Goal: Feedback & Contribution: Submit feedback/report problem

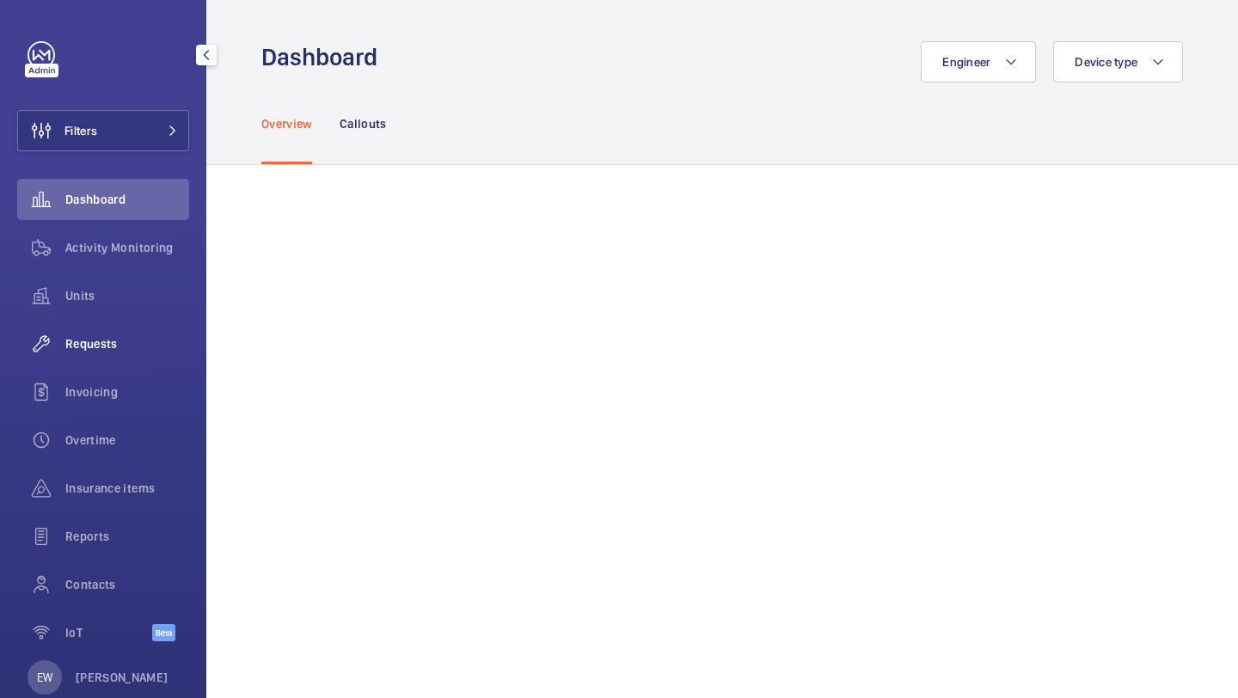
click at [148, 350] on span "Requests" at bounding box center [127, 343] width 124 height 17
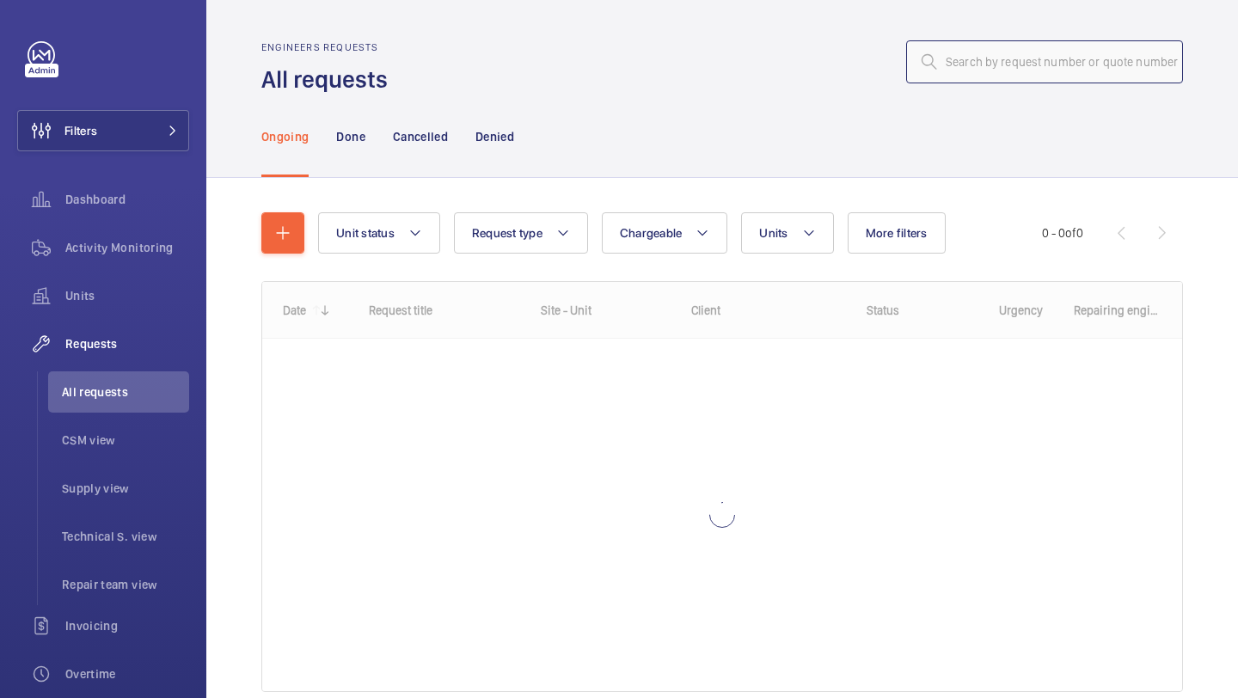
click at [974, 81] on input "text" at bounding box center [1044, 61] width 277 height 43
paste input "R25-12060"
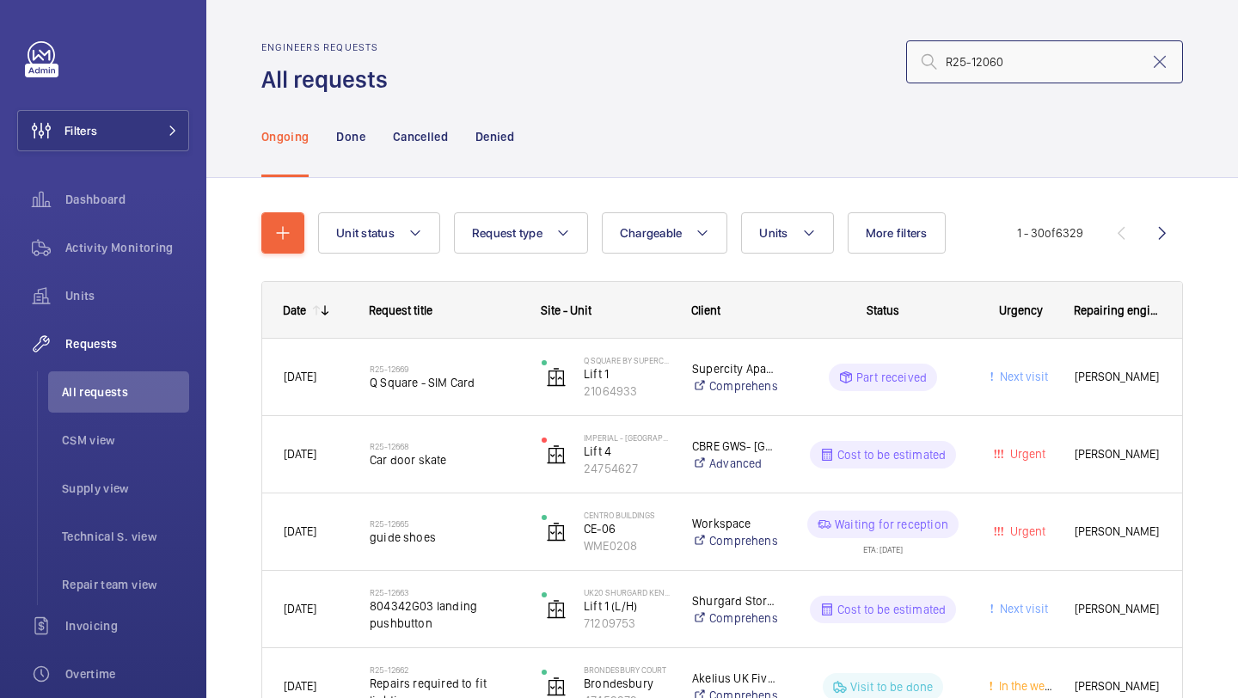
click at [1146, 61] on input "R25-12060" at bounding box center [1044, 61] width 277 height 43
type input "R25-12060"
click at [1166, 58] on mat-icon at bounding box center [1160, 62] width 21 height 21
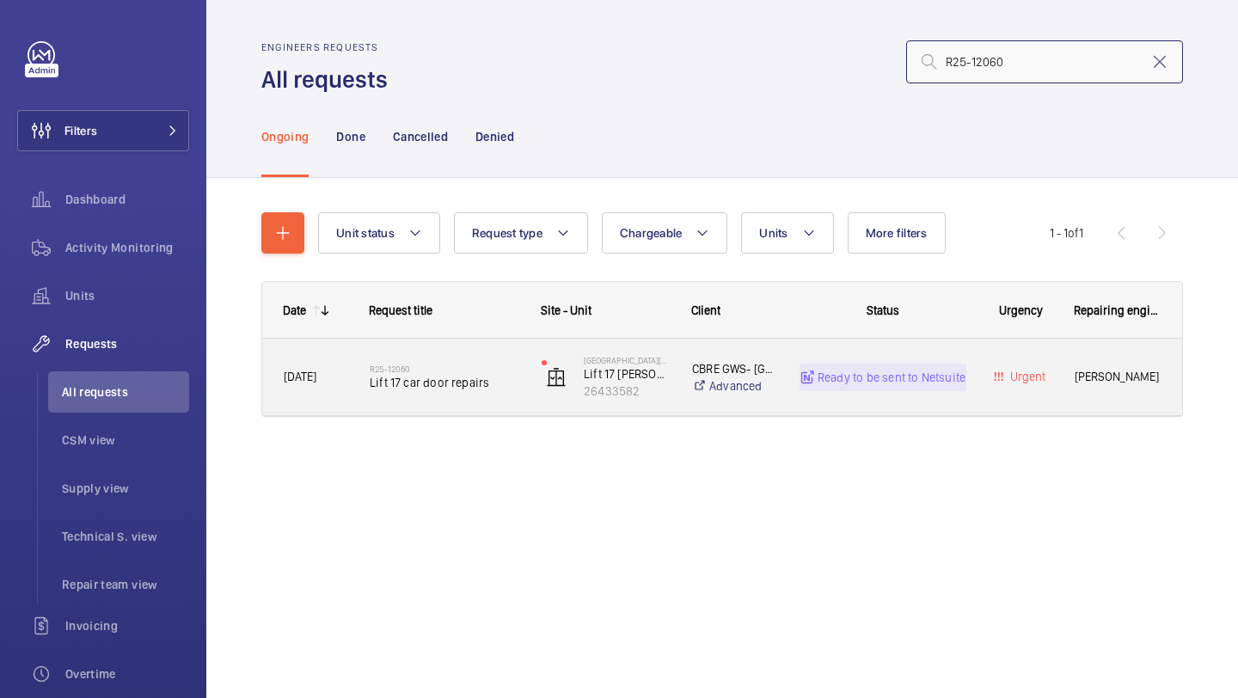
type input "R25-12060"
click at [396, 373] on h2 "R25-12060" at bounding box center [445, 369] width 150 height 10
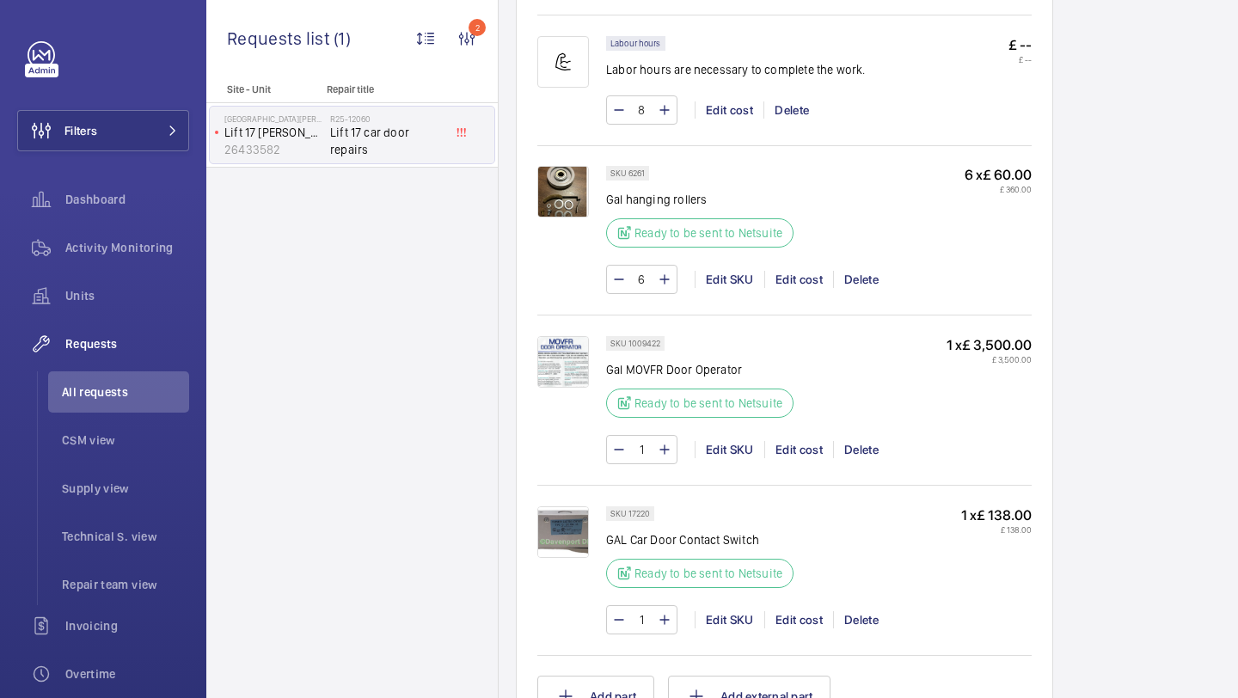
scroll to position [1171, 0]
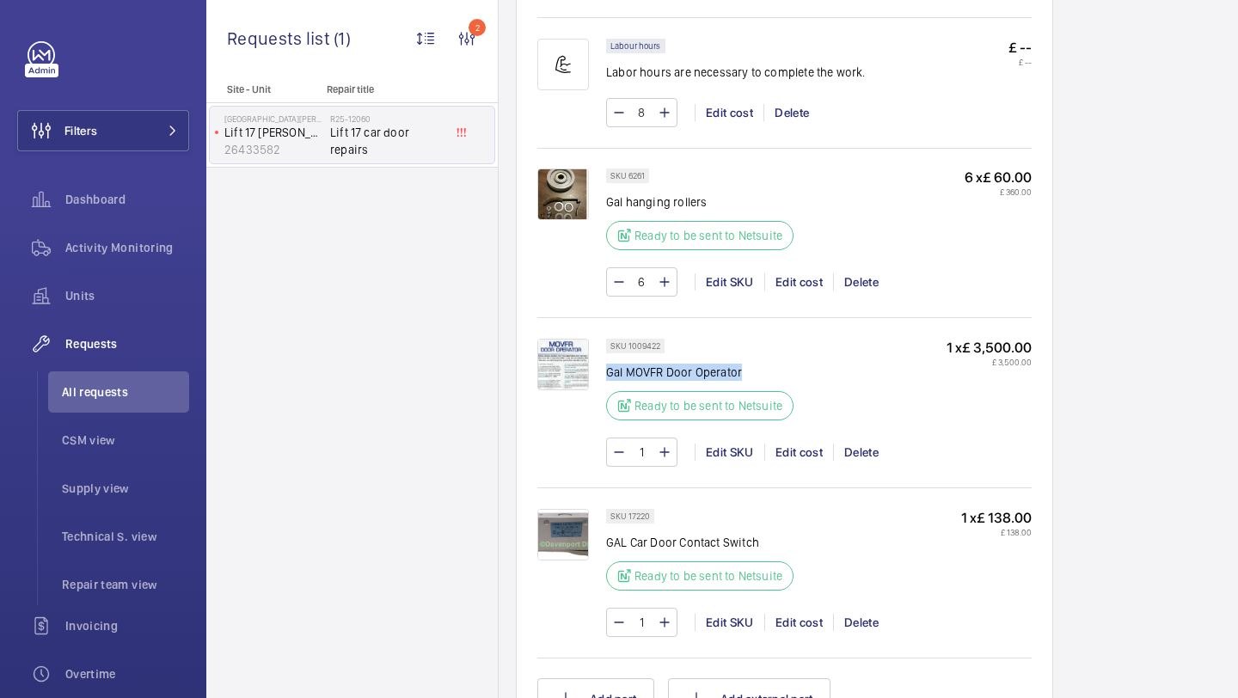
drag, startPoint x: 702, startPoint y: 372, endPoint x: 607, endPoint y: 374, distance: 94.6
click at [607, 374] on p "Gal MOVFR Door Operator" at bounding box center [705, 372] width 198 height 17
copy p "Gal MOVFR Door Operator"
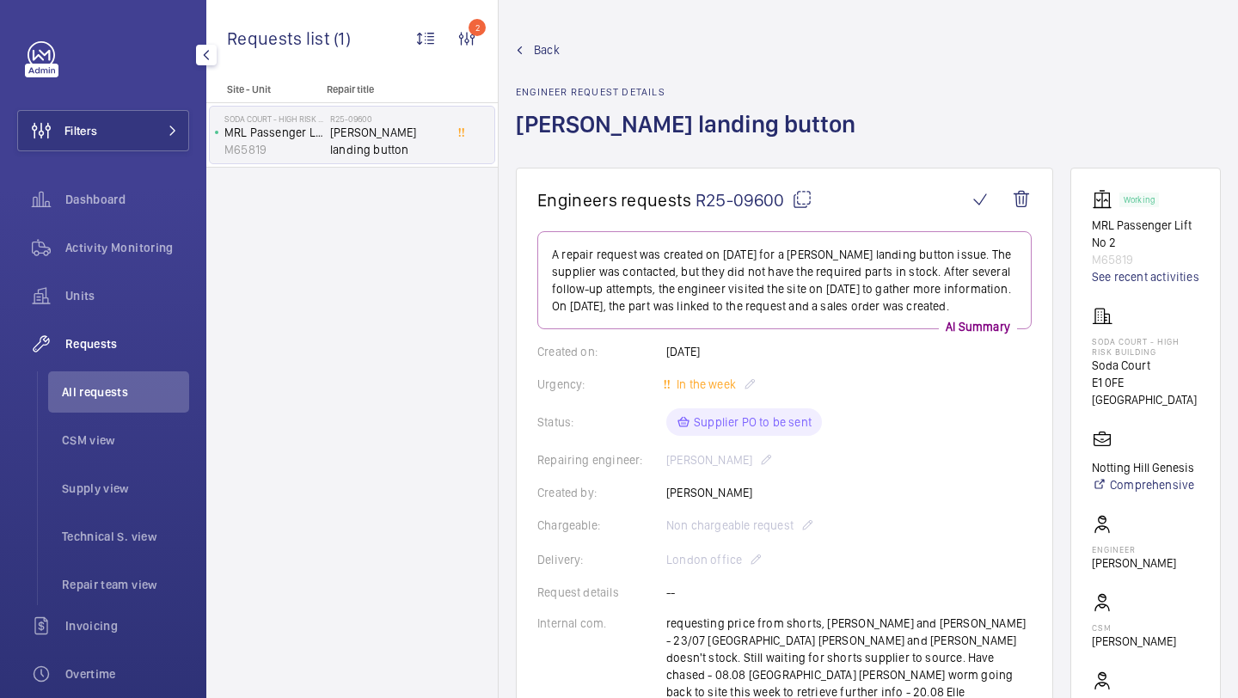
click at [825, 27] on wm-front-admin-header "Back Engineer request details Schindler landing button" at bounding box center [869, 84] width 740 height 168
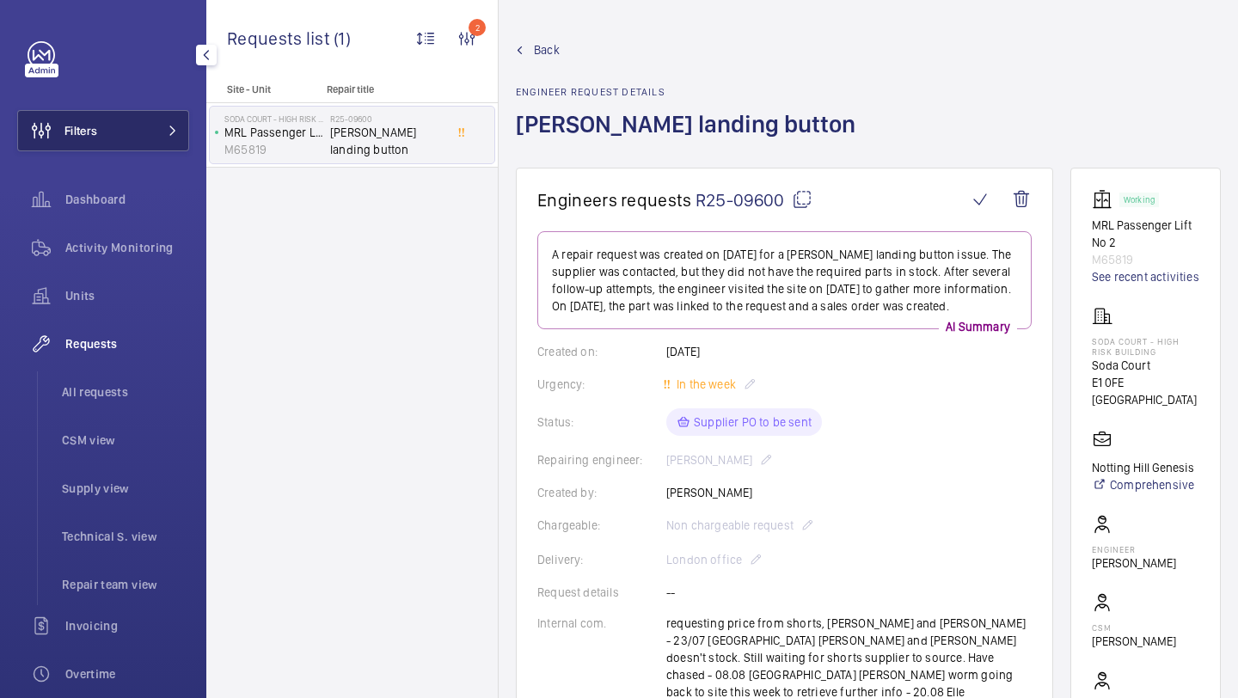
click at [149, 131] on button "Filters" at bounding box center [103, 130] width 172 height 41
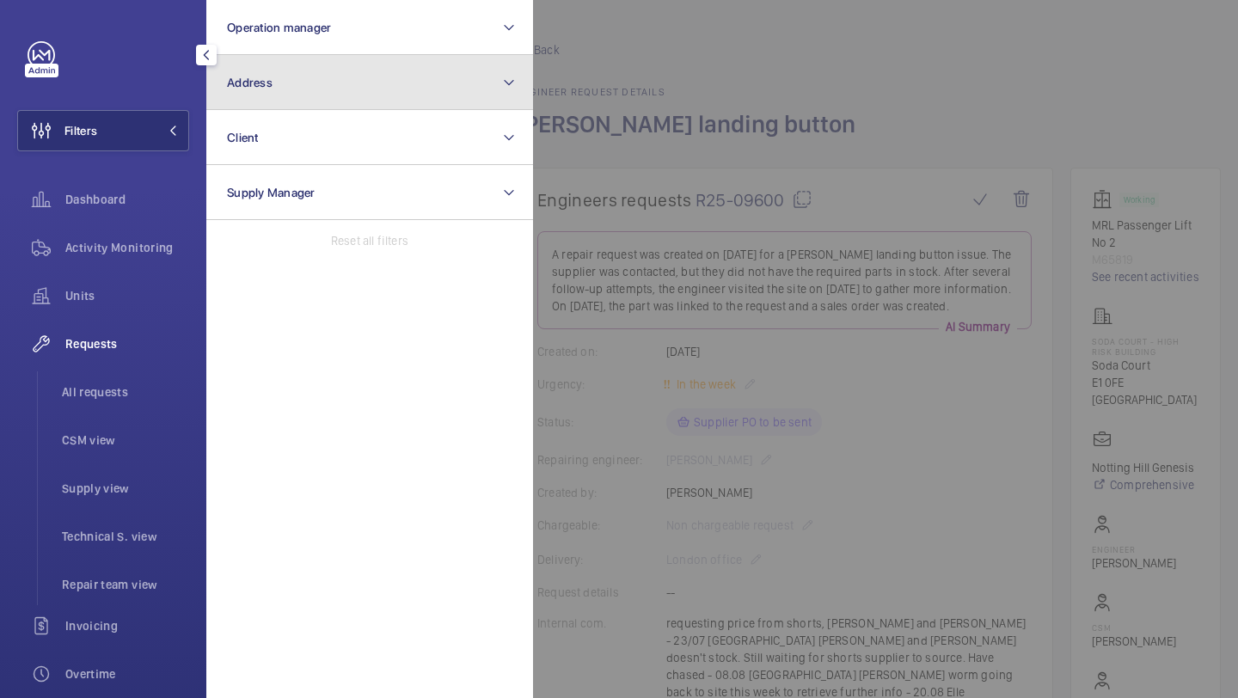
click at [265, 89] on button "Address" at bounding box center [369, 82] width 327 height 55
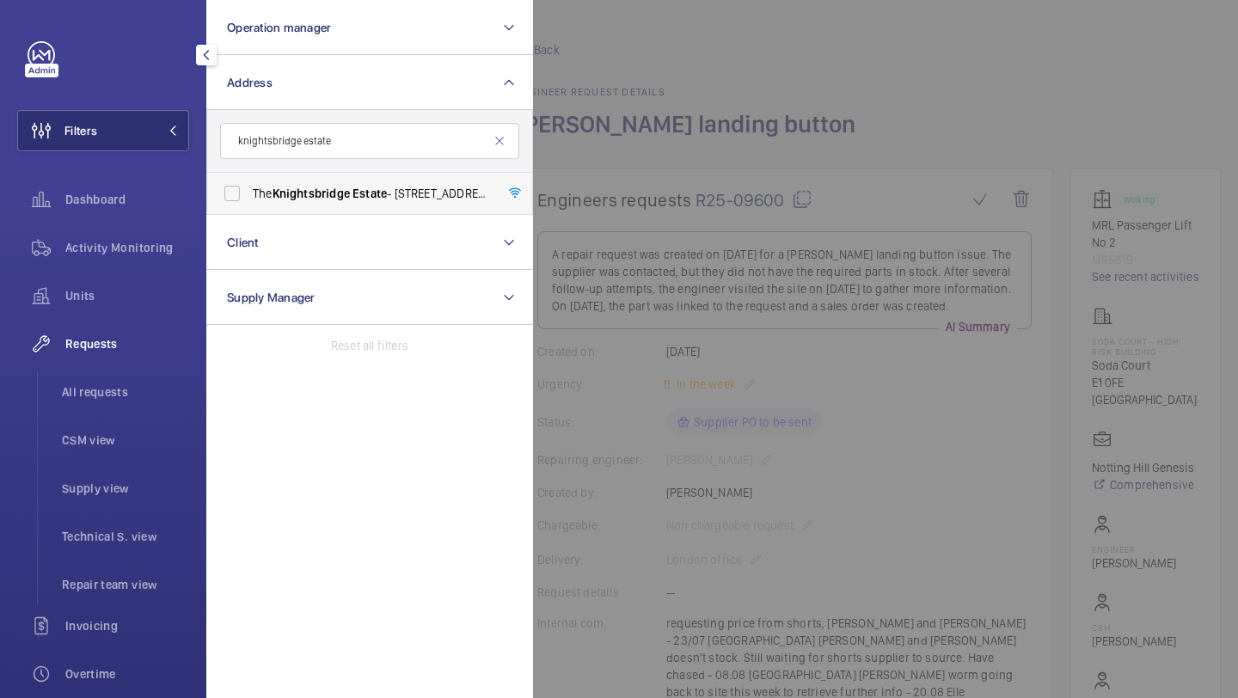
type input "knightsbridge estate"
click at [277, 202] on label "The Knightsbridge Estate - 55-57 Brompton Road, LONDON SW3 1DP" at bounding box center [356, 193] width 299 height 41
click at [249, 202] on input "The Knightsbridge Estate - 55-57 Brompton Road, LONDON SW3 1DP" at bounding box center [232, 193] width 34 height 34
checkbox input "true"
click at [156, 379] on li "All requests" at bounding box center [118, 391] width 141 height 41
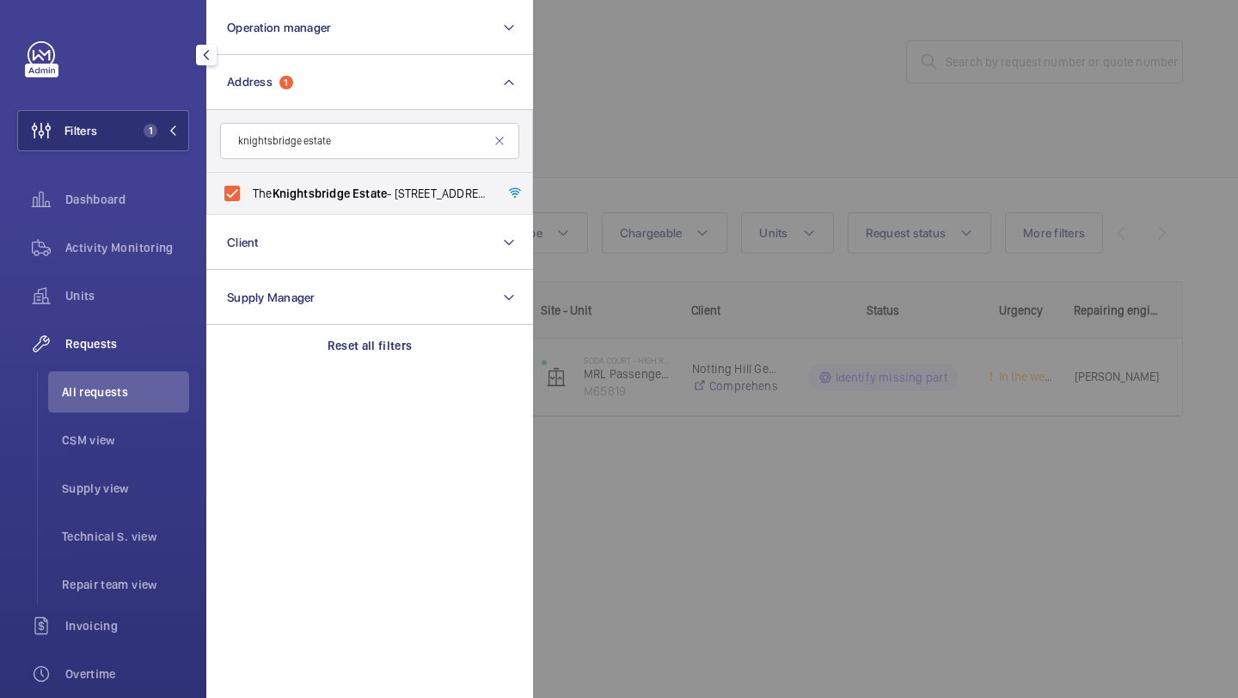
click at [711, 101] on div at bounding box center [1152, 349] width 1238 height 698
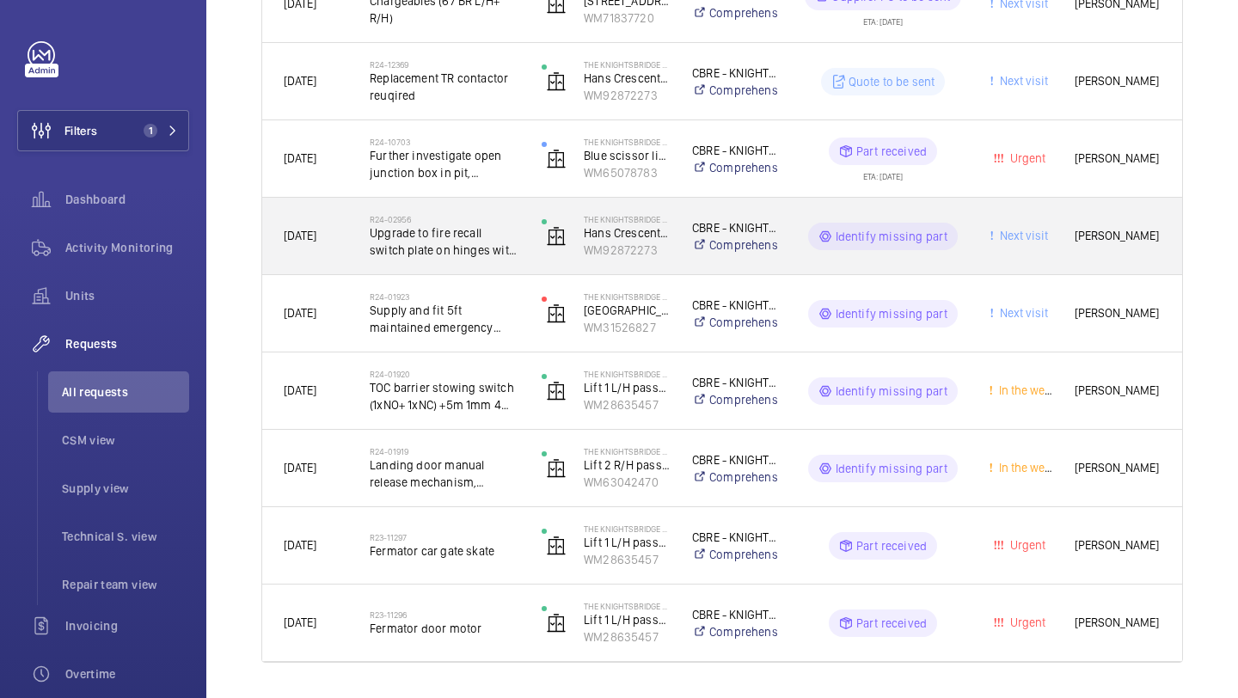
scroll to position [1319, 0]
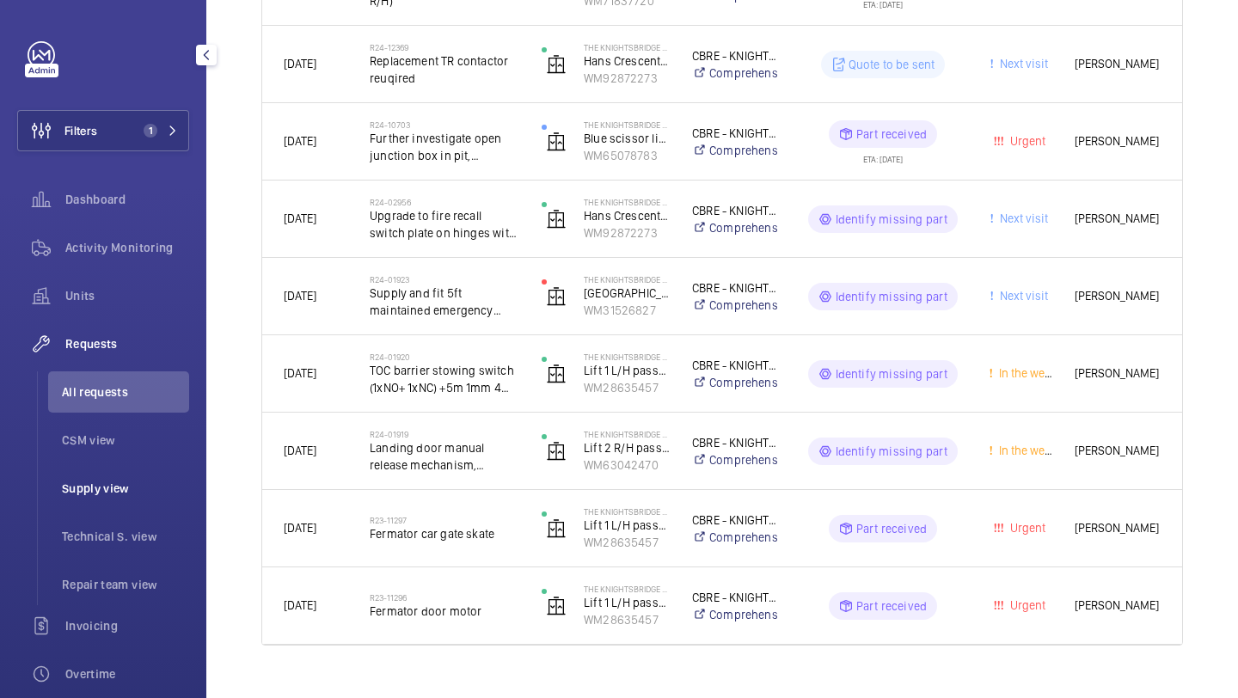
click at [114, 480] on span "Supply view" at bounding box center [125, 488] width 127 height 17
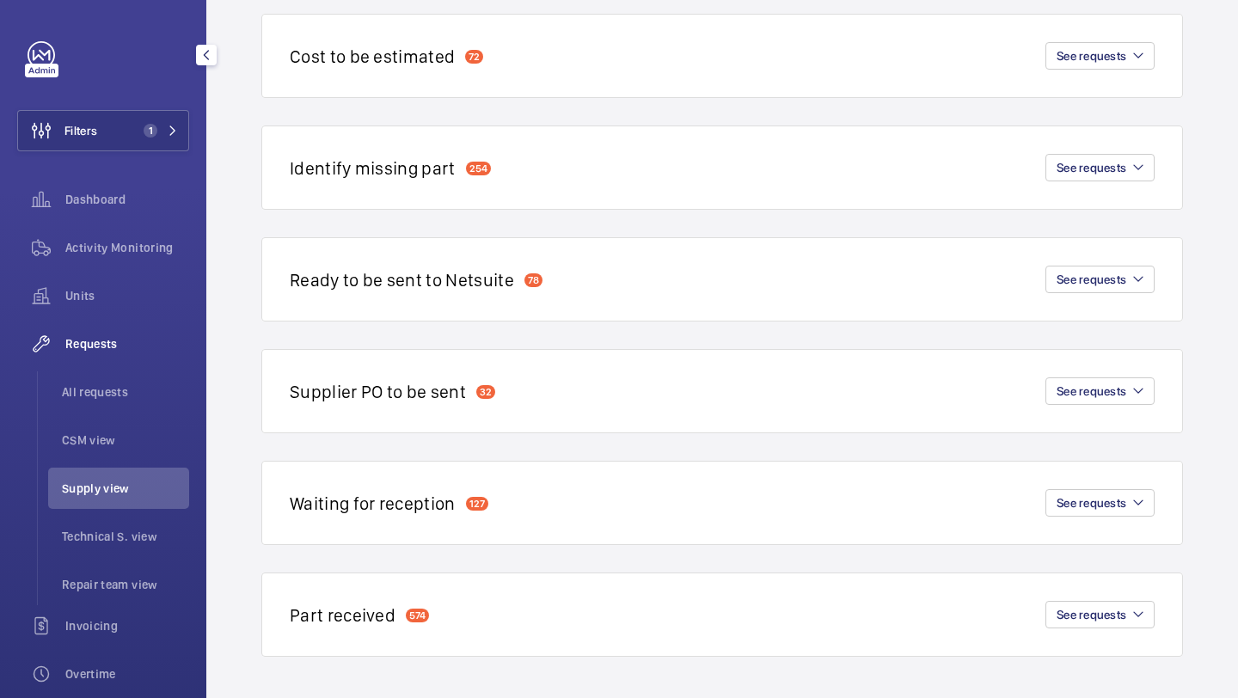
scroll to position [180, 0]
click at [104, 377] on li "All requests" at bounding box center [118, 391] width 141 height 41
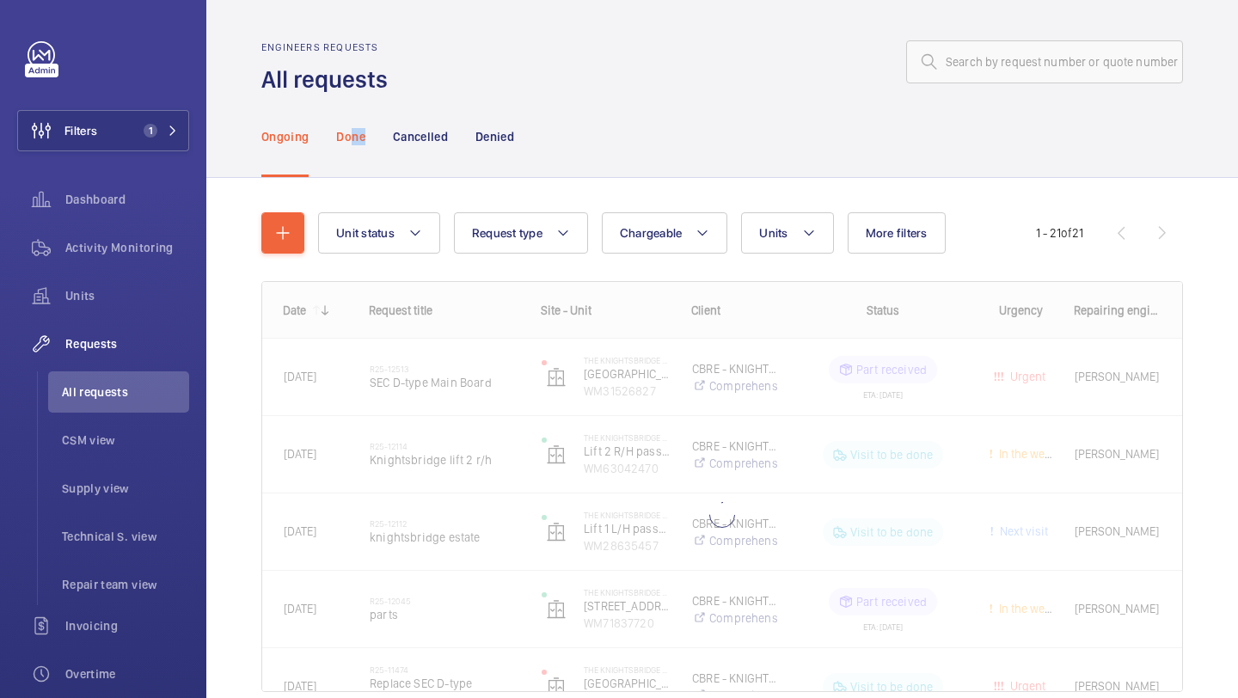
click at [350, 144] on div "Done" at bounding box center [350, 136] width 28 height 82
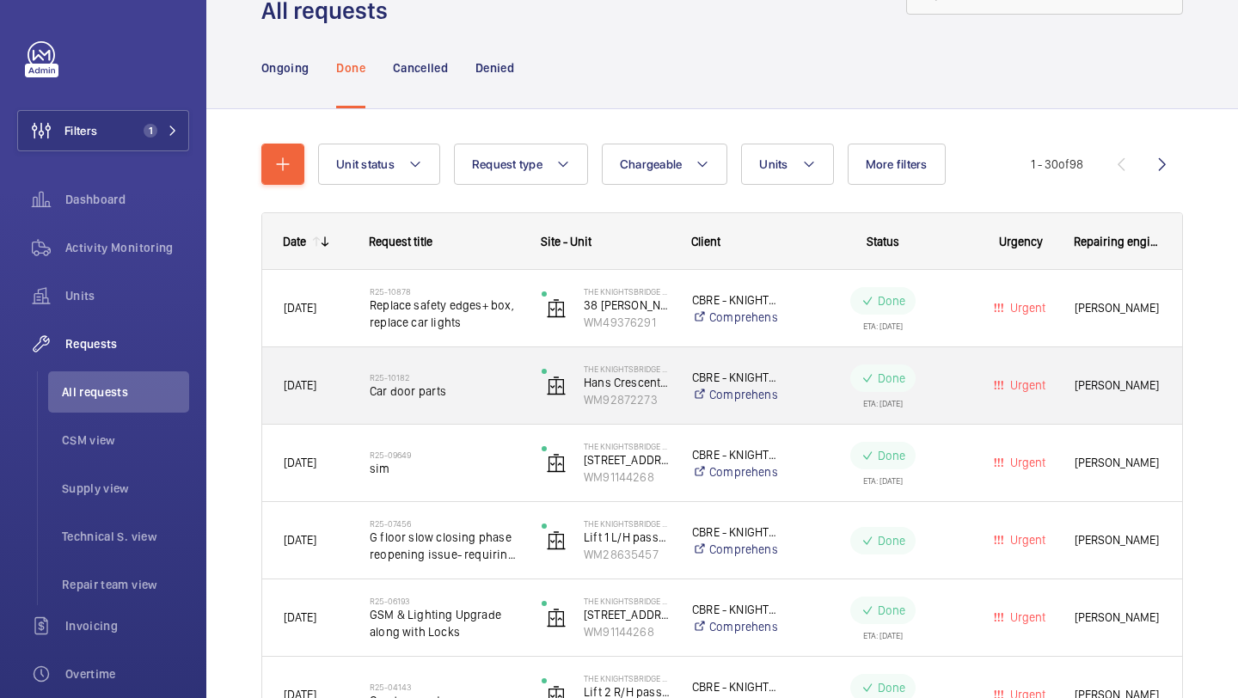
scroll to position [70, 0]
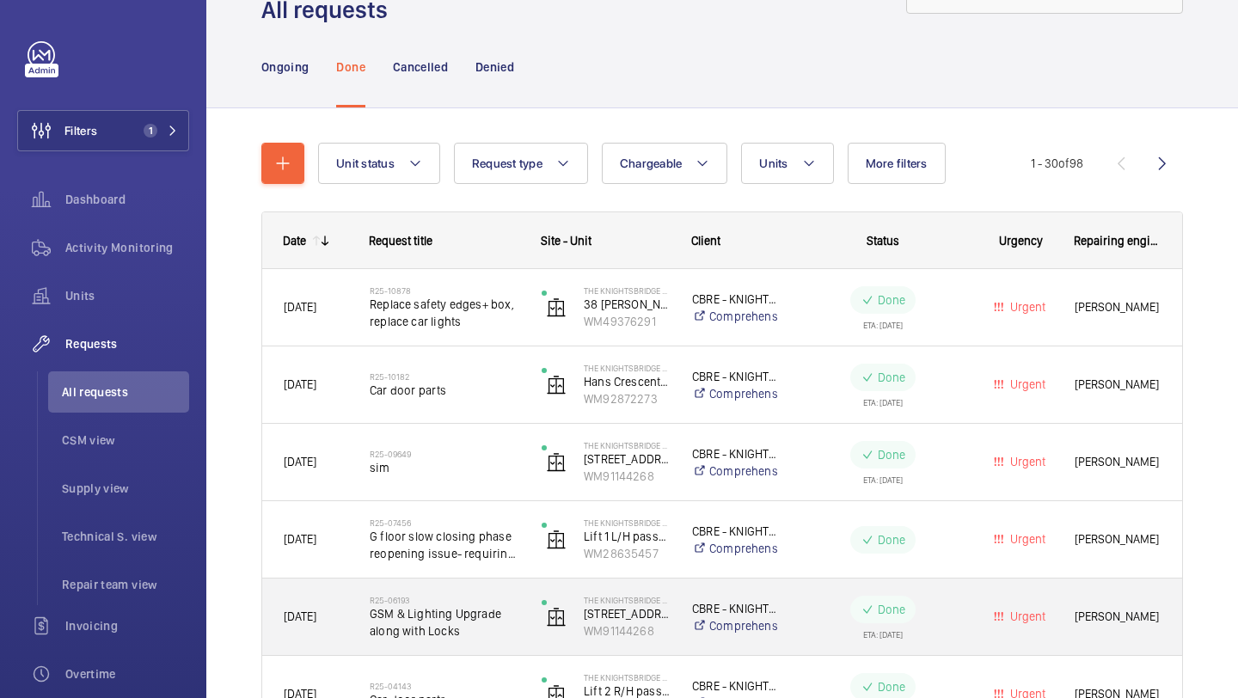
click at [451, 599] on h2 "R25-06193" at bounding box center [445, 600] width 150 height 10
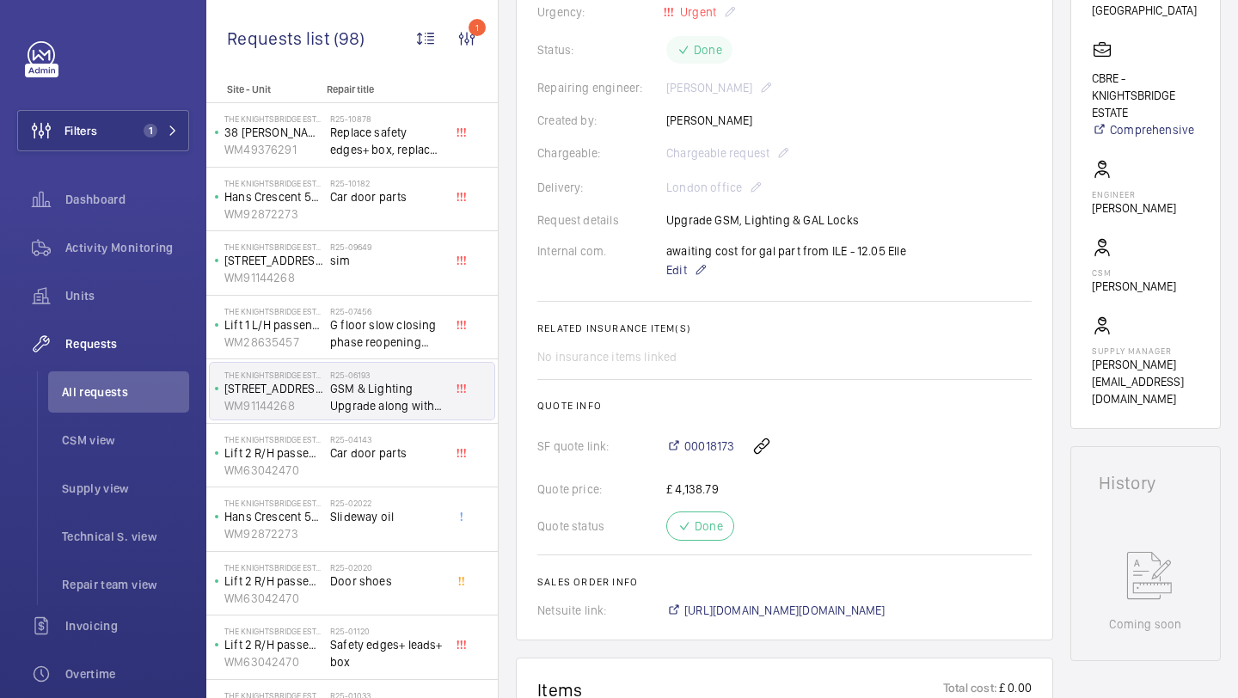
scroll to position [278, 0]
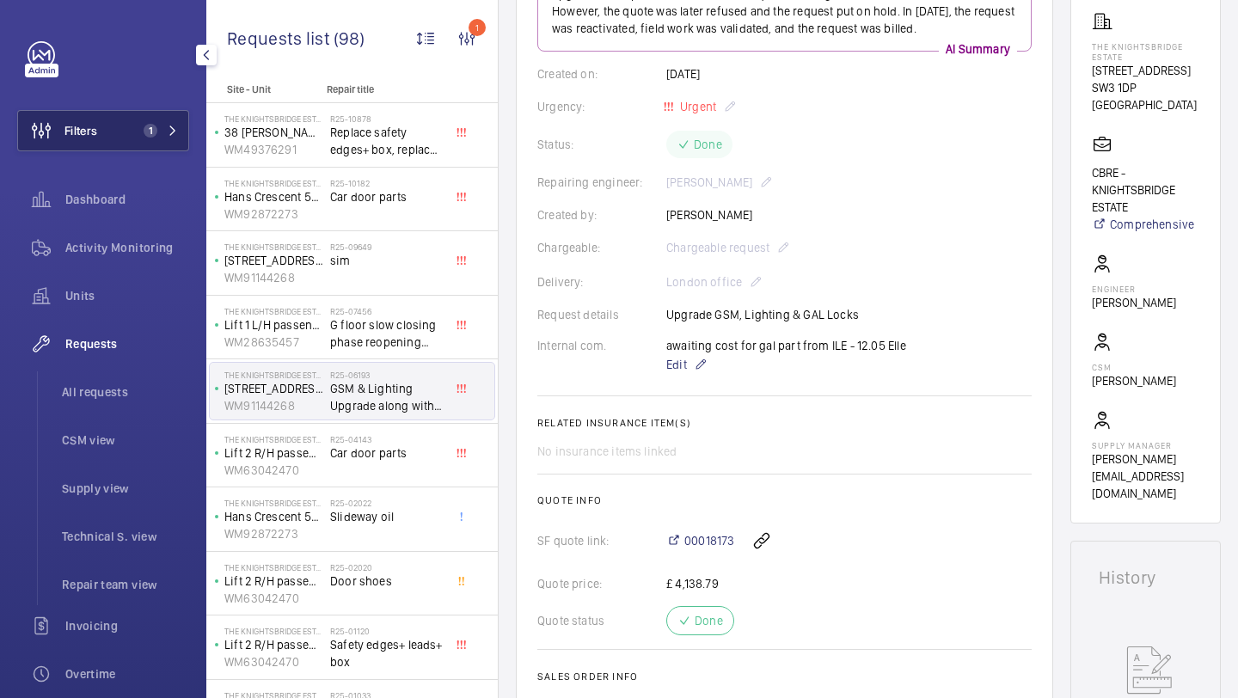
click at [123, 144] on button "Filters 1" at bounding box center [103, 130] width 172 height 41
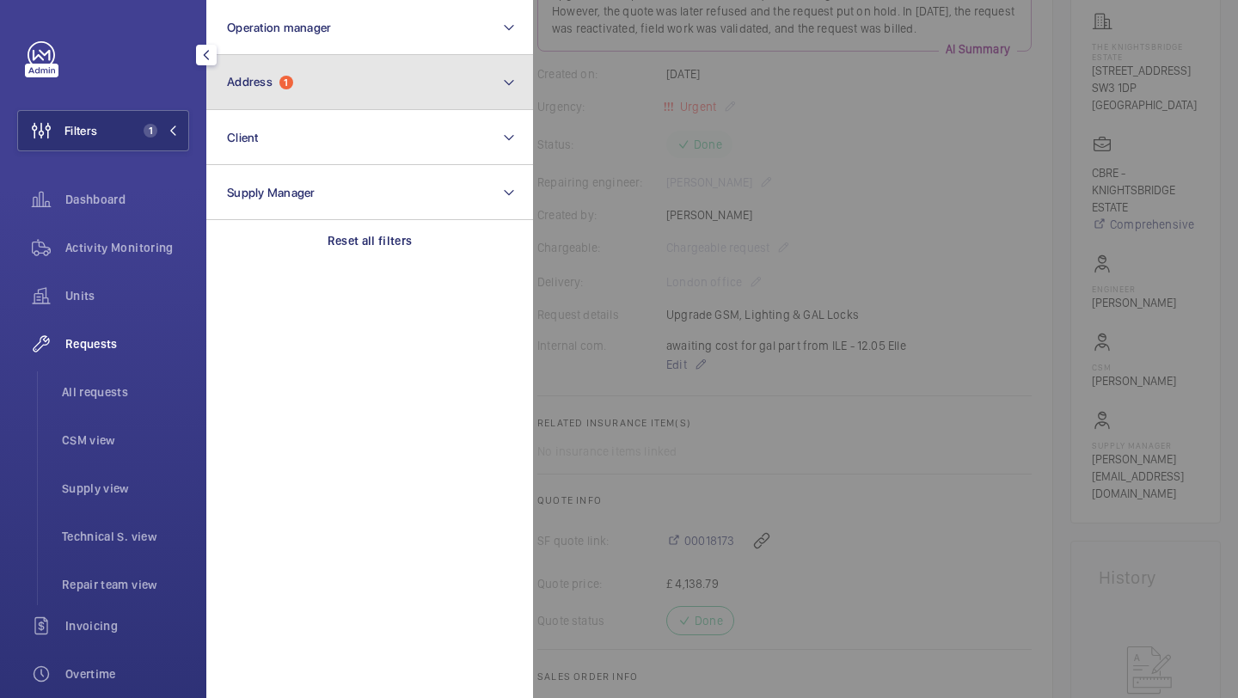
click at [279, 93] on button "Address 1" at bounding box center [369, 82] width 327 height 55
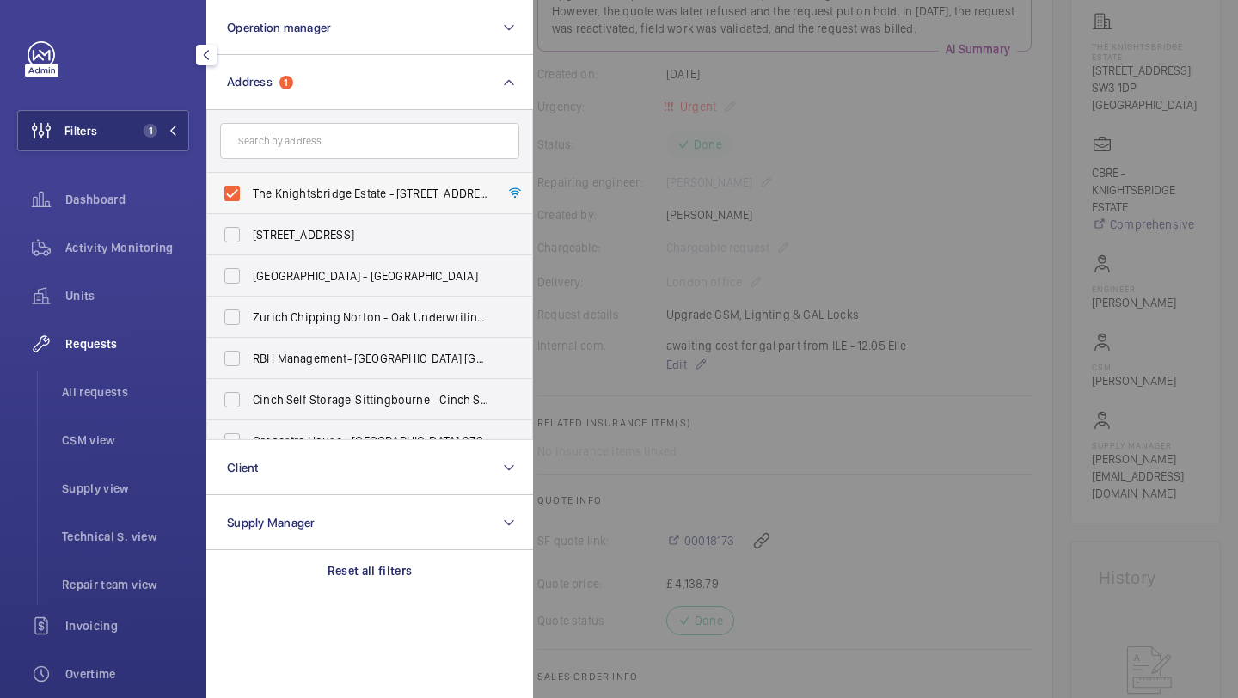
click at [278, 175] on label "The Knightsbridge Estate - 55-57 Brompton Road, LONDON SW3 1DP" at bounding box center [356, 193] width 299 height 41
click at [249, 176] on input "The Knightsbridge Estate - 55-57 Brompton Road, LONDON SW3 1DP" at bounding box center [232, 193] width 34 height 34
checkbox input "false"
click at [279, 147] on input "text" at bounding box center [369, 141] width 299 height 36
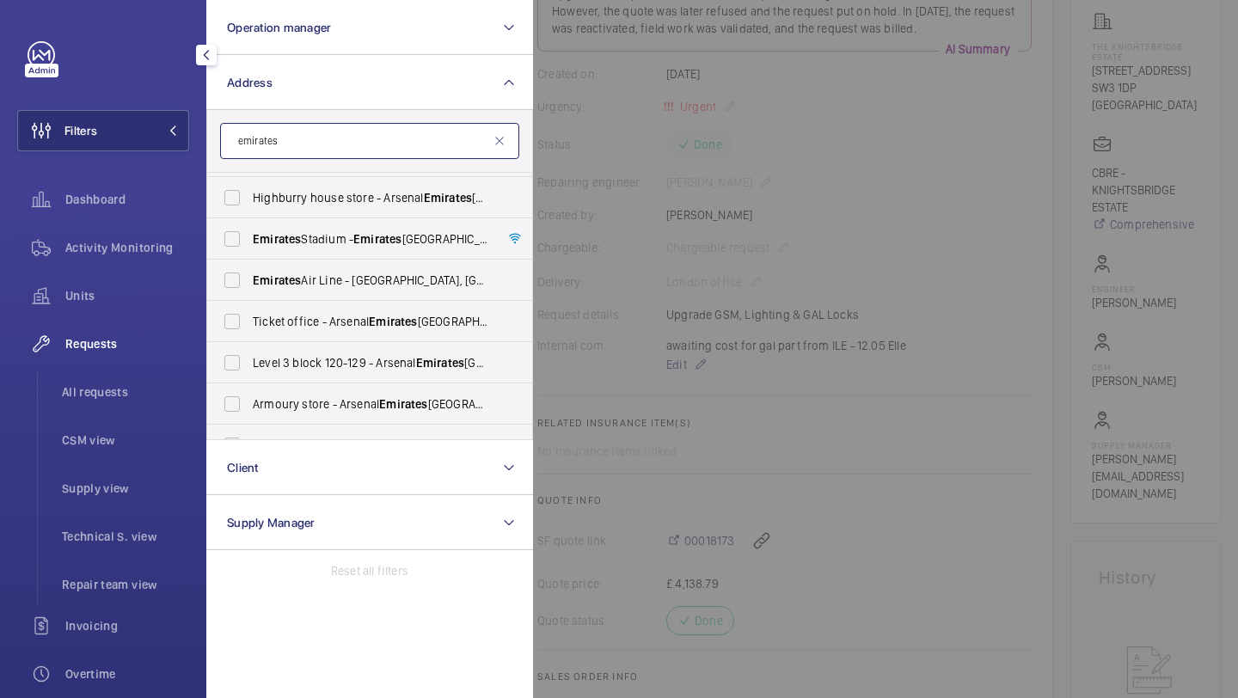
scroll to position [108, 0]
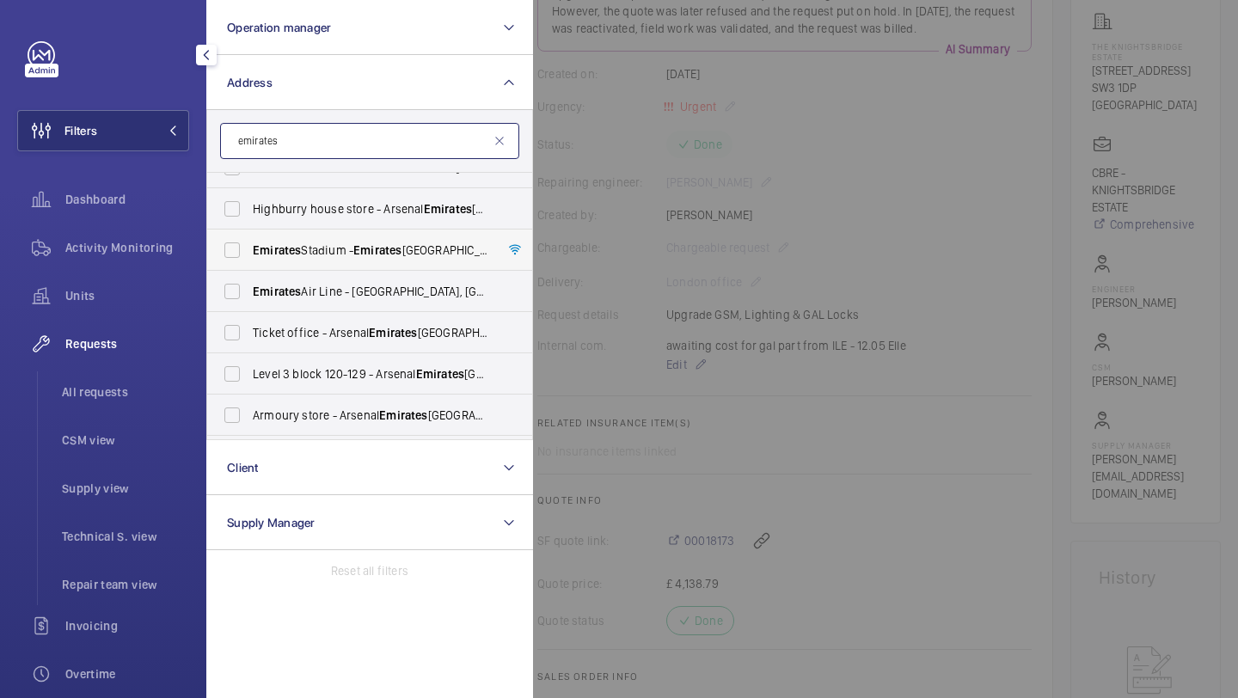
type input "emirates"
click at [340, 248] on span "Emirates Stadium - Emirates Stadium, LONDON N7 7AJ" at bounding box center [371, 250] width 236 height 17
click at [249, 248] on input "Emirates Stadium - Emirates Stadium, LONDON N7 7AJ" at bounding box center [232, 250] width 34 height 34
checkbox input "true"
click at [119, 400] on span "All requests" at bounding box center [125, 392] width 127 height 17
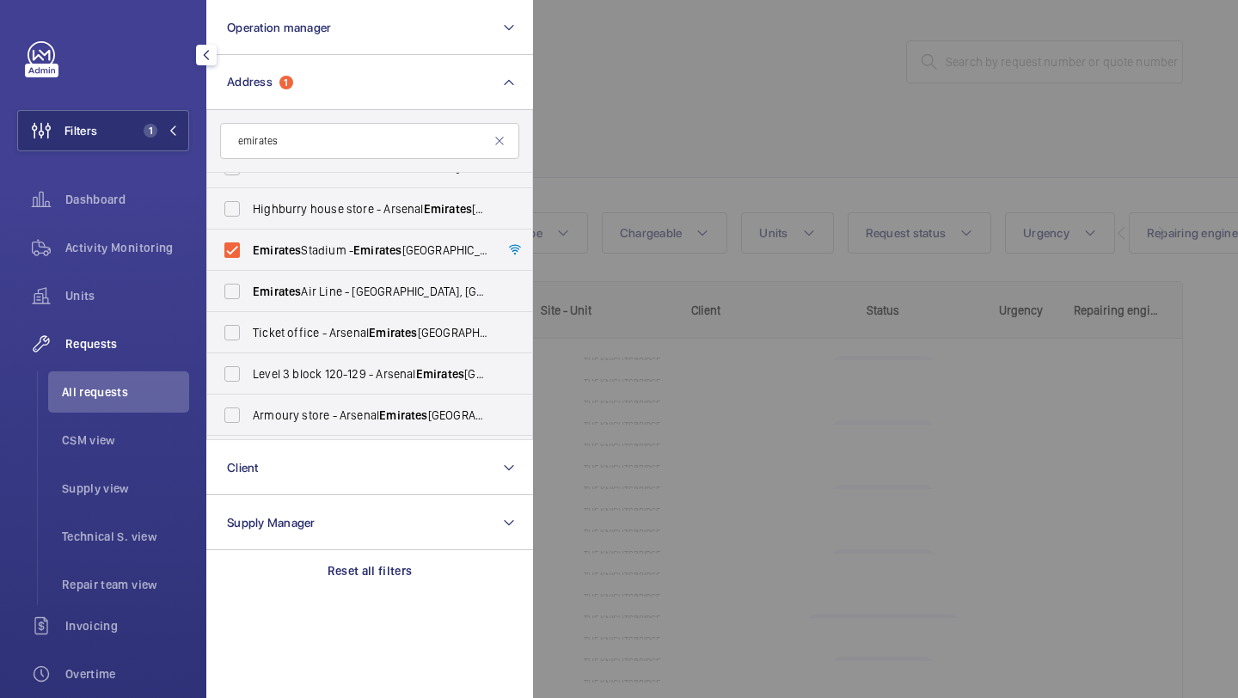
click at [709, 93] on div at bounding box center [1152, 349] width 1238 height 698
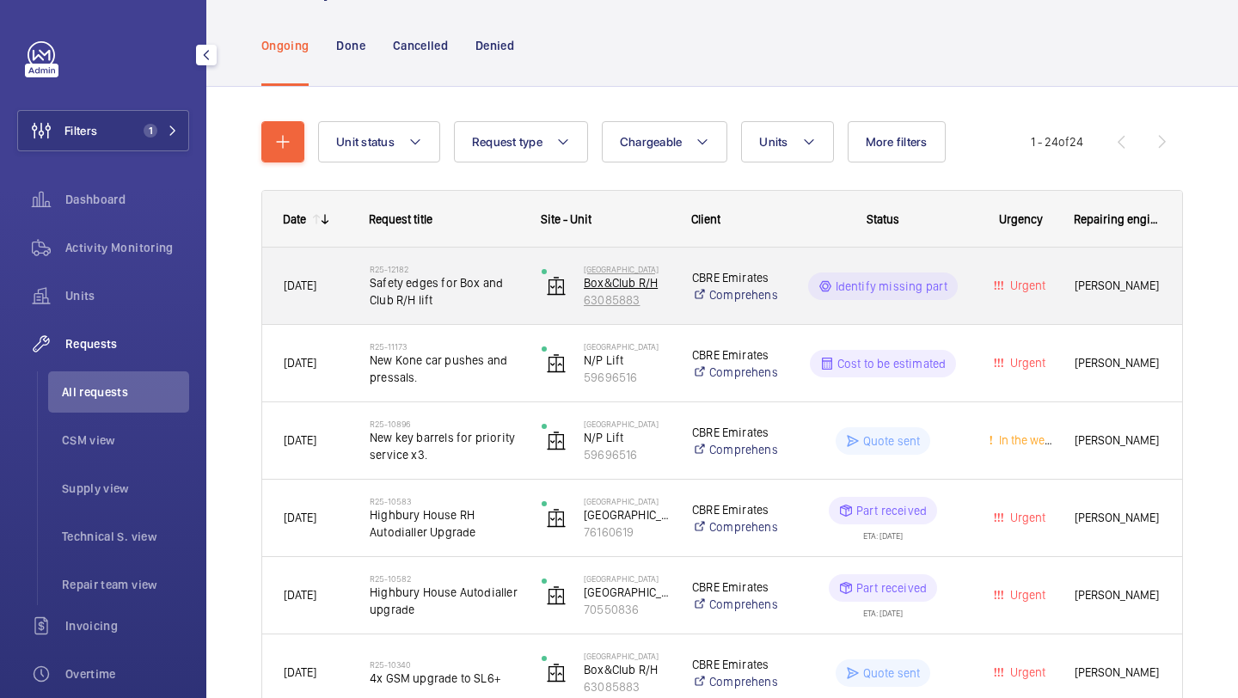
scroll to position [100, 0]
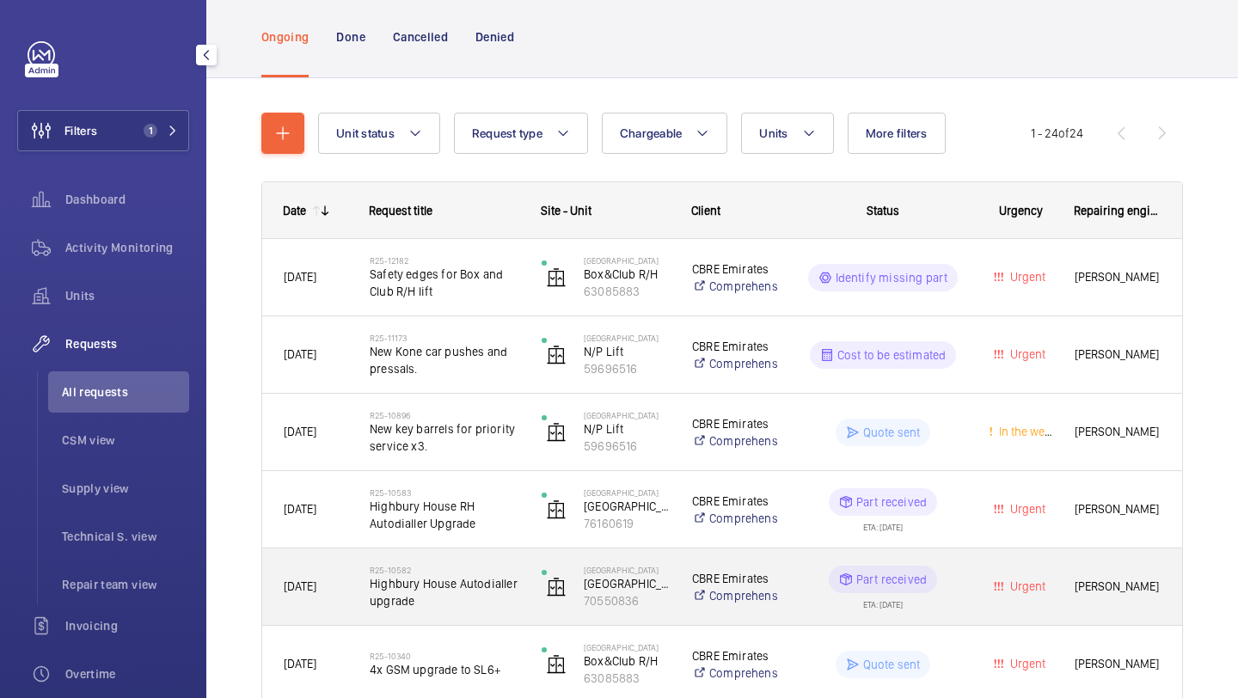
click at [482, 561] on div "R25-10582 Highbury House Autodialler upgrade" at bounding box center [434, 587] width 170 height 77
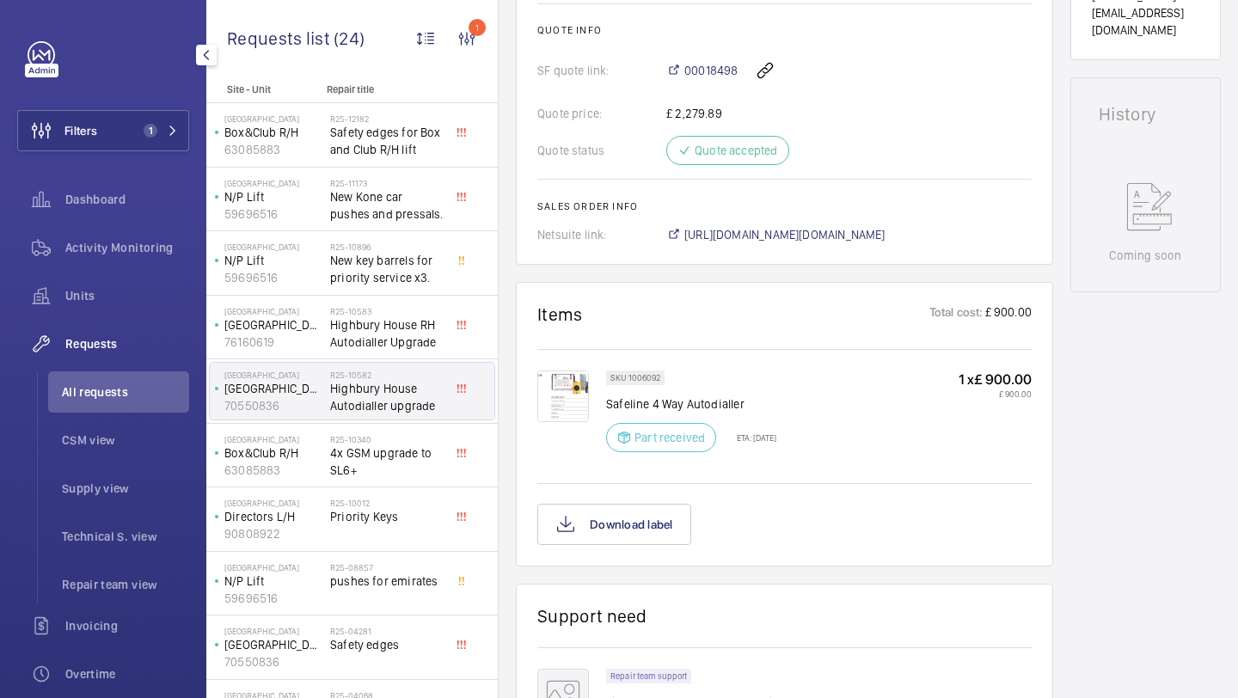
scroll to position [731, 0]
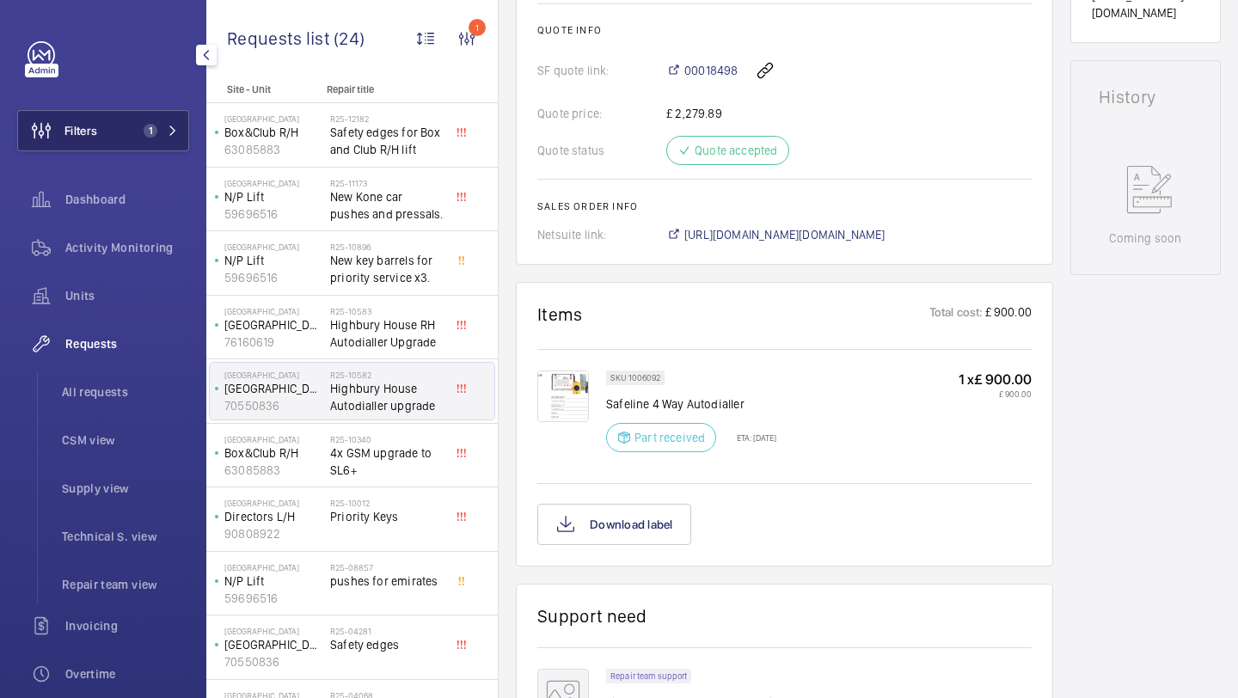
click at [156, 141] on button "Filters 1" at bounding box center [103, 130] width 172 height 41
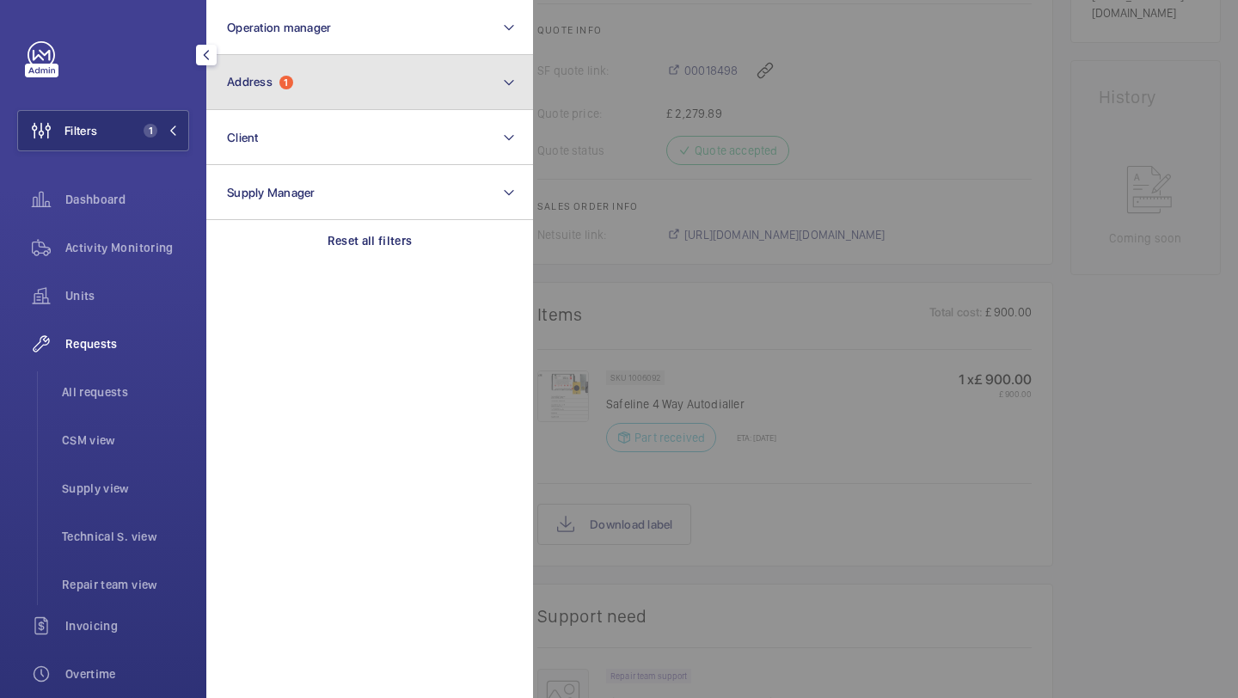
click at [289, 84] on span "1" at bounding box center [286, 83] width 14 height 14
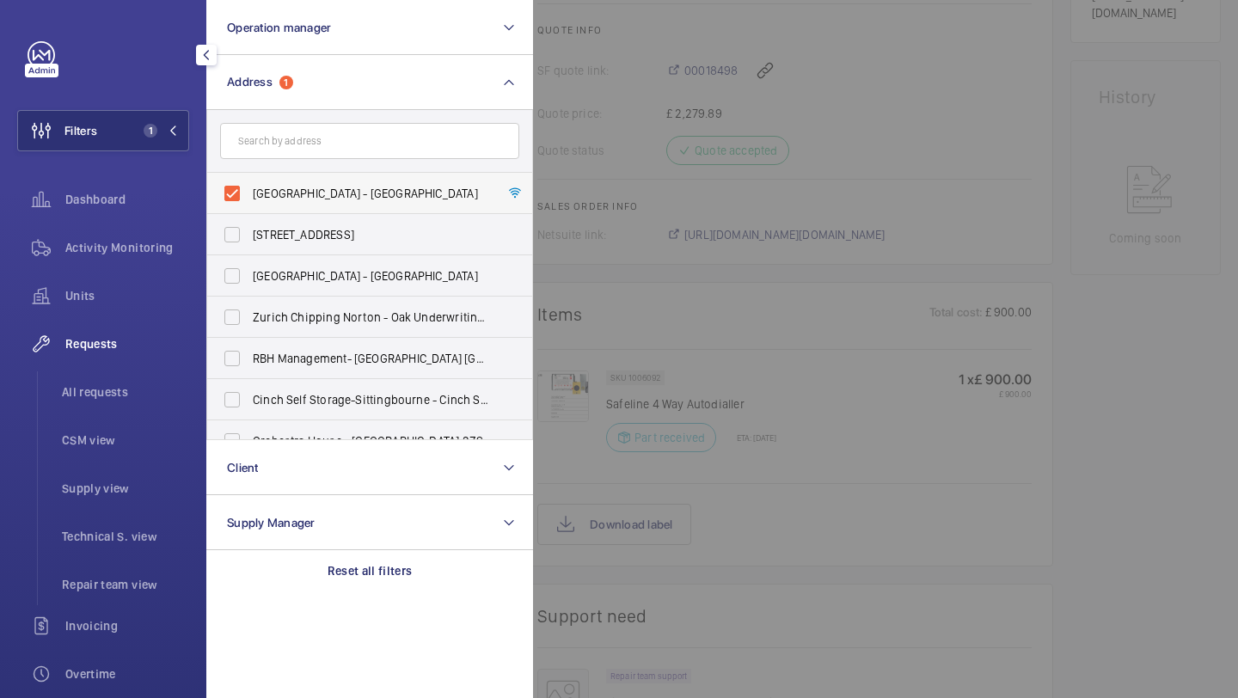
click at [271, 188] on span "Emirates Stadium - Emirates Stadium, LONDON N7 7AJ" at bounding box center [371, 193] width 236 height 17
click at [249, 188] on input "Emirates Stadium - Emirates Stadium, LONDON N7 7AJ" at bounding box center [232, 193] width 34 height 34
checkbox input "false"
click at [287, 144] on input "text" at bounding box center [369, 141] width 299 height 36
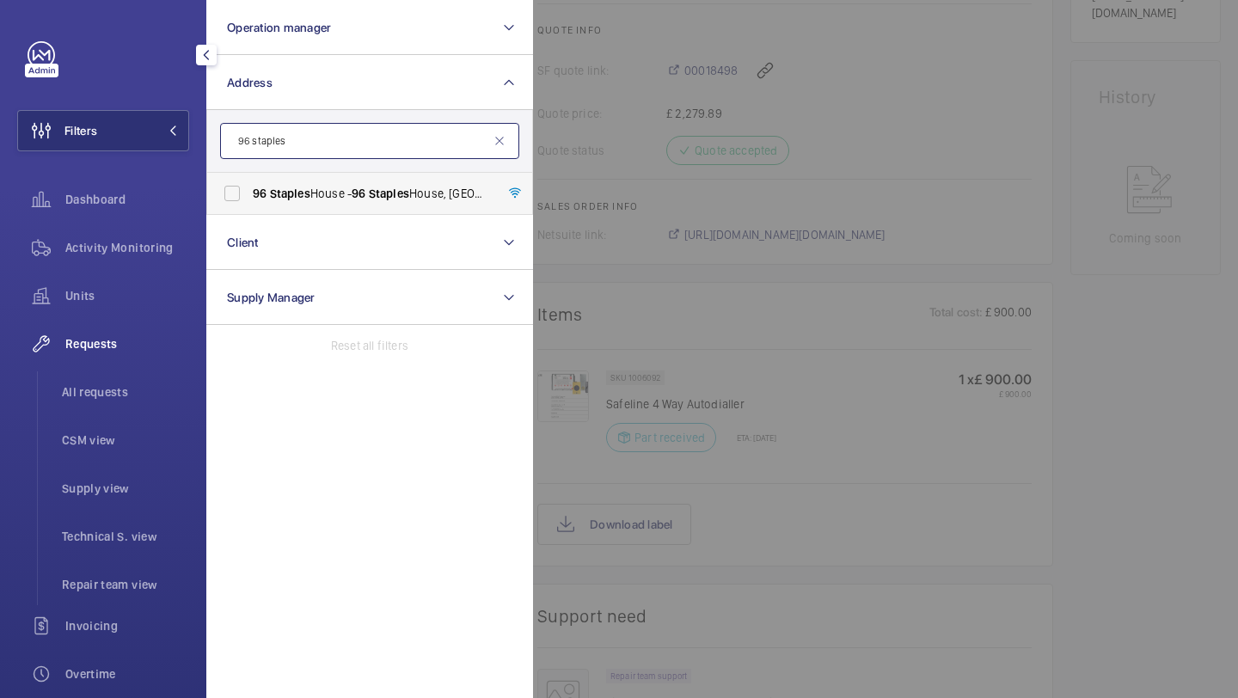
type input "96 staples"
click at [273, 183] on label "96 Staples House - 96 Staples House, LONDON E6 5TY" at bounding box center [356, 193] width 299 height 41
click at [249, 183] on input "96 Staples House - 96 Staples House, LONDON E6 5TY" at bounding box center [232, 193] width 34 height 34
checkbox input "true"
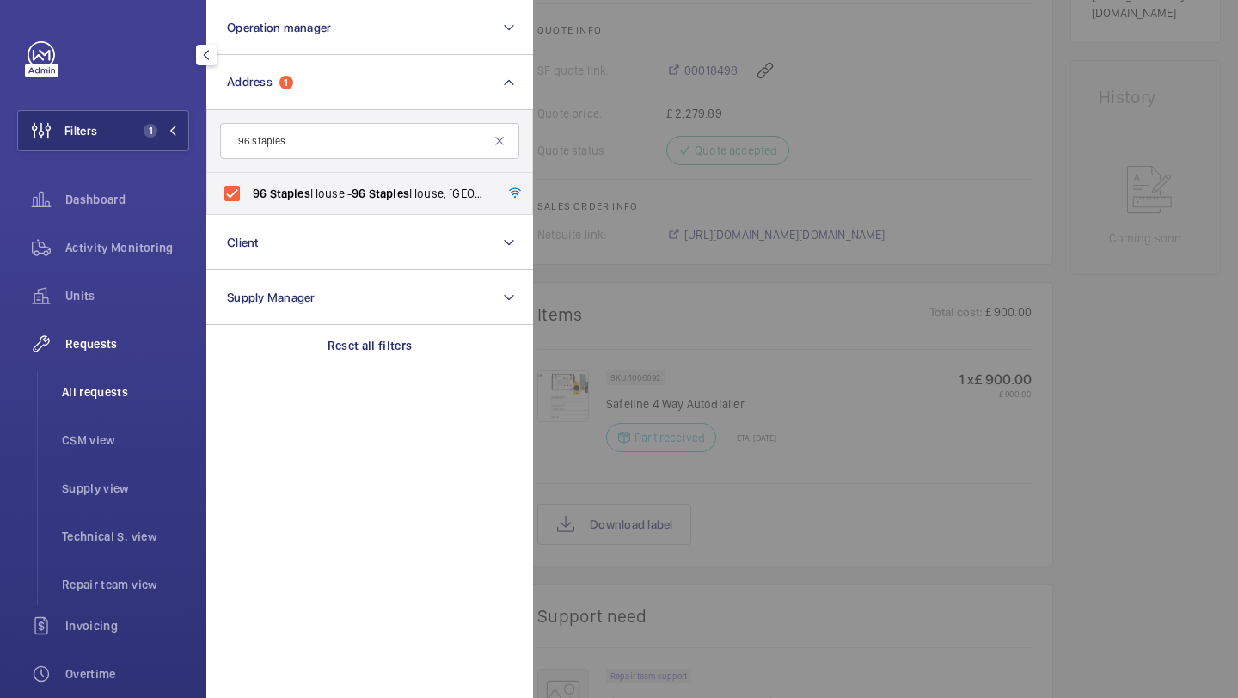
click at [148, 378] on li "All requests" at bounding box center [118, 391] width 141 height 41
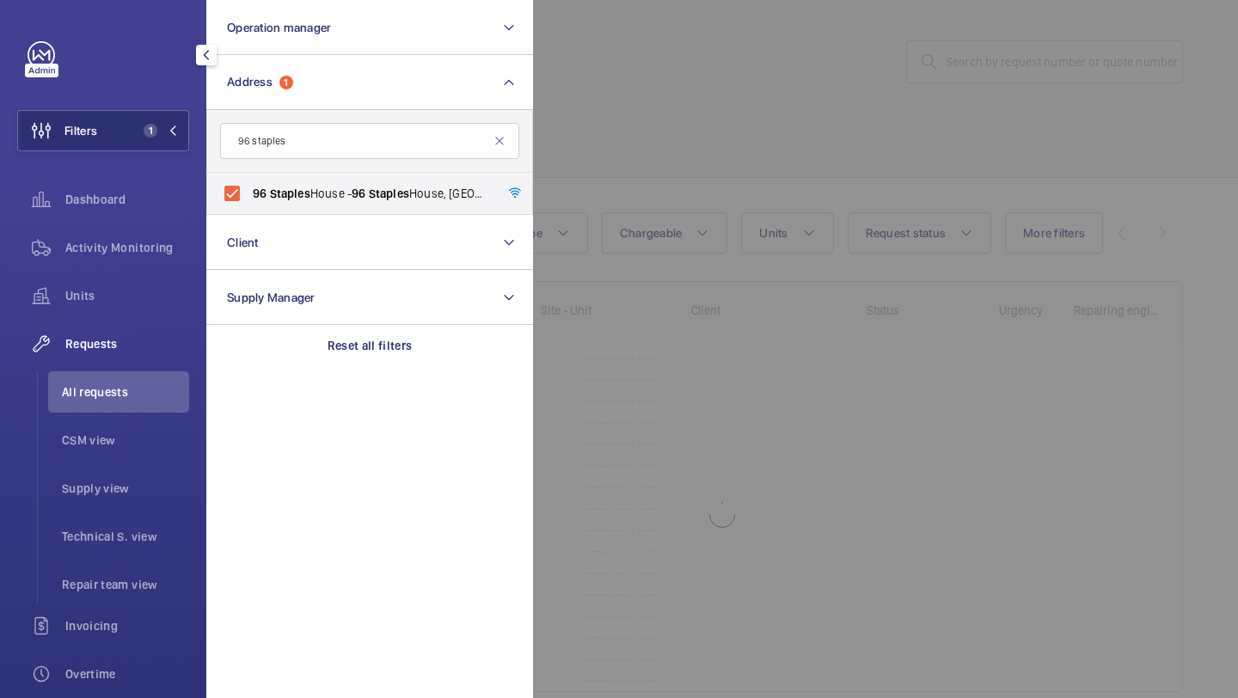
click at [709, 59] on div at bounding box center [1152, 349] width 1238 height 698
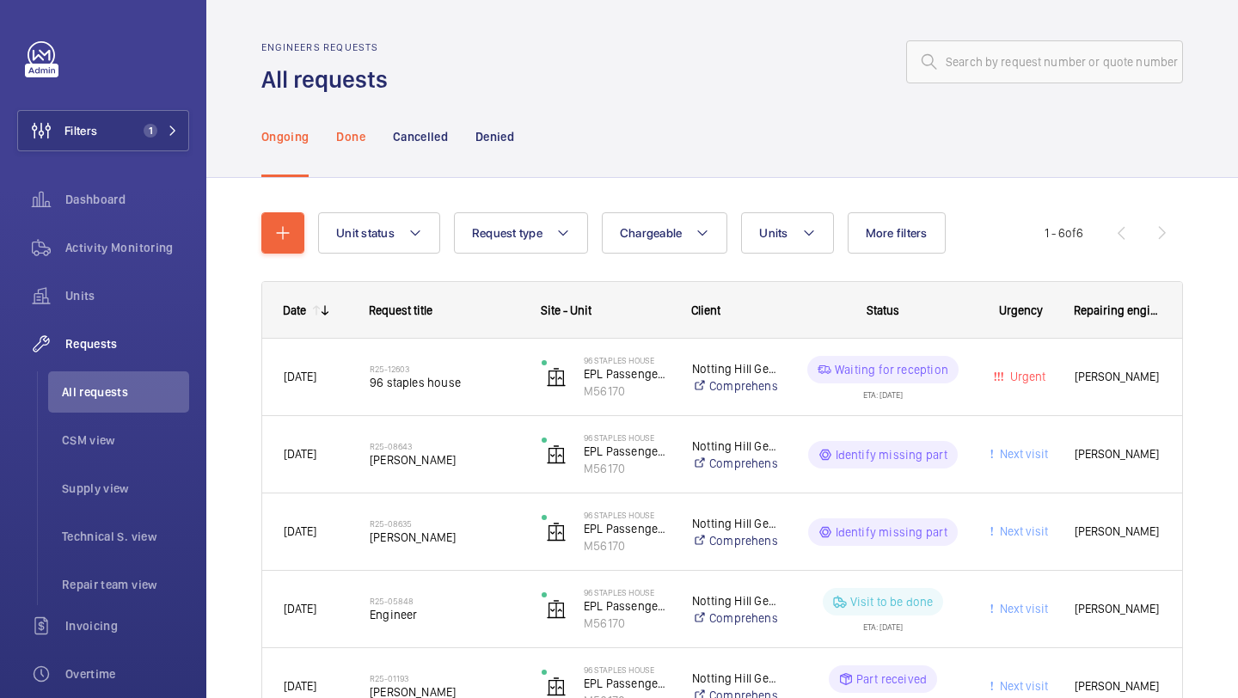
click at [347, 136] on p "Done" at bounding box center [350, 136] width 28 height 17
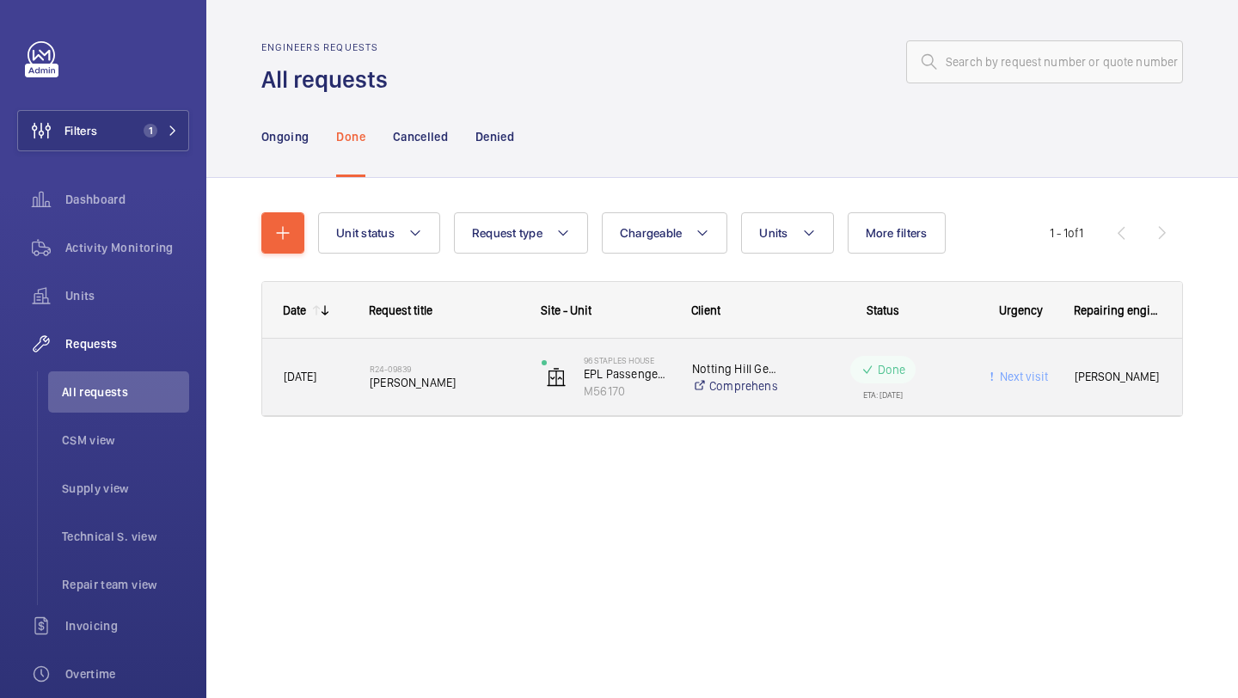
click at [441, 369] on h2 "R24-09839" at bounding box center [445, 369] width 150 height 10
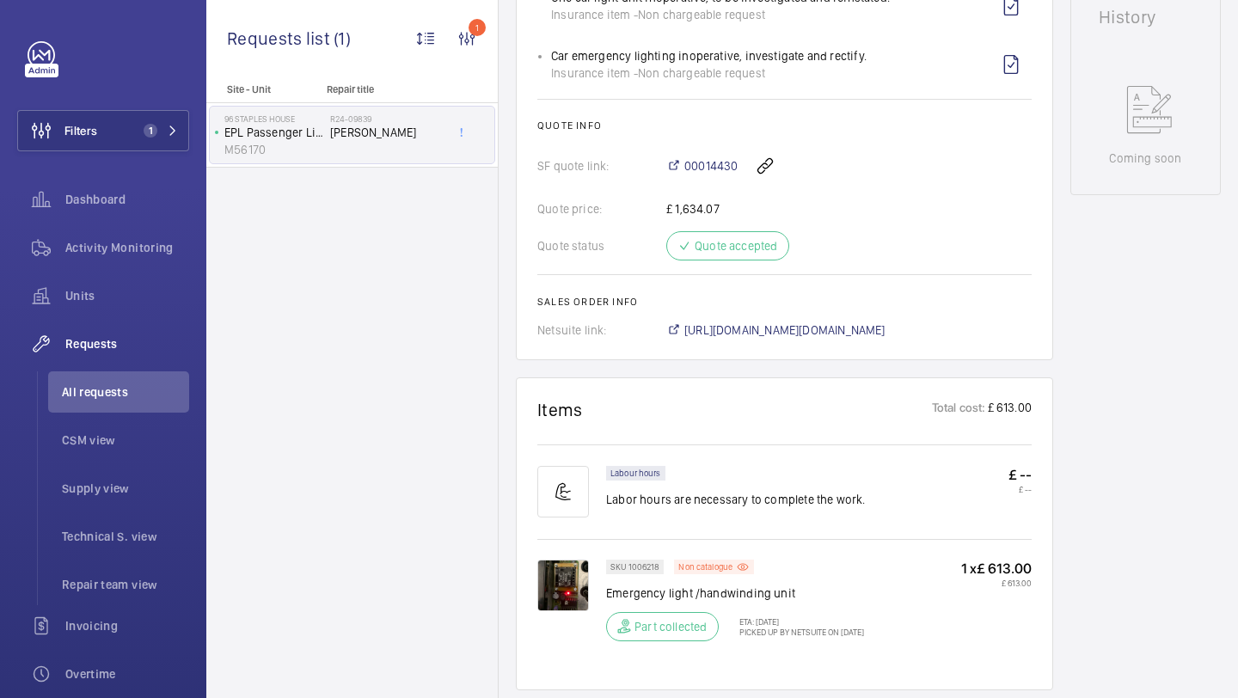
scroll to position [721, 0]
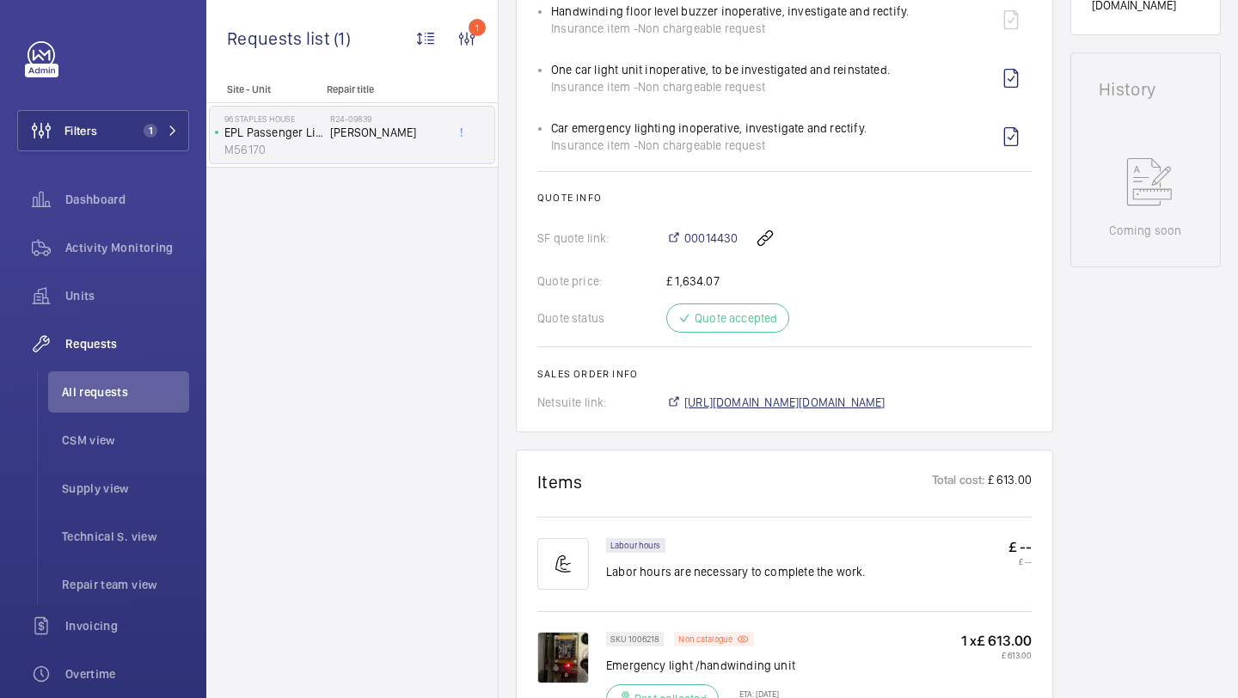
click at [712, 402] on span "https://6461500.app.netsuite.com/app/accounting/transactions/salesord.nl?id=193…" at bounding box center [785, 402] width 201 height 17
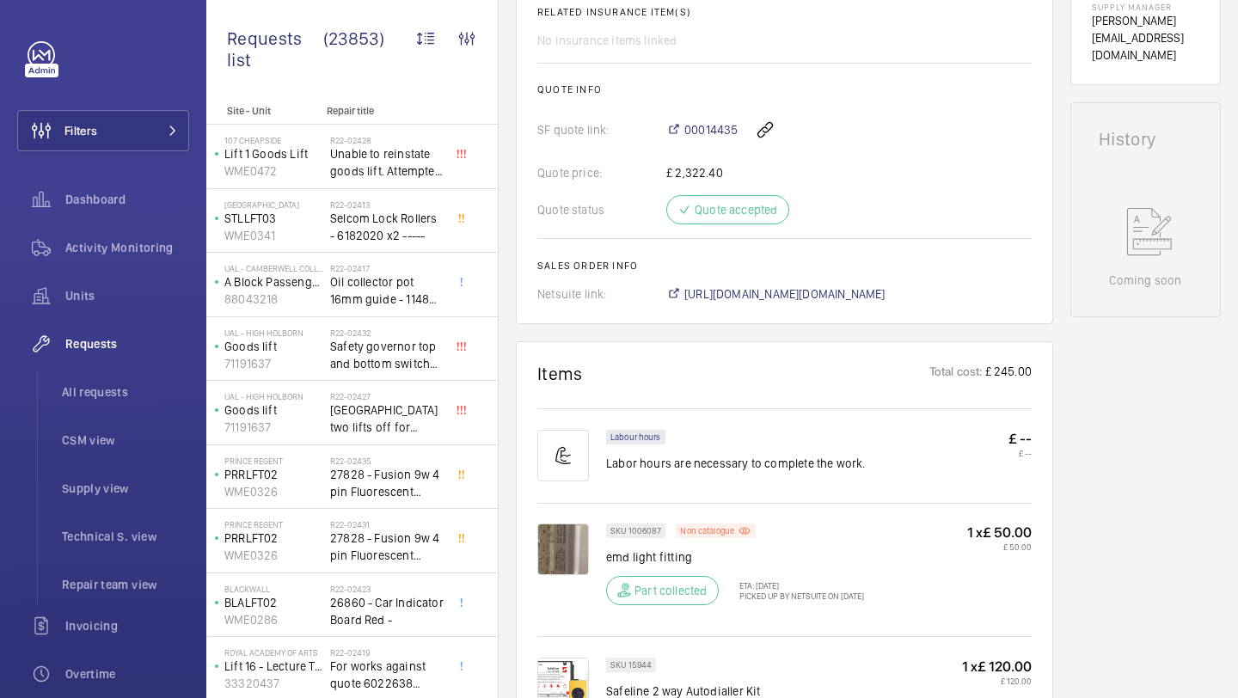
scroll to position [909, 0]
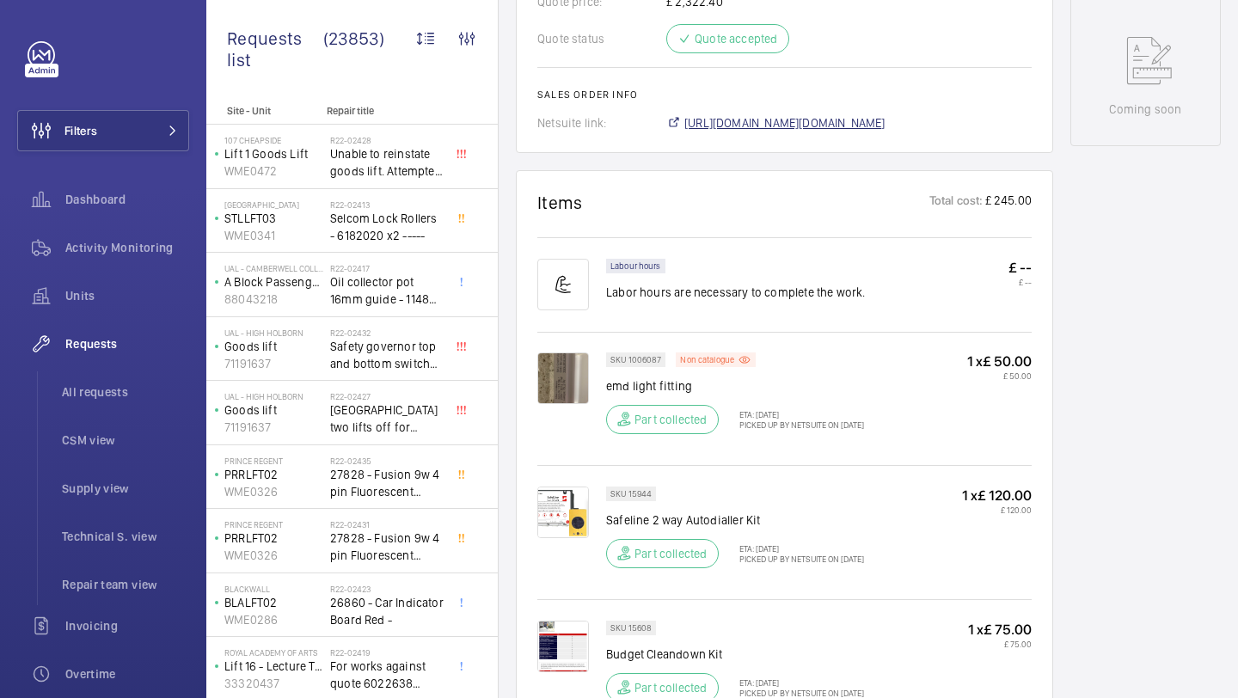
click at [831, 126] on span "https://6461500.app.netsuite.com/app/accounting/transactions/salesord.nl?id=188…" at bounding box center [785, 122] width 201 height 17
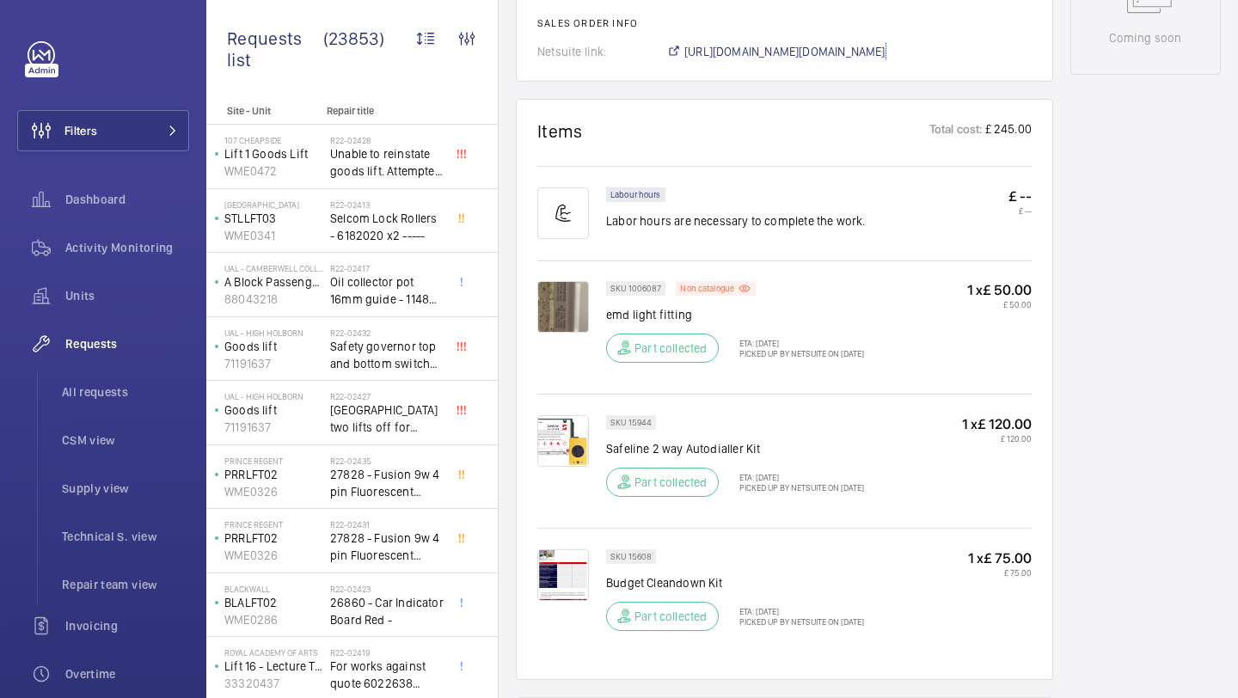
scroll to position [977, 0]
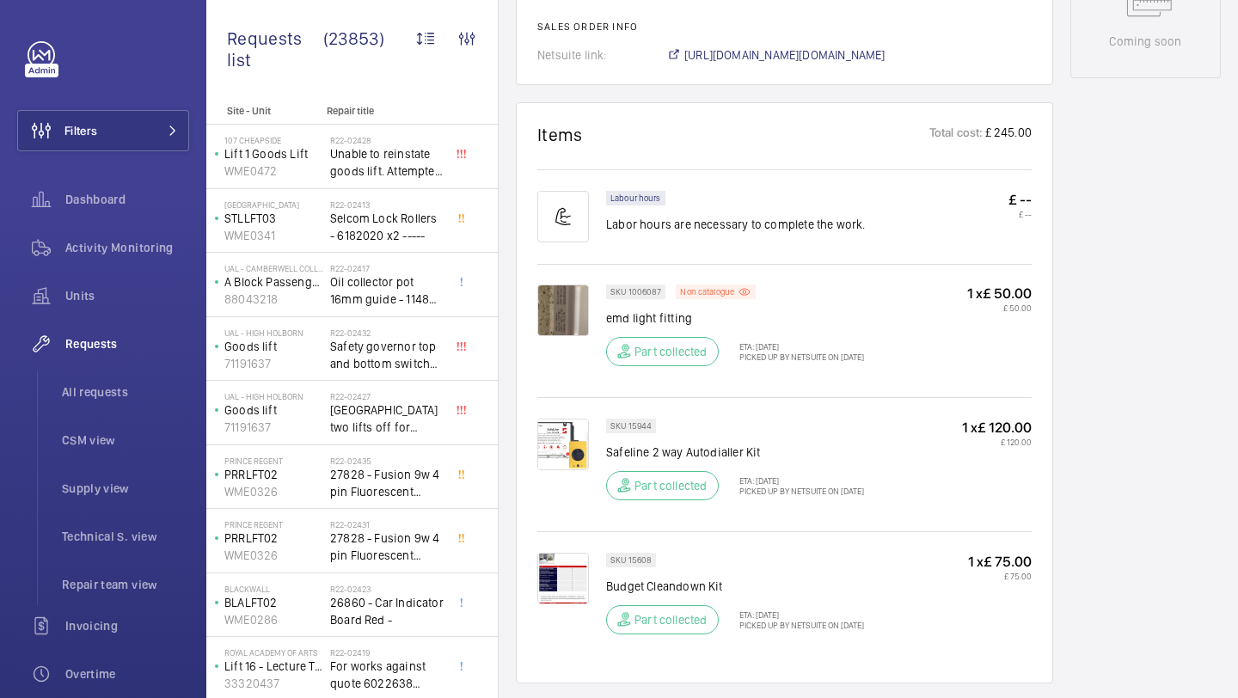
click at [808, 51] on span "[URL][DOMAIN_NAME][DOMAIN_NAME]" at bounding box center [785, 54] width 201 height 17
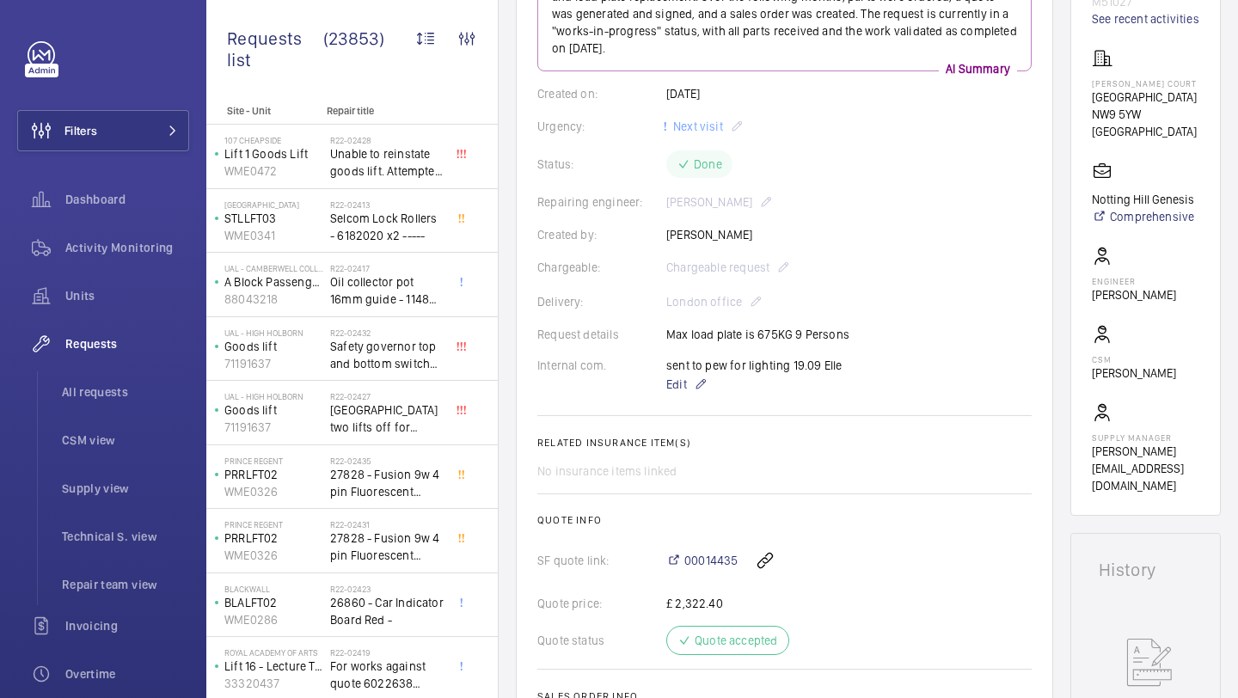
scroll to position [271, 0]
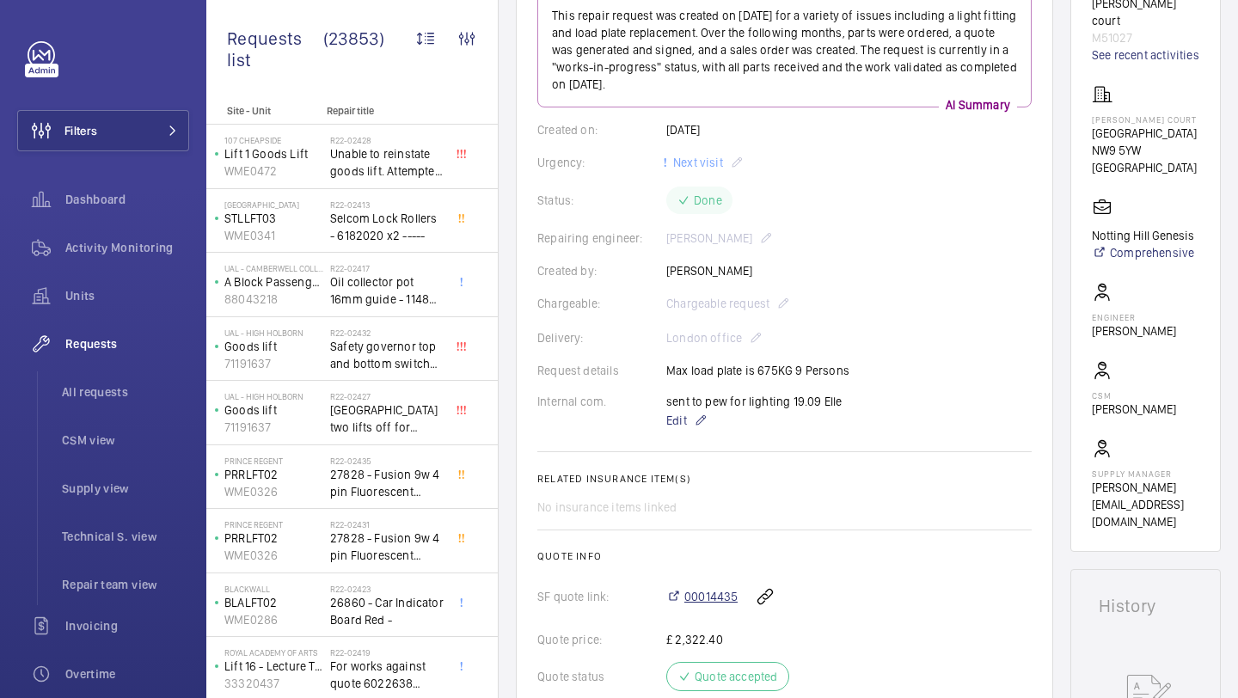
click at [710, 600] on span "00014435" at bounding box center [711, 596] width 53 height 17
drag, startPoint x: 846, startPoint y: 374, endPoint x: 663, endPoint y: 371, distance: 183.2
click at [663, 371] on div "Request details Max load plate is 675KG 9 Persons" at bounding box center [784, 370] width 494 height 17
copy div "Max load plate is 675KG 9 Persons"
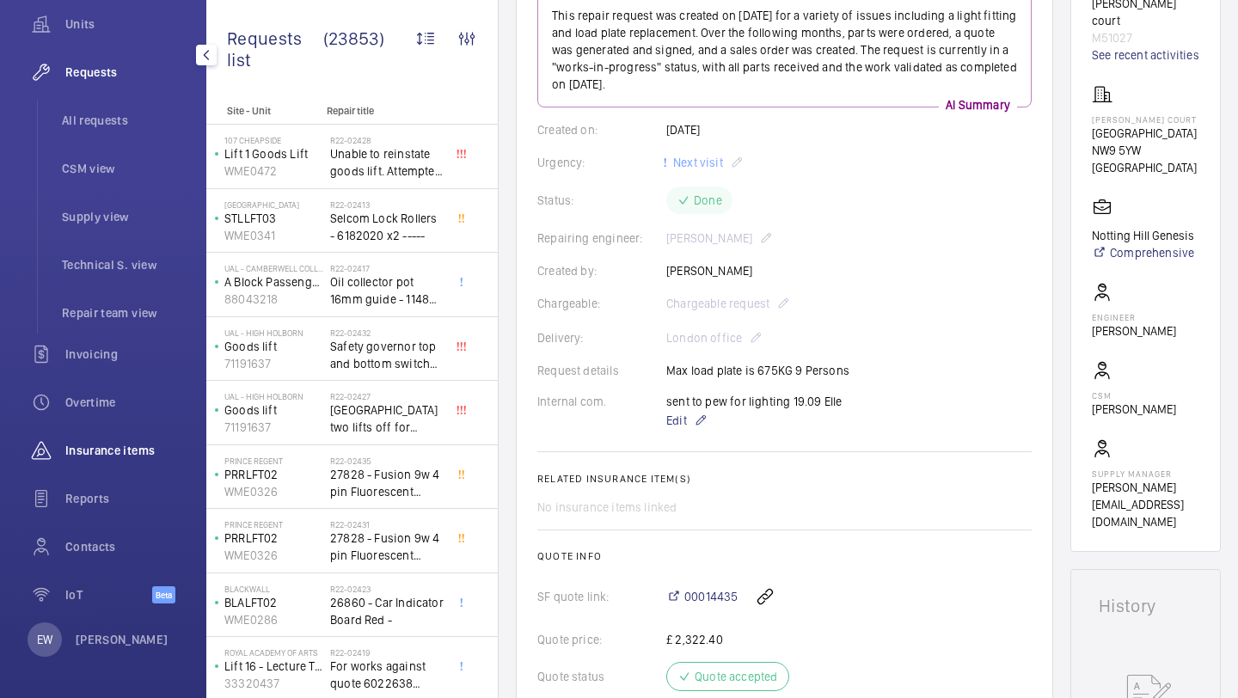
click at [107, 451] on span "Insurance items" at bounding box center [127, 450] width 124 height 17
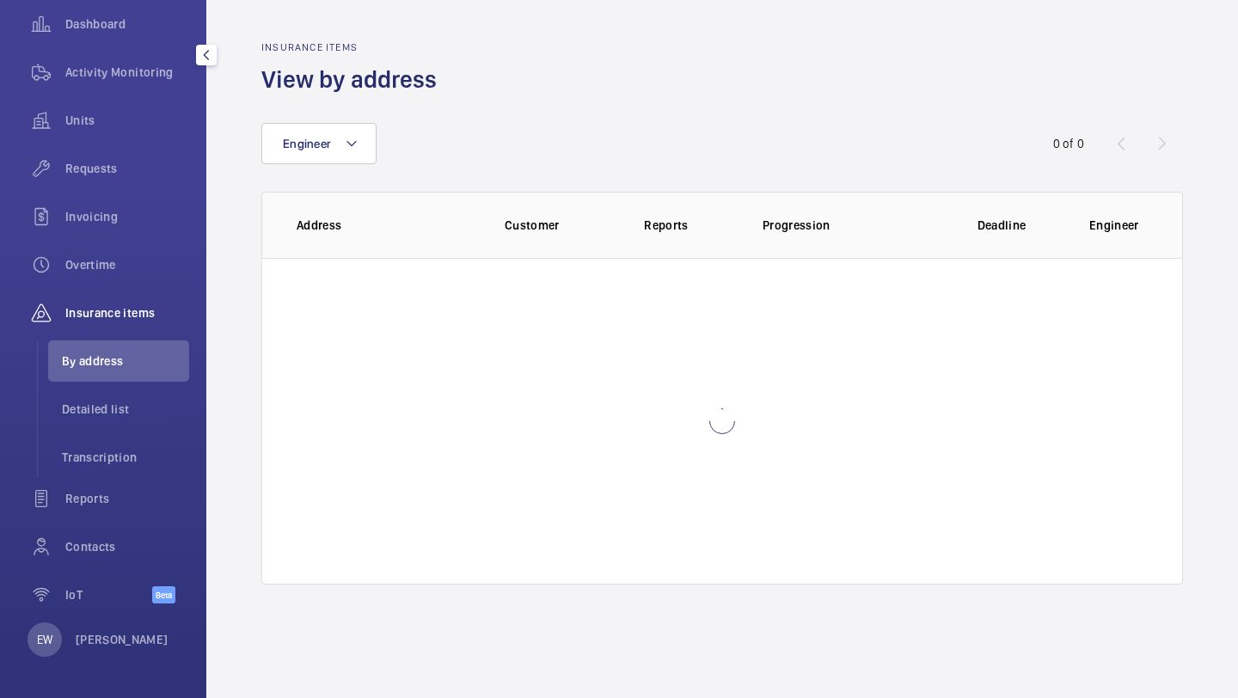
scroll to position [175, 0]
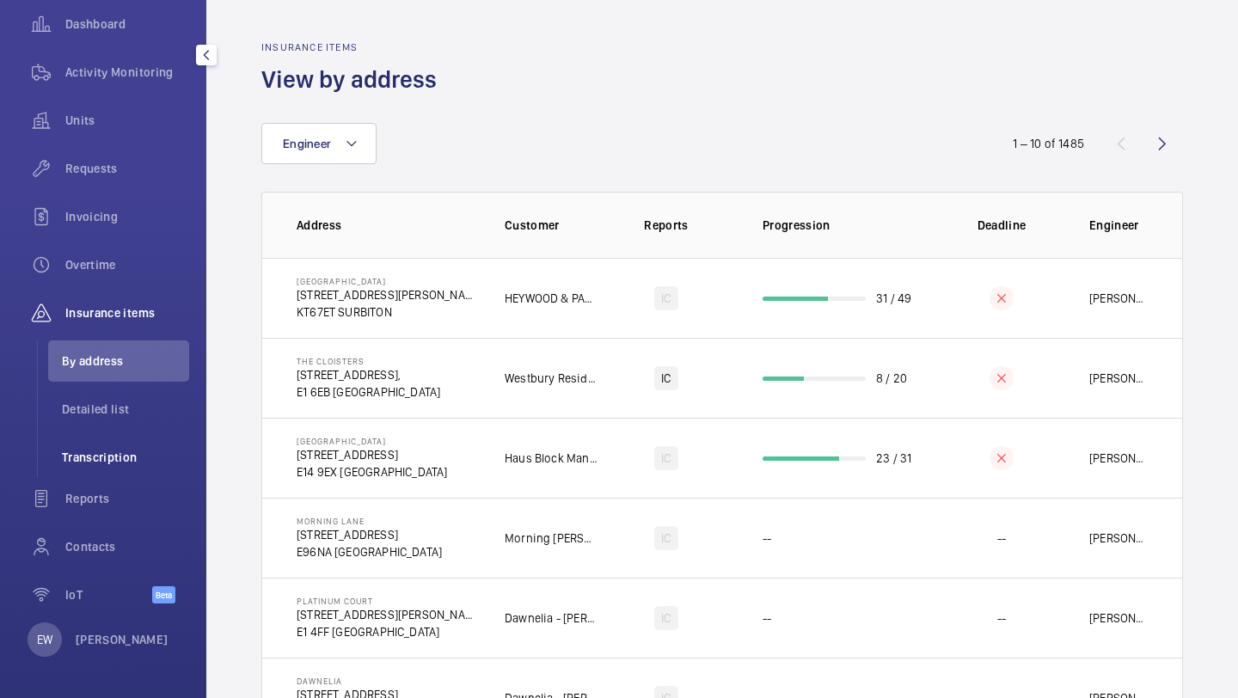
click at [133, 445] on li "Transcription" at bounding box center [118, 457] width 141 height 41
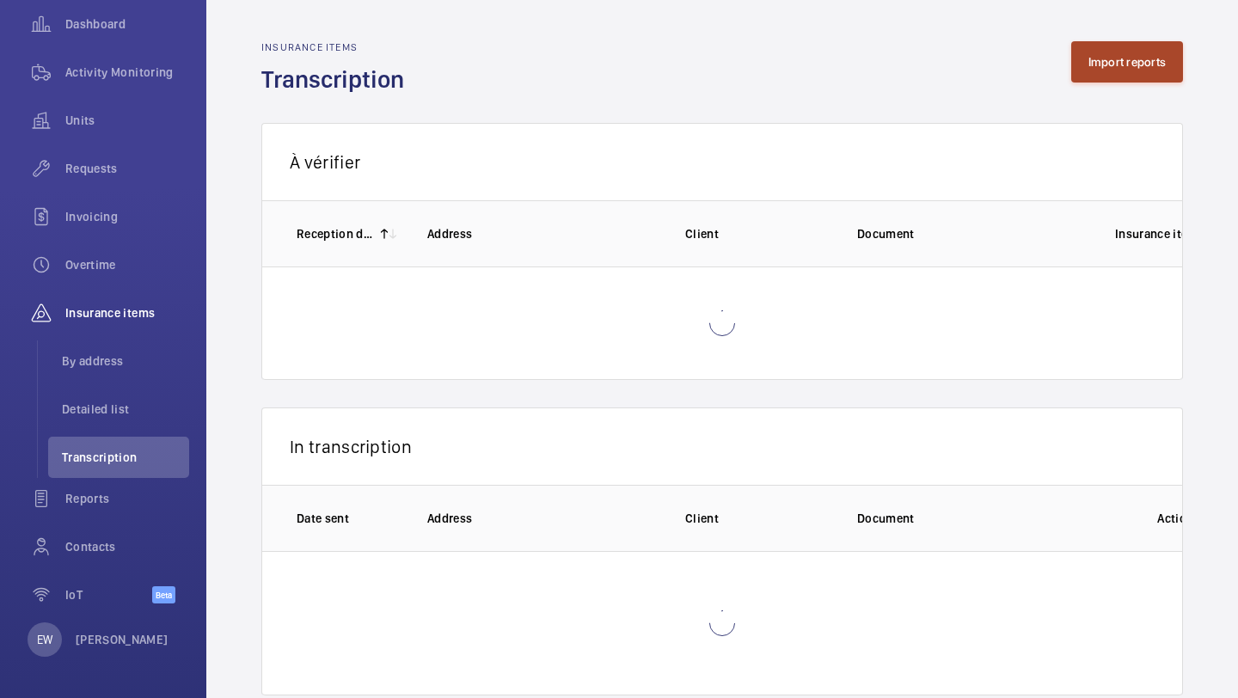
click at [1118, 70] on button "Import reports" at bounding box center [1127, 61] width 113 height 41
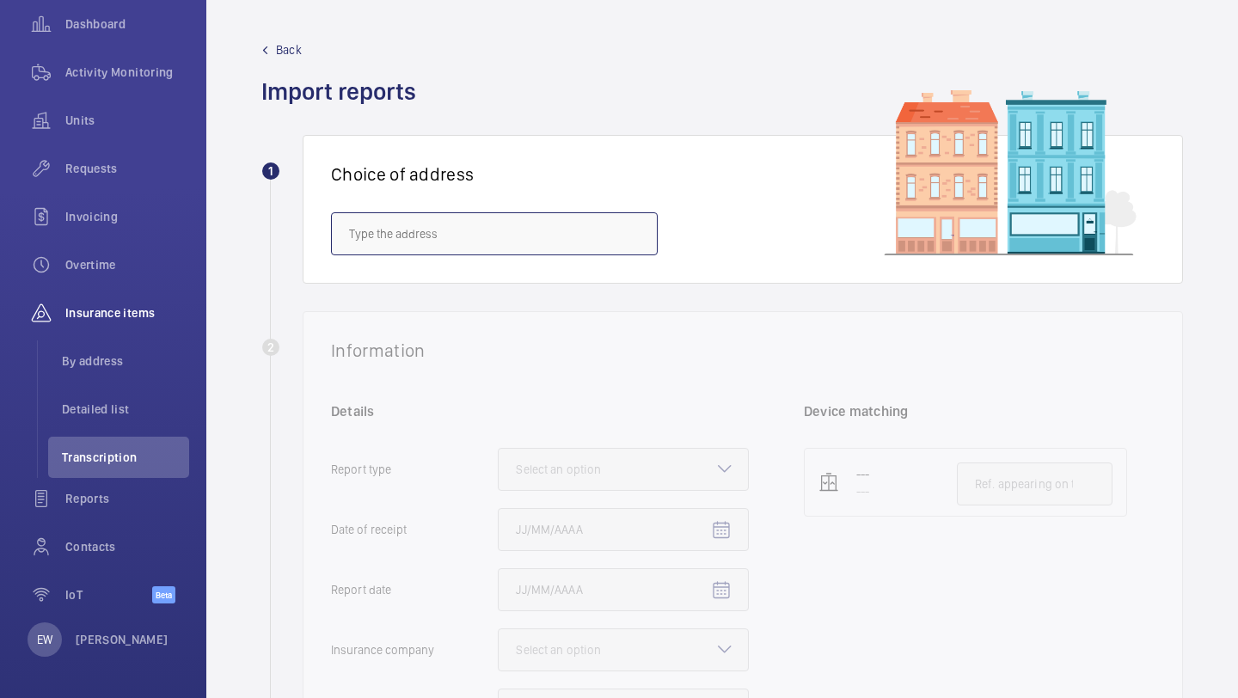
click at [495, 223] on input "text" at bounding box center [494, 233] width 327 height 43
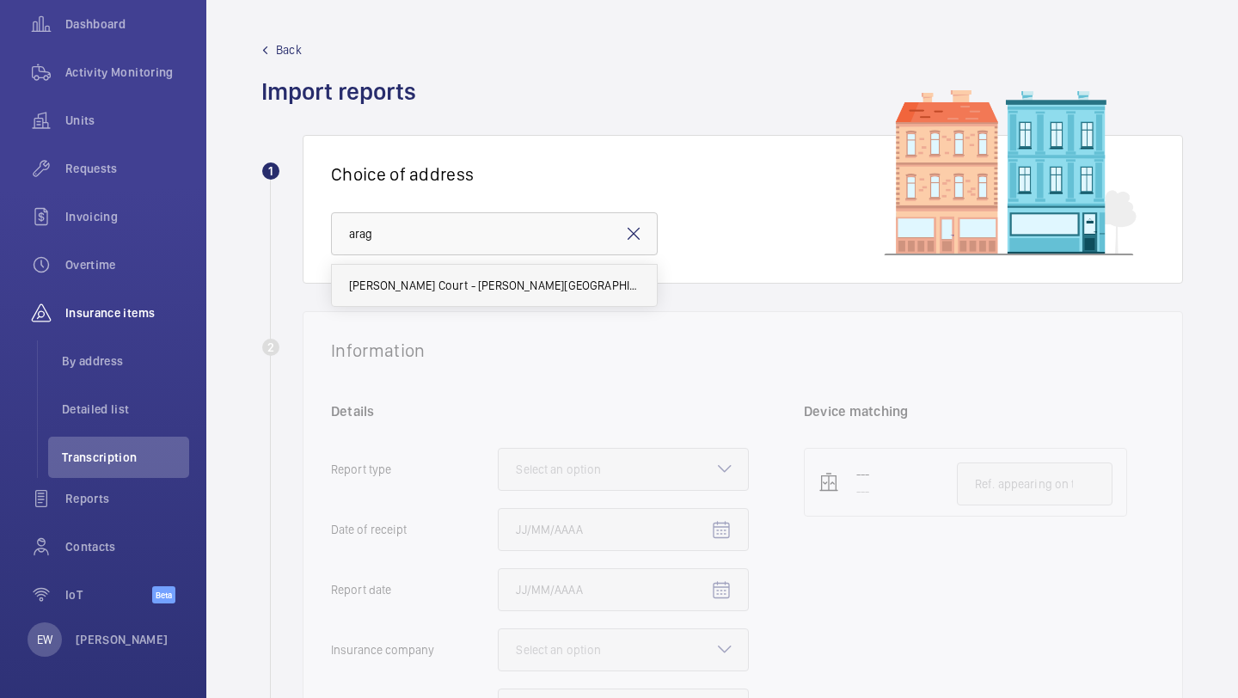
click at [491, 286] on span "Aragon Court - Aragon Court, LONDON SS13 3EZ" at bounding box center [494, 285] width 291 height 17
type input "Aragon Court - Aragon Court, LONDON SS13 3EZ"
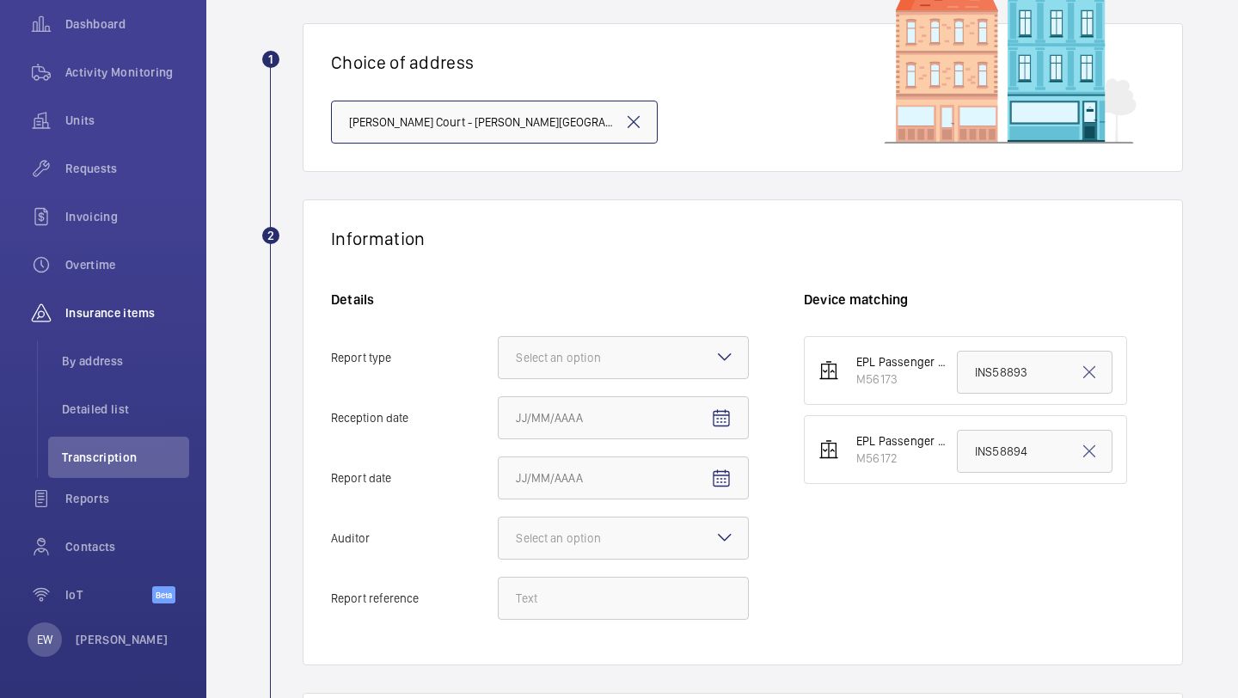
scroll to position [236, 0]
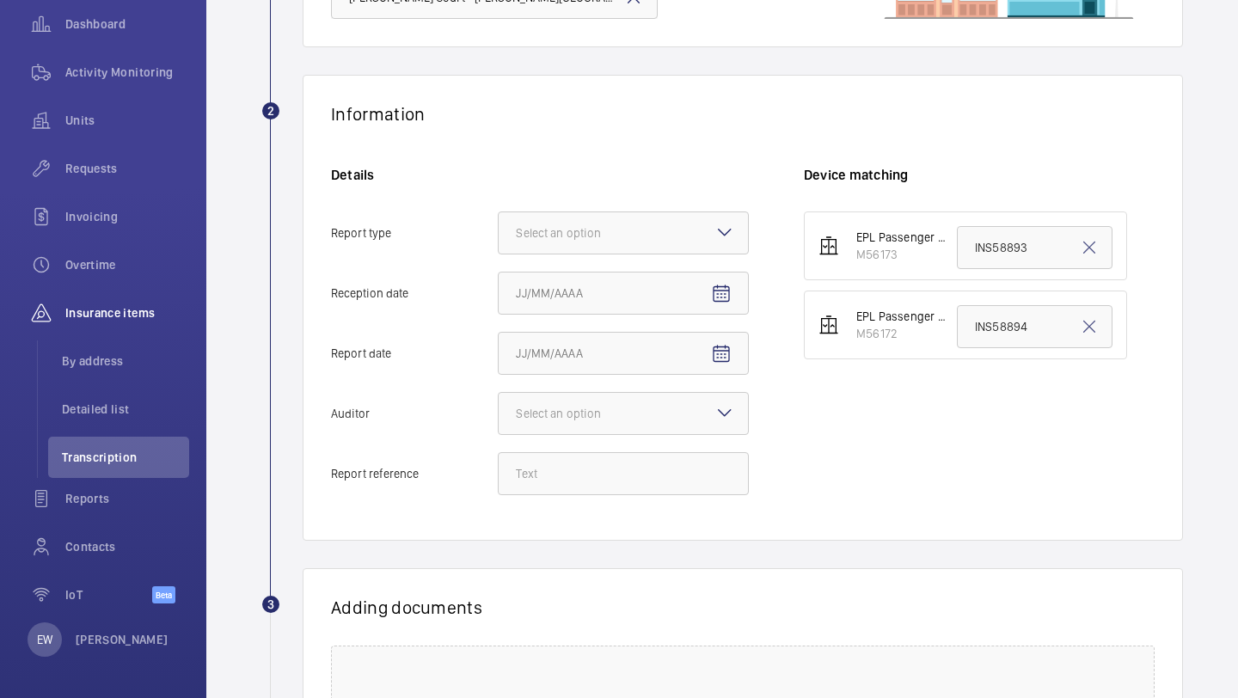
click at [574, 264] on div "Details Report type Select an option Reception date Report date Auditor Select …" at bounding box center [567, 339] width 473 height 347
click at [588, 248] on div at bounding box center [623, 232] width 249 height 41
click at [499, 248] on input "Report type Select an option" at bounding box center [499, 232] width 0 height 41
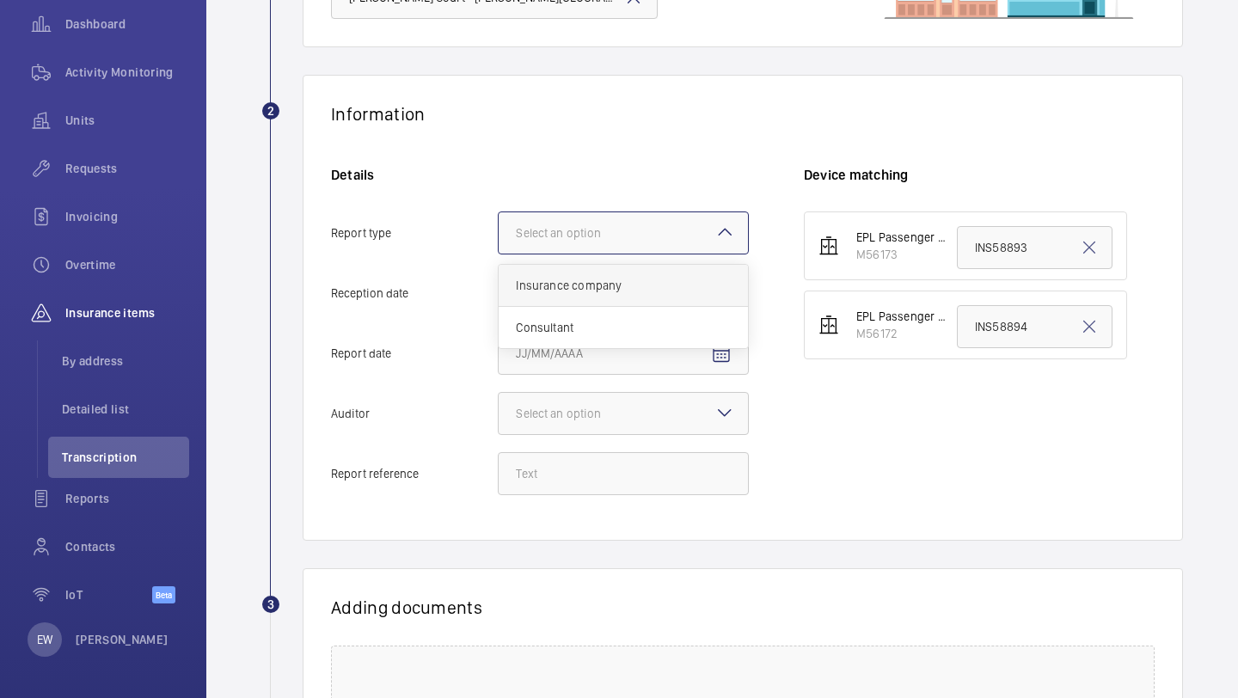
click at [586, 279] on span "Insurance company" at bounding box center [623, 285] width 215 height 17
click at [499, 254] on input "Report type Select an option Insurance company Consultant" at bounding box center [499, 232] width 0 height 41
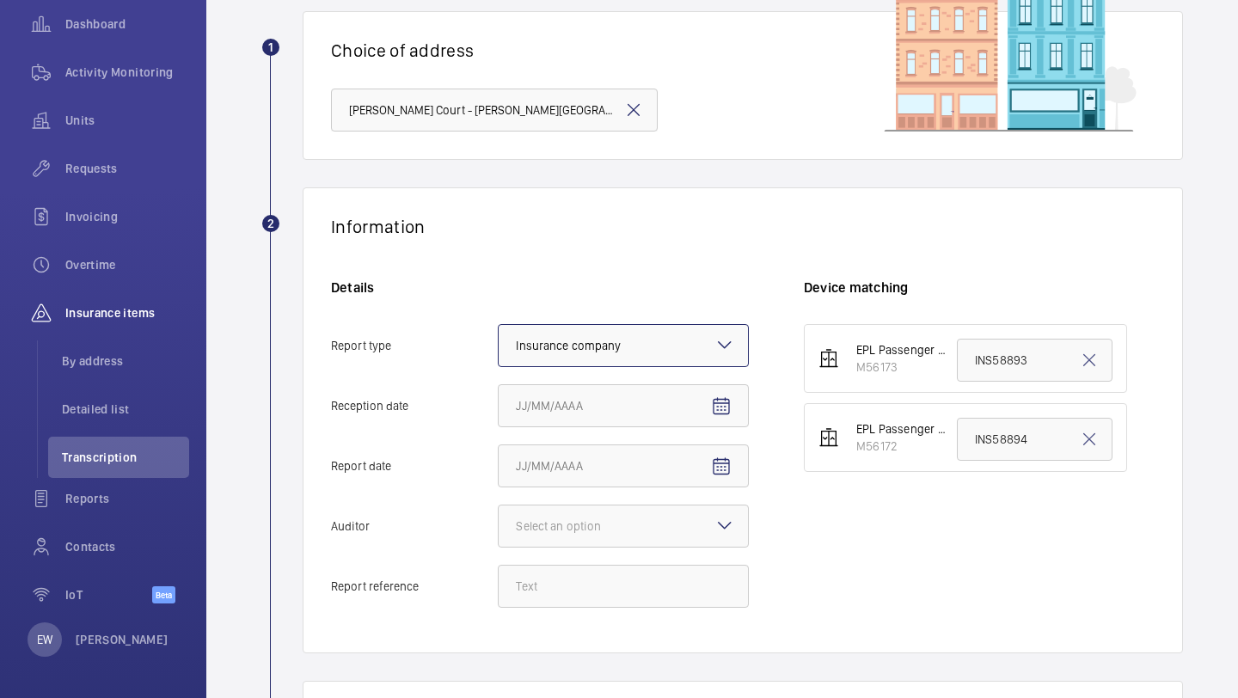
scroll to position [127, 0]
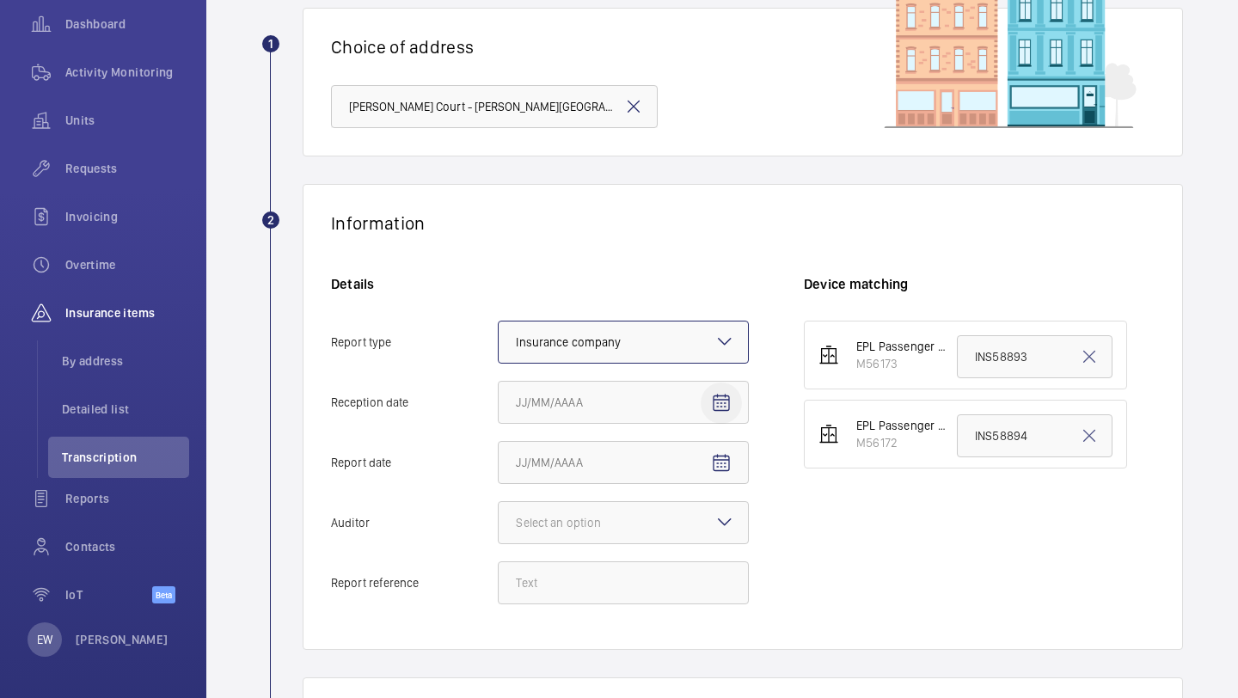
click at [722, 412] on mat-icon "Open calendar" at bounding box center [721, 403] width 21 height 21
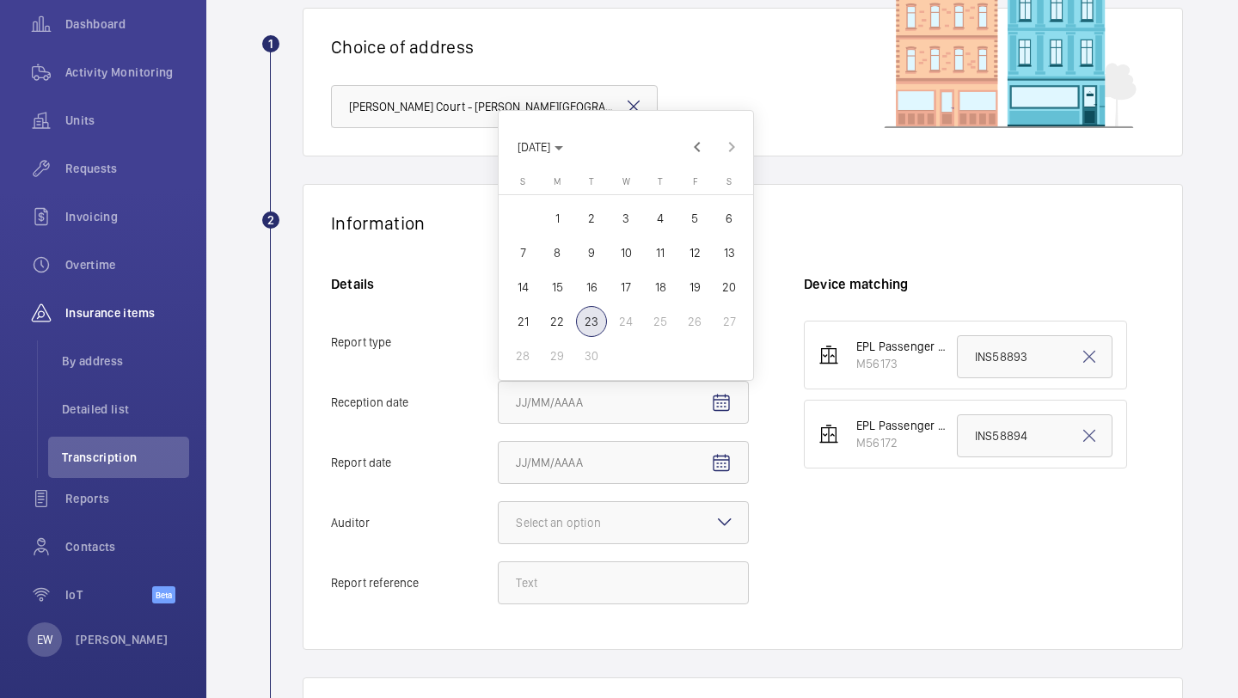
click at [560, 322] on span "22" at bounding box center [557, 321] width 31 height 31
type input "9/22/2025"
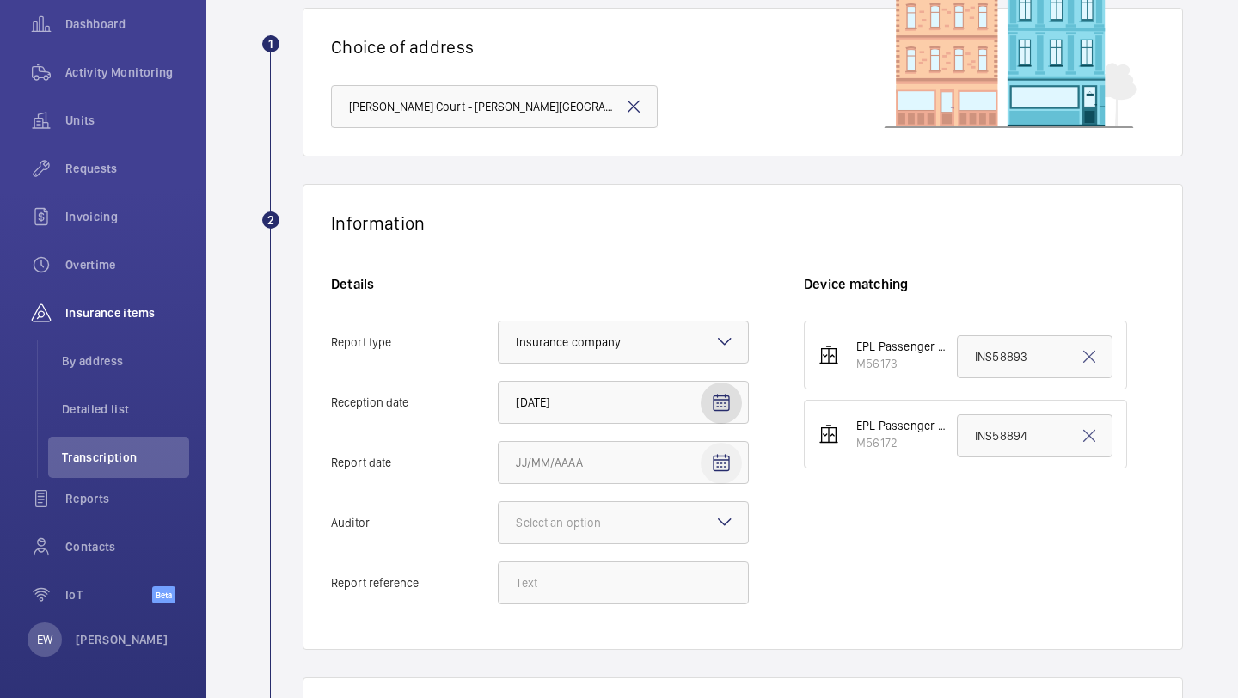
click at [731, 467] on mat-icon "Open calendar" at bounding box center [721, 463] width 21 height 21
click at [696, 342] on span "19" at bounding box center [694, 347] width 31 height 31
type input "9/19/2025"
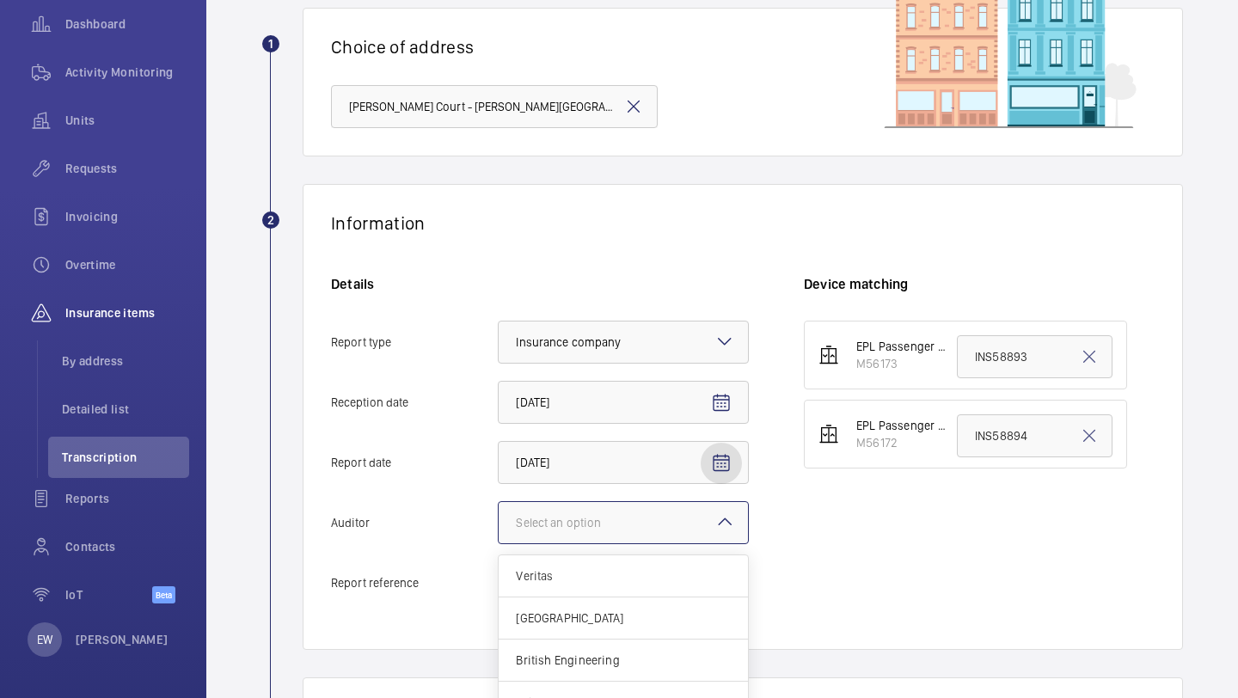
click at [666, 525] on div at bounding box center [623, 522] width 249 height 41
click at [499, 525] on input "Auditor Select an option Veritas Zurich British Engineering Allianz Other" at bounding box center [499, 522] width 0 height 41
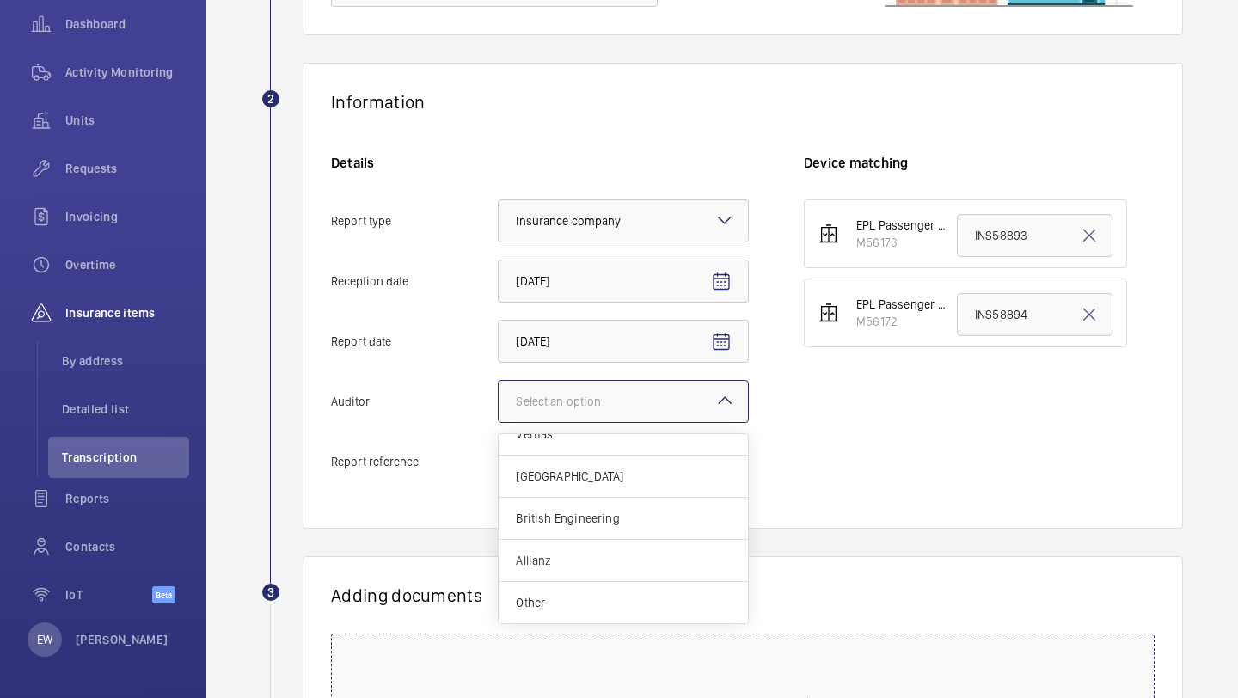
scroll to position [259, 0]
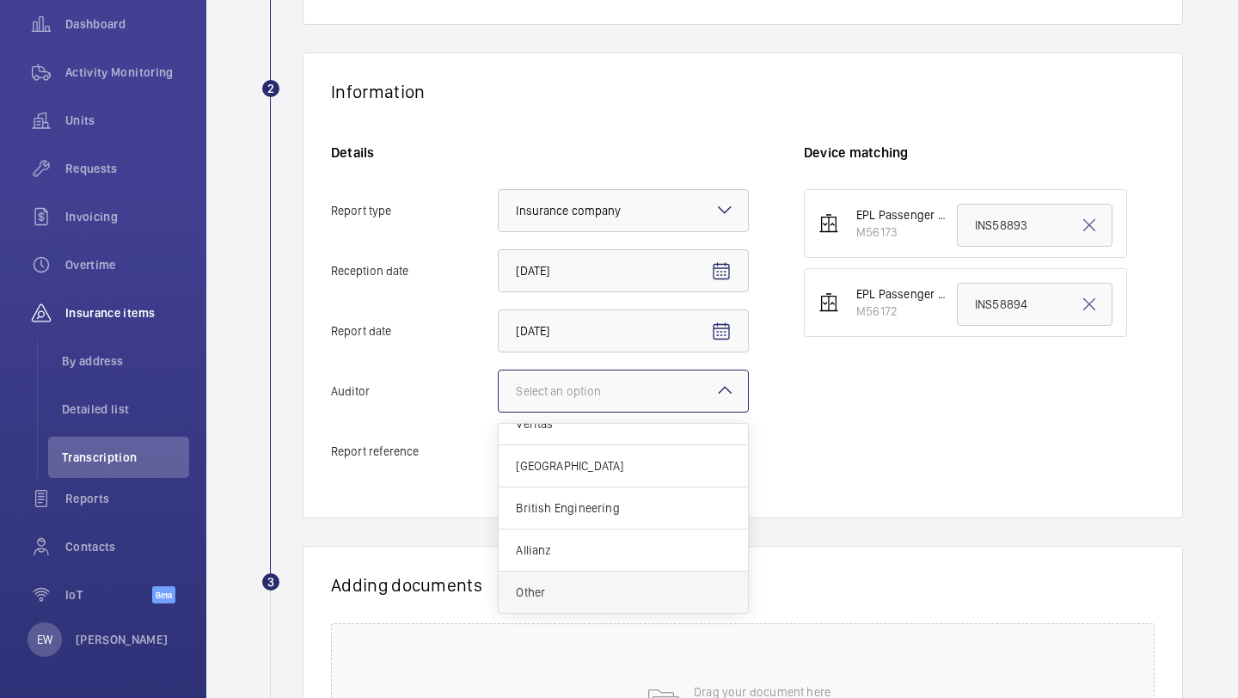
click at [605, 604] on div "Other" at bounding box center [623, 592] width 249 height 41
click at [499, 412] on input "Auditor Select an option Veritas Zurich British Engineering Allianz Other" at bounding box center [499, 391] width 0 height 41
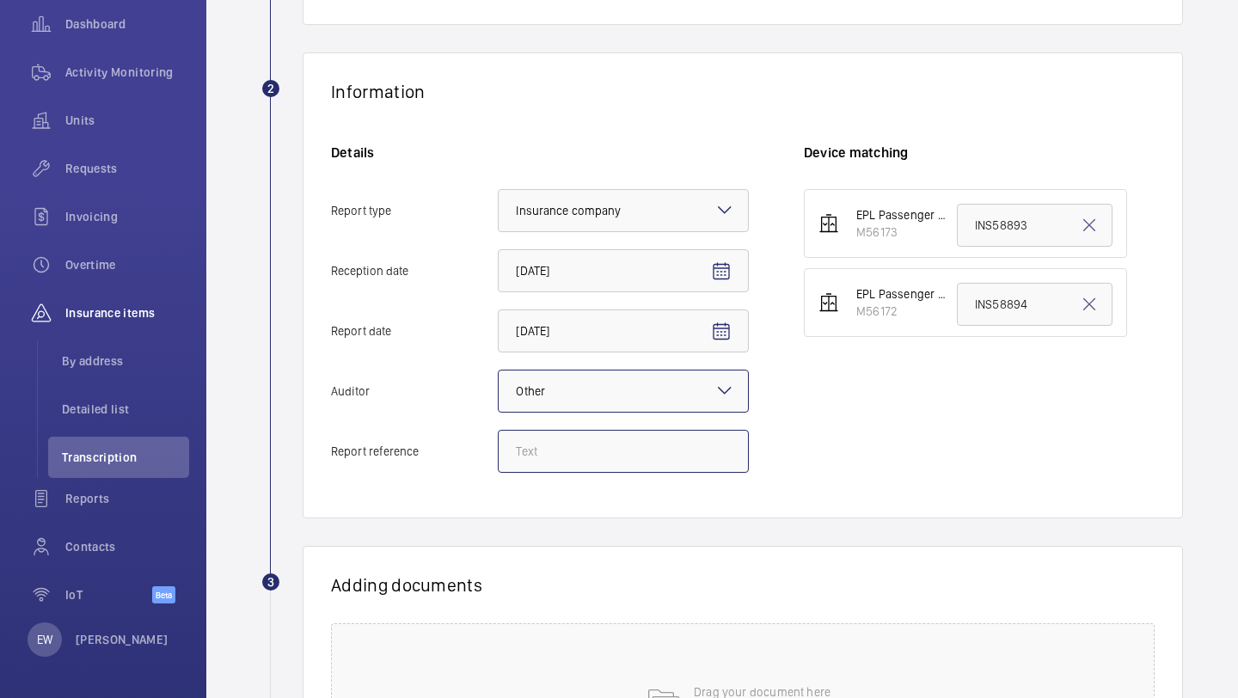
click at [528, 447] on input "Report reference" at bounding box center [623, 451] width 251 height 43
paste input "INS68100"
type input "INS68100"
click at [995, 232] on input "INS58893" at bounding box center [1035, 225] width 156 height 43
click at [995, 231] on input "INS58893" at bounding box center [1035, 225] width 156 height 43
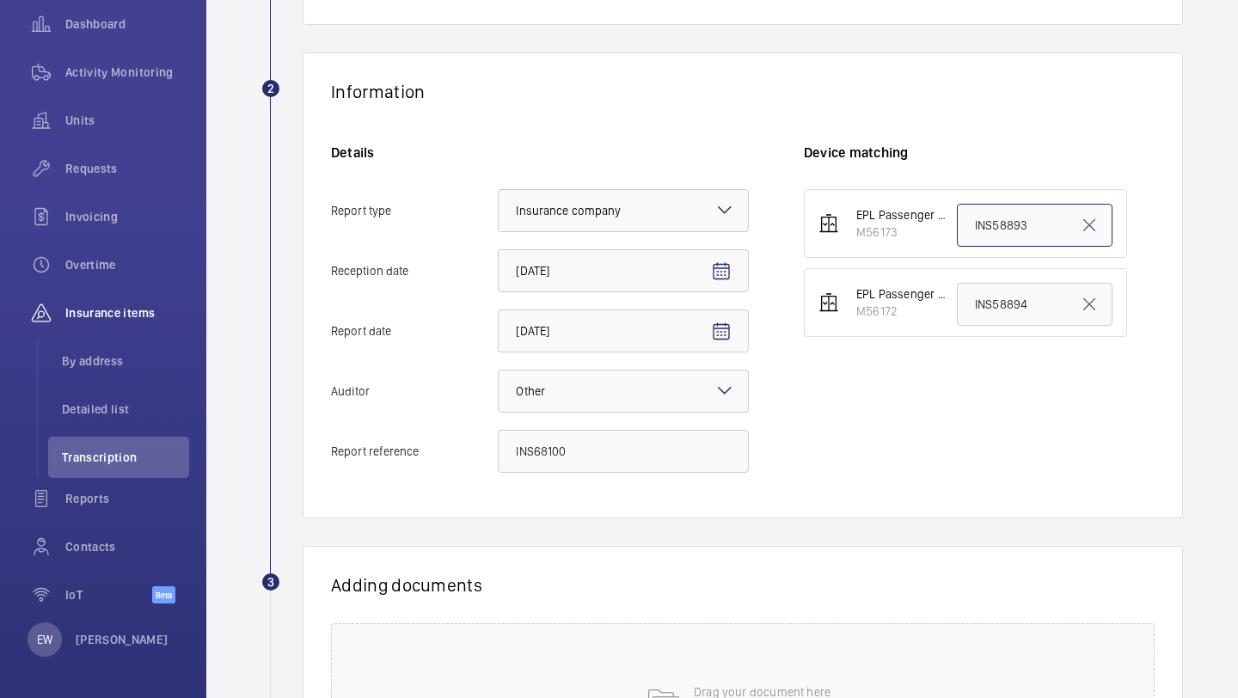
paste input "68100"
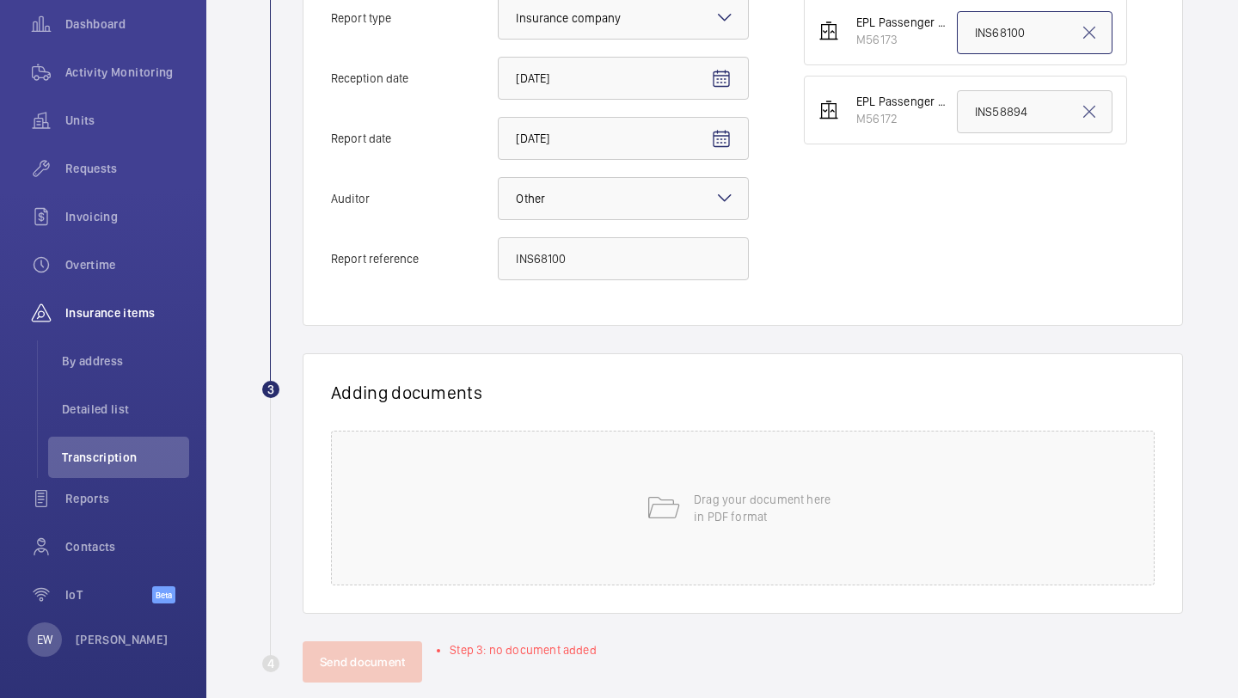
scroll to position [477, 0]
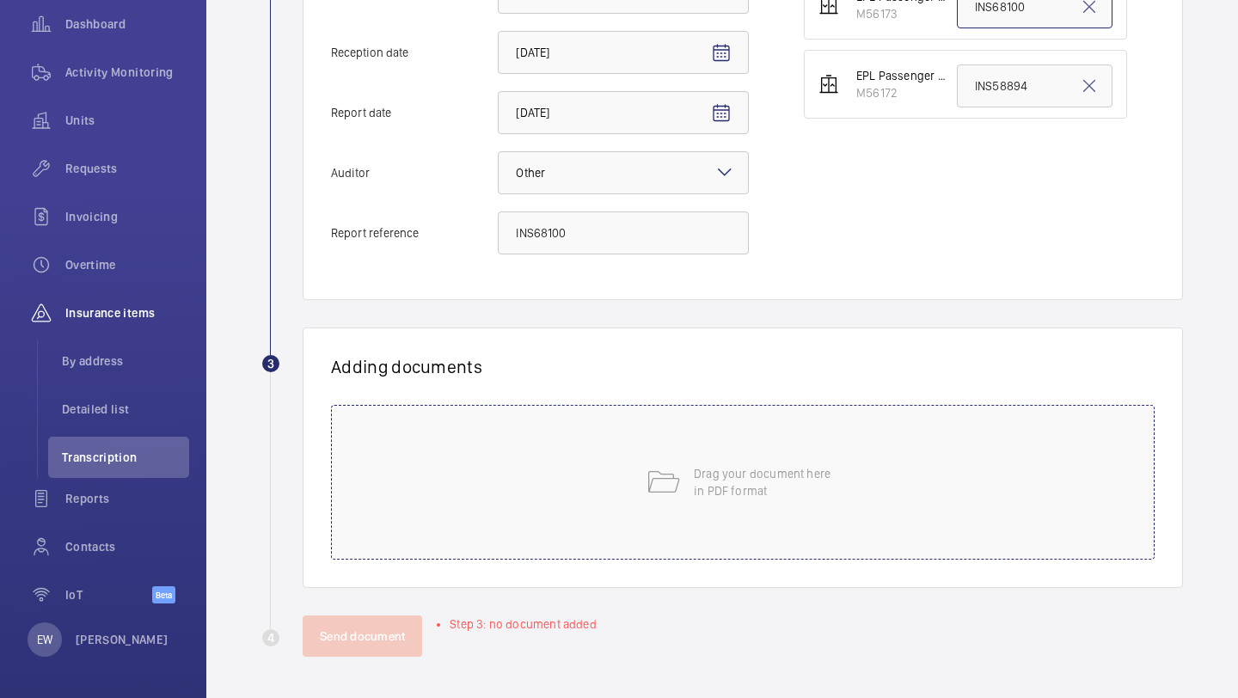
type input "INS68100"
click at [725, 456] on div "Drag your document here in PDF format" at bounding box center [743, 482] width 824 height 155
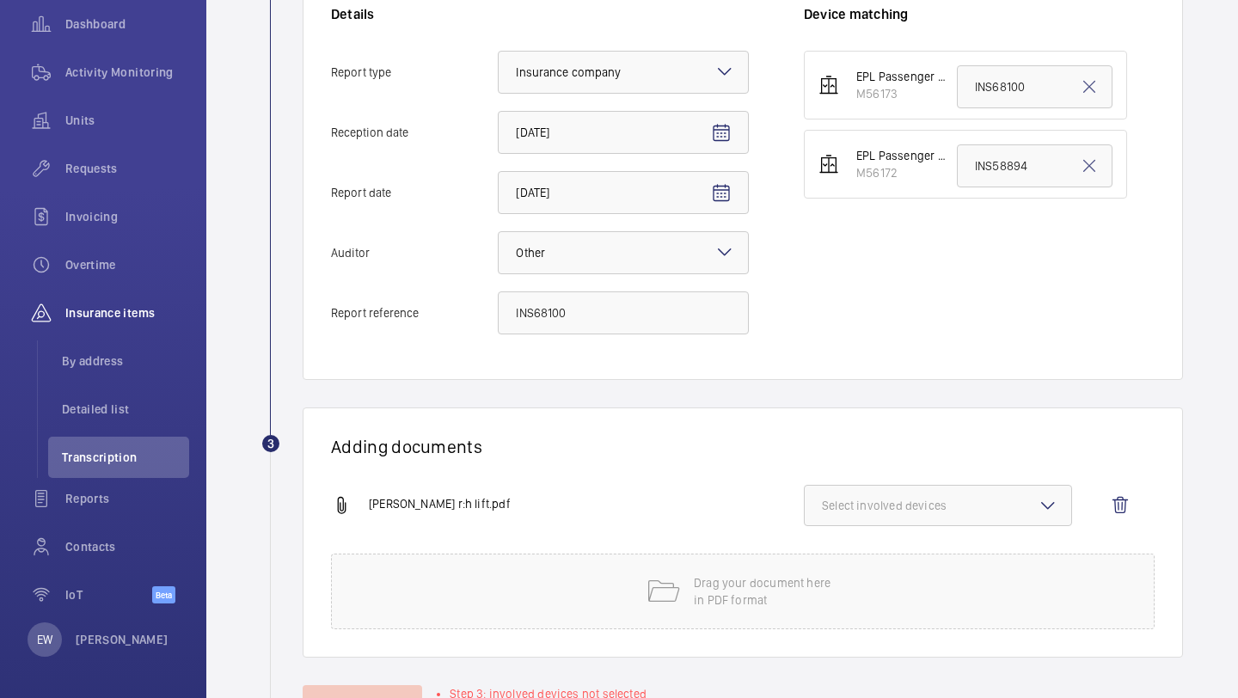
scroll to position [396, 0]
click at [899, 506] on span "Select involved devices" at bounding box center [938, 507] width 232 height 17
click at [897, 554] on span "M56173" at bounding box center [939, 561] width 178 height 17
click at [847, 554] on input "M56173" at bounding box center [830, 561] width 34 height 34
checkbox input "true"
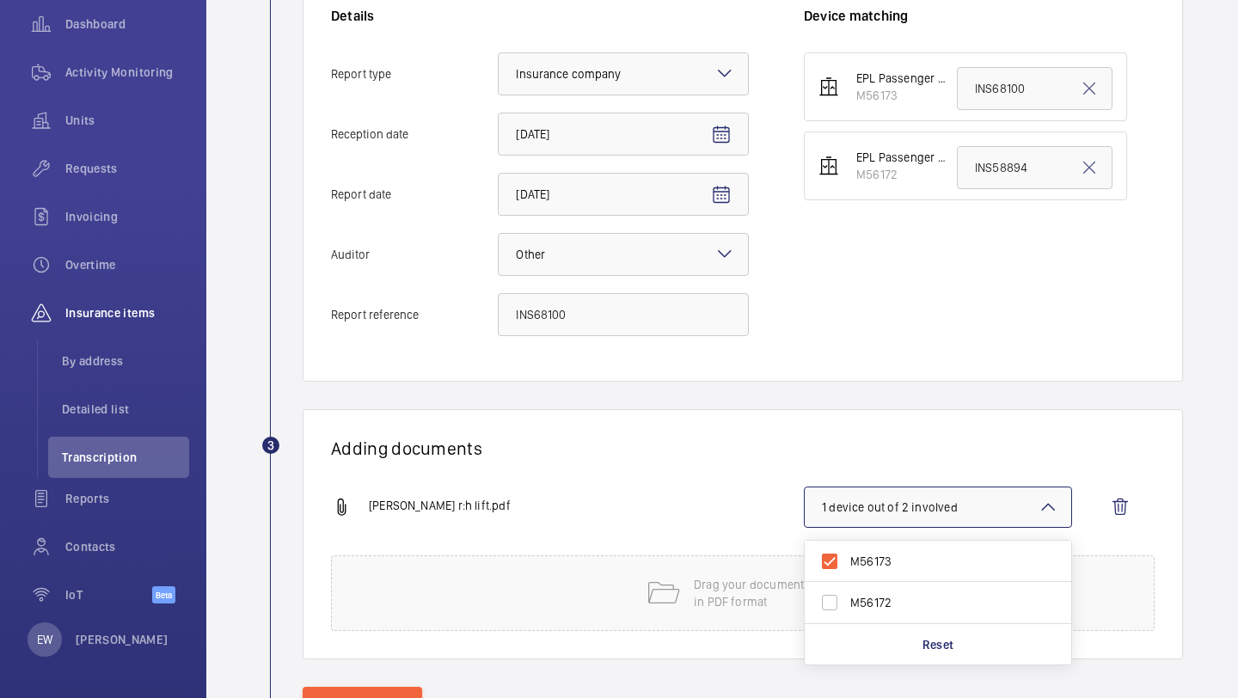
click at [872, 444] on h1 "Adding documents" at bounding box center [743, 448] width 824 height 21
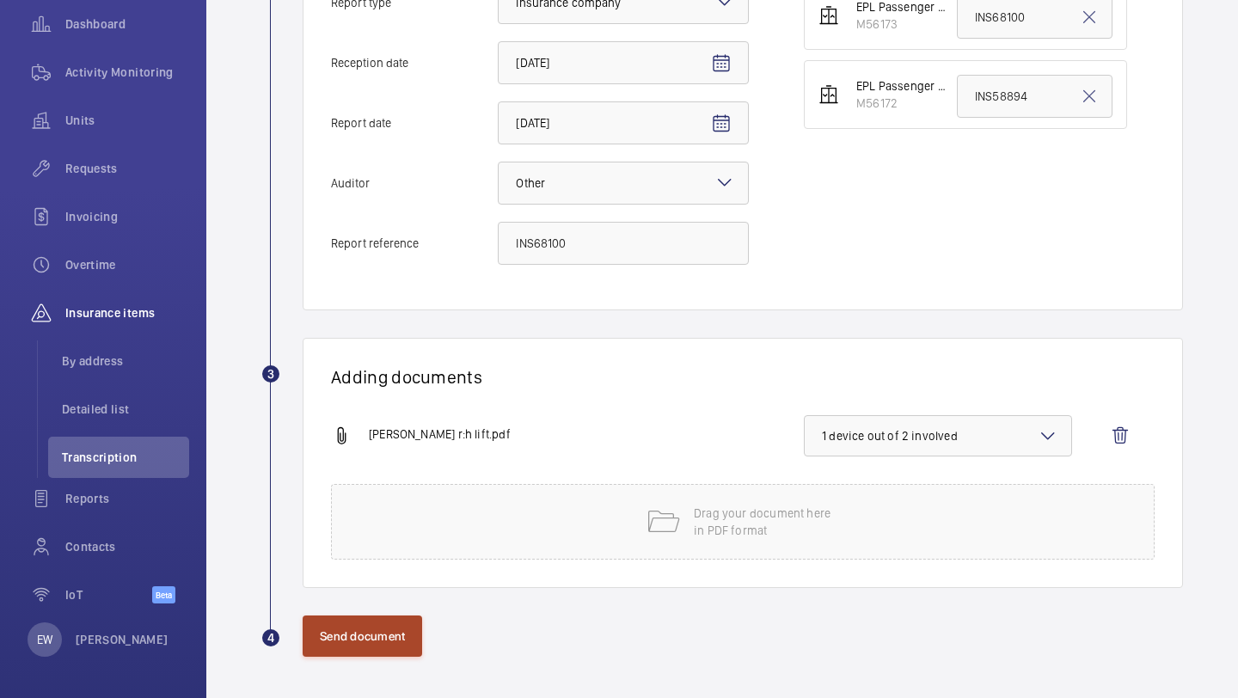
click at [395, 631] on button "Send document" at bounding box center [363, 636] width 120 height 41
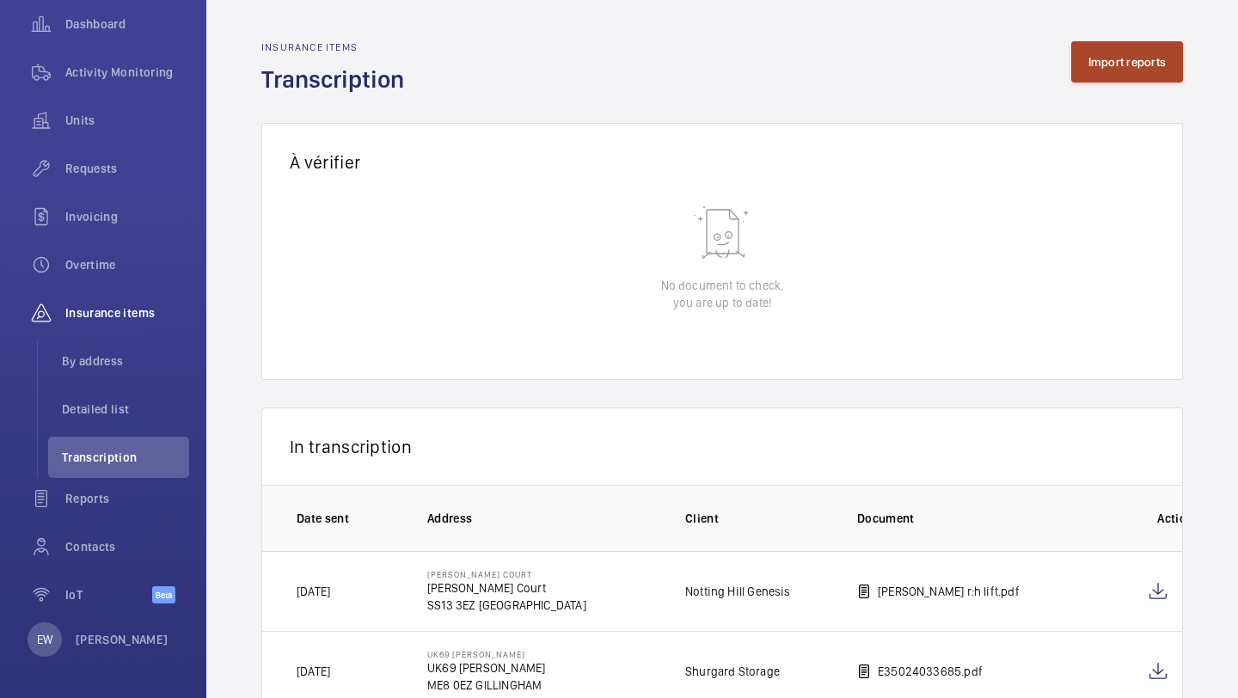
click at [1134, 50] on button "Import reports" at bounding box center [1127, 61] width 113 height 41
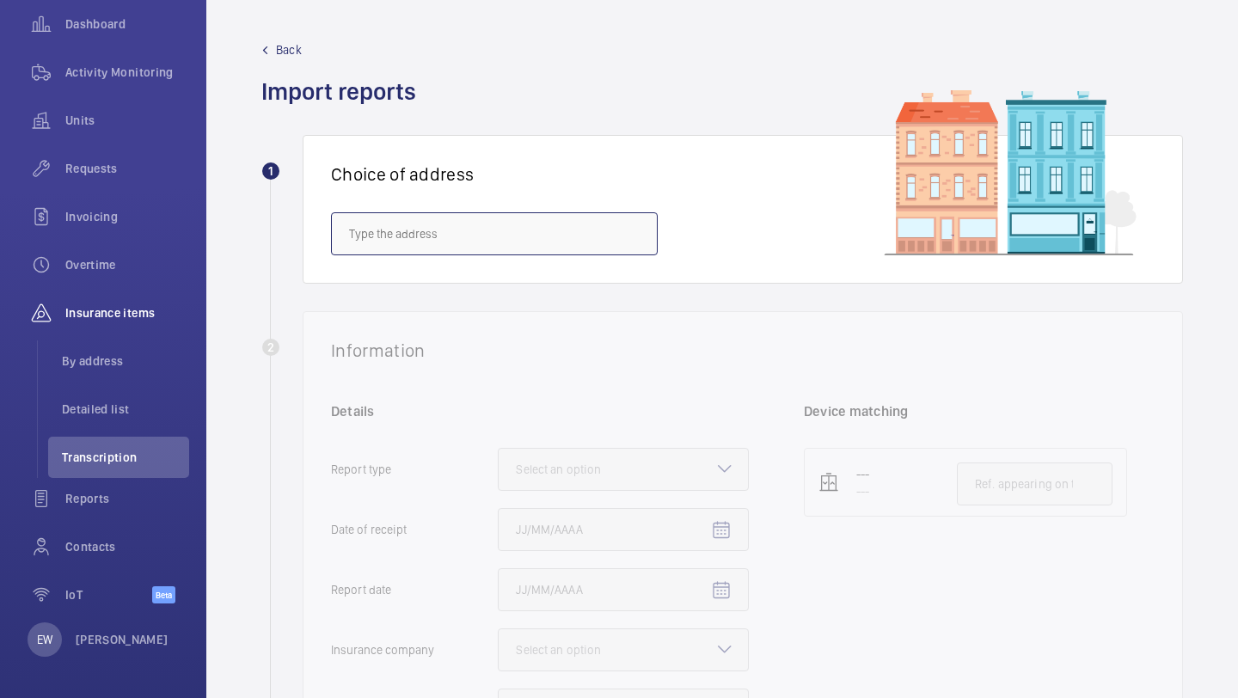
click at [468, 248] on input "text" at bounding box center [494, 233] width 327 height 43
paste input "NW10 3TH"
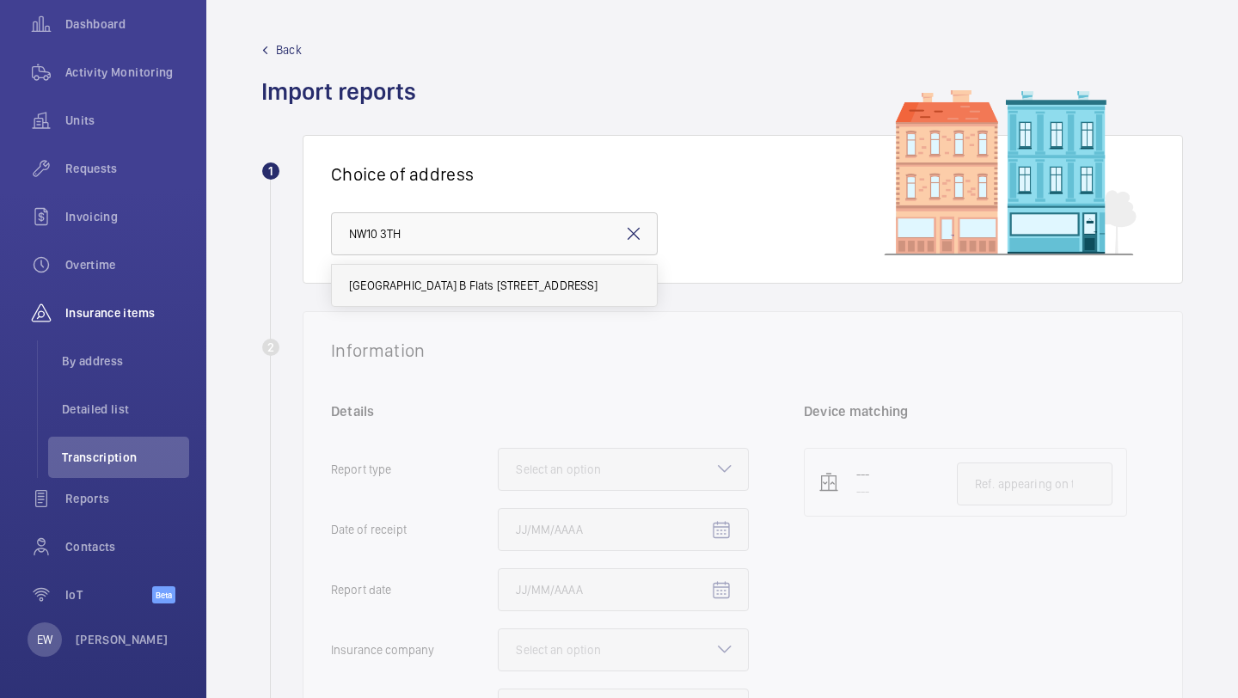
click at [471, 273] on mat-option "Donnington Court Block B Flats 22-44 - High Risk Building - Donnington Court Bl…" at bounding box center [494, 285] width 325 height 41
type input "Donnington Court Block B Flats 22-44 - High Risk Building - Donnington Court Bl…"
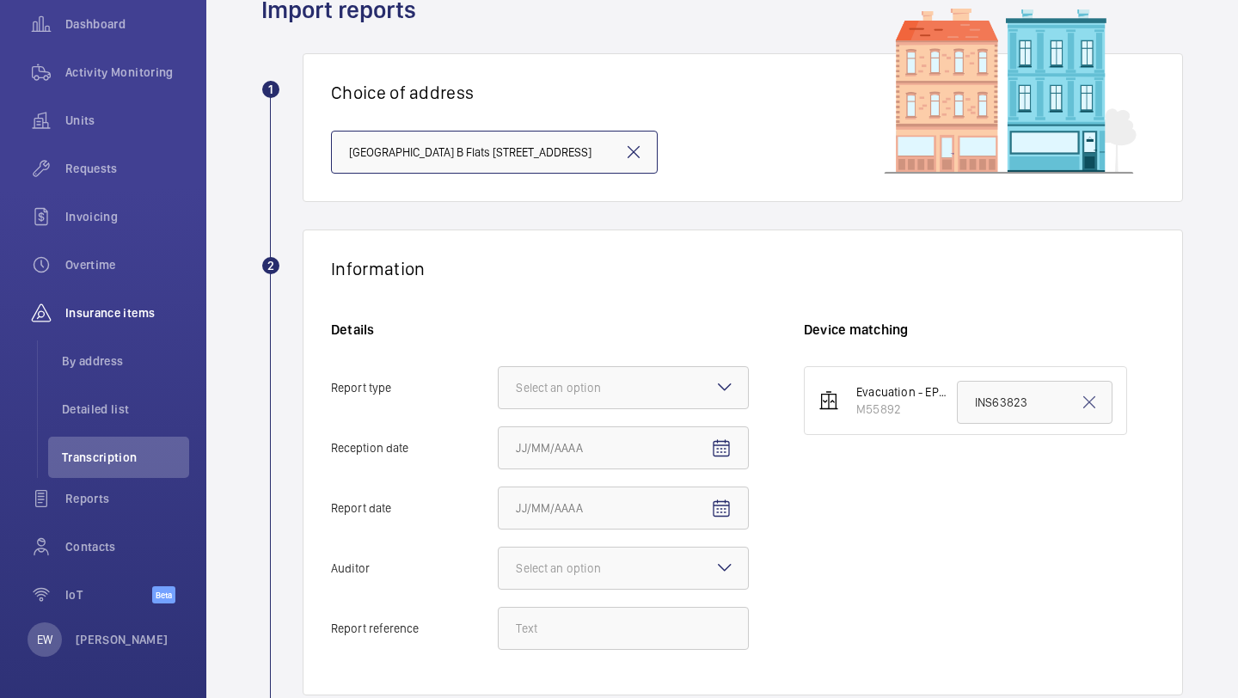
scroll to position [296, 0]
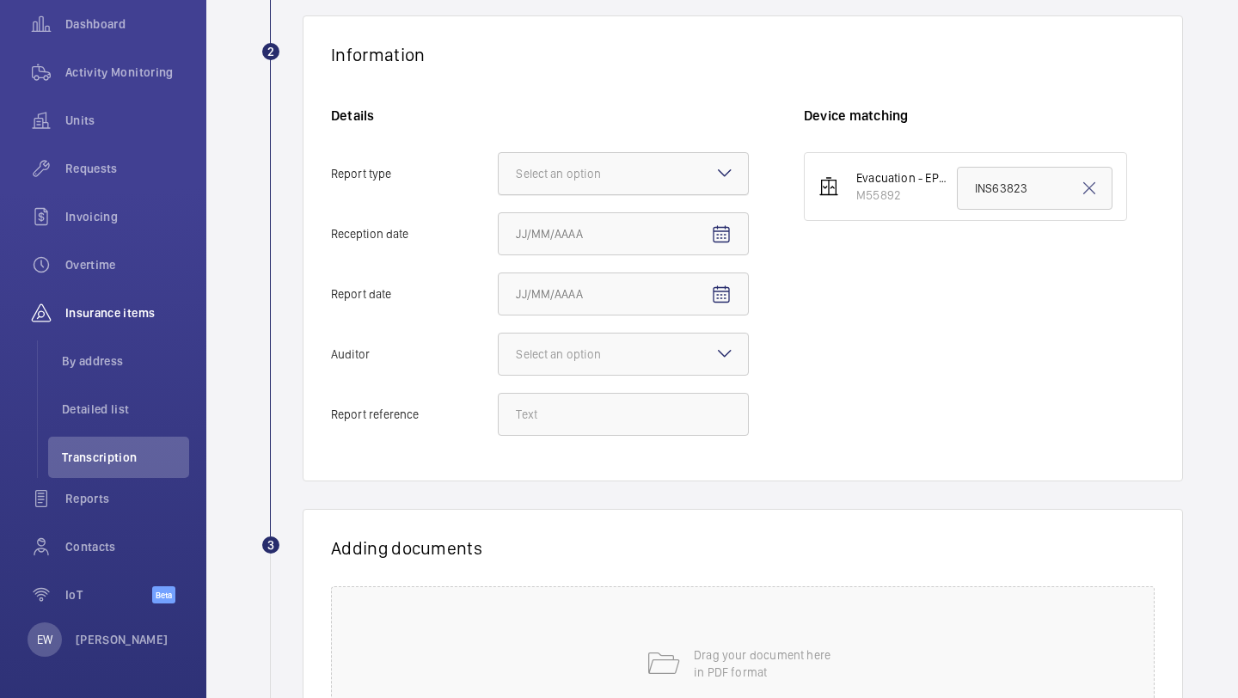
click at [563, 191] on div at bounding box center [623, 173] width 249 height 41
click at [499, 191] on input "Report type Select an option" at bounding box center [499, 173] width 0 height 41
click at [563, 222] on span "Insurance company" at bounding box center [623, 226] width 215 height 17
click at [499, 194] on input "Report type Select an option Insurance company Consultant" at bounding box center [499, 173] width 0 height 41
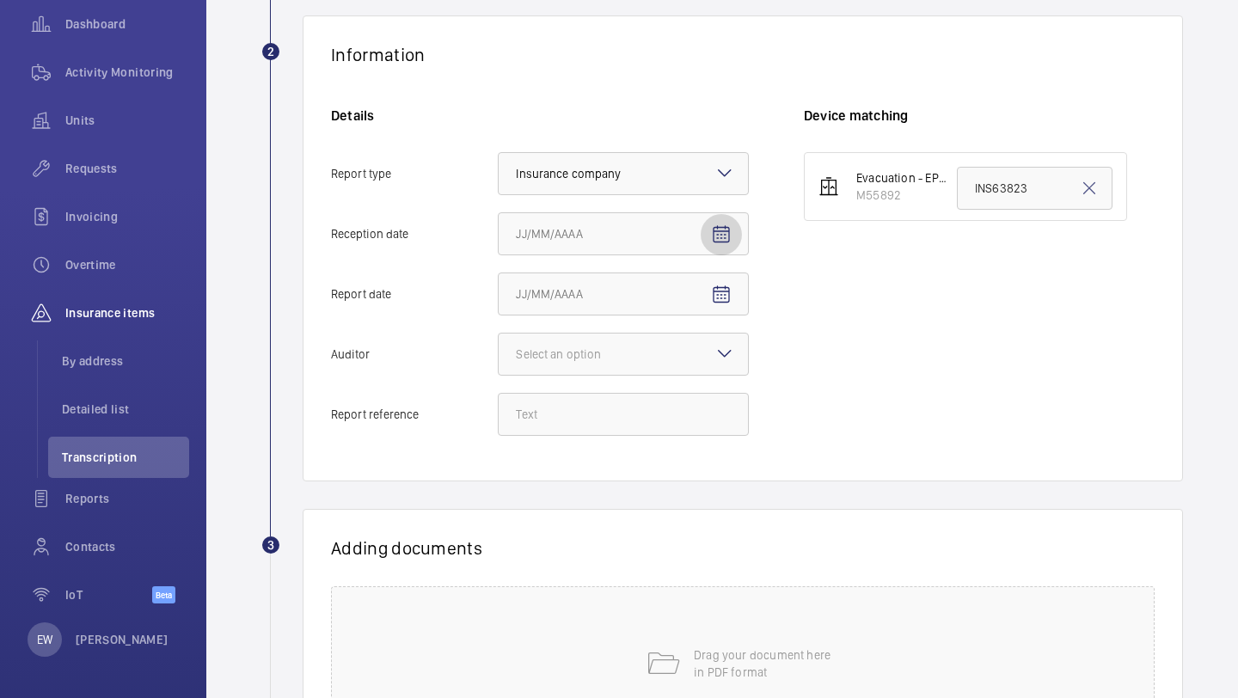
click at [715, 225] on mat-icon "Open calendar" at bounding box center [721, 234] width 21 height 21
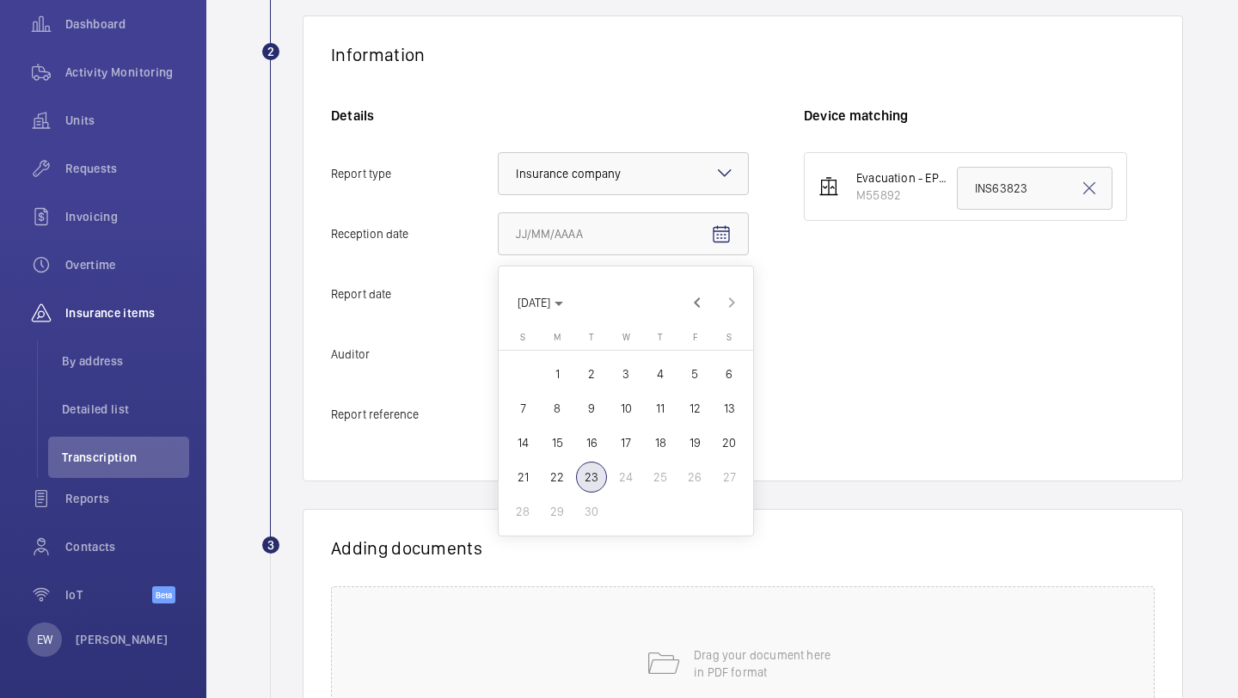
click at [567, 478] on span "22" at bounding box center [557, 477] width 31 height 31
type input "9/22/2025"
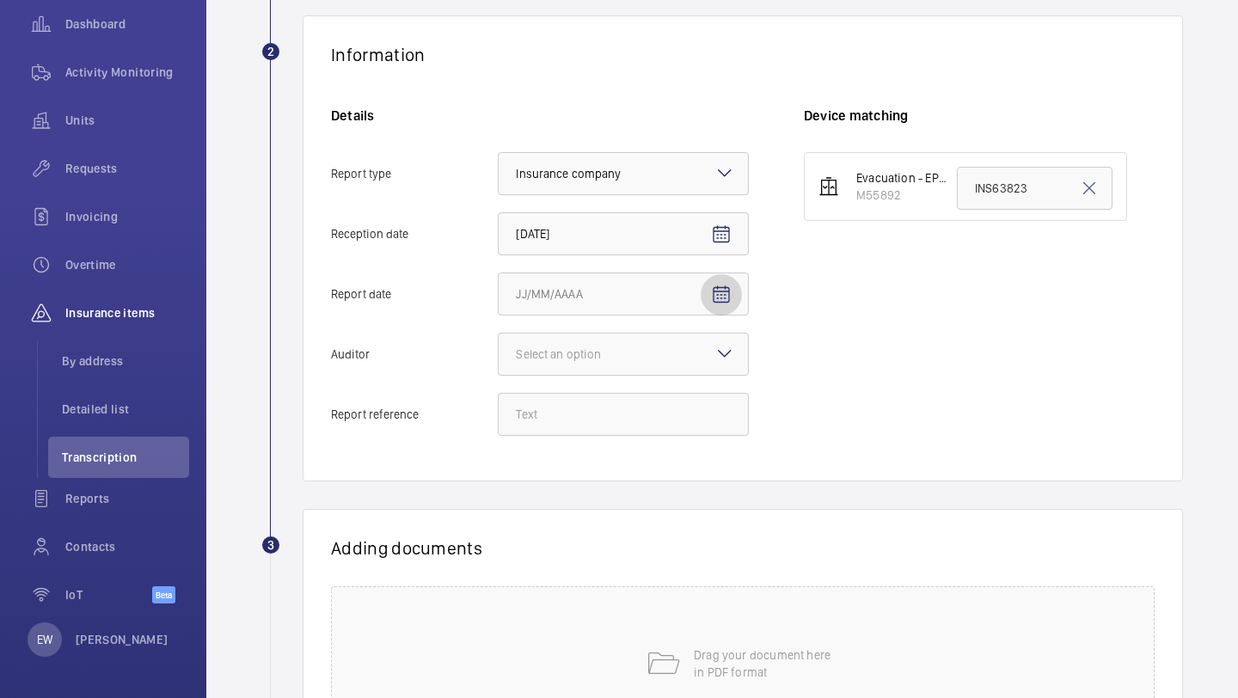
click at [725, 286] on mat-icon "Open calendar" at bounding box center [721, 295] width 21 height 21
click at [686, 501] on span "19" at bounding box center [694, 503] width 31 height 31
type input "9/19/2025"
click at [697, 352] on div at bounding box center [623, 354] width 249 height 41
click at [499, 352] on input "Auditor Select an option" at bounding box center [499, 354] width 0 height 41
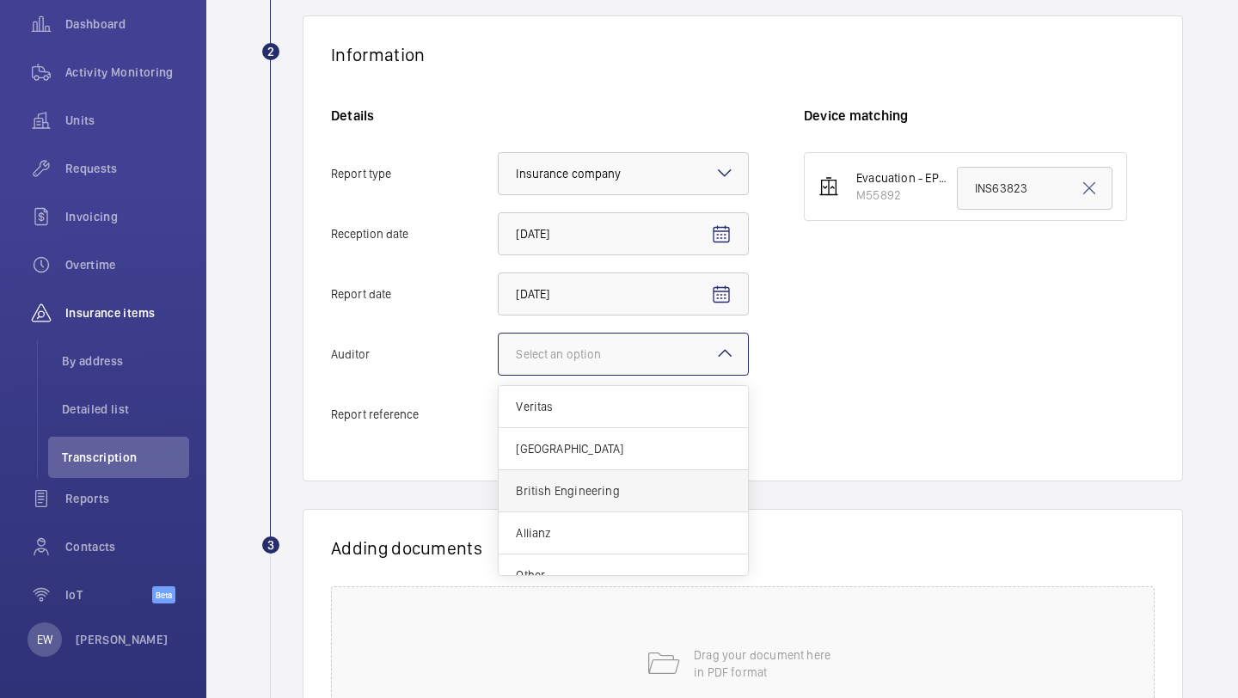
scroll to position [21, 0]
click at [611, 546] on span "Other" at bounding box center [623, 554] width 215 height 17
click at [499, 375] on input "Auditor Select an option Veritas Zurich British Engineering Allianz Other" at bounding box center [499, 354] width 0 height 41
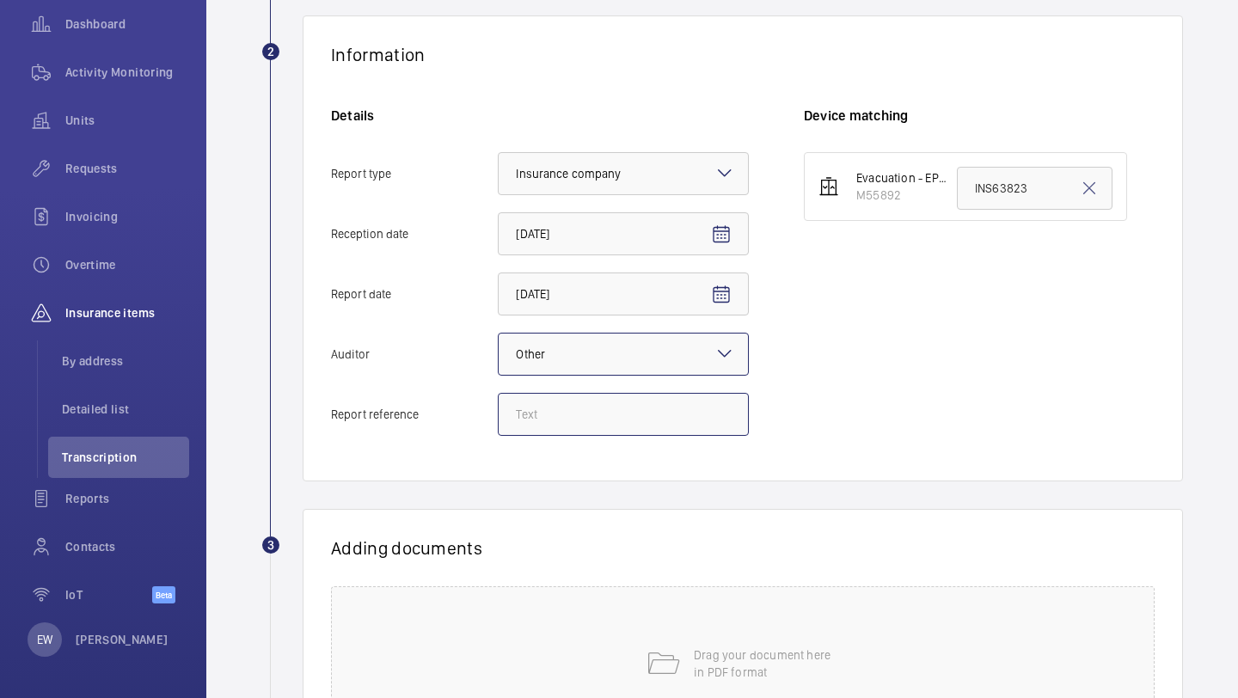
click at [586, 418] on input "Report reference" at bounding box center [623, 414] width 251 height 43
paste input "INS65935"
type input "INS65935"
click at [993, 186] on input "INS63823" at bounding box center [1035, 188] width 156 height 43
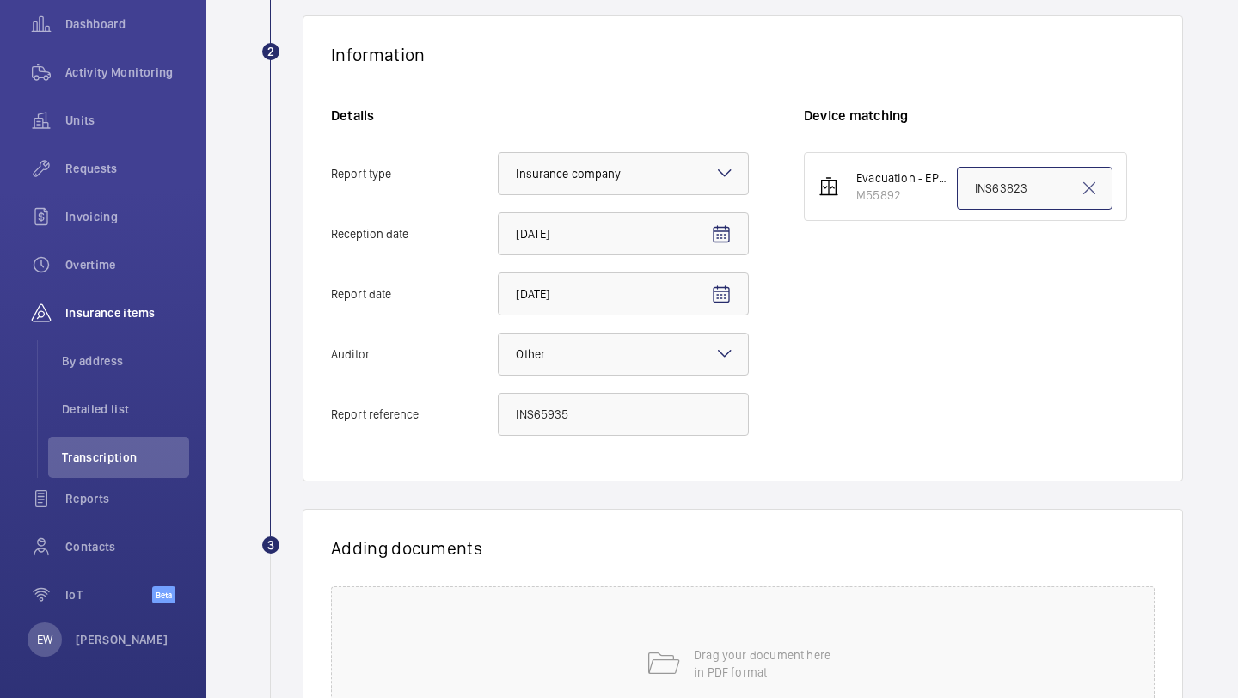
paste input "5935"
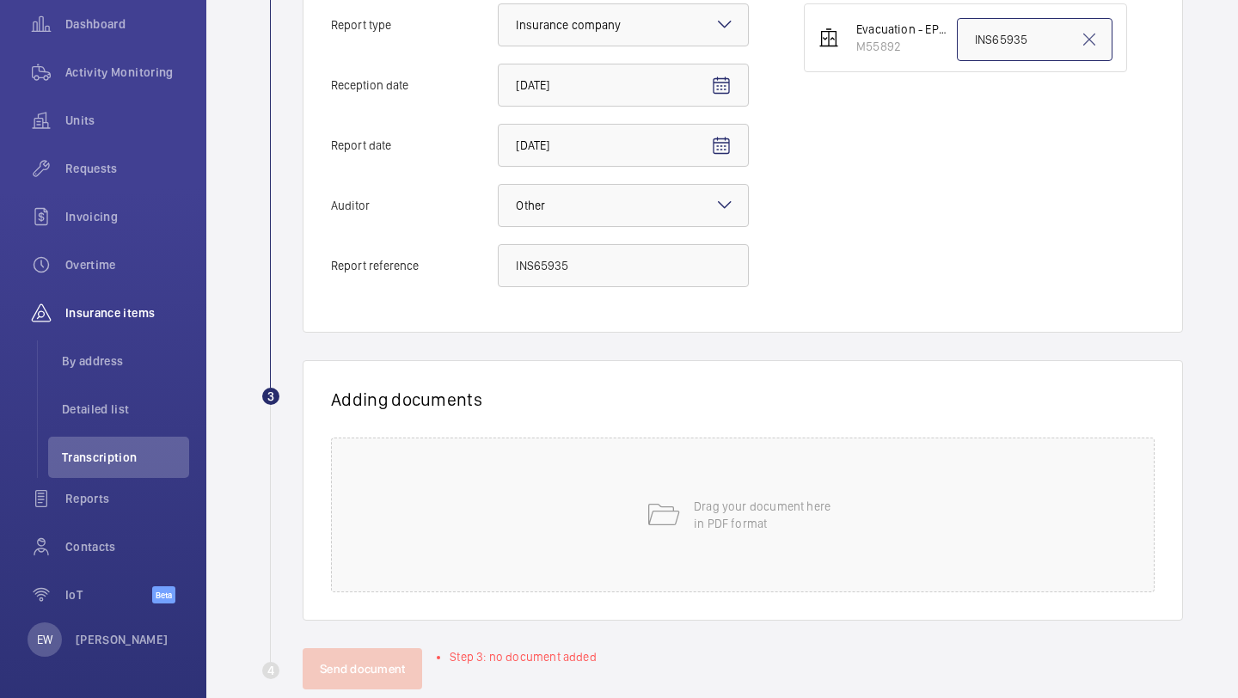
scroll to position [477, 0]
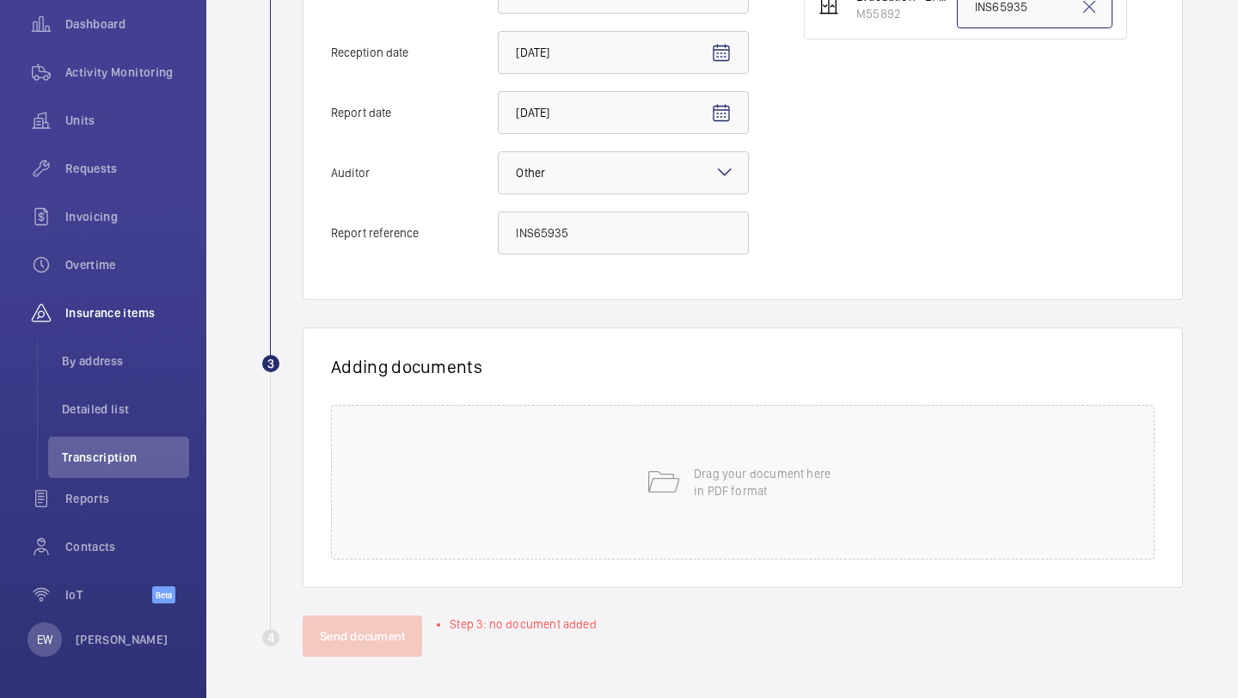
type input "INS65935"
click at [713, 468] on p "Drag your document here in PDF format" at bounding box center [767, 482] width 146 height 34
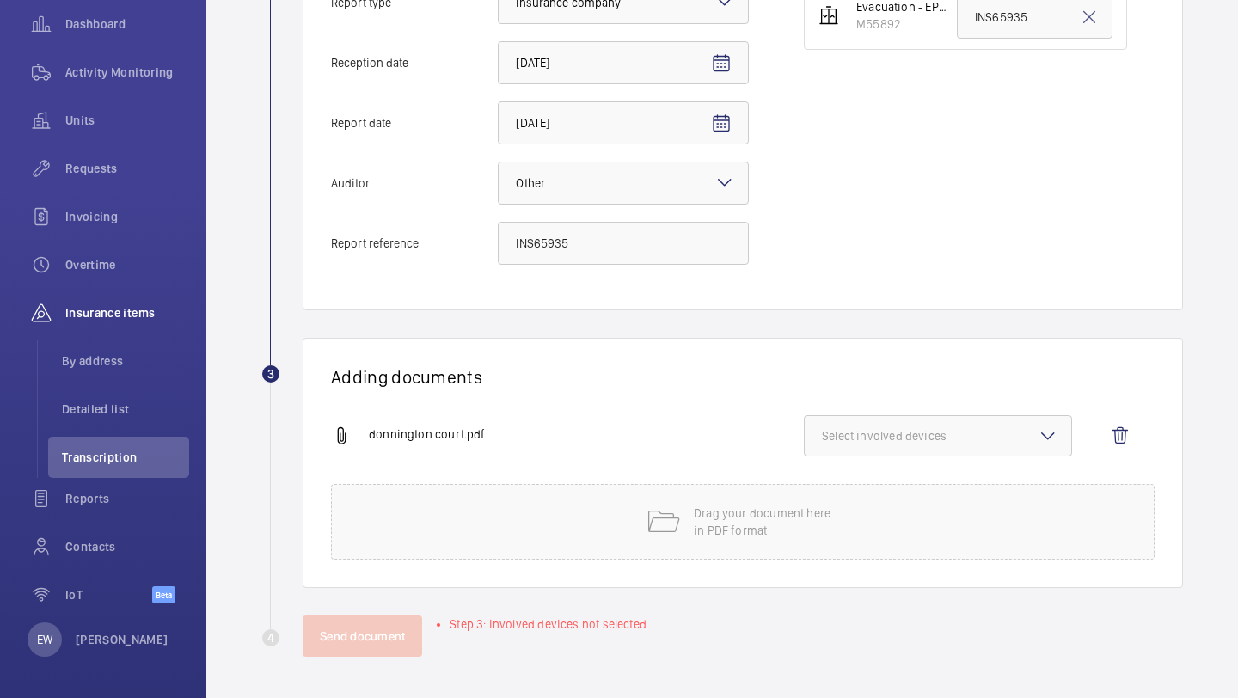
click at [955, 406] on div "Adding documents donnington court.pdf Select involved devices Drag your documen…" at bounding box center [743, 463] width 881 height 250
click at [949, 421] on button "Select involved devices" at bounding box center [938, 435] width 268 height 41
click at [904, 469] on div "M55892 Reset" at bounding box center [938, 511] width 268 height 84
click at [903, 472] on label "M55892" at bounding box center [925, 490] width 241 height 41
click at [847, 473] on input "M55892" at bounding box center [830, 490] width 34 height 34
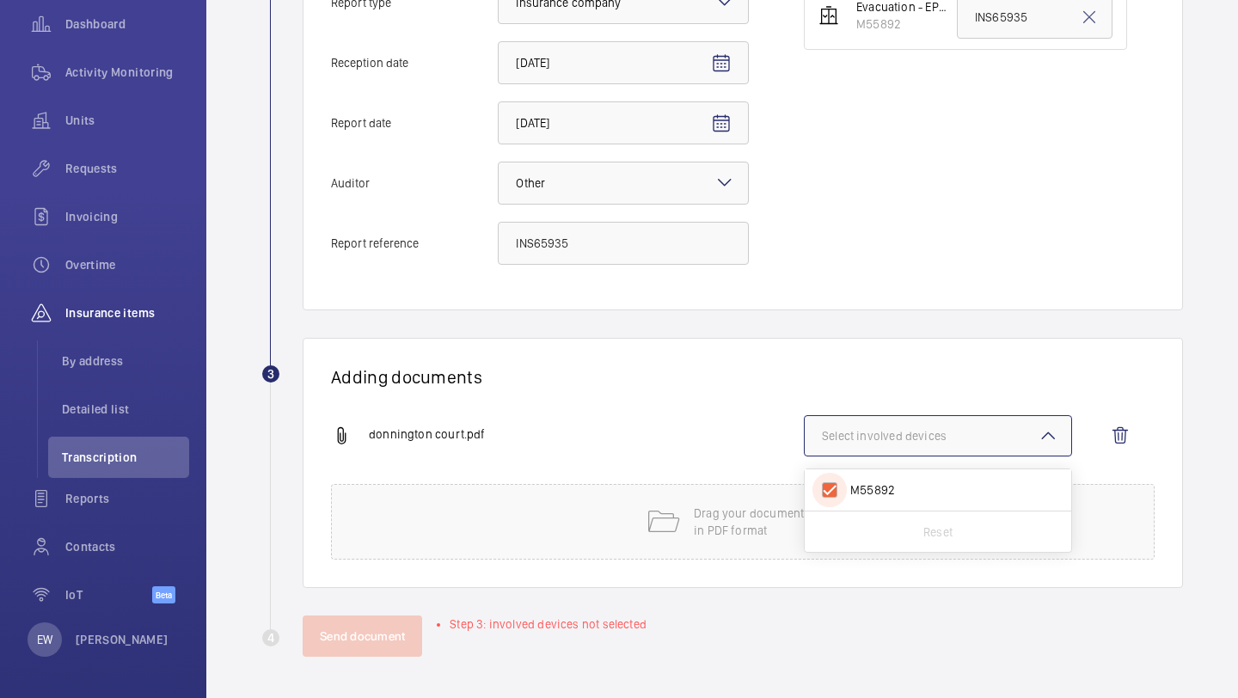
checkbox input "true"
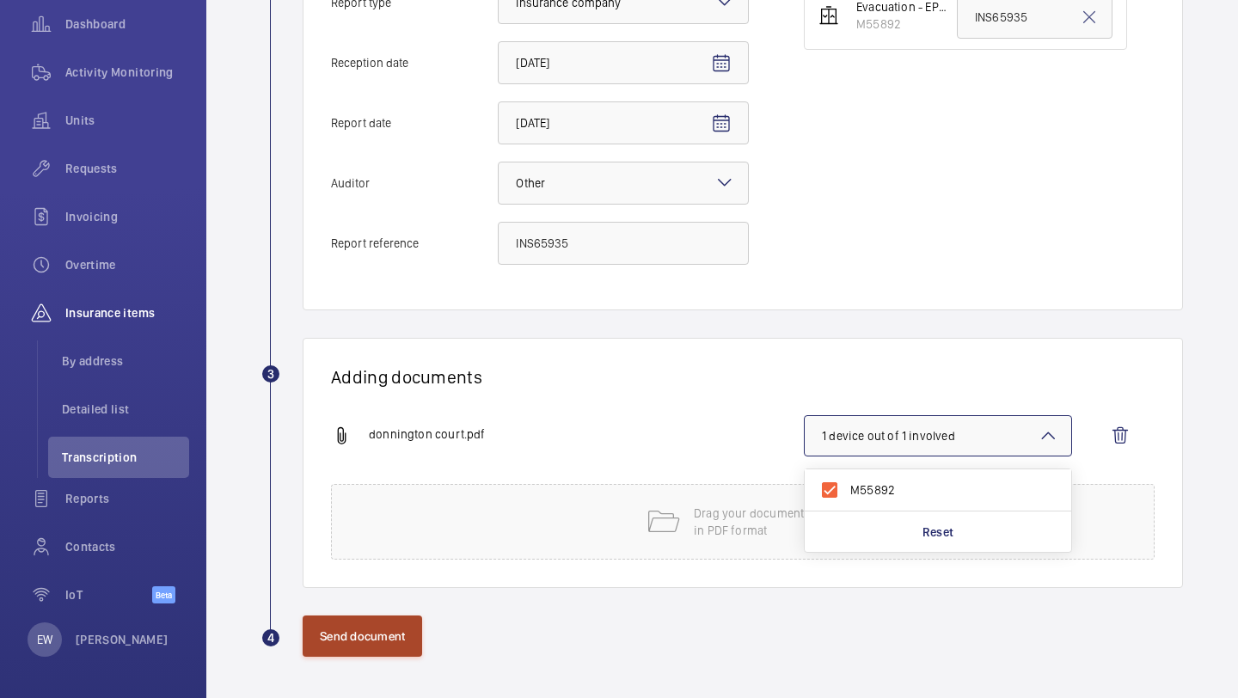
click at [386, 629] on button "Send document" at bounding box center [363, 636] width 120 height 41
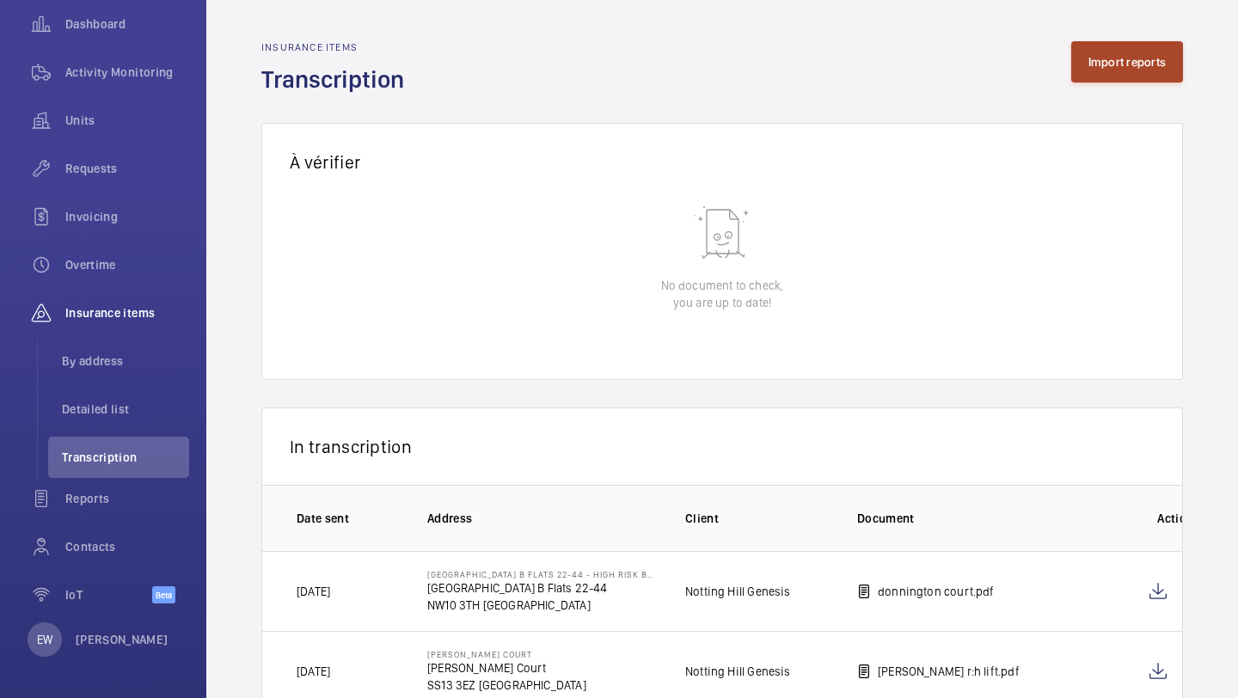
click at [1139, 64] on button "Import reports" at bounding box center [1127, 61] width 113 height 41
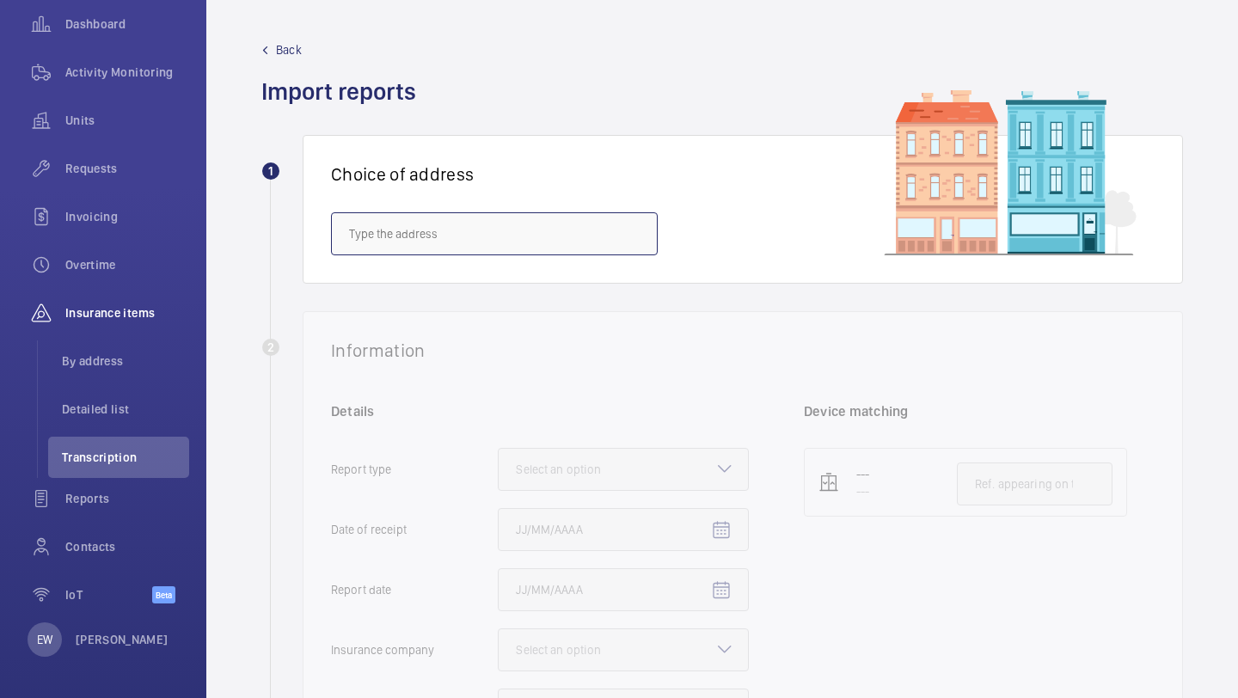
click at [587, 219] on input "text" at bounding box center [494, 233] width 327 height 43
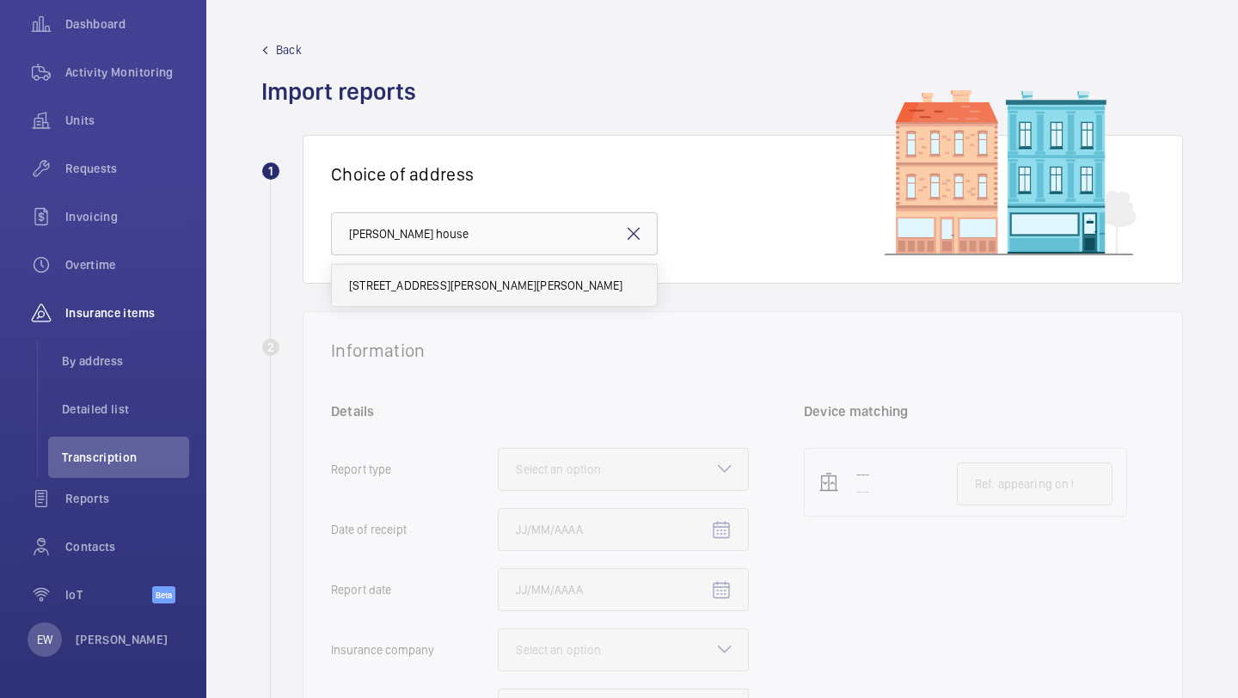
click at [560, 286] on span "5 Catherine House - High Risk Building - 5 Catherine House, LONDON E3 2ZG" at bounding box center [486, 285] width 274 height 17
type input "5 Catherine House - High Risk Building - 5 Catherine House, LONDON E3 2ZG"
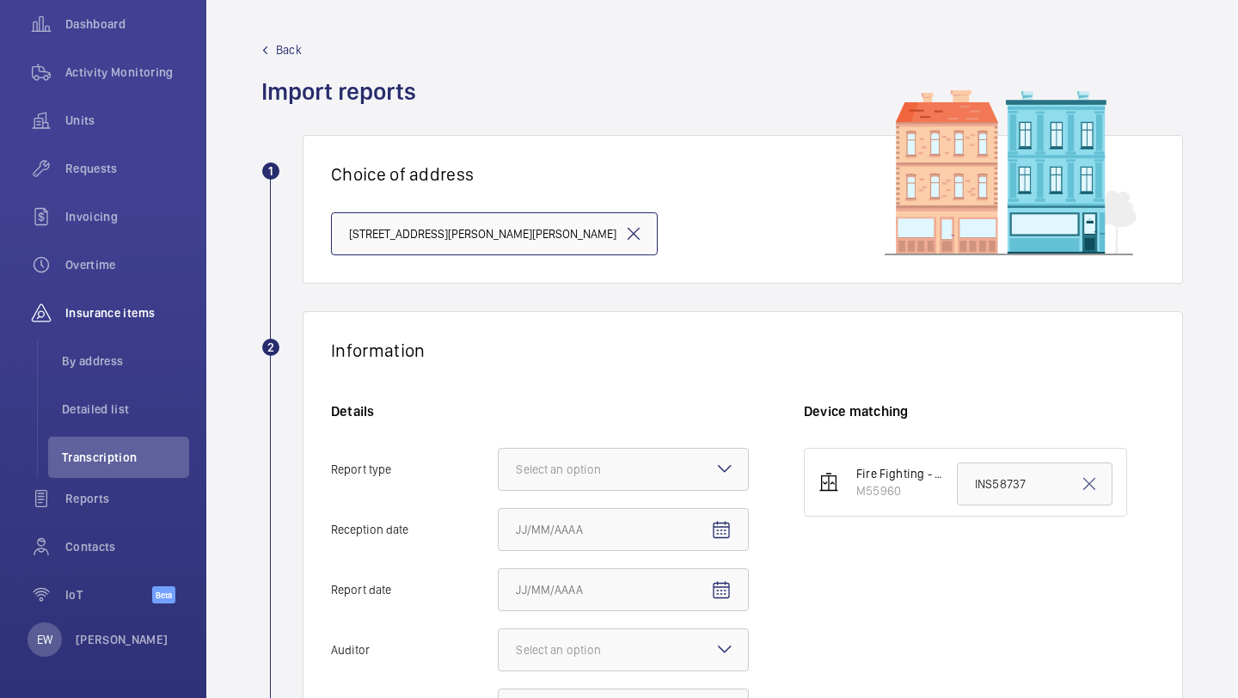
scroll to position [285, 0]
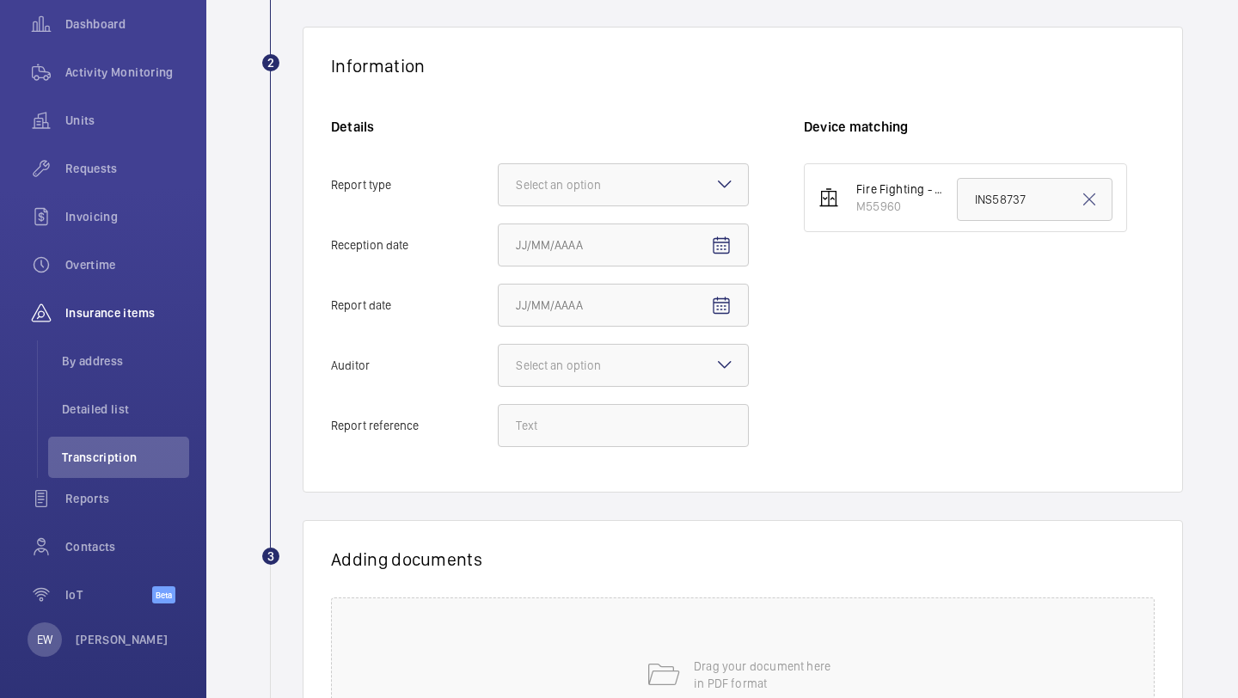
click at [593, 207] on div "Details Report type Select an option Reception date Report date Auditor Select …" at bounding box center [567, 291] width 473 height 347
click at [593, 202] on div at bounding box center [623, 184] width 249 height 41
click at [499, 202] on input "Report type Select an option Insurance company Consultant" at bounding box center [499, 184] width 0 height 41
click at [589, 243] on span "Insurance company" at bounding box center [623, 237] width 215 height 17
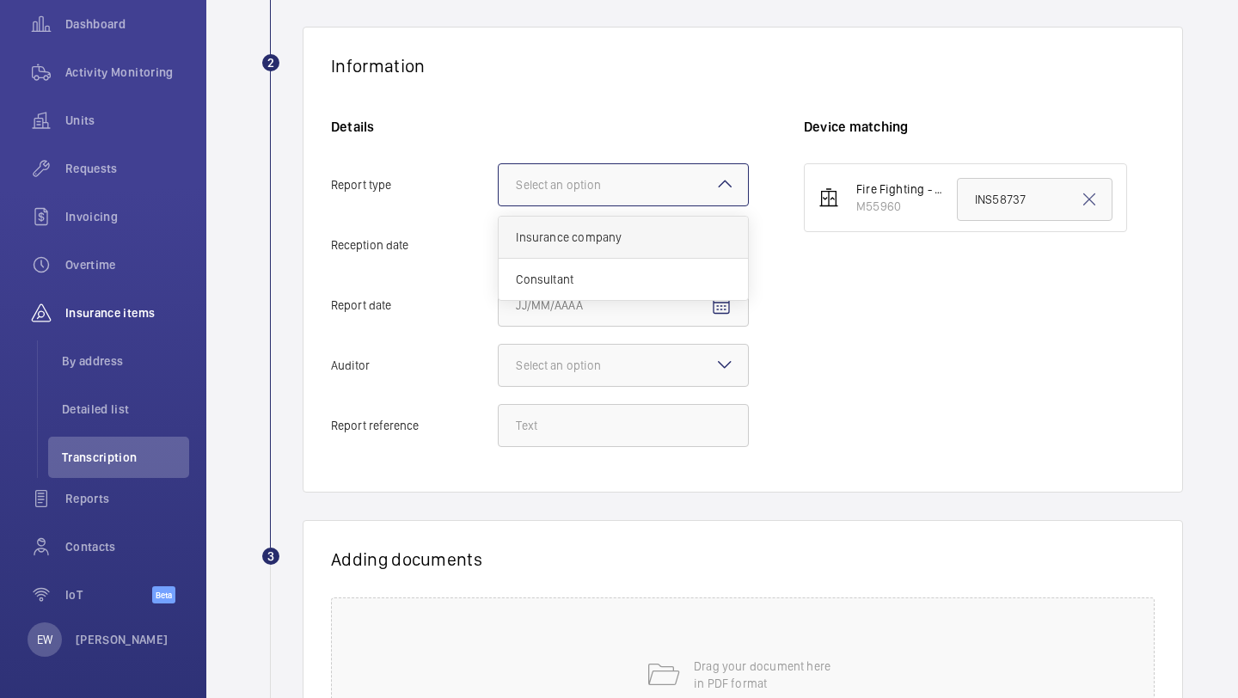
click at [499, 206] on input "Report type Select an option Insurance company Consultant" at bounding box center [499, 184] width 0 height 41
click at [697, 243] on input "Reception date" at bounding box center [623, 245] width 251 height 43
click at [707, 242] on span "Open calendar" at bounding box center [721, 245] width 41 height 41
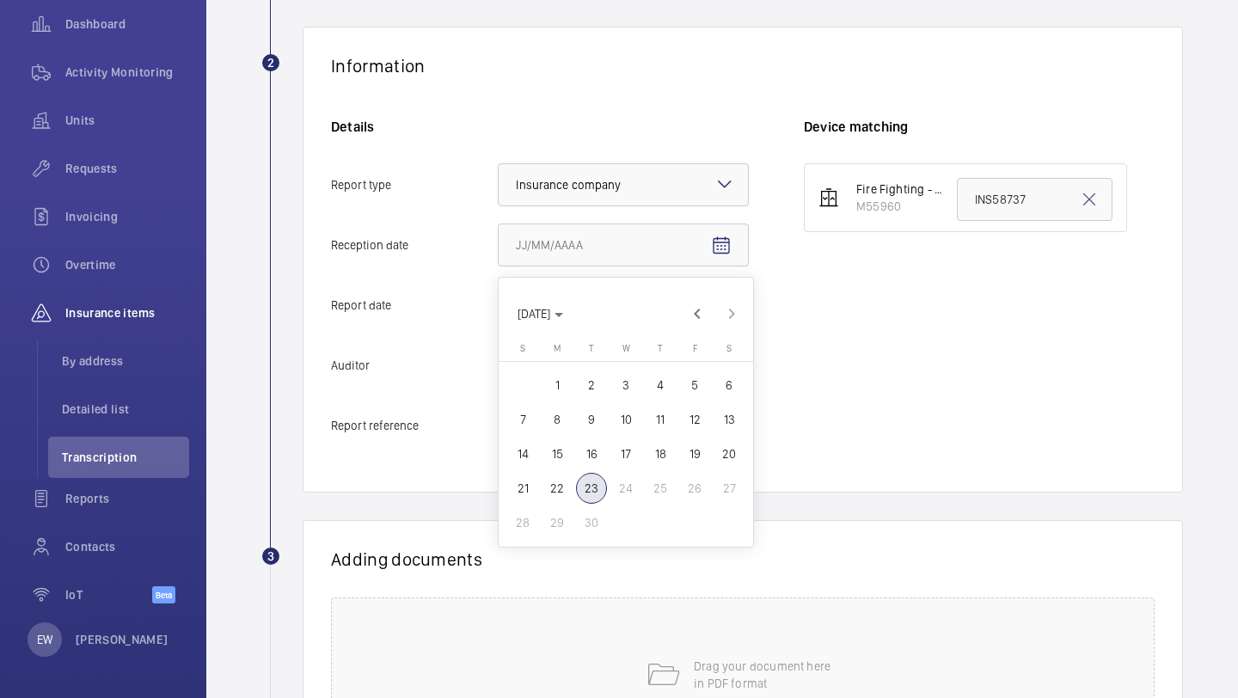
click at [567, 485] on span "22" at bounding box center [557, 488] width 31 height 31
type input "9/22/2025"
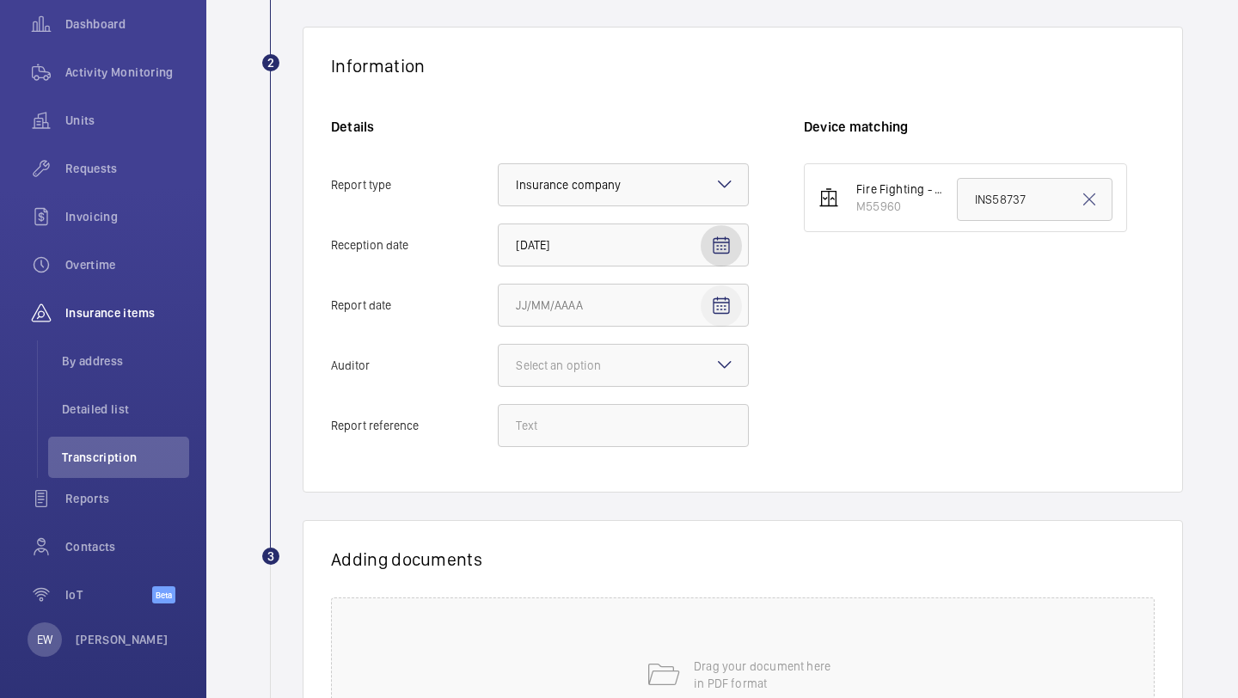
click at [721, 301] on mat-icon "Open calendar" at bounding box center [721, 306] width 21 height 21
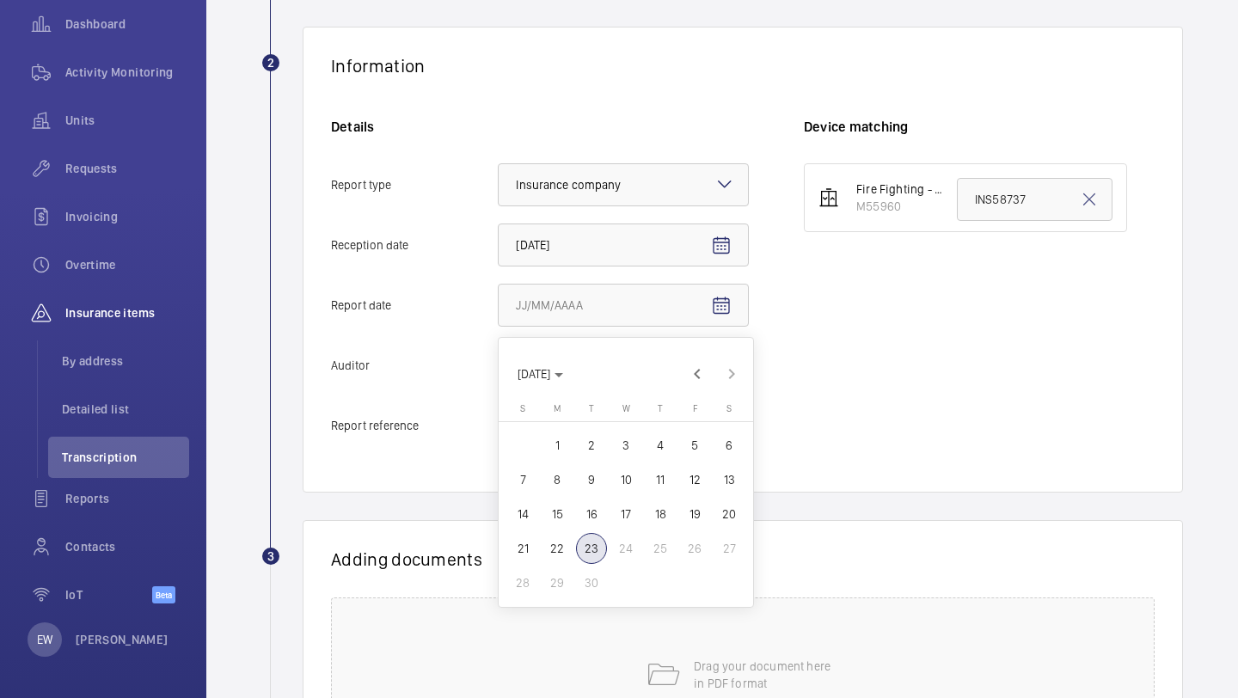
click at [691, 505] on span "19" at bounding box center [694, 514] width 31 height 31
type input "9/19/2025"
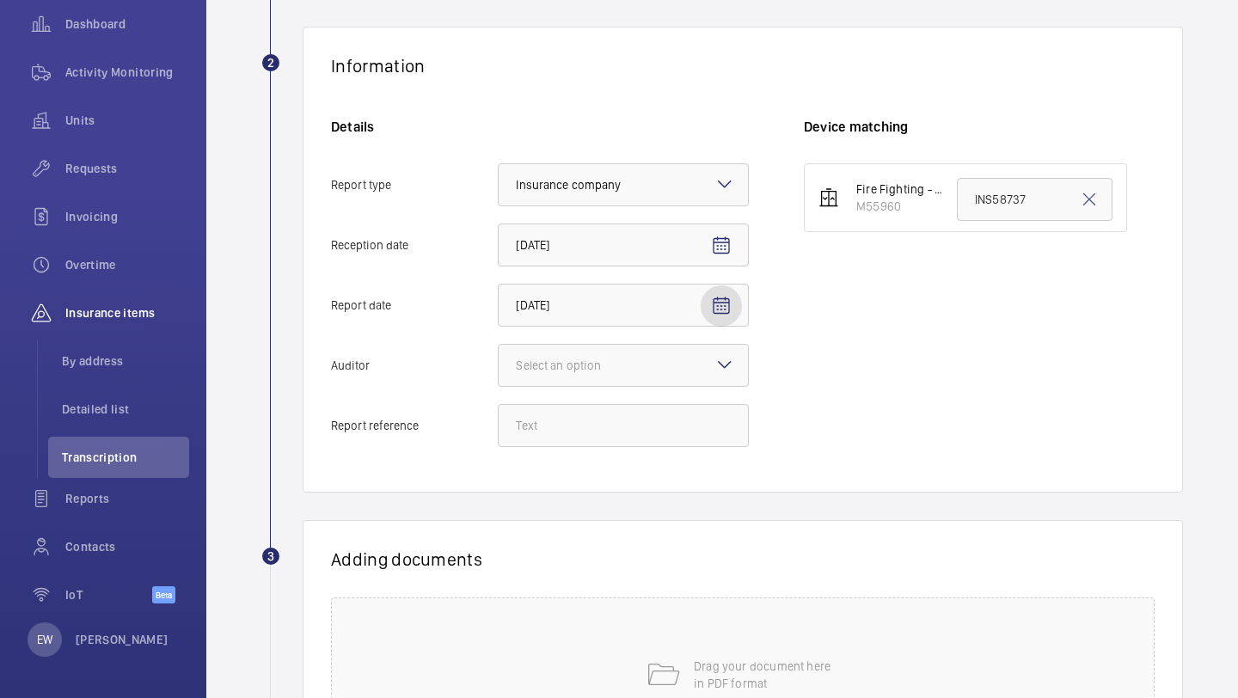
click at [698, 342] on div "Details Report type Select an option × Insurance company × Reception date 9/22/…" at bounding box center [567, 291] width 473 height 347
click at [685, 362] on div at bounding box center [623, 365] width 249 height 41
click at [499, 362] on input "Auditor Select an option" at bounding box center [499, 365] width 0 height 41
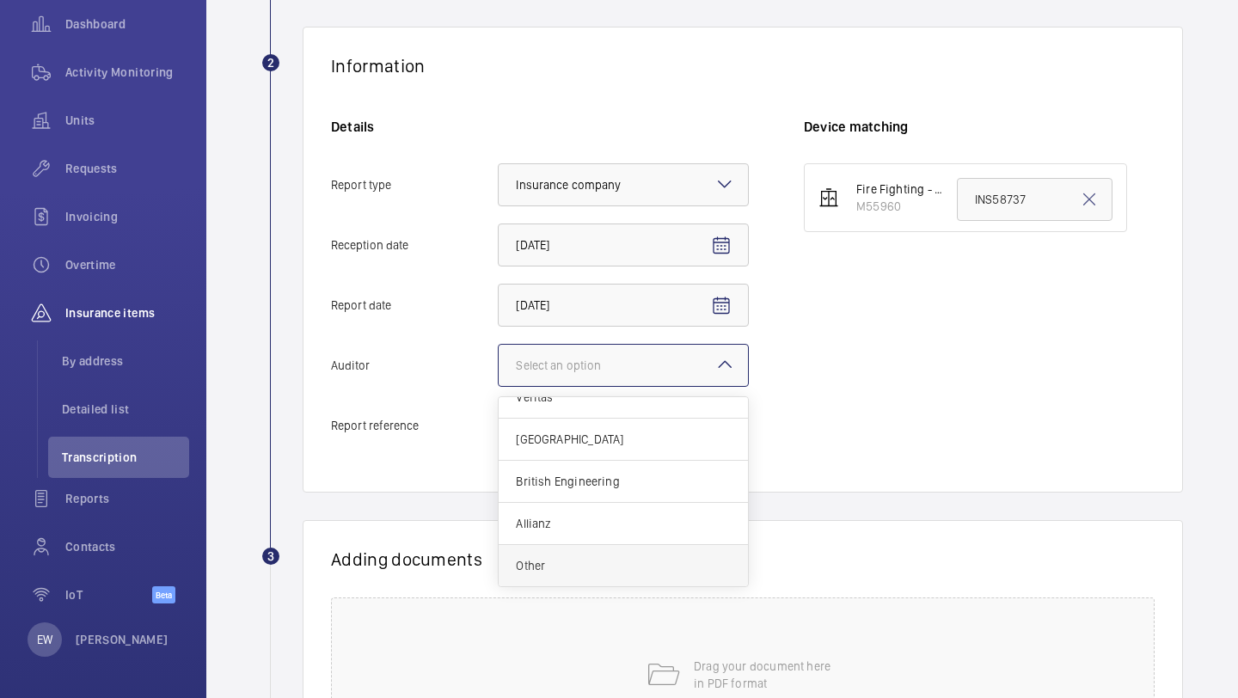
click at [607, 557] on span "Other" at bounding box center [623, 565] width 215 height 17
click at [499, 386] on input "Auditor Select an option Veritas Zurich British Engineering Allianz Other" at bounding box center [499, 365] width 0 height 41
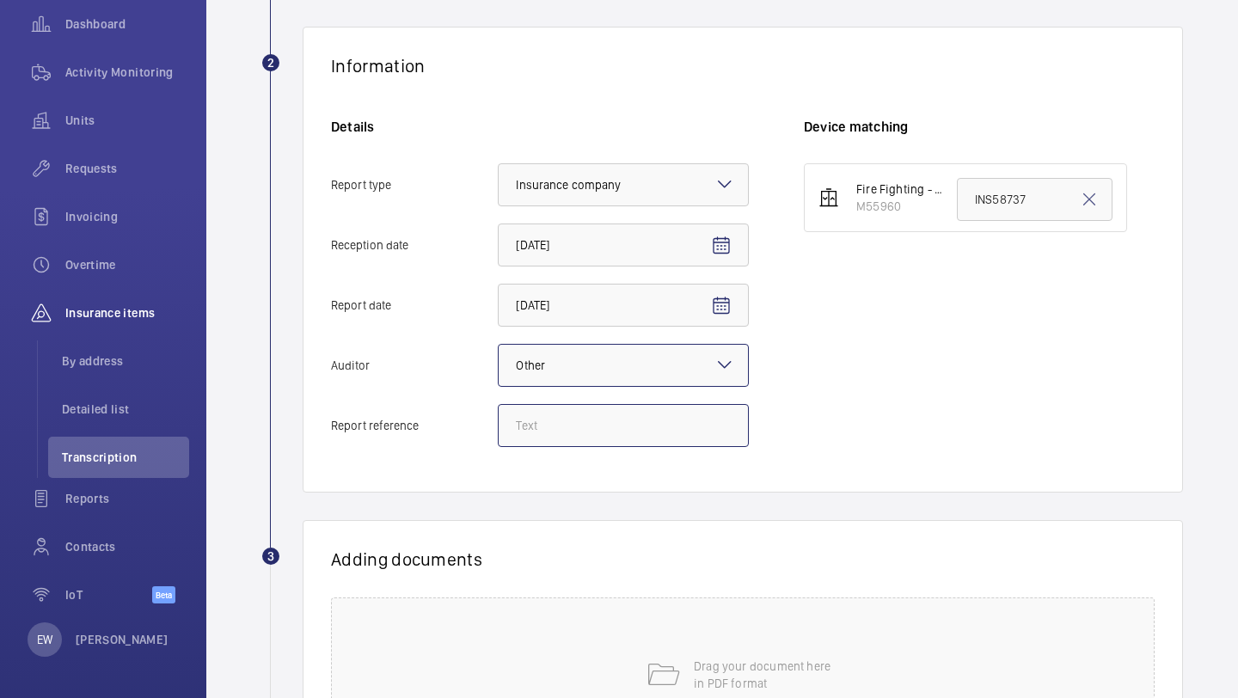
click at [642, 414] on input "Report reference" at bounding box center [623, 425] width 251 height 43
paste input "INS67411"
type input "INS67411"
click at [998, 196] on input "INS58737" at bounding box center [1035, 199] width 156 height 43
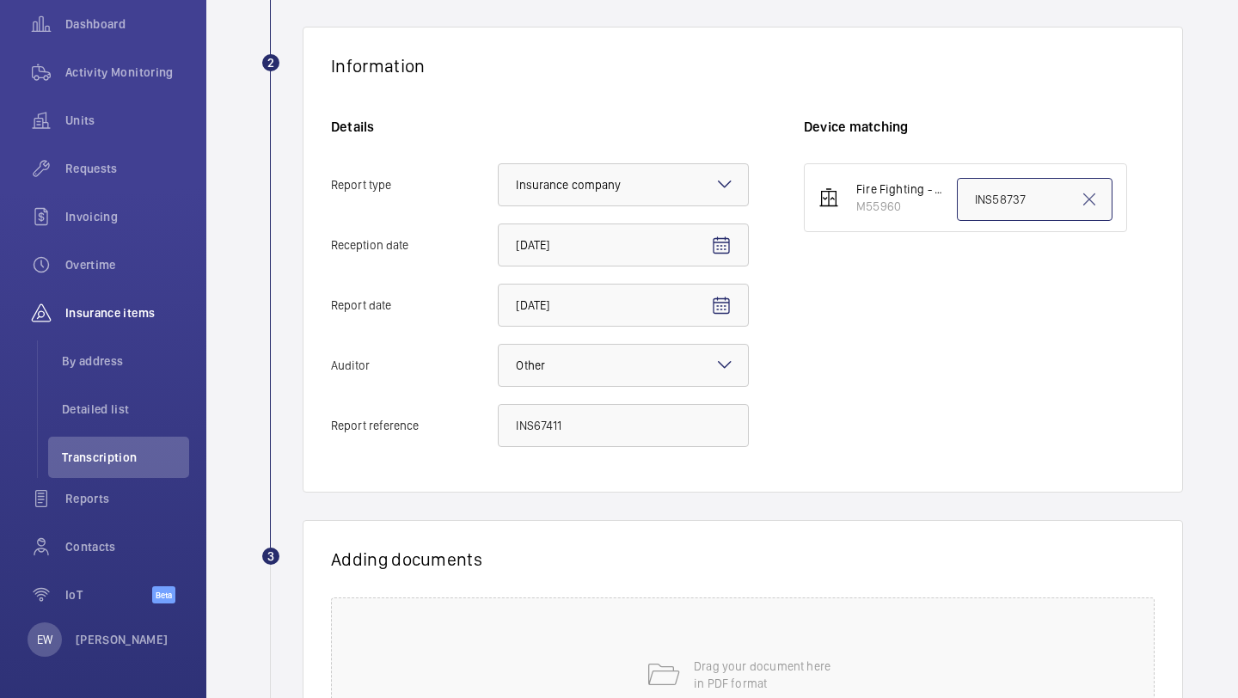
click at [998, 196] on input "INS58737" at bounding box center [1035, 199] width 156 height 43
paste input "67411"
type input "INS67411"
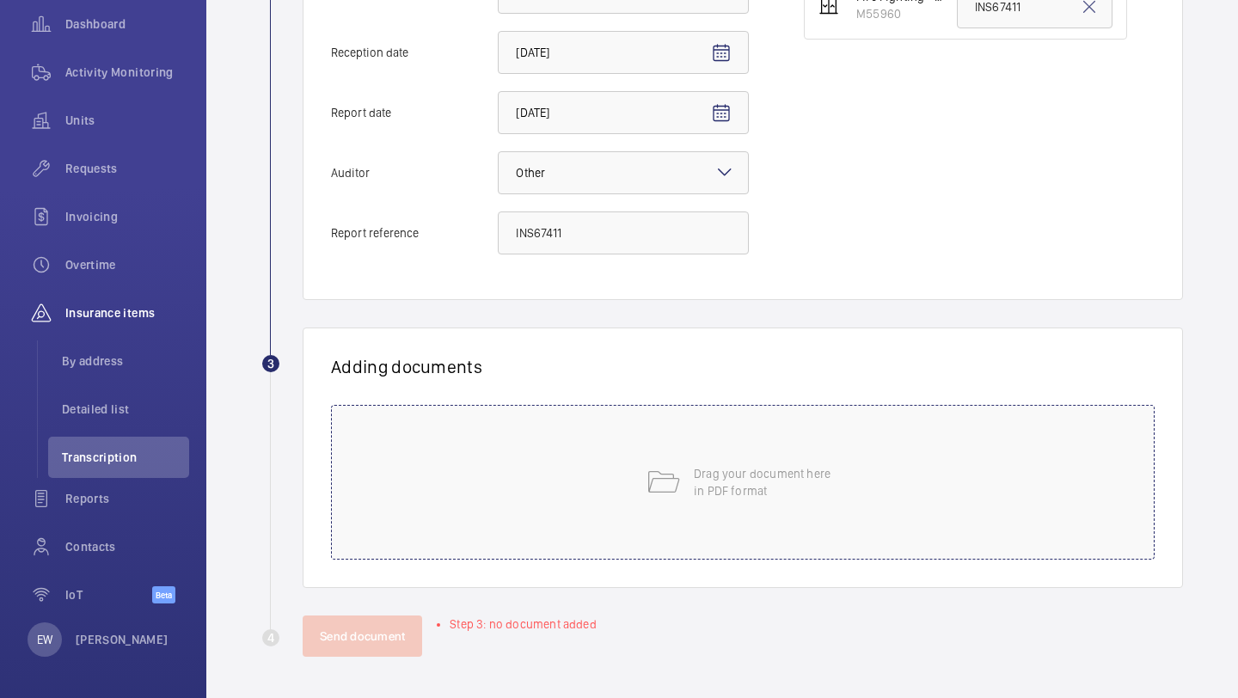
click at [695, 436] on div "Drag your document here in PDF format" at bounding box center [743, 482] width 824 height 155
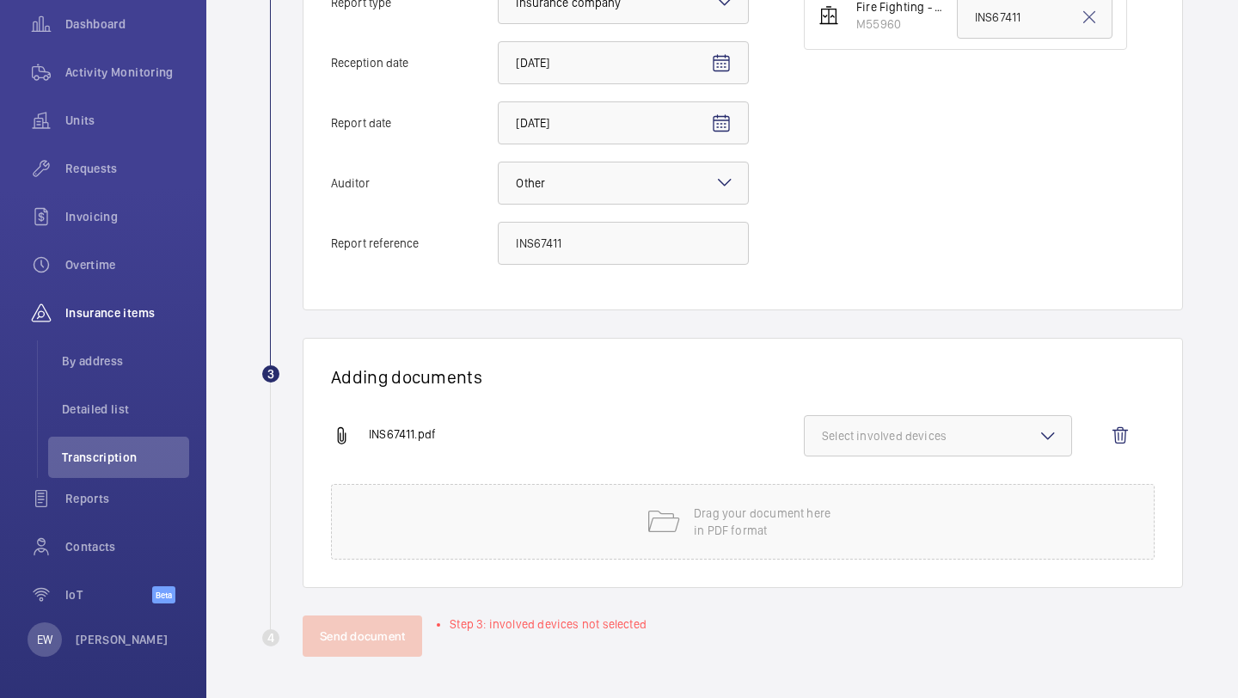
scroll to position [467, 0]
click at [942, 419] on button "Select involved devices" at bounding box center [938, 435] width 268 height 41
click at [896, 487] on span "M55960" at bounding box center [939, 490] width 178 height 17
click at [847, 487] on input "M55960" at bounding box center [830, 490] width 34 height 34
checkbox input "true"
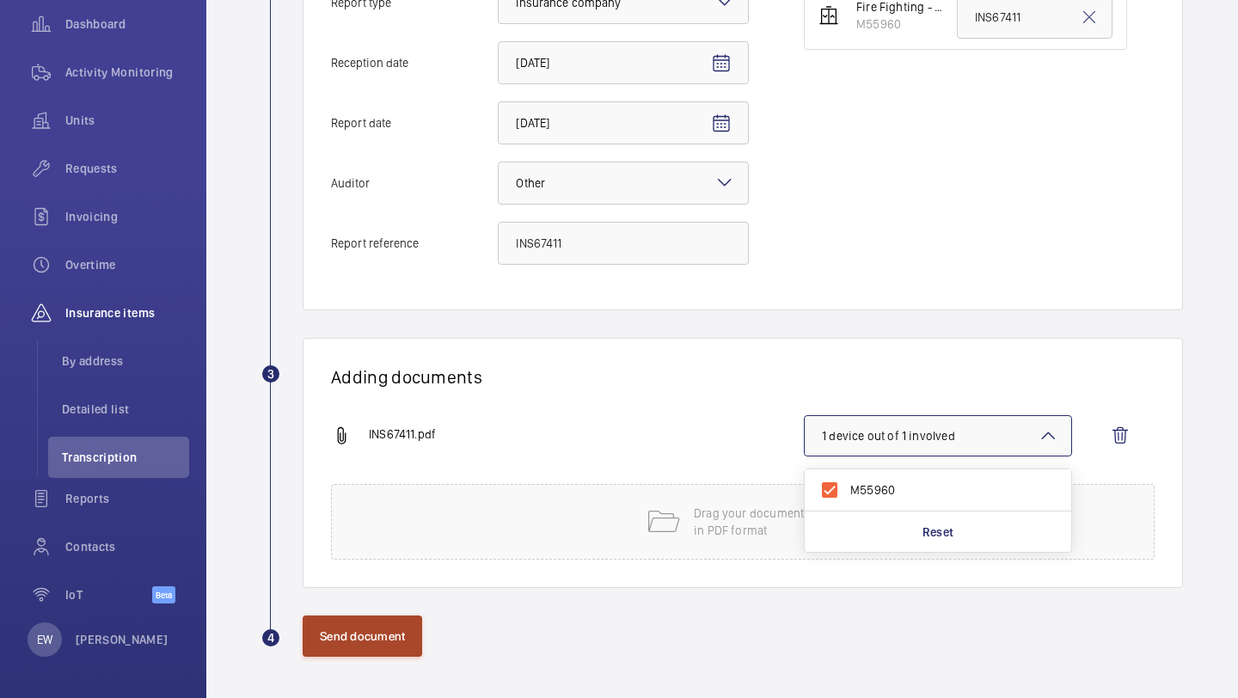
click at [400, 623] on button "Send document" at bounding box center [363, 636] width 120 height 41
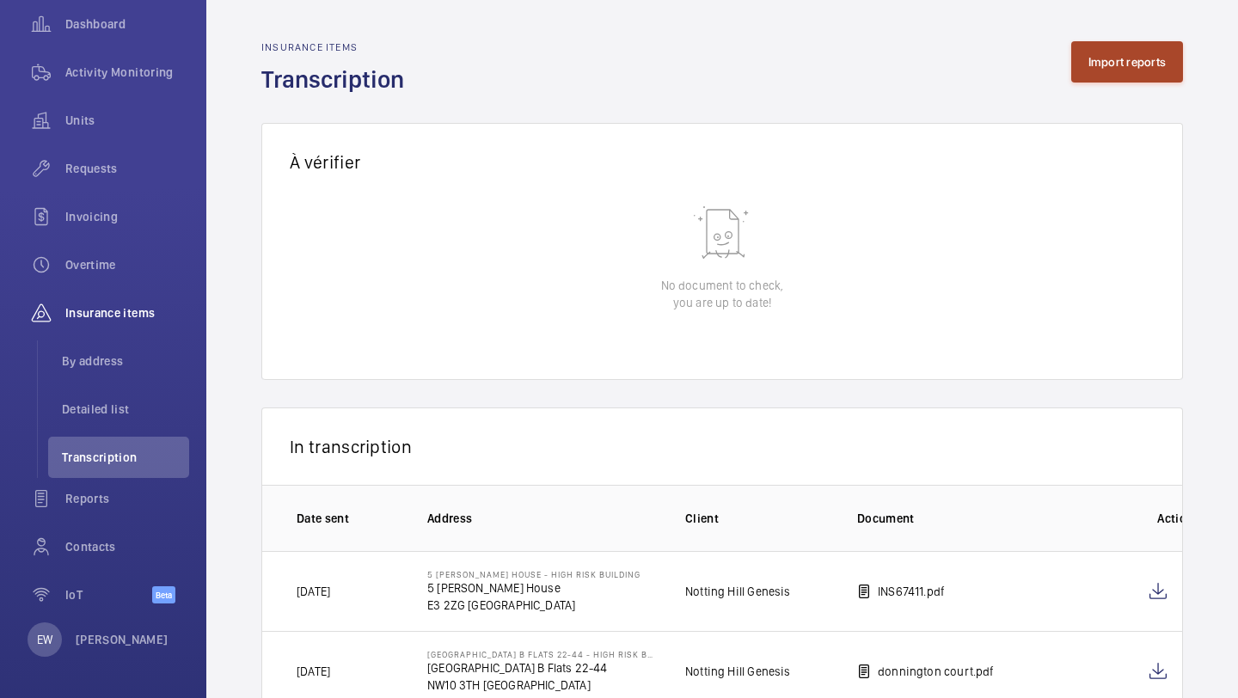
click at [1096, 66] on button "Import reports" at bounding box center [1127, 61] width 113 height 41
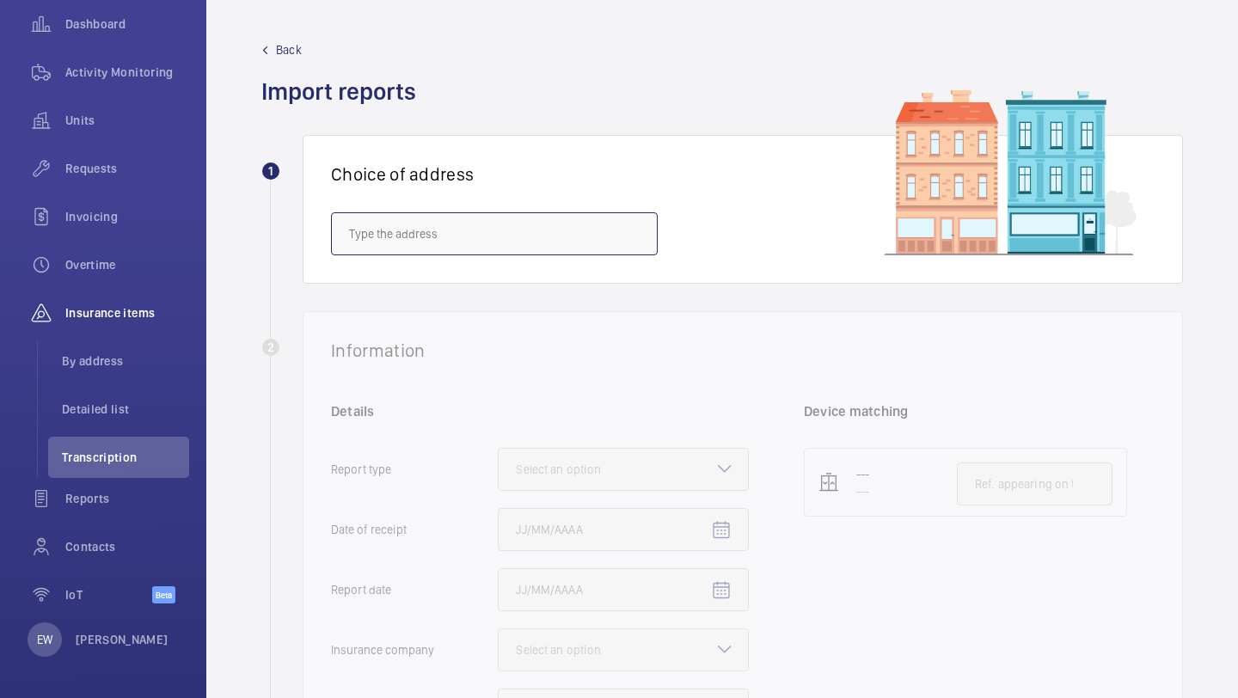
click at [425, 233] on input "text" at bounding box center [494, 233] width 327 height 43
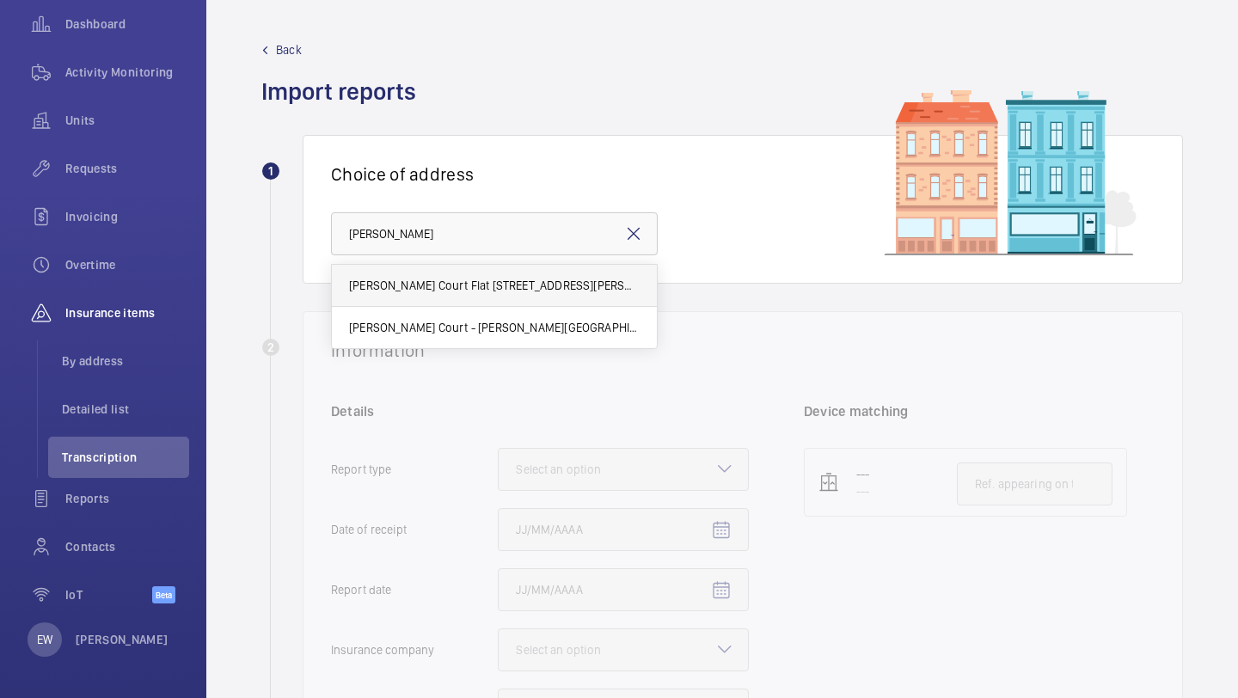
click at [414, 288] on span "Baxter Court Flat 1-15 - Baxter Court Flat 1-15, LONDON E8 1FE" at bounding box center [494, 285] width 291 height 17
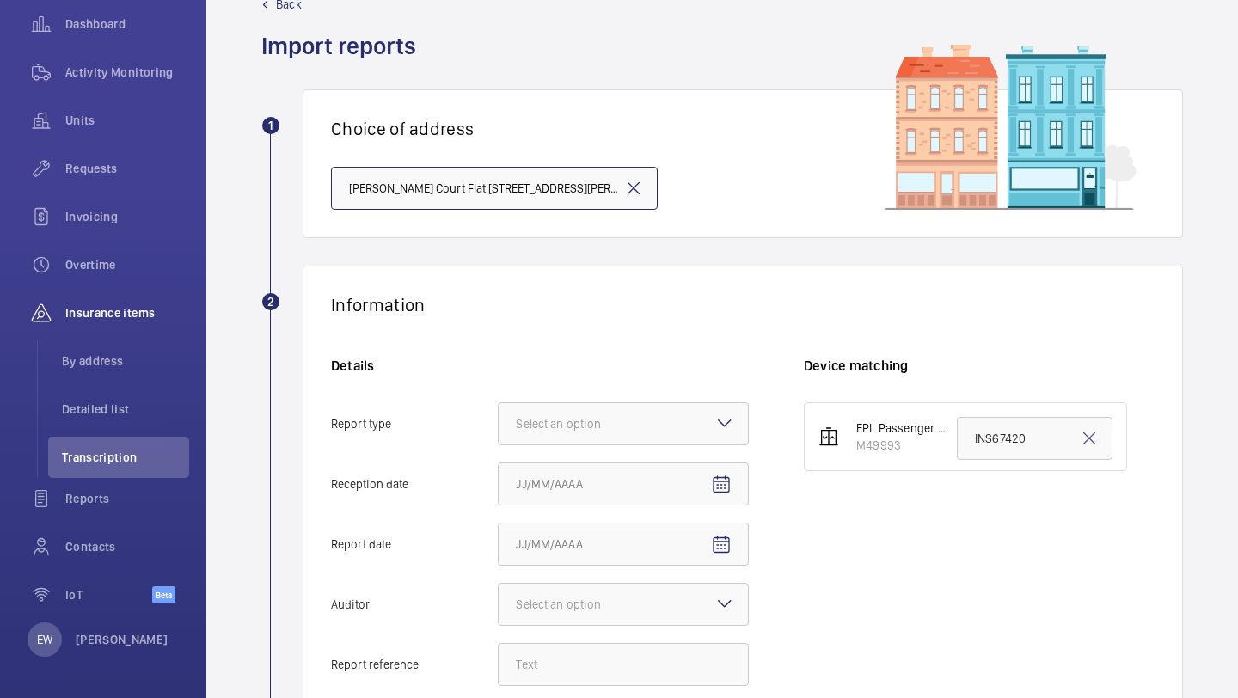
click at [545, 193] on input "Baxter Court Flat 1-15 - Baxter Court Flat 1-15, LONDON E8 1FE" at bounding box center [494, 188] width 327 height 43
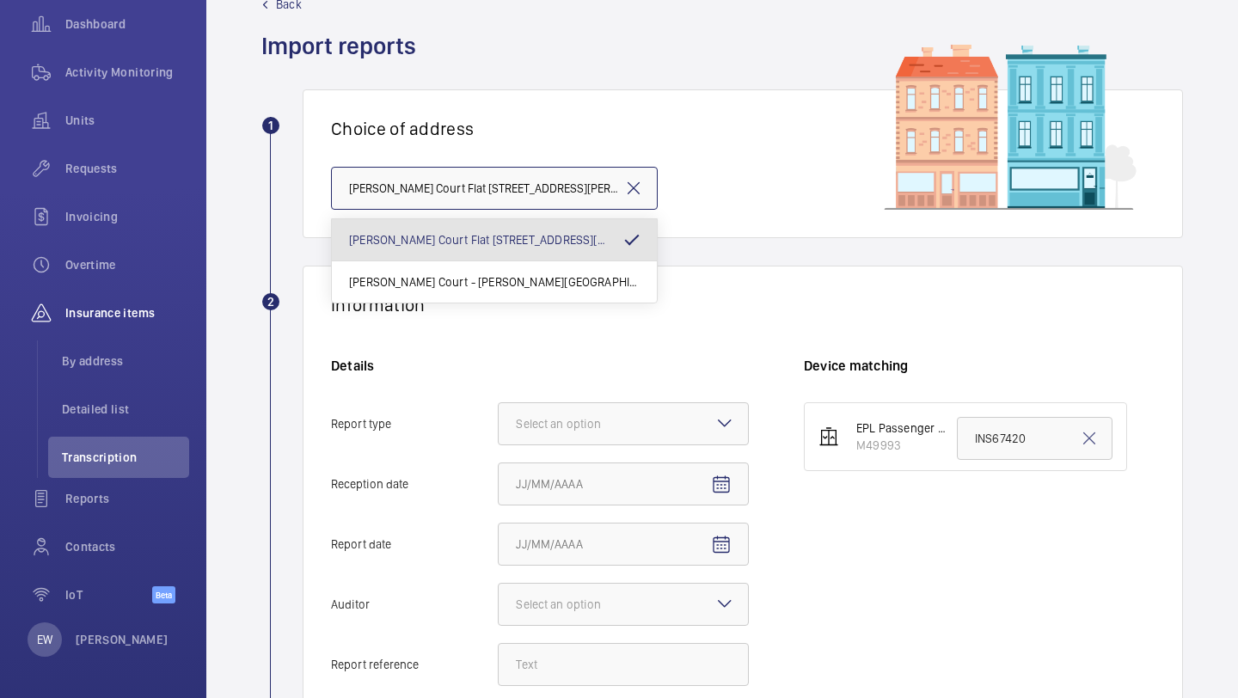
click at [545, 193] on input "Baxter Court Flat 1-15 - Baxter Court Flat 1-15, LONDON E8 1FE" at bounding box center [494, 188] width 327 height 43
paste input "text"
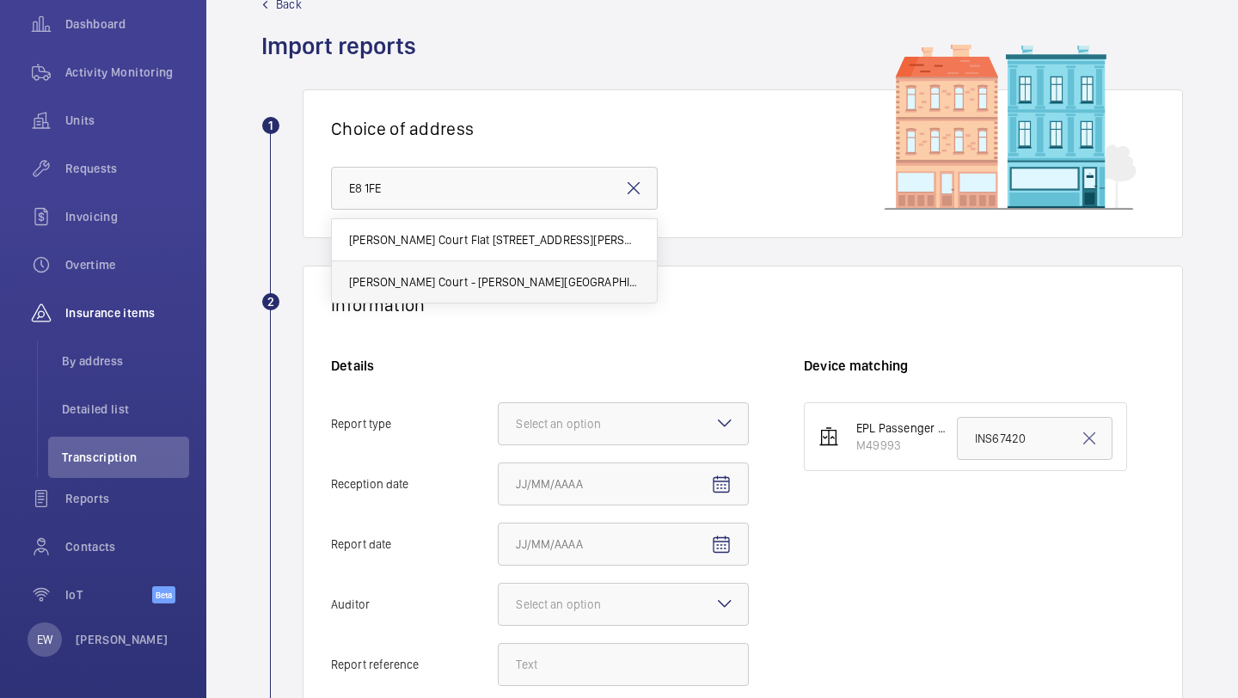
click at [538, 287] on span "Baxter Court - Baxter Court, LONDON E8 1FE" at bounding box center [494, 281] width 291 height 17
type input "Baxter Court - Baxter Court, LONDON E8 1FE"
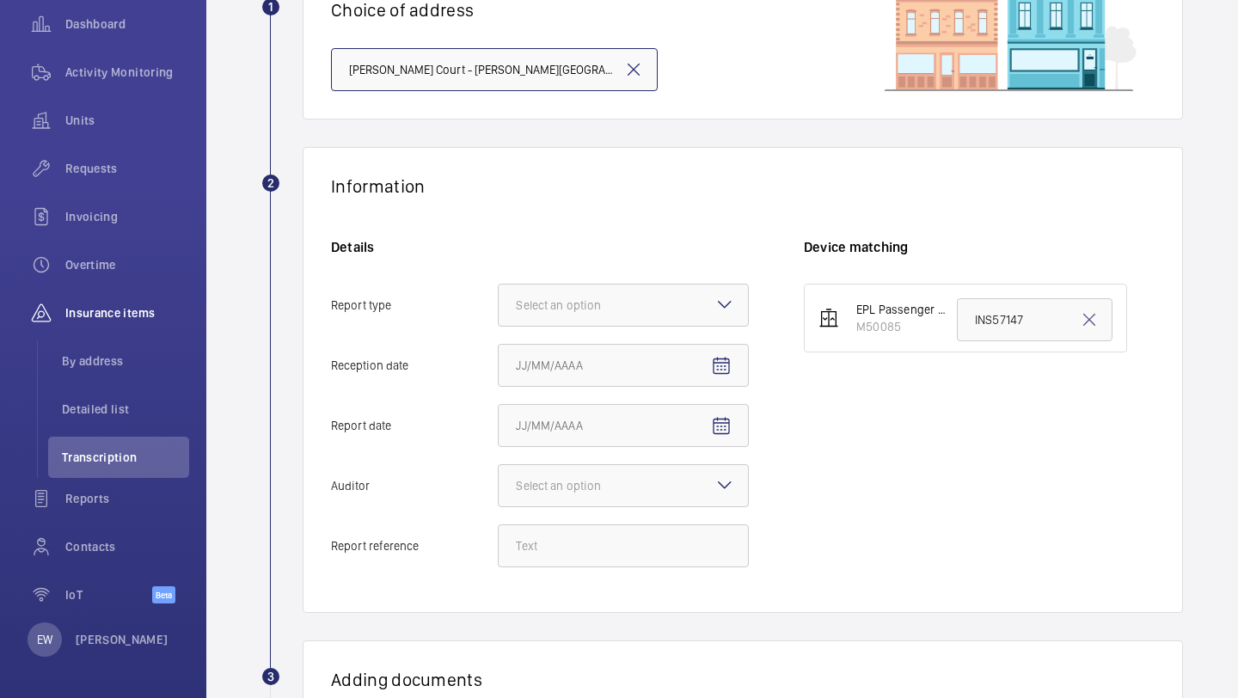
scroll to position [220, 0]
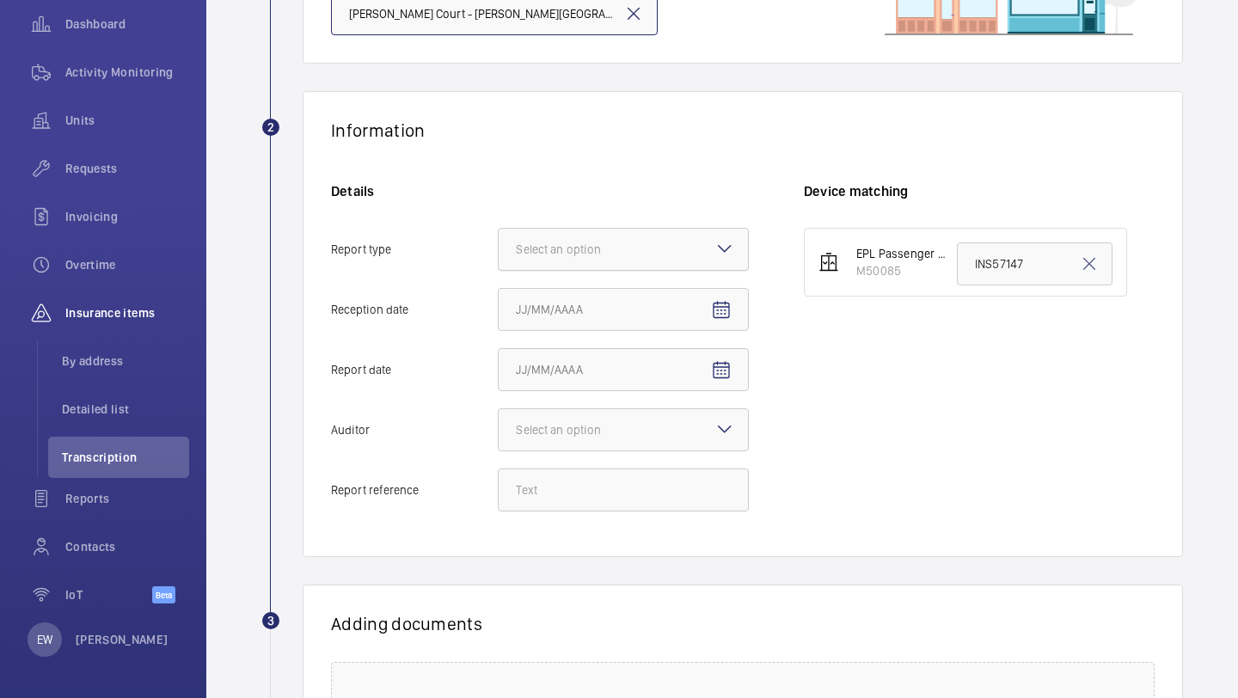
click at [660, 265] on div at bounding box center [623, 249] width 249 height 41
click at [499, 265] on input "Report type Select an option" at bounding box center [499, 249] width 0 height 41
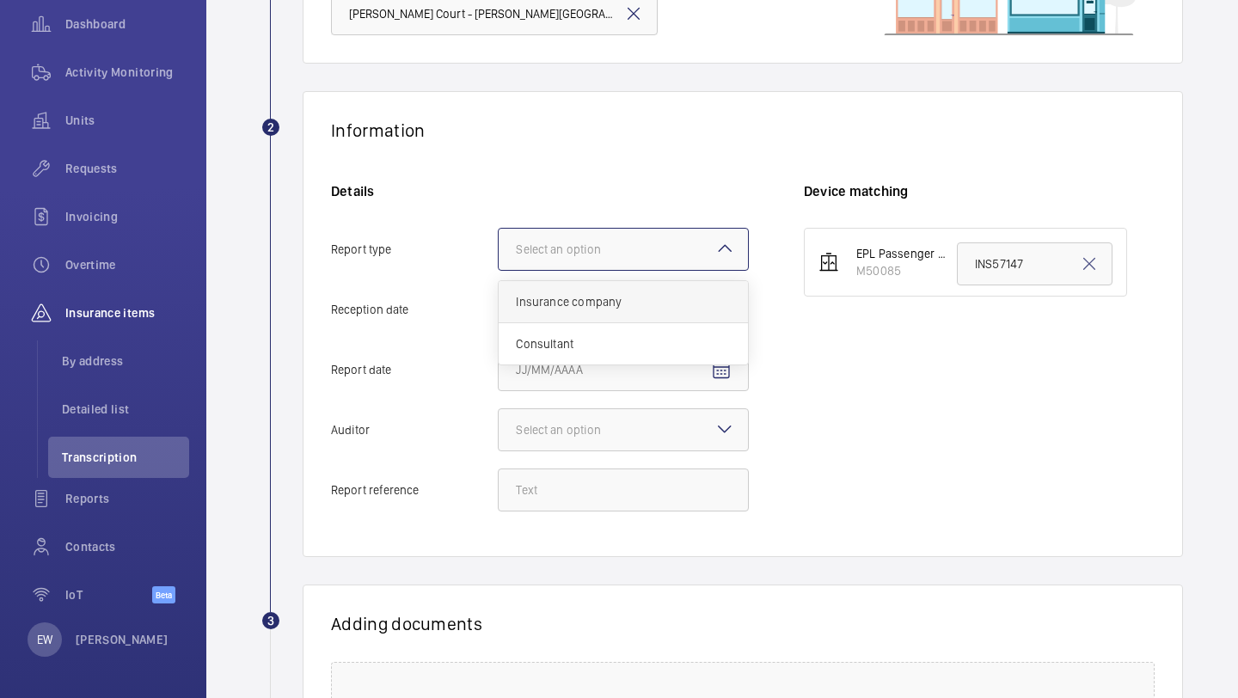
click at [647, 301] on span "Insurance company" at bounding box center [623, 301] width 215 height 17
click at [499, 270] on input "Report type Select an option Insurance company Consultant" at bounding box center [499, 249] width 0 height 41
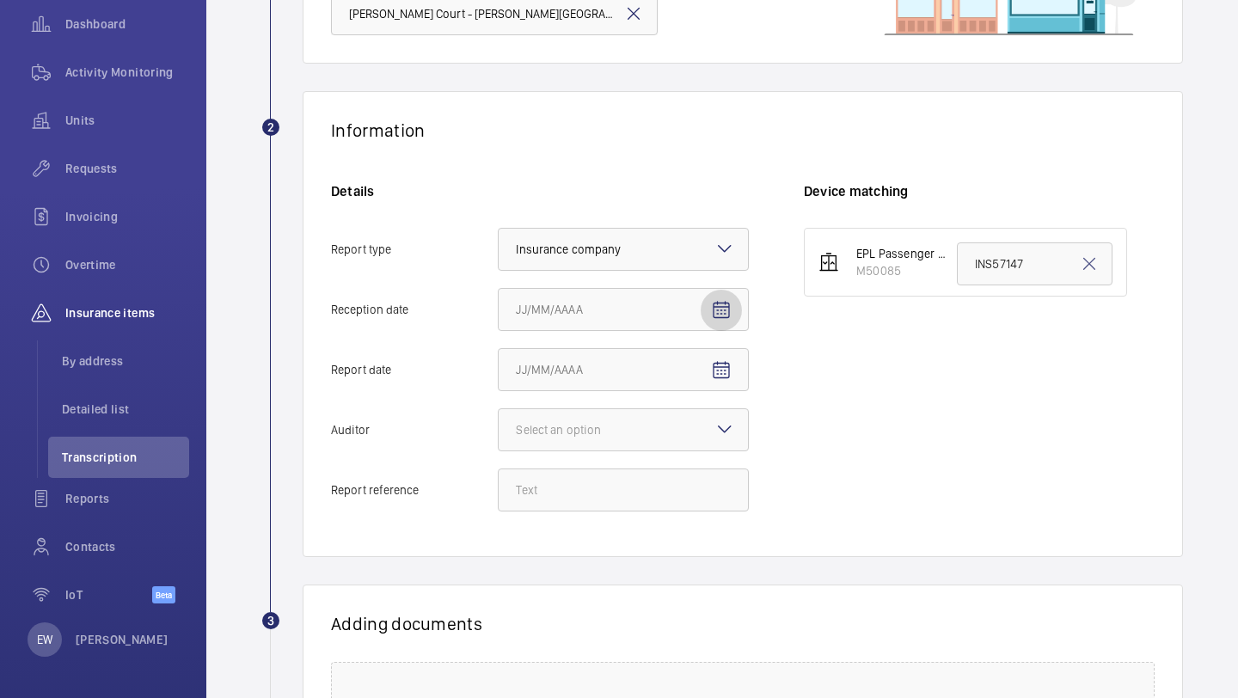
click at [721, 309] on mat-icon "Open calendar" at bounding box center [721, 310] width 21 height 21
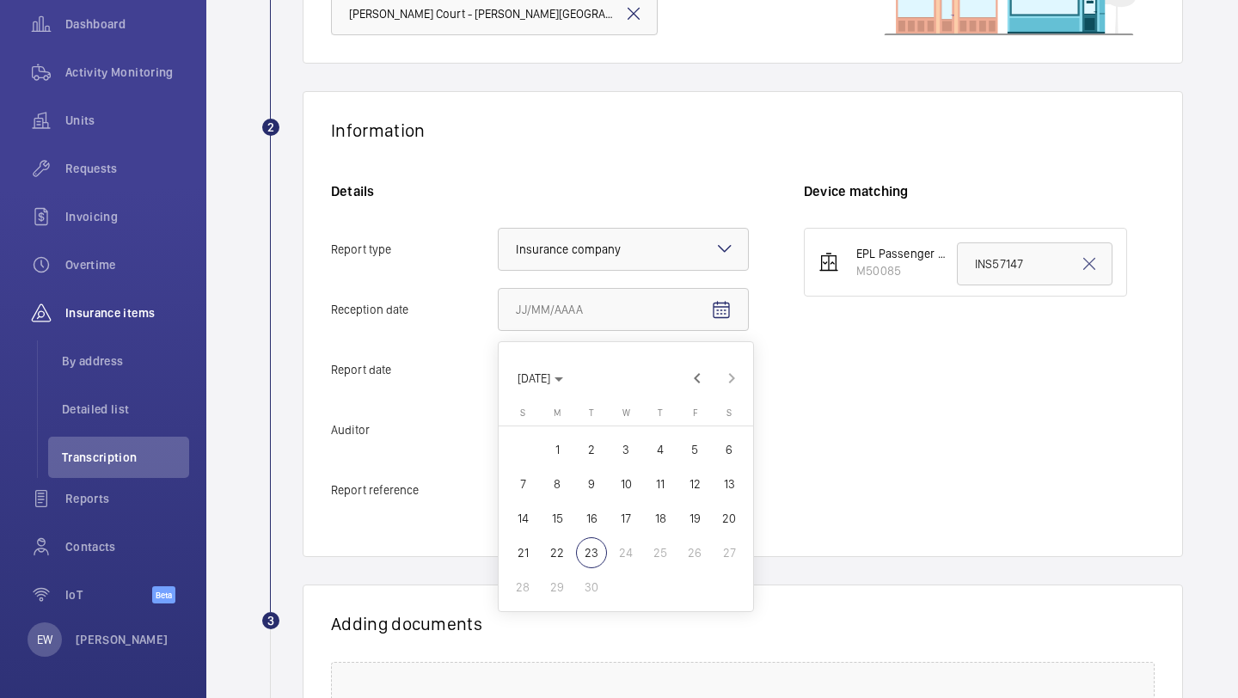
click at [564, 556] on span "22" at bounding box center [557, 552] width 31 height 31
type input "9/22/2025"
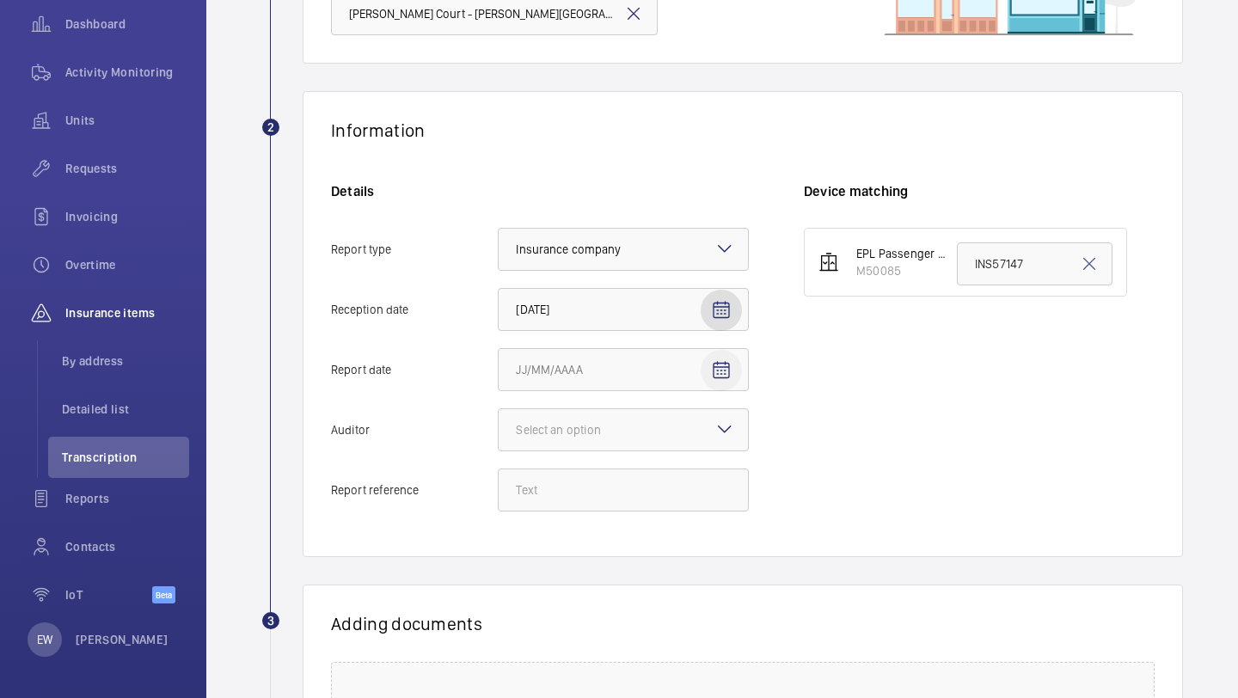
click at [722, 388] on span "Open calendar" at bounding box center [721, 370] width 41 height 41
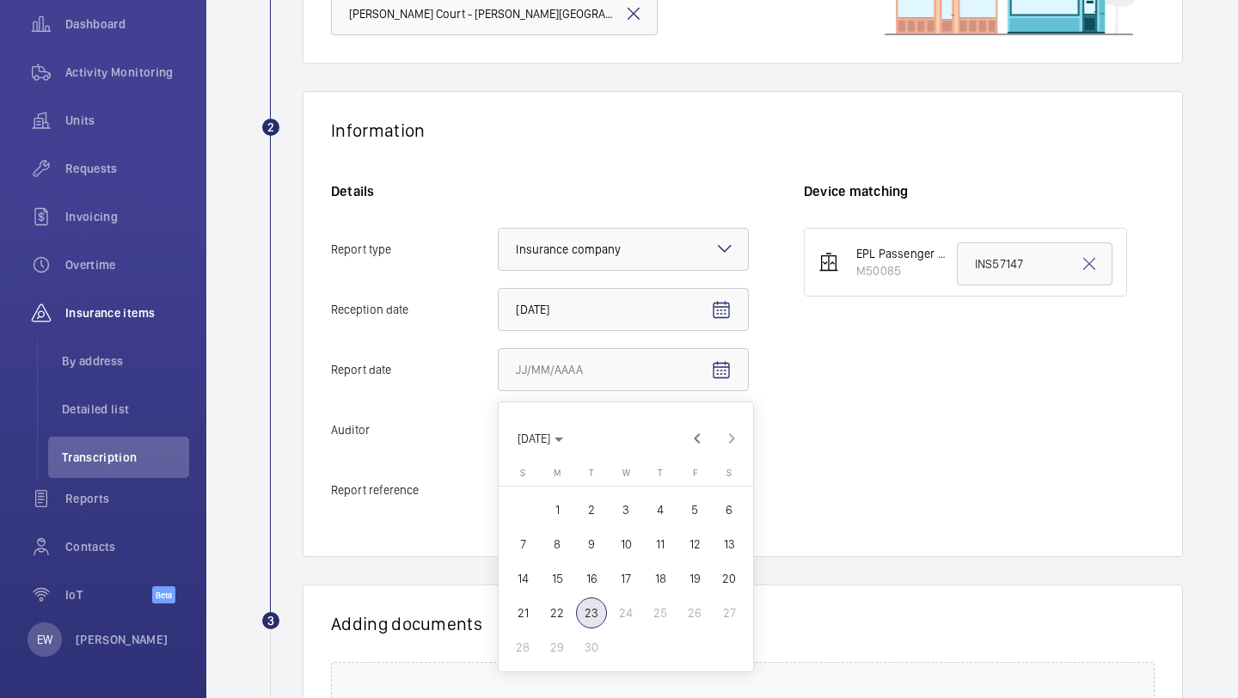
click at [688, 581] on span "19" at bounding box center [694, 578] width 31 height 31
type input "9/19/2025"
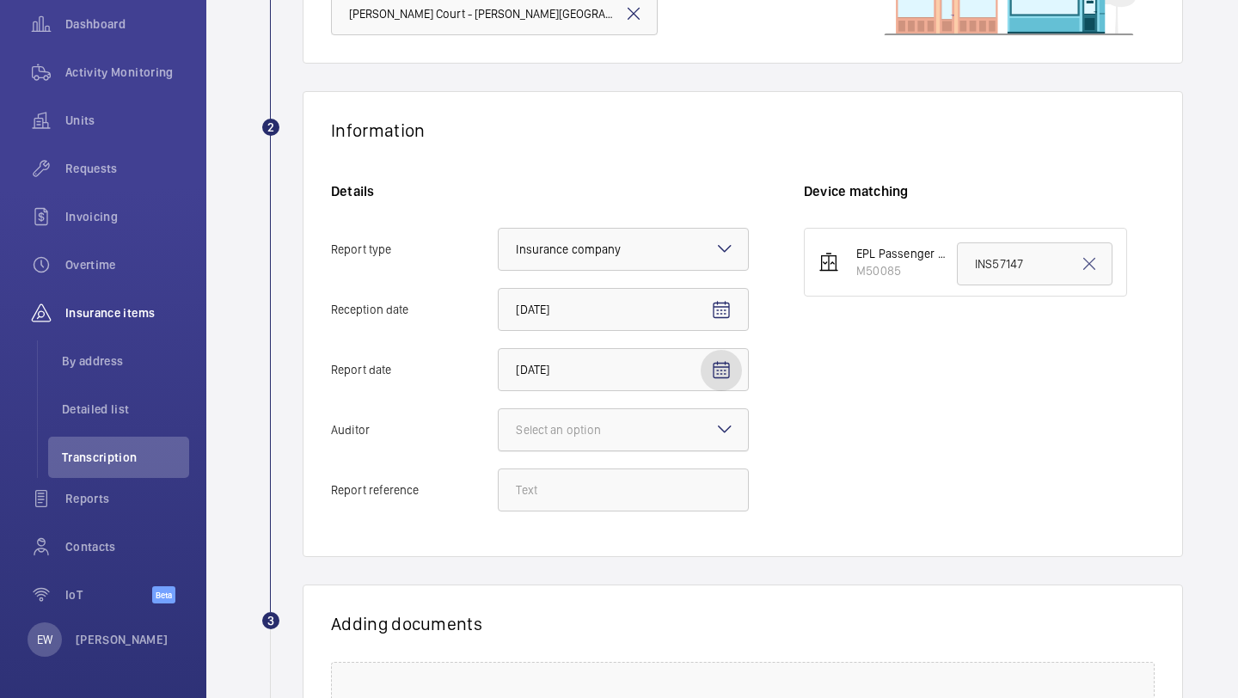
click at [677, 433] on div at bounding box center [623, 429] width 249 height 41
click at [499, 433] on input "Auditor Select an option" at bounding box center [499, 429] width 0 height 41
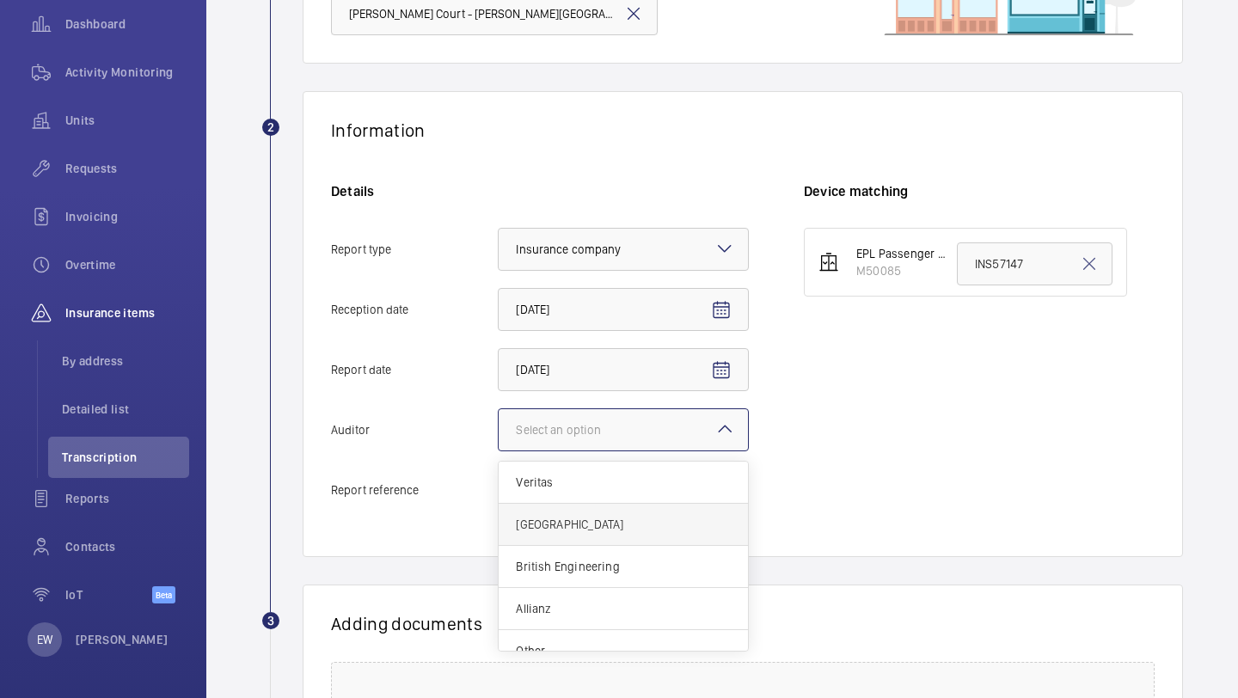
scroll to position [21, 0]
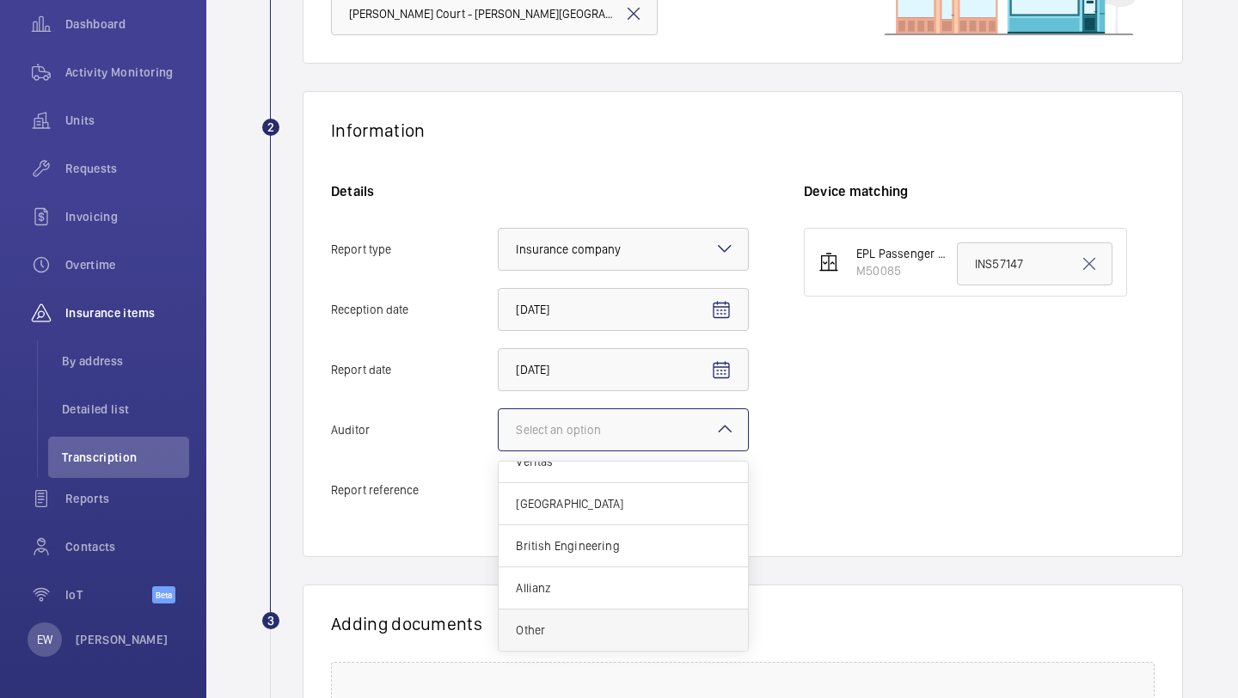
click at [592, 634] on span "Other" at bounding box center [623, 630] width 215 height 17
click at [499, 451] on input "Auditor Select an option Veritas Zurich British Engineering Allianz Other" at bounding box center [499, 429] width 0 height 41
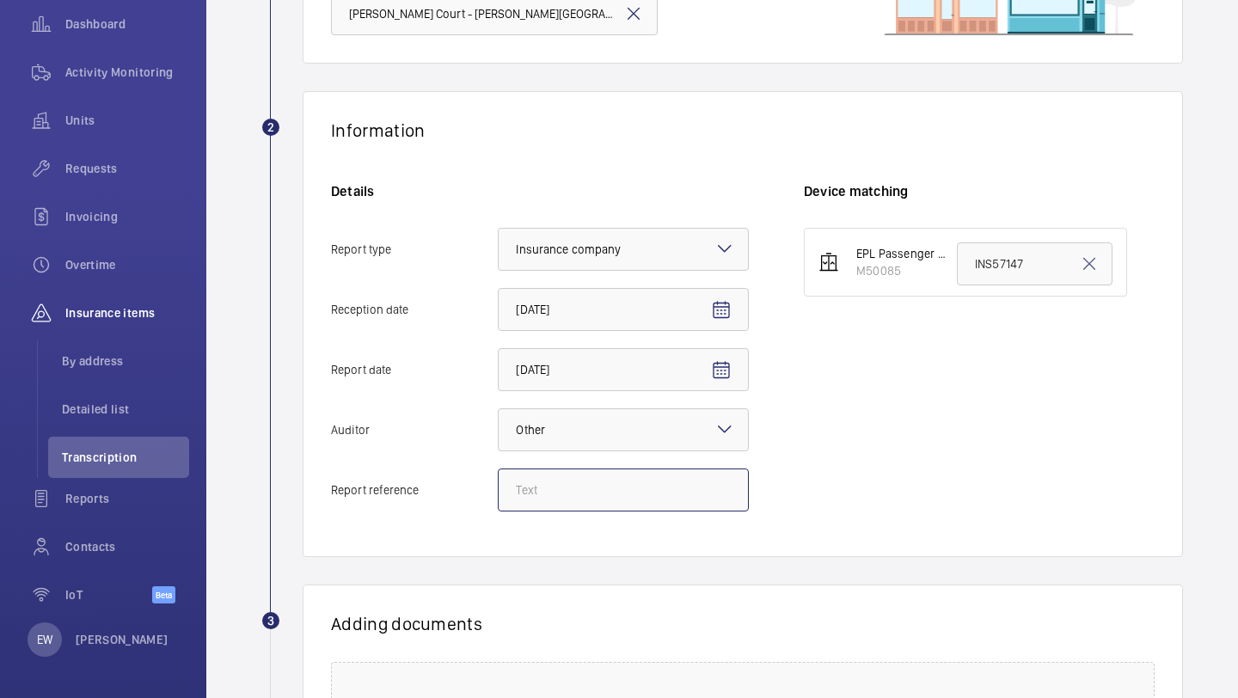
click at [631, 493] on input "Report reference" at bounding box center [623, 490] width 251 height 43
paste input "INS67421"
type input "INS67421"
click at [1012, 267] on input "INS57147" at bounding box center [1035, 264] width 156 height 43
click at [1011, 267] on input "INS57147" at bounding box center [1035, 264] width 156 height 43
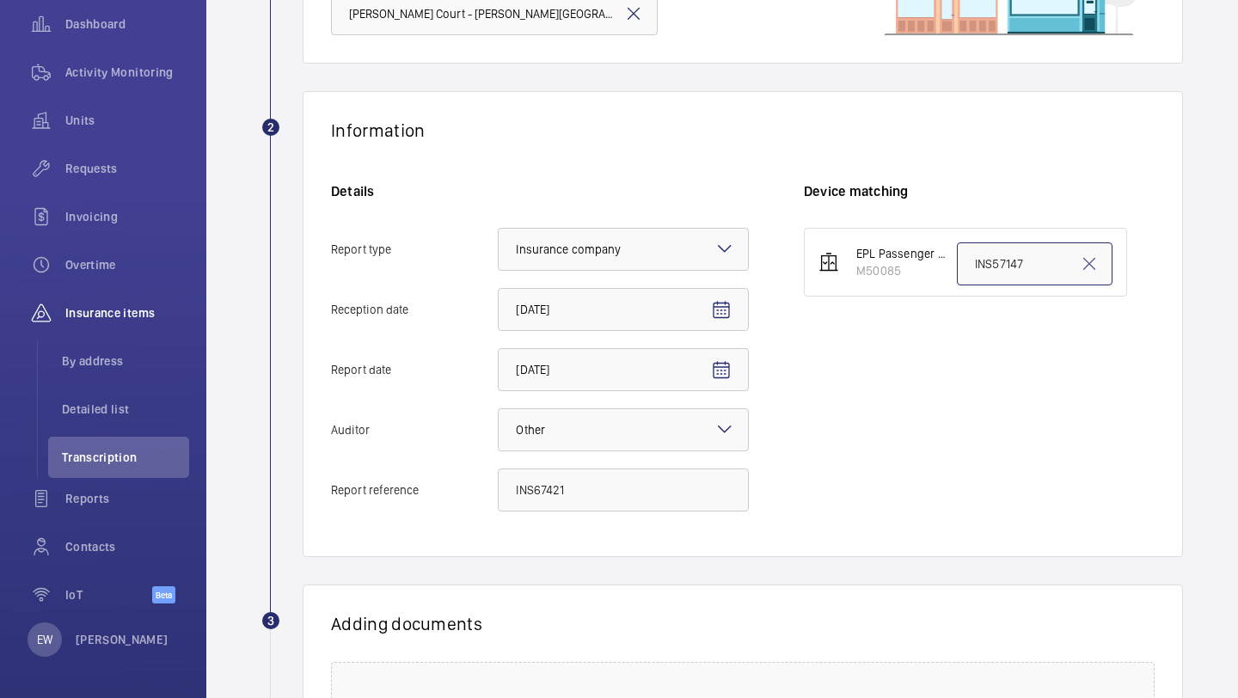
paste input "67421"
type input "INS67421"
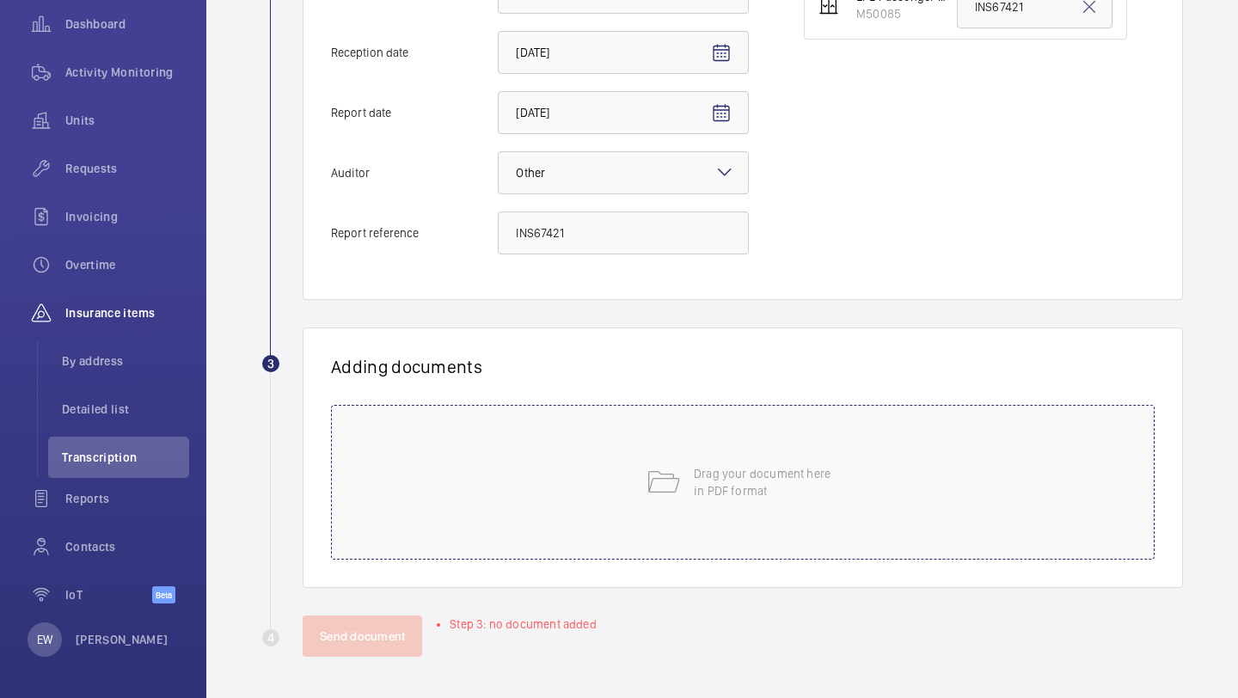
click at [648, 503] on div "Drag your document here in PDF format" at bounding box center [743, 482] width 824 height 155
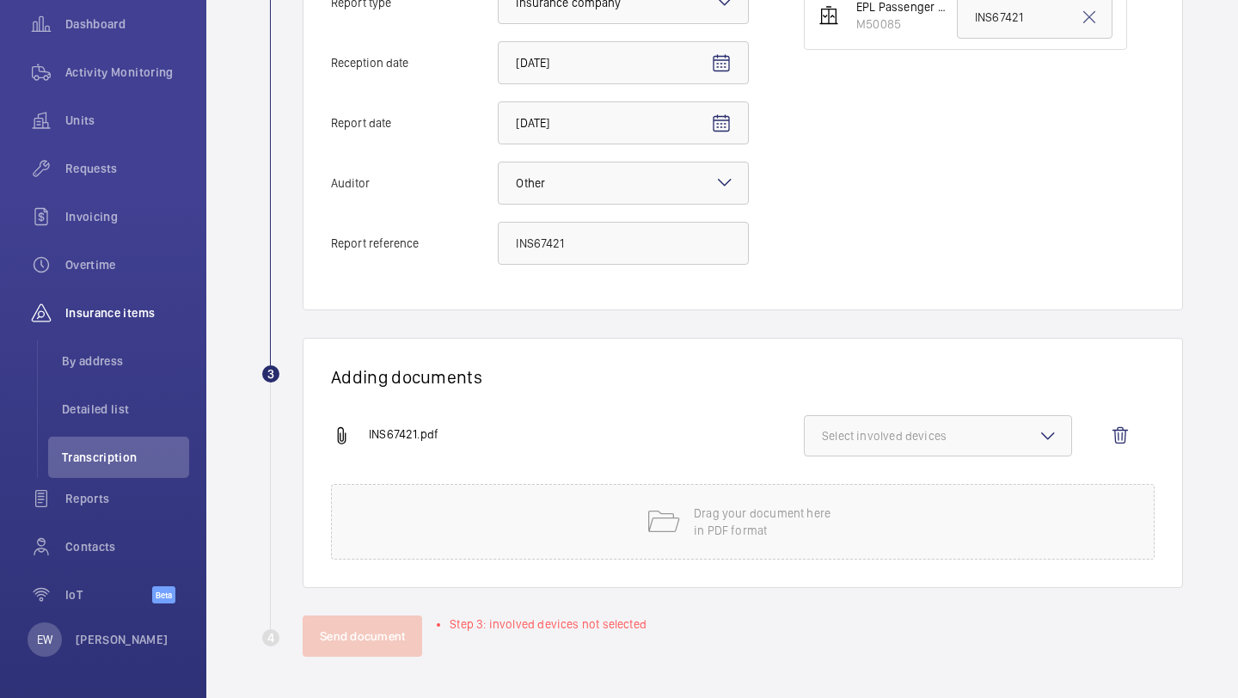
scroll to position [467, 0]
click at [939, 438] on span "Select involved devices" at bounding box center [938, 435] width 232 height 17
click at [911, 488] on span "M50085" at bounding box center [939, 490] width 178 height 17
click at [847, 488] on input "M50085" at bounding box center [830, 490] width 34 height 34
checkbox input "true"
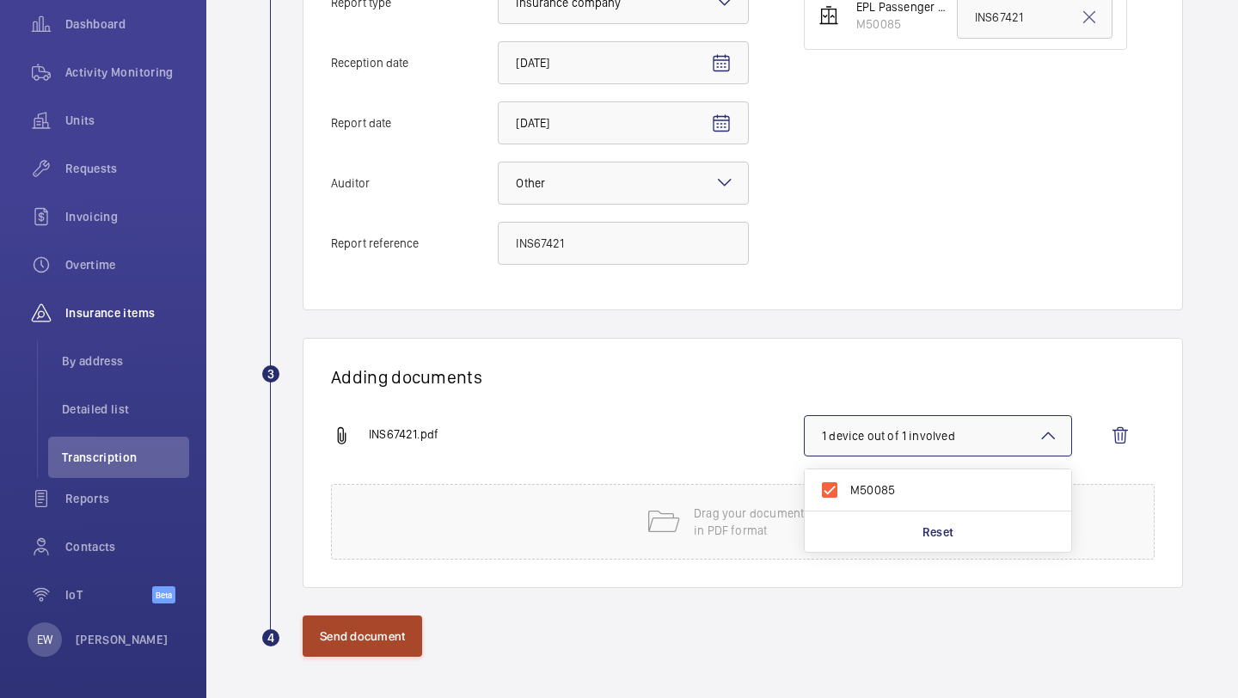
click at [409, 629] on button "Send document" at bounding box center [363, 636] width 120 height 41
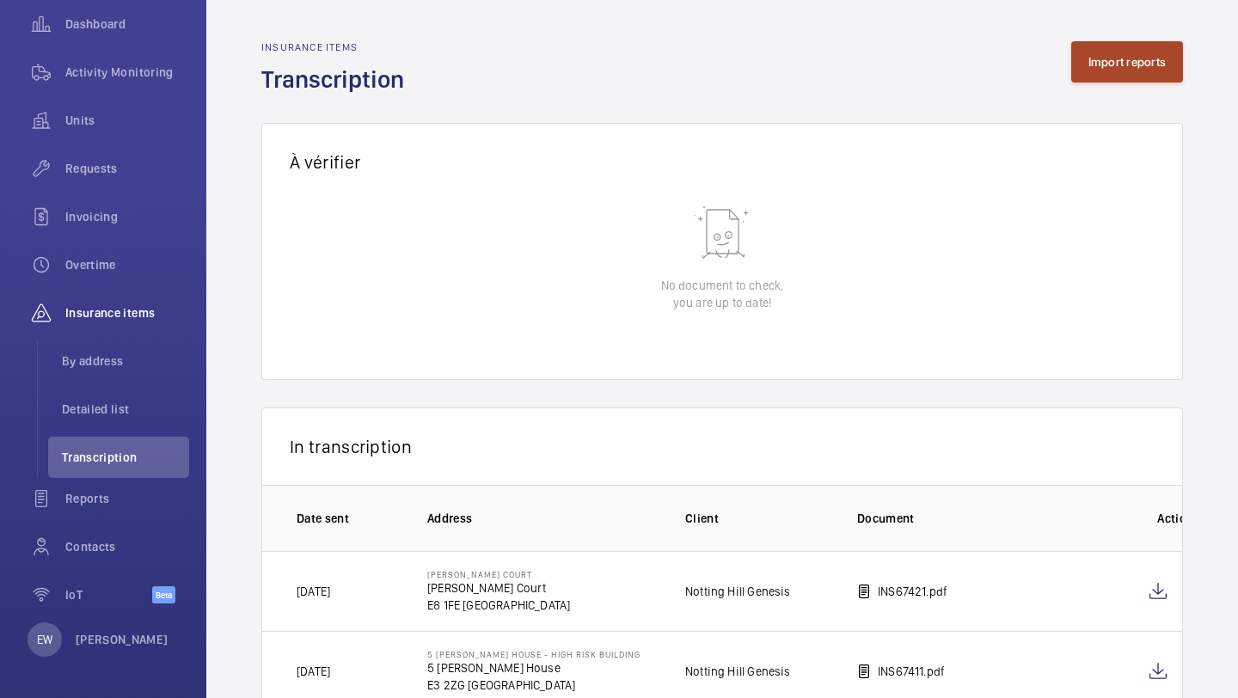
click at [1106, 58] on button "Import reports" at bounding box center [1127, 61] width 113 height 41
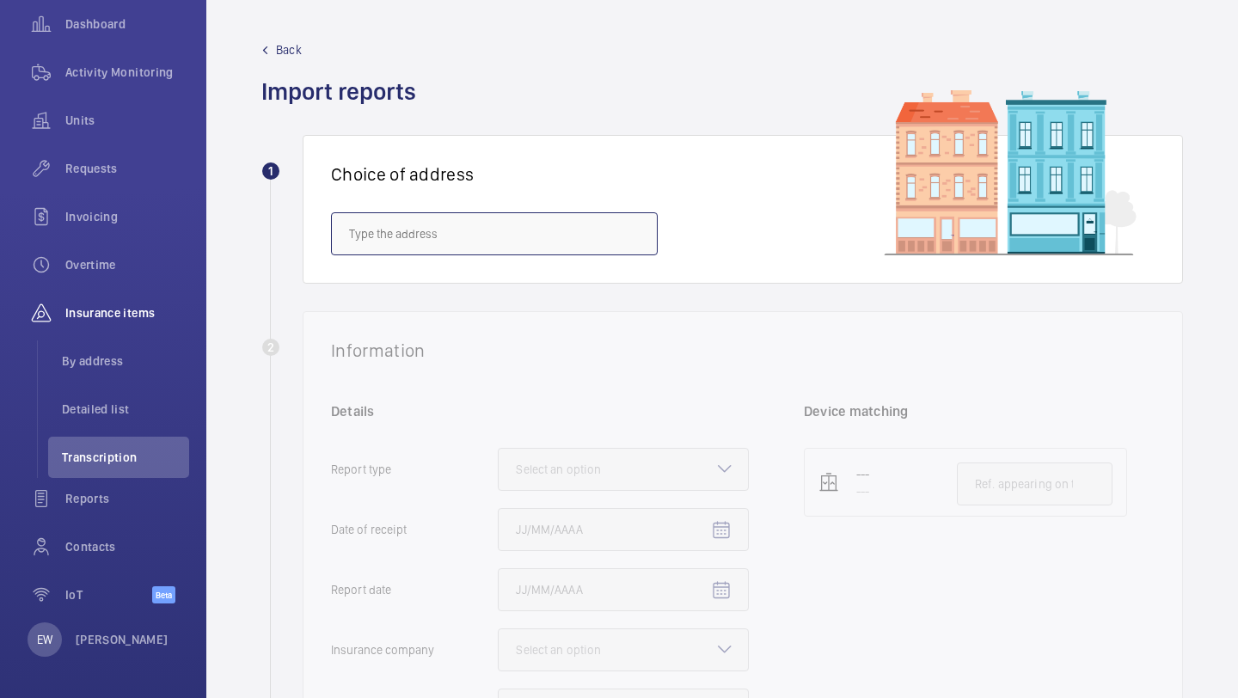
click at [423, 233] on input "text" at bounding box center [494, 233] width 327 height 43
paste input "NW10 3TH"
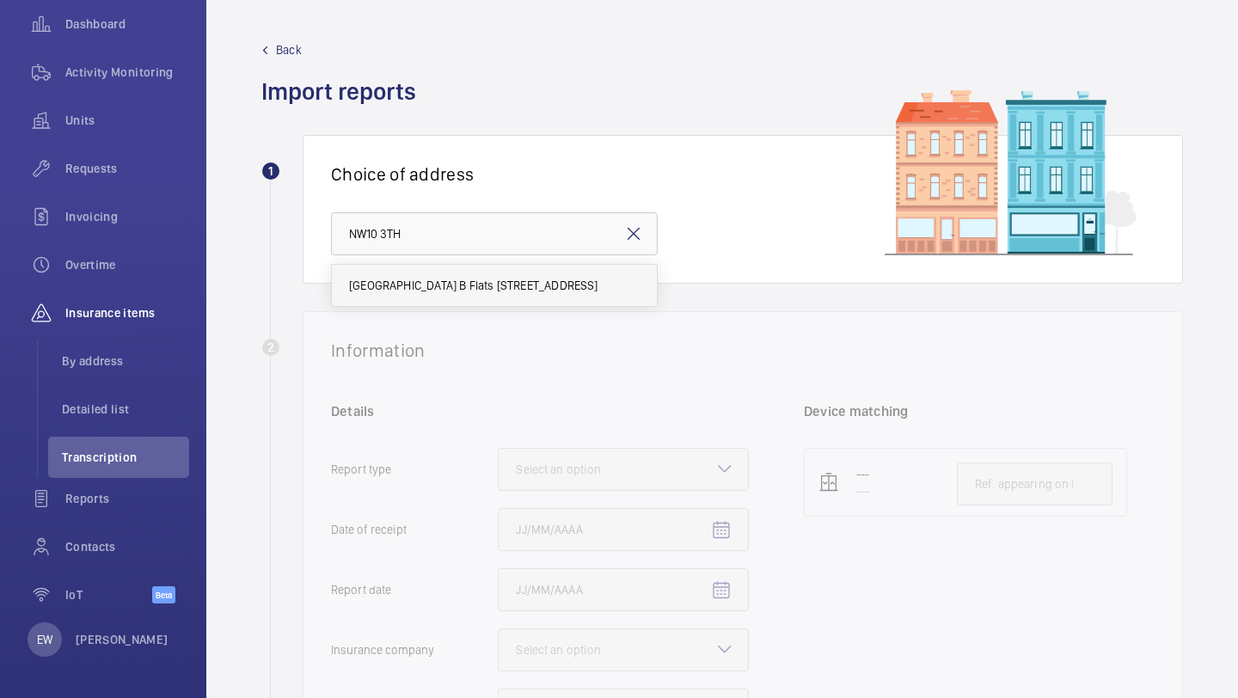
click at [433, 274] on mat-option "Donnington Court Block B Flats 22-44 - High Risk Building - Donnington Court Bl…" at bounding box center [494, 285] width 325 height 41
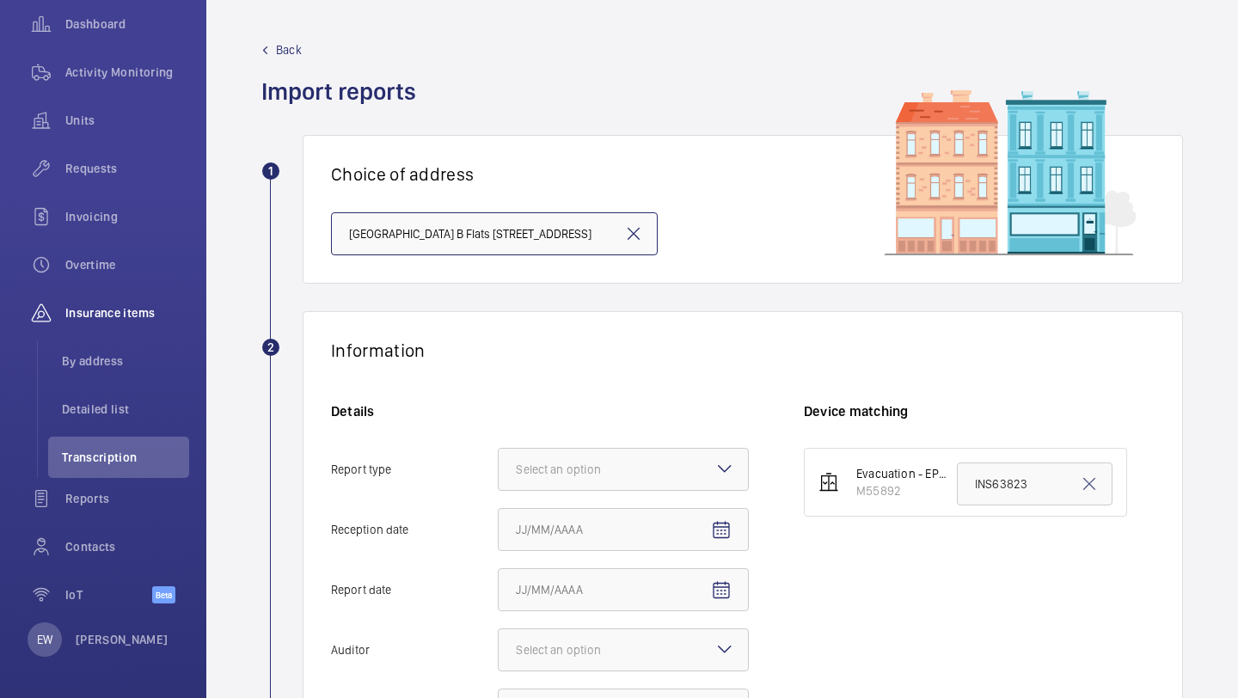
scroll to position [0, 333]
click at [496, 238] on input "Donnington Court Block B Flats 22-44 - High Risk Building - Donnington Court Bl…" at bounding box center [494, 233] width 327 height 43
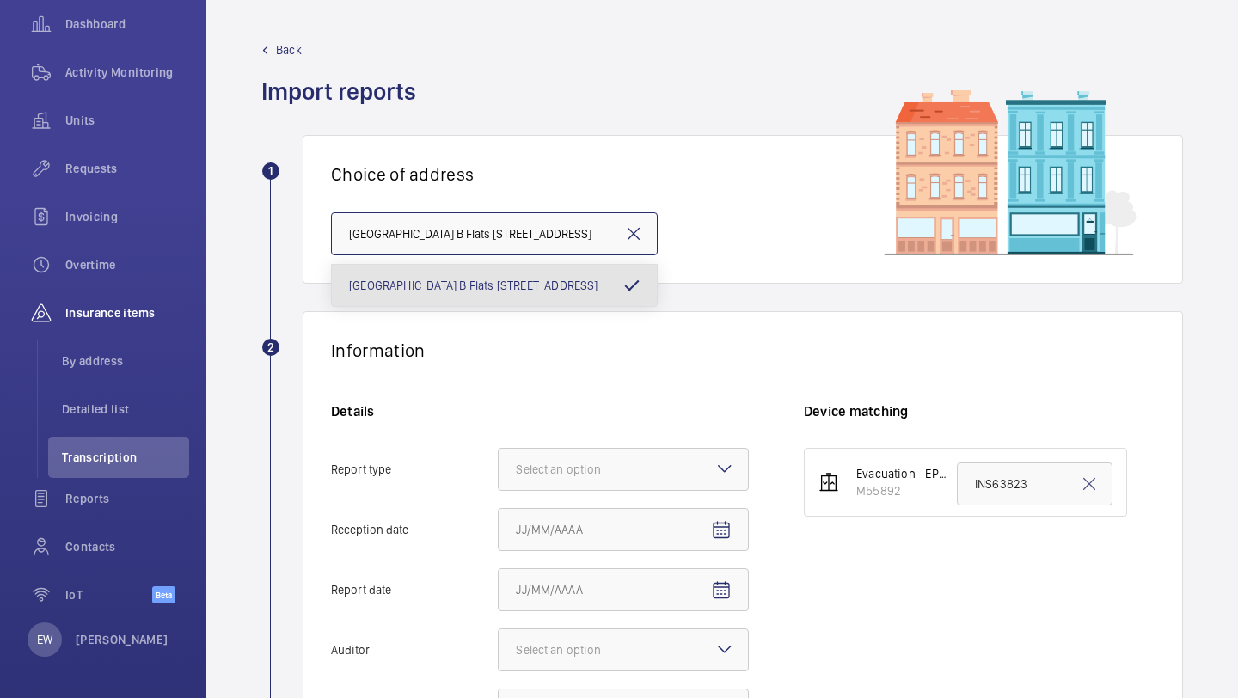
click at [496, 238] on input "Donnington Court Block B Flats 22-44 - High Risk Building - Donnington Court Bl…" at bounding box center [494, 233] width 327 height 43
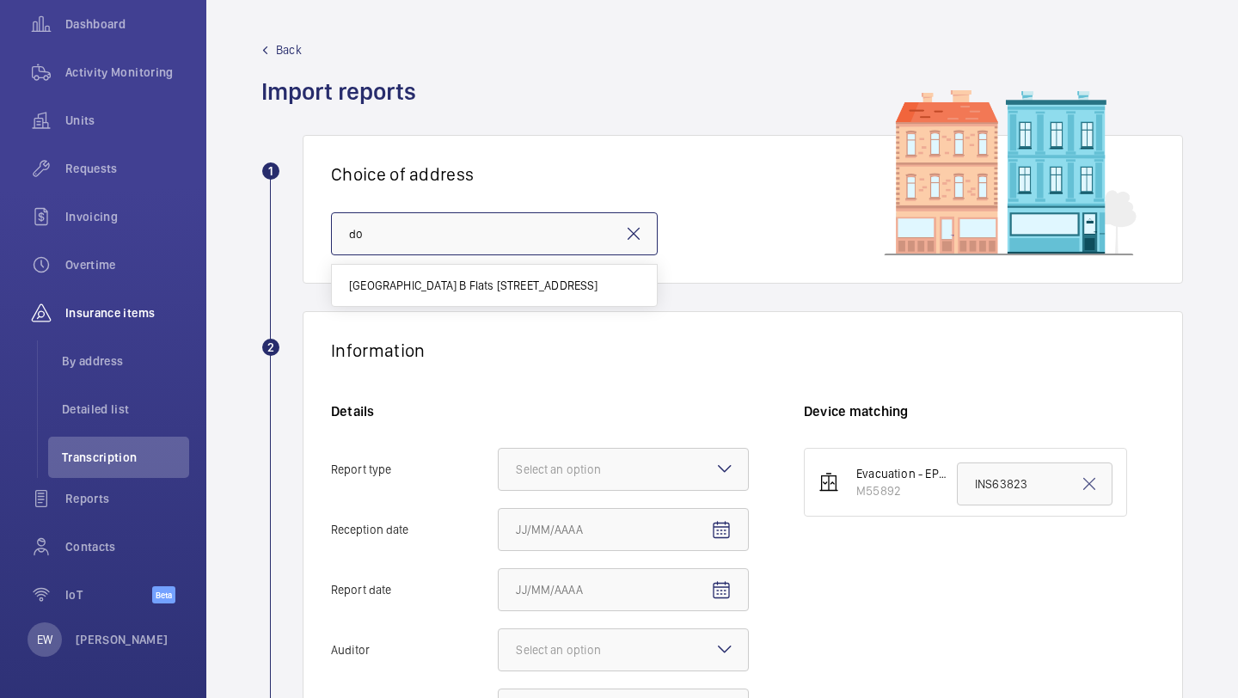
scroll to position [0, 0]
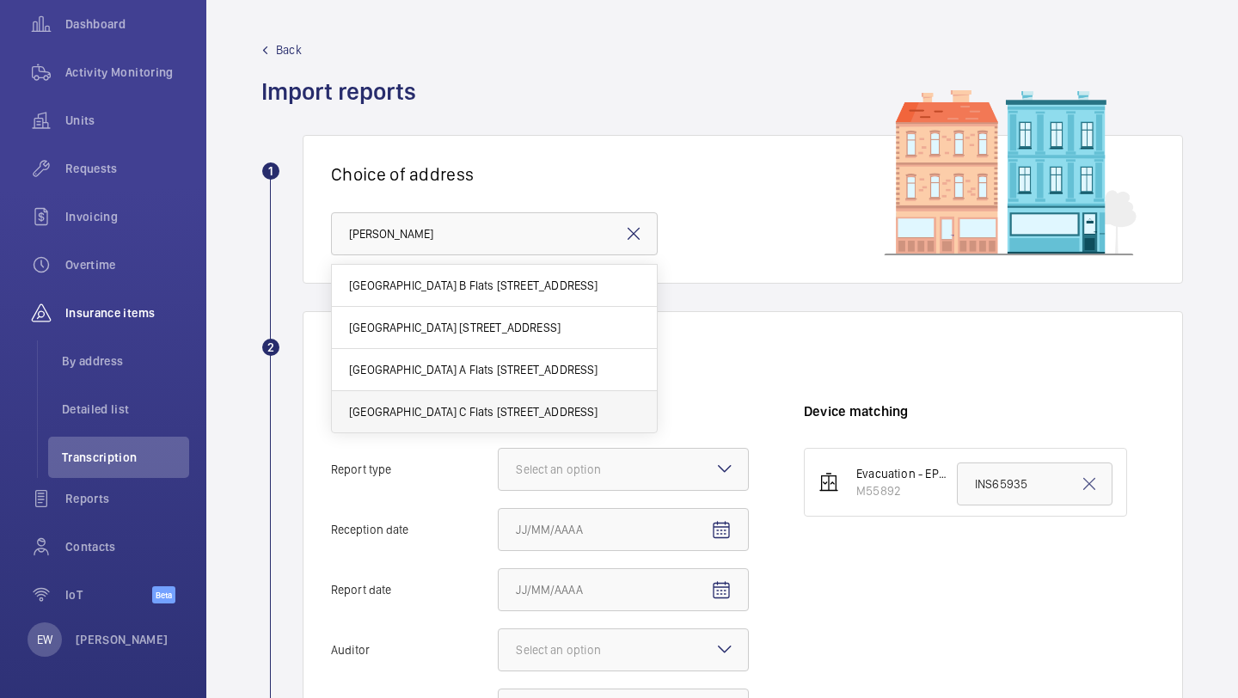
click at [525, 414] on span "Donnington Court Block C Flats 45-101 - High Risk Building - Donnington Court B…" at bounding box center [473, 411] width 249 height 17
type input "Donnington Court Block C Flats 45-101 - High Risk Building - Donnington Court B…"
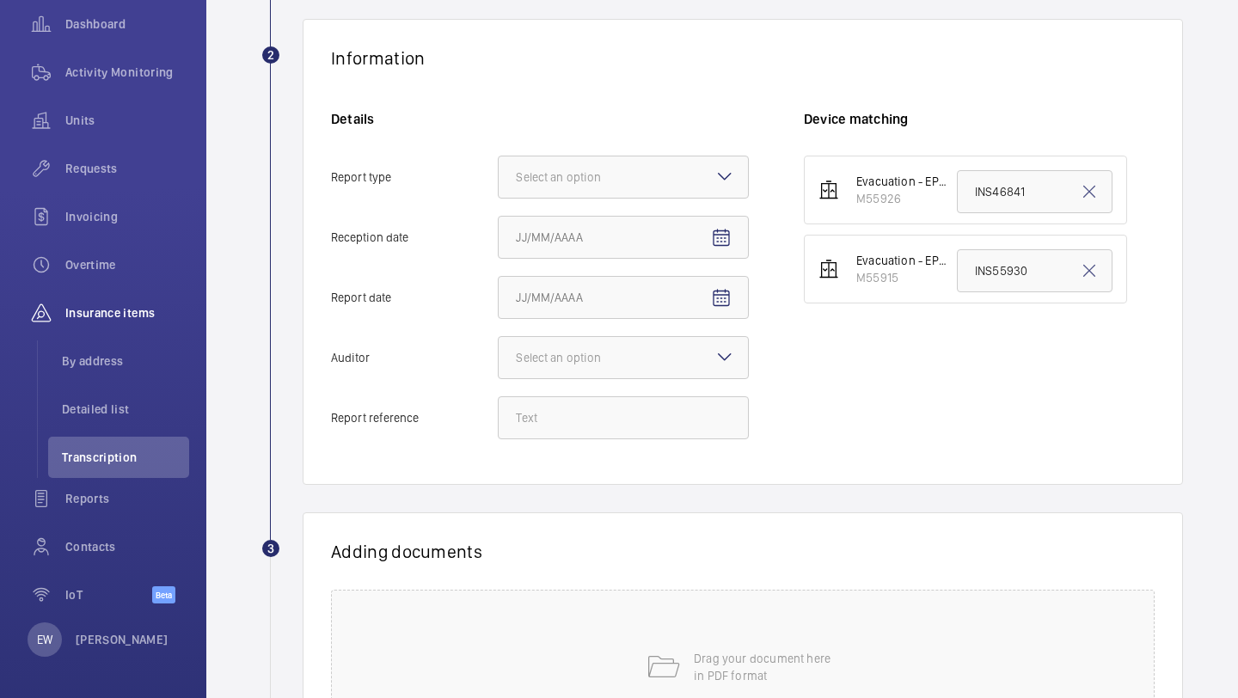
scroll to position [341, 0]
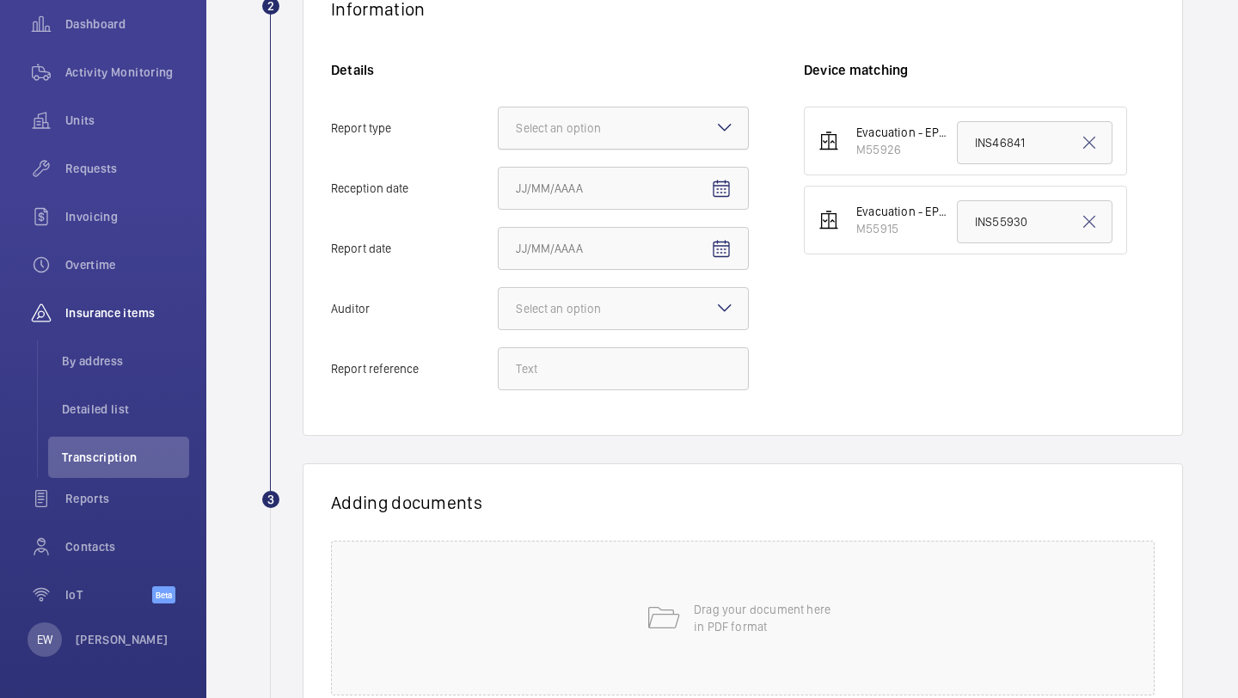
click at [639, 125] on div "Select an option" at bounding box center [580, 128] width 128 height 17
click at [499, 125] on input "Report type Select an option" at bounding box center [499, 127] width 0 height 41
click at [621, 181] on span "Insurance company" at bounding box center [623, 180] width 215 height 17
click at [499, 149] on input "Report type Select an option Insurance company Consultant" at bounding box center [499, 127] width 0 height 41
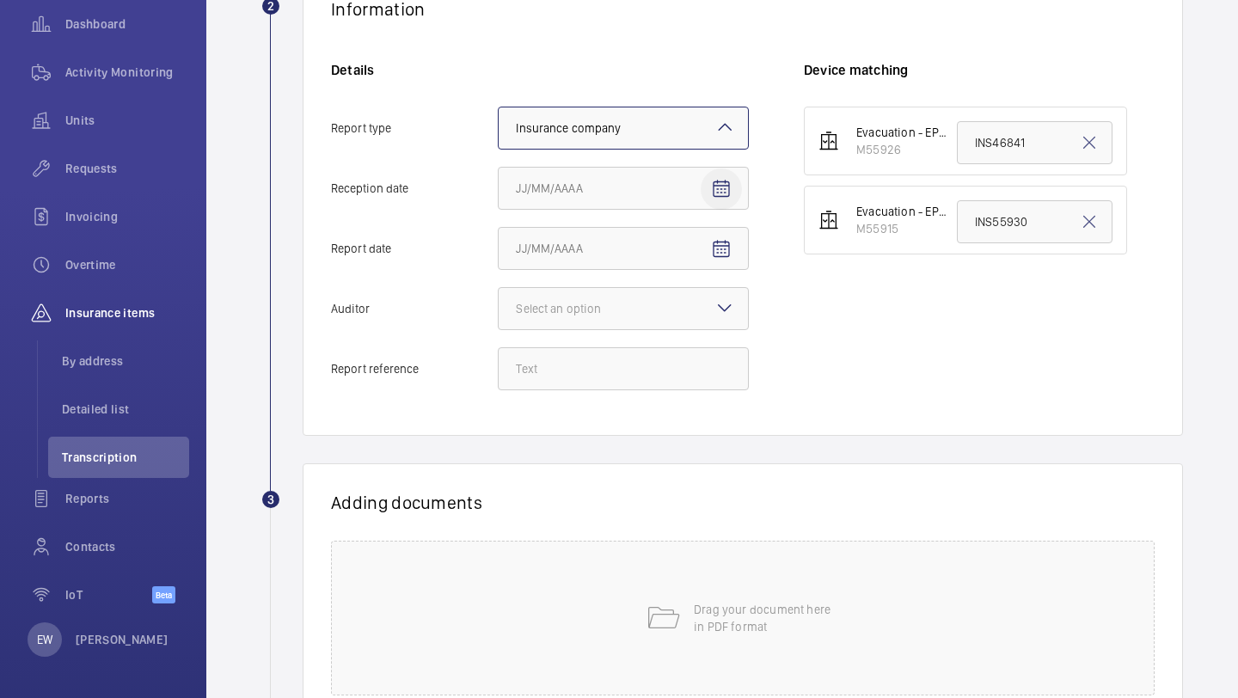
click at [713, 181] on mat-icon "Open calendar" at bounding box center [721, 189] width 21 height 21
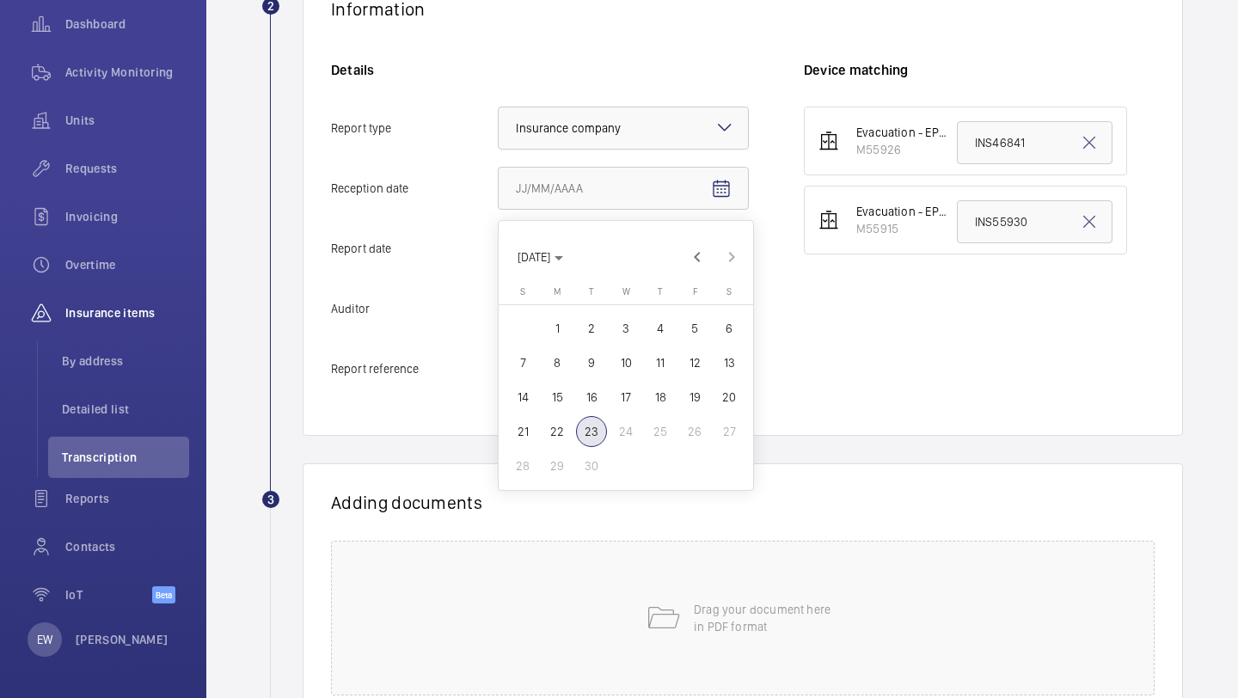
click at [562, 433] on span "22" at bounding box center [557, 431] width 31 height 31
type input "9/22/2025"
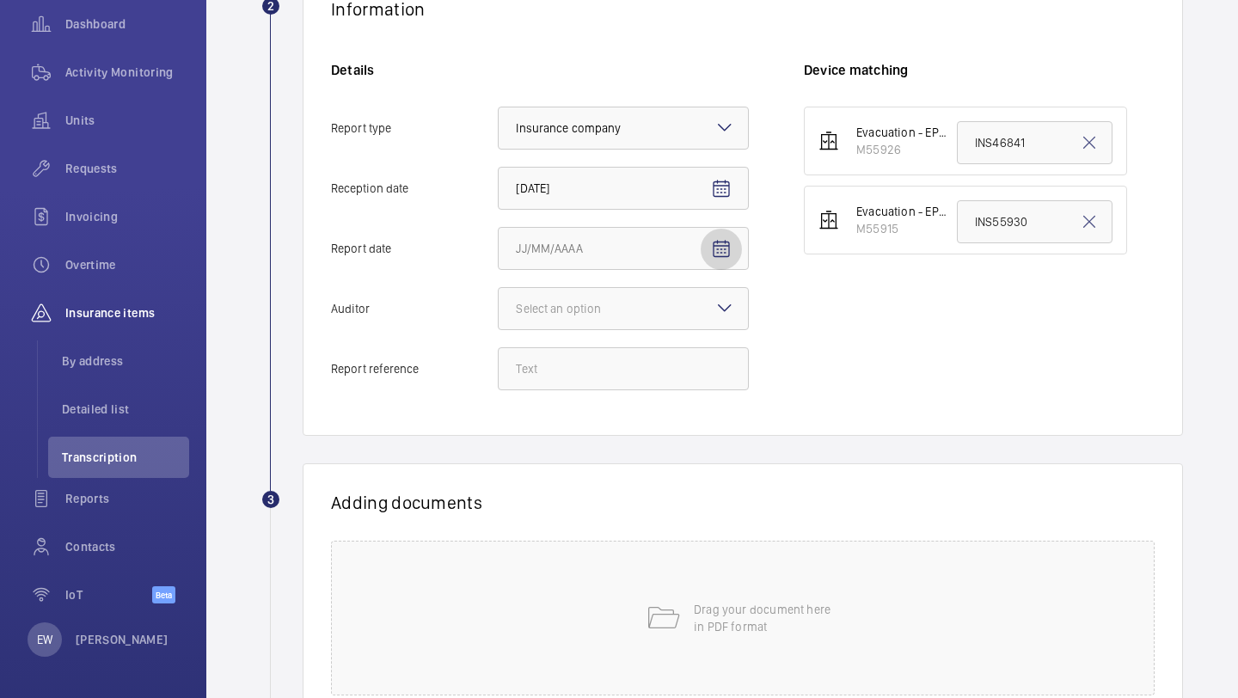
click at [722, 261] on span "Open calendar" at bounding box center [721, 249] width 41 height 41
click at [690, 452] on span "19" at bounding box center [694, 457] width 31 height 31
type input "9/19/2025"
click at [657, 304] on div at bounding box center [623, 308] width 249 height 41
click at [499, 304] on input "Auditor Select an option Veritas Zurich British Engineering Allianz Other" at bounding box center [499, 308] width 0 height 41
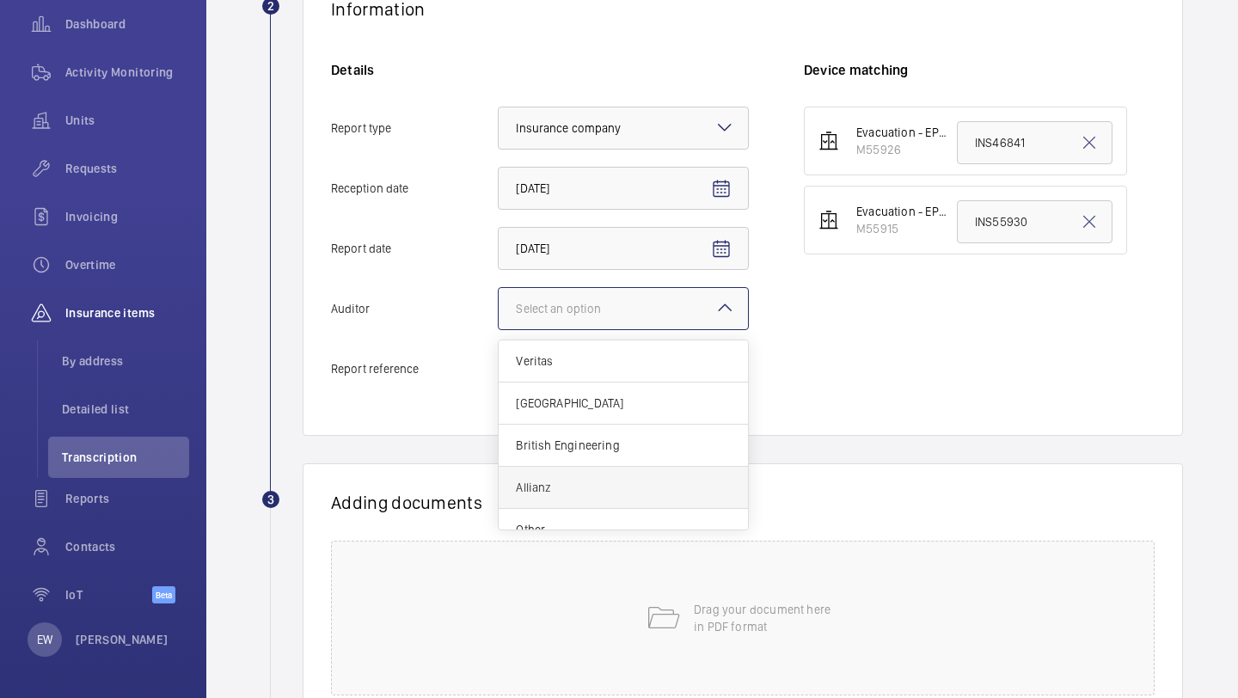
scroll to position [21, 0]
click at [626, 497] on div "Other" at bounding box center [623, 508] width 249 height 41
click at [499, 329] on input "Auditor Select an option Veritas Zurich British Engineering Allianz Other" at bounding box center [499, 308] width 0 height 41
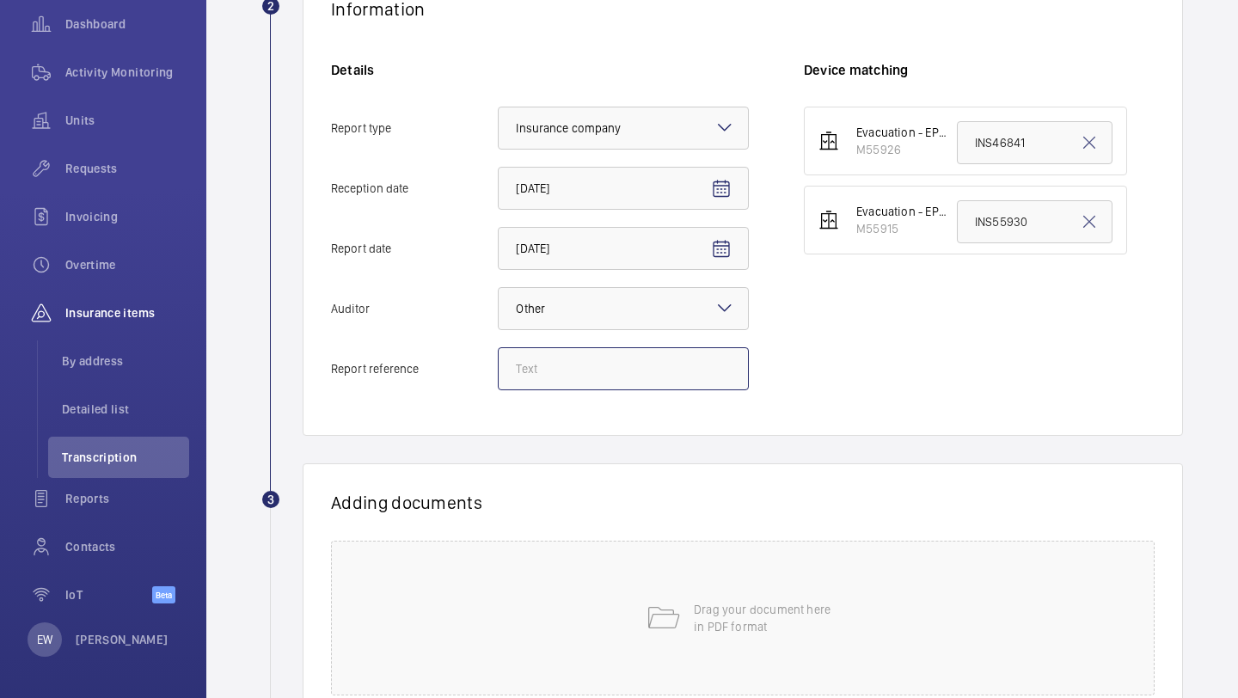
click at [646, 374] on input "Report reference" at bounding box center [623, 368] width 251 height 43
paste input "INS65937"
type input "INS65937"
click at [1001, 133] on input "INS46841" at bounding box center [1035, 142] width 156 height 43
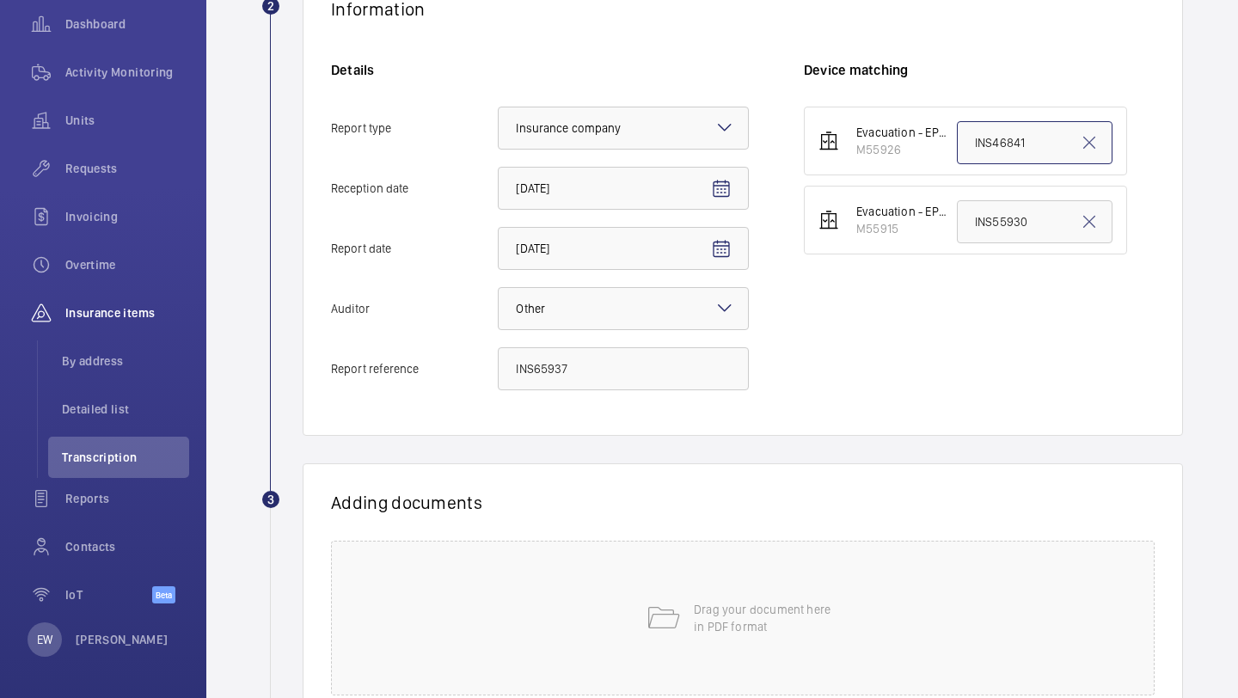
click at [1001, 133] on input "INS46841" at bounding box center [1035, 142] width 156 height 43
paste input "65937"
type input "INS65937"
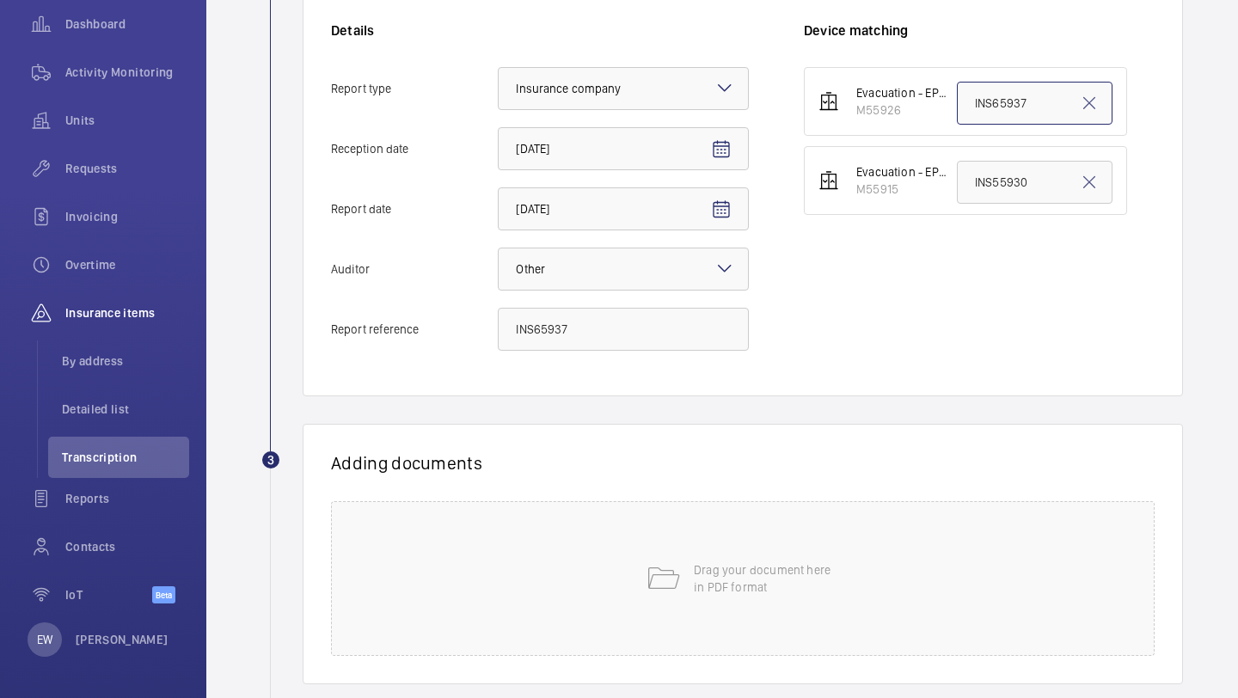
scroll to position [402, 0]
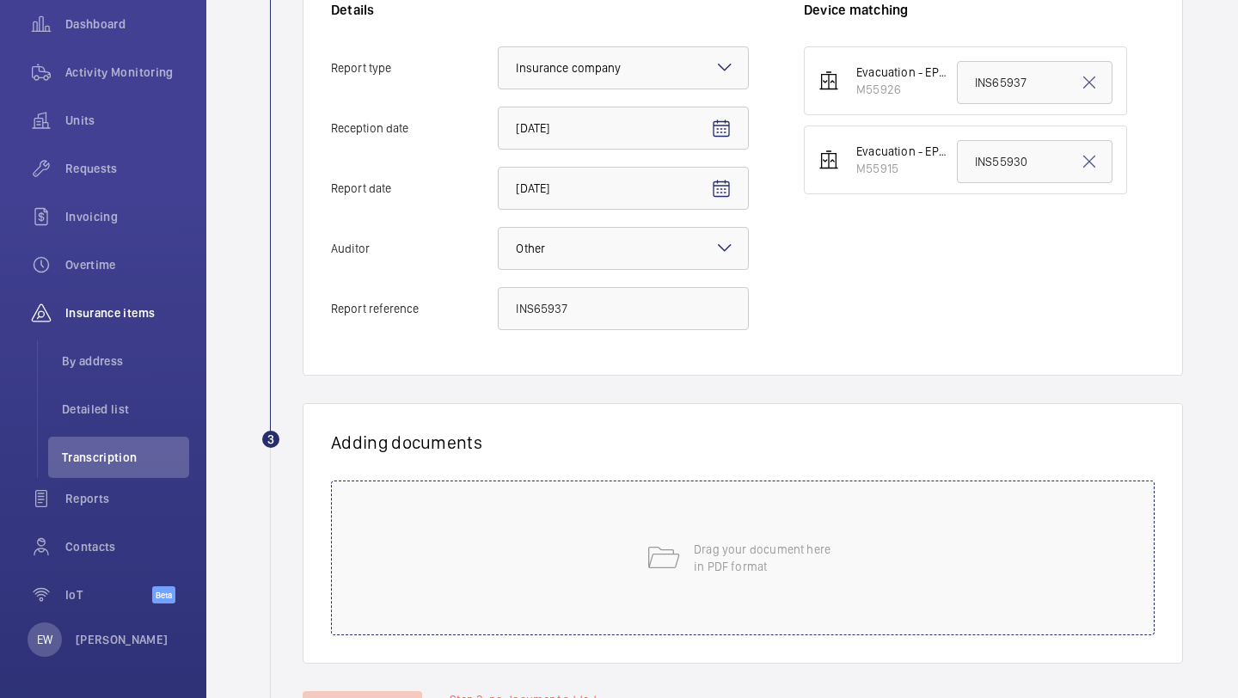
click at [712, 552] on p "Drag your document here in PDF format" at bounding box center [767, 558] width 146 height 34
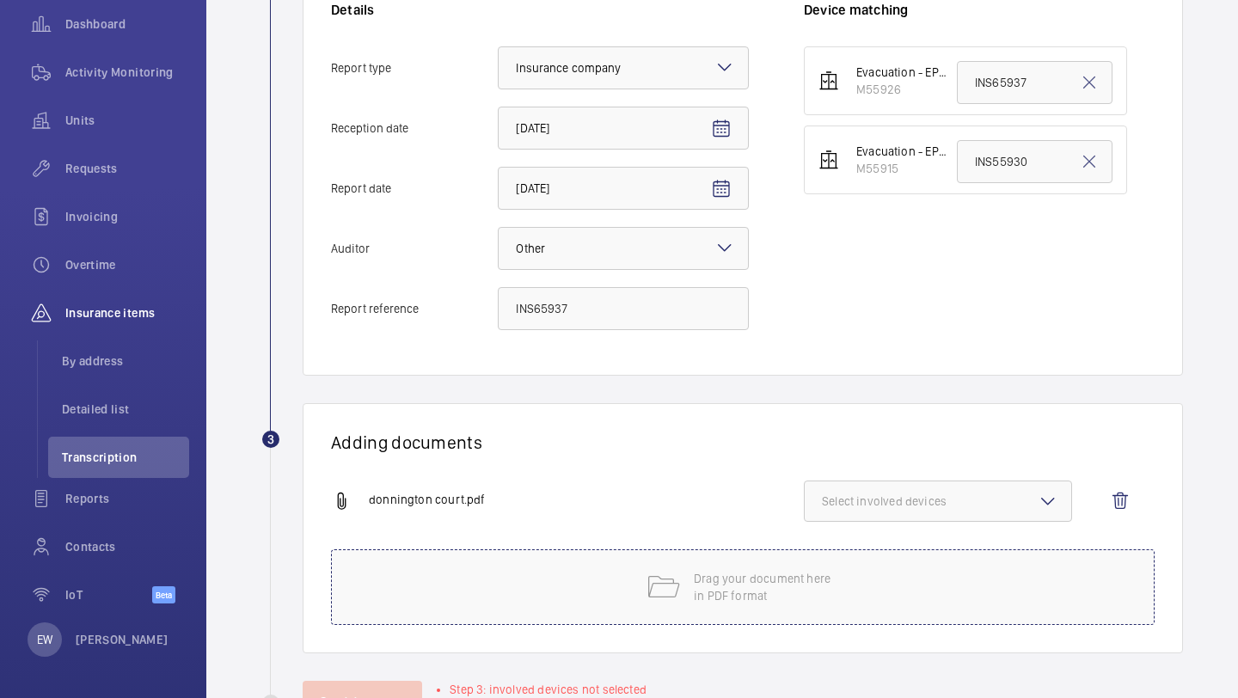
click at [1114, 508] on wm-front-icon-button at bounding box center [1120, 501] width 41 height 41
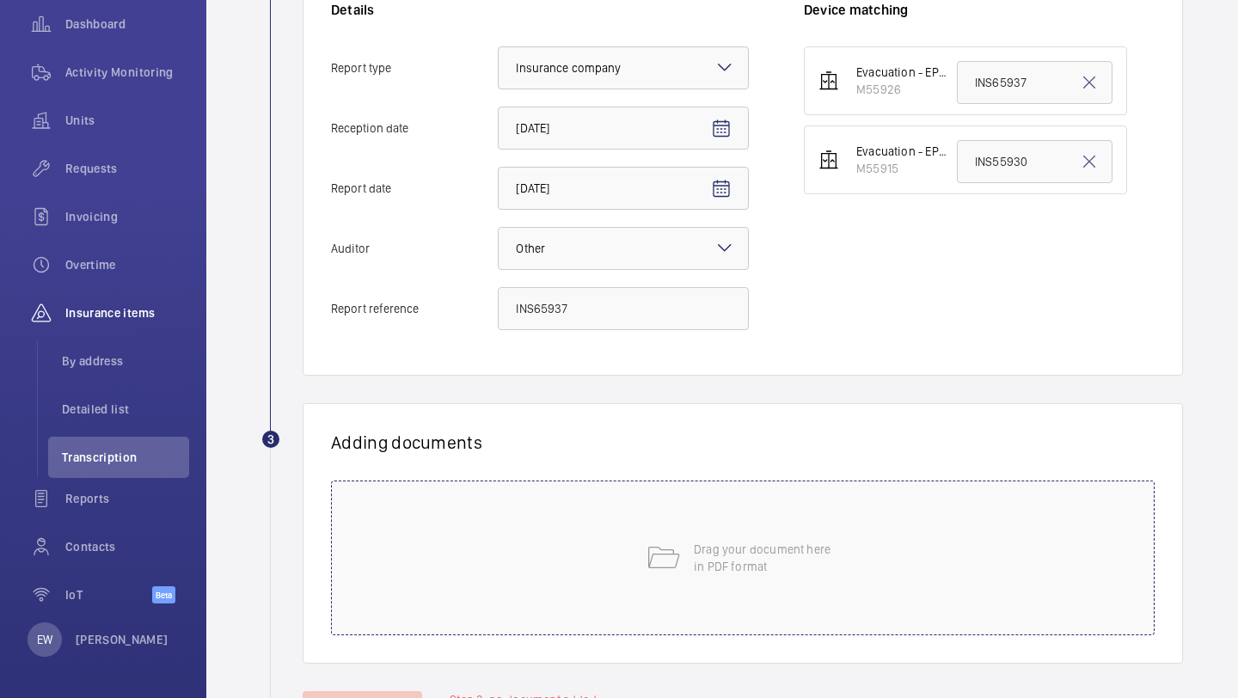
click at [803, 512] on div "Drag your document here in PDF format" at bounding box center [743, 558] width 824 height 155
click at [666, 530] on div "Drag your document here in PDF format" at bounding box center [743, 558] width 824 height 155
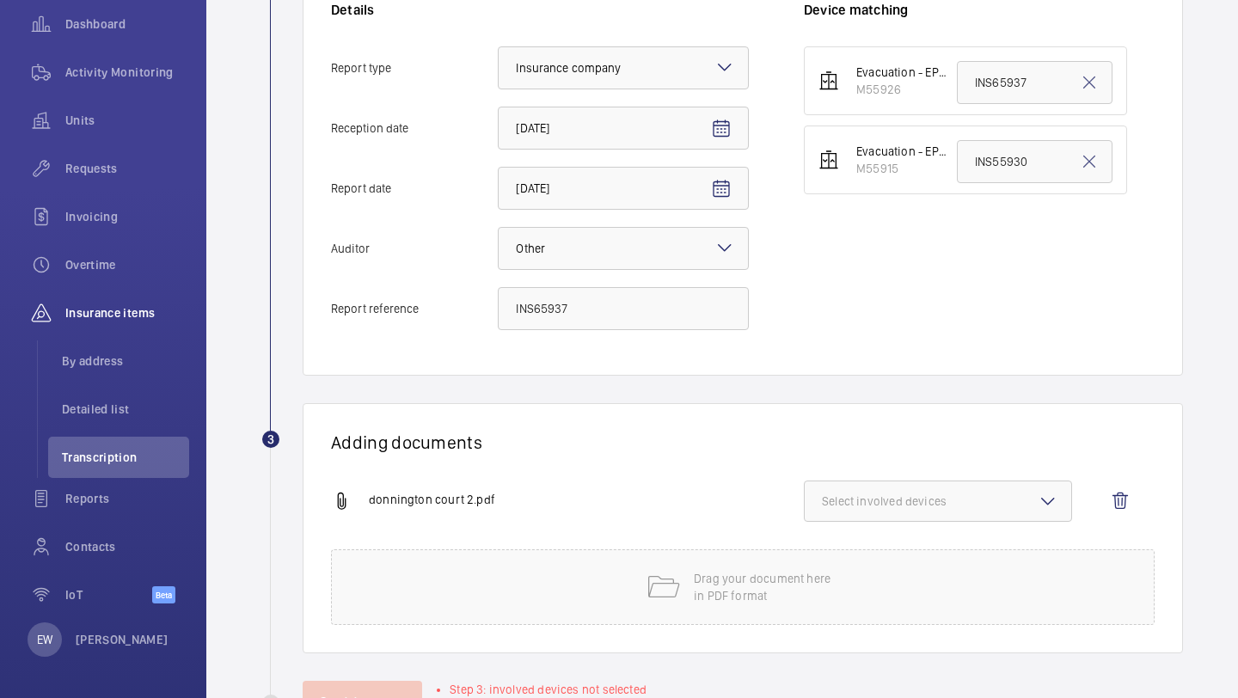
click at [916, 502] on span "Select involved devices" at bounding box center [938, 501] width 232 height 17
click at [915, 553] on span "M55926" at bounding box center [939, 555] width 178 height 17
click at [847, 553] on input "M55926" at bounding box center [830, 555] width 34 height 34
checkbox input "true"
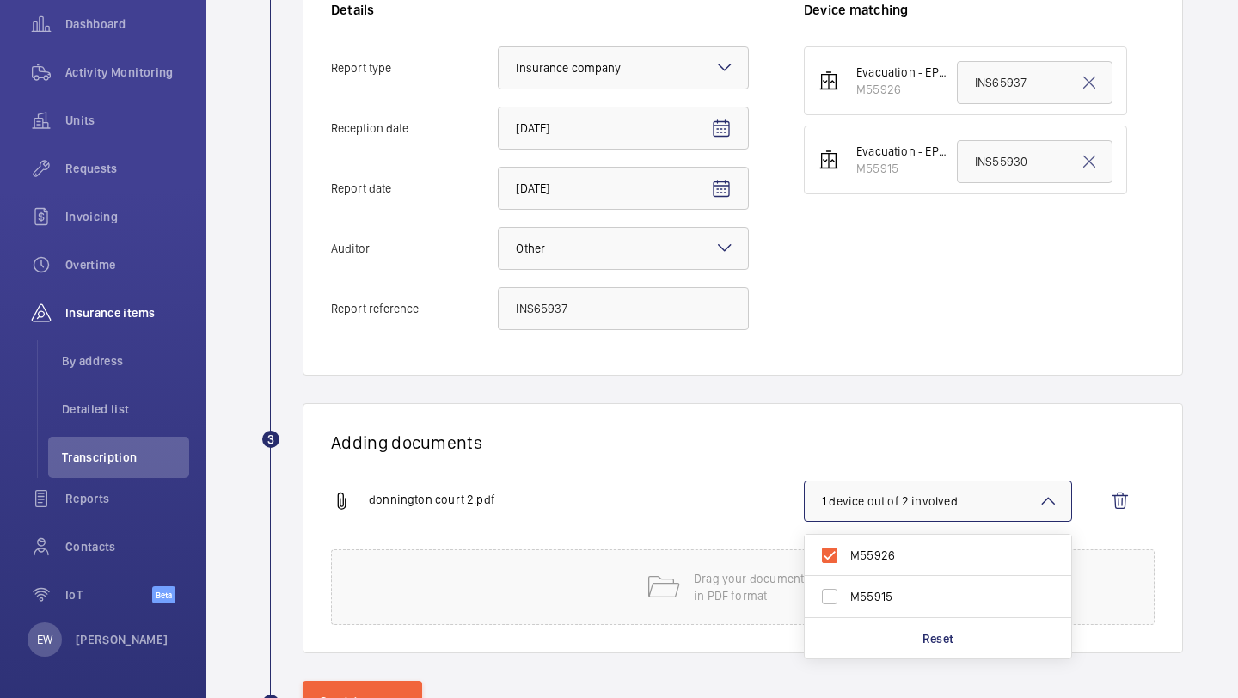
click at [812, 385] on wm-front-report-upload-form "2 Information Details Report type Select an option × Insurance company × Recept…" at bounding box center [722, 316] width 922 height 813
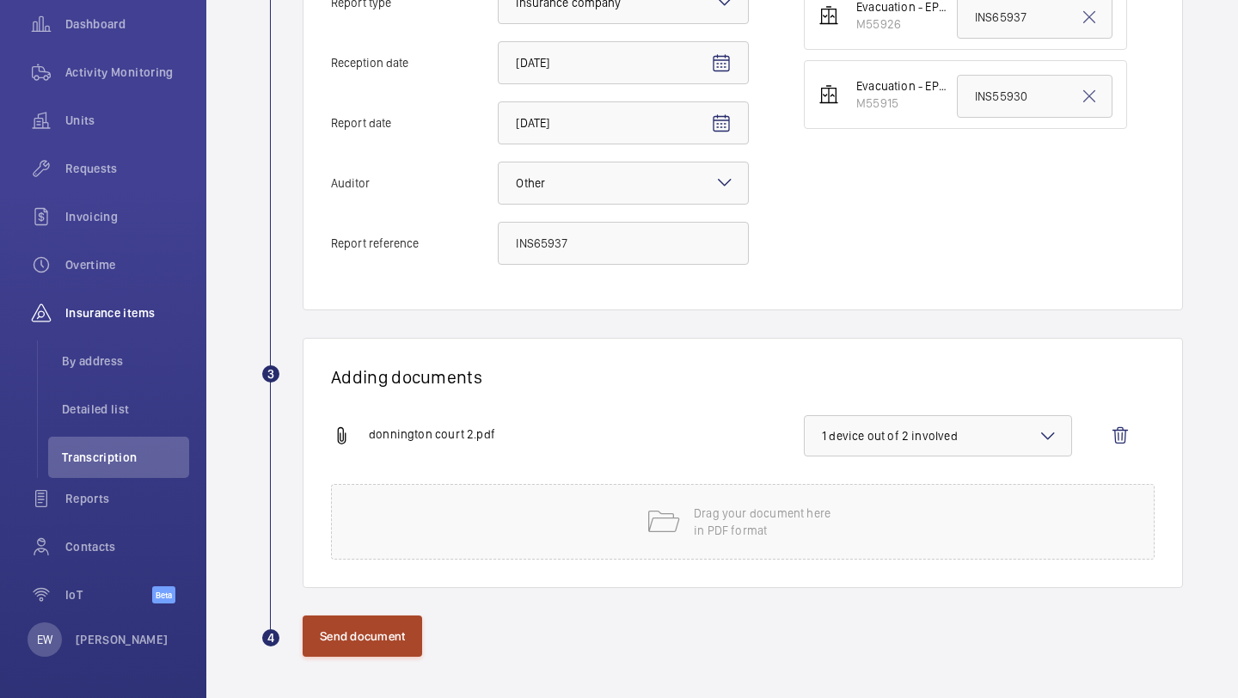
click at [384, 642] on button "Send document" at bounding box center [363, 636] width 120 height 41
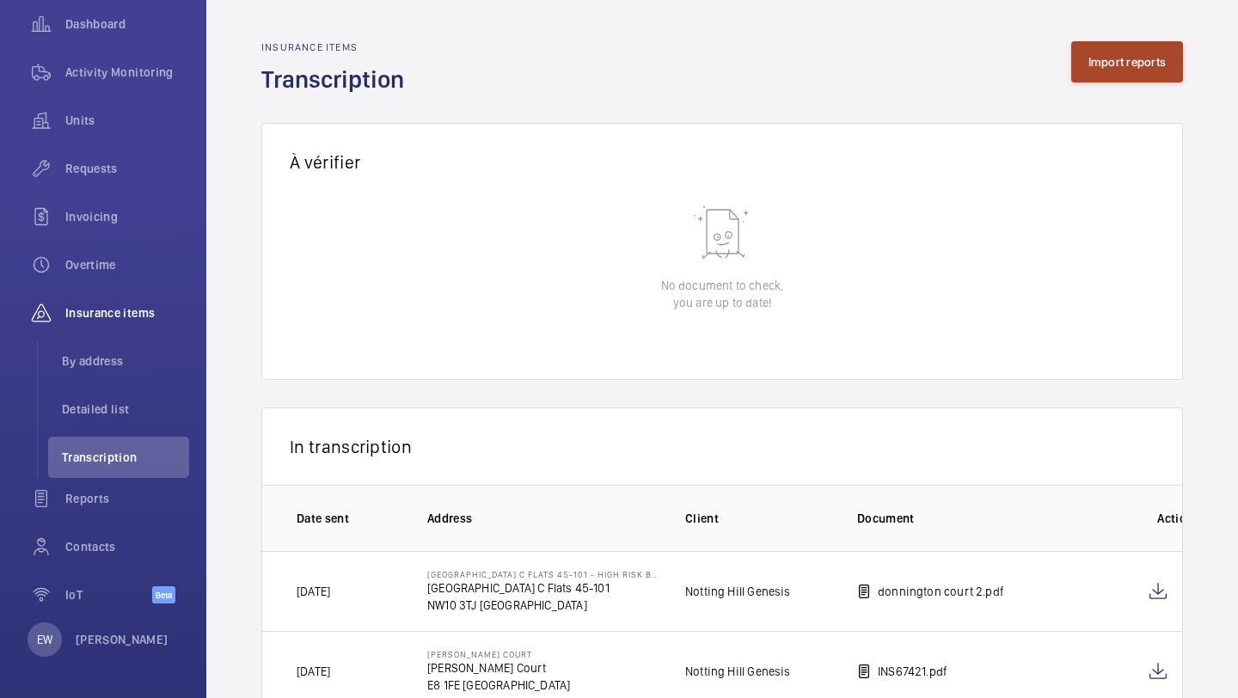
click at [1117, 73] on button "Import reports" at bounding box center [1127, 61] width 113 height 41
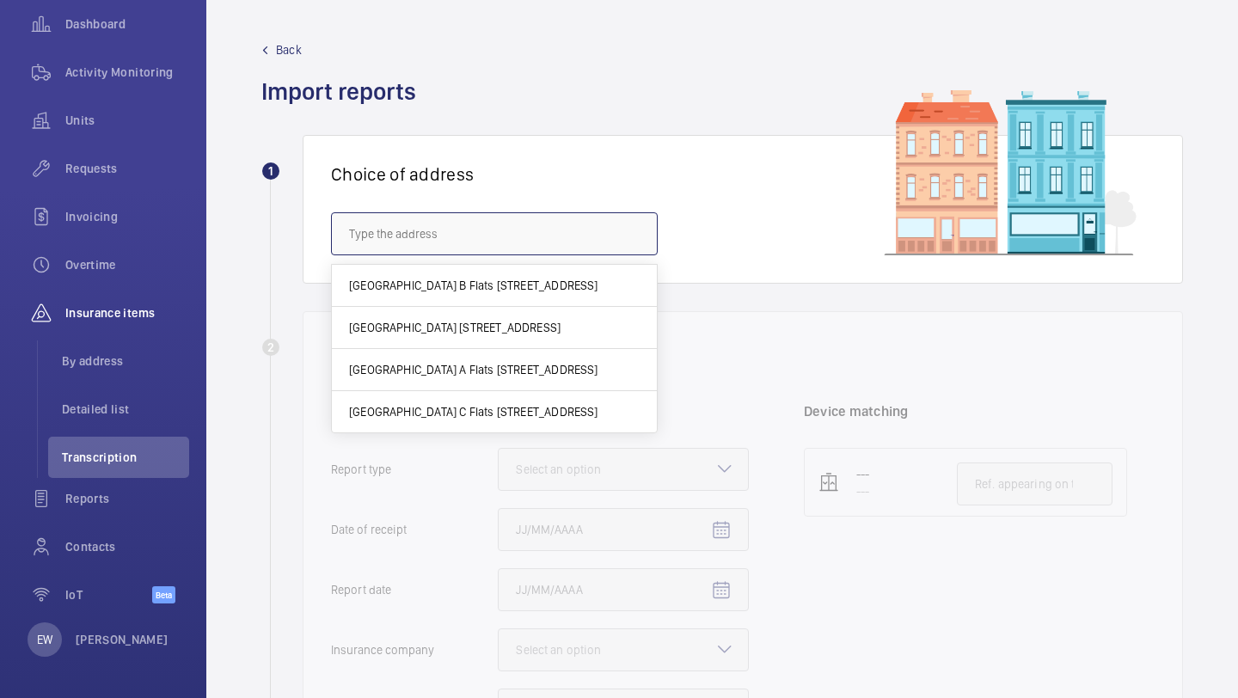
click at [522, 242] on input "text" at bounding box center [494, 233] width 327 height 43
paste input "SS13 3EZ"
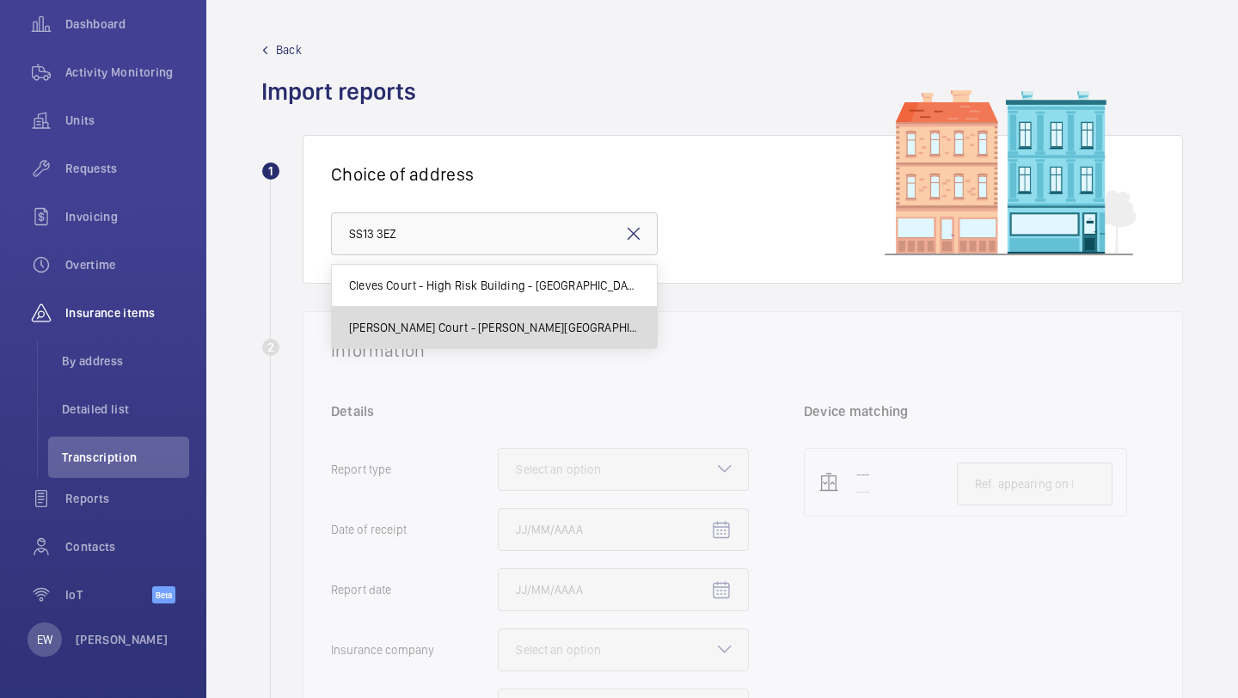
click at [508, 335] on span "Aragon Court - Aragon Court, LONDON SS13 3EZ" at bounding box center [494, 327] width 291 height 17
type input "Aragon Court - Aragon Court, LONDON SS13 3EZ"
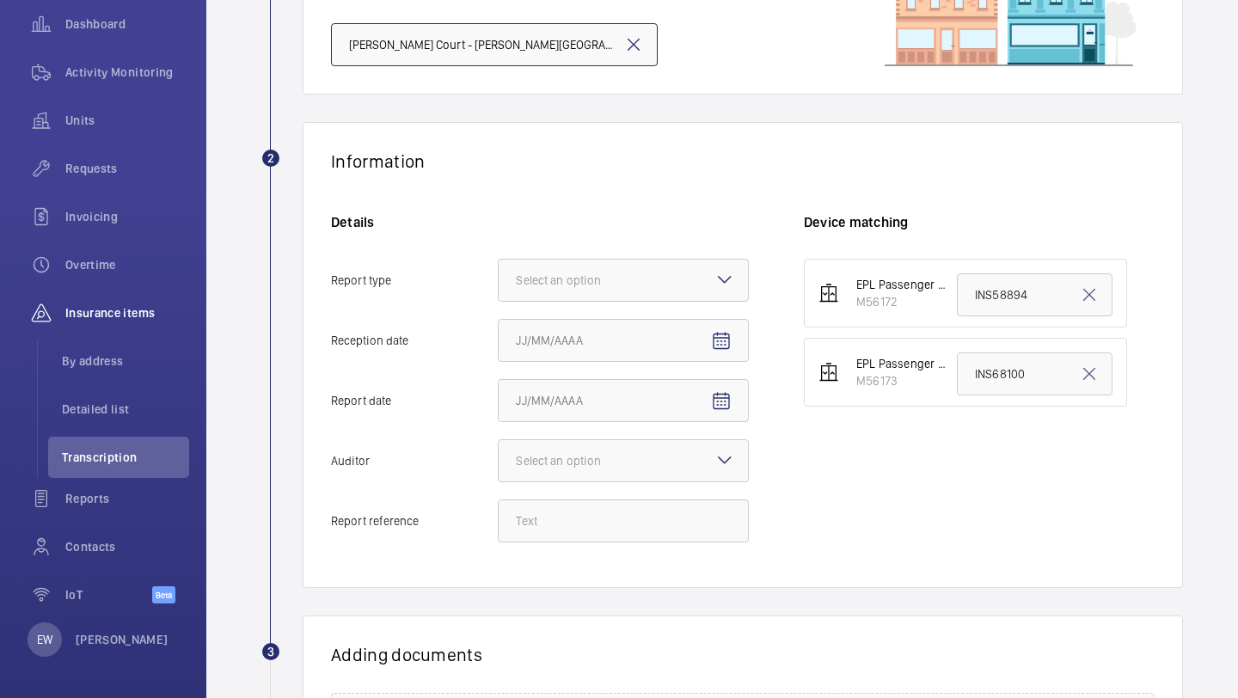
scroll to position [241, 0]
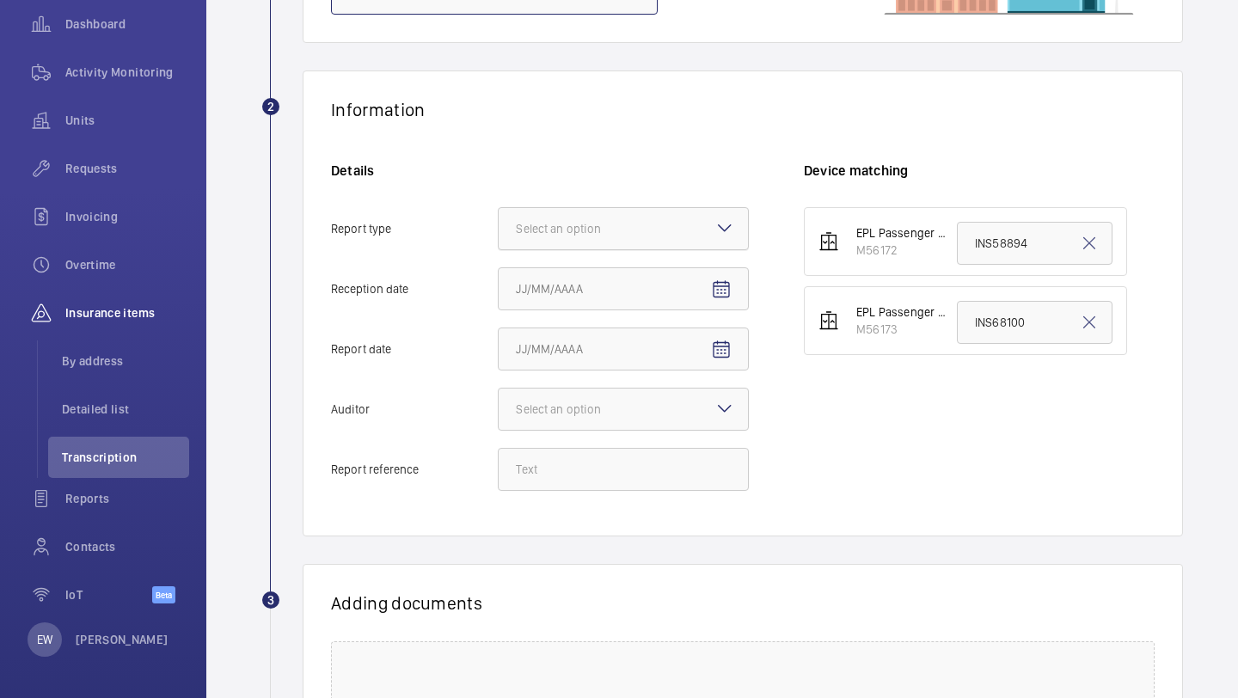
click at [627, 232] on div "Select an option" at bounding box center [580, 228] width 128 height 17
click at [499, 232] on input "Report type Select an option" at bounding box center [499, 228] width 0 height 41
click at [611, 274] on span "Insurance company" at bounding box center [623, 281] width 215 height 17
click at [499, 249] on input "Report type Select an option Insurance company Consultant" at bounding box center [499, 228] width 0 height 41
click at [713, 301] on span "Open calendar" at bounding box center [721, 289] width 41 height 41
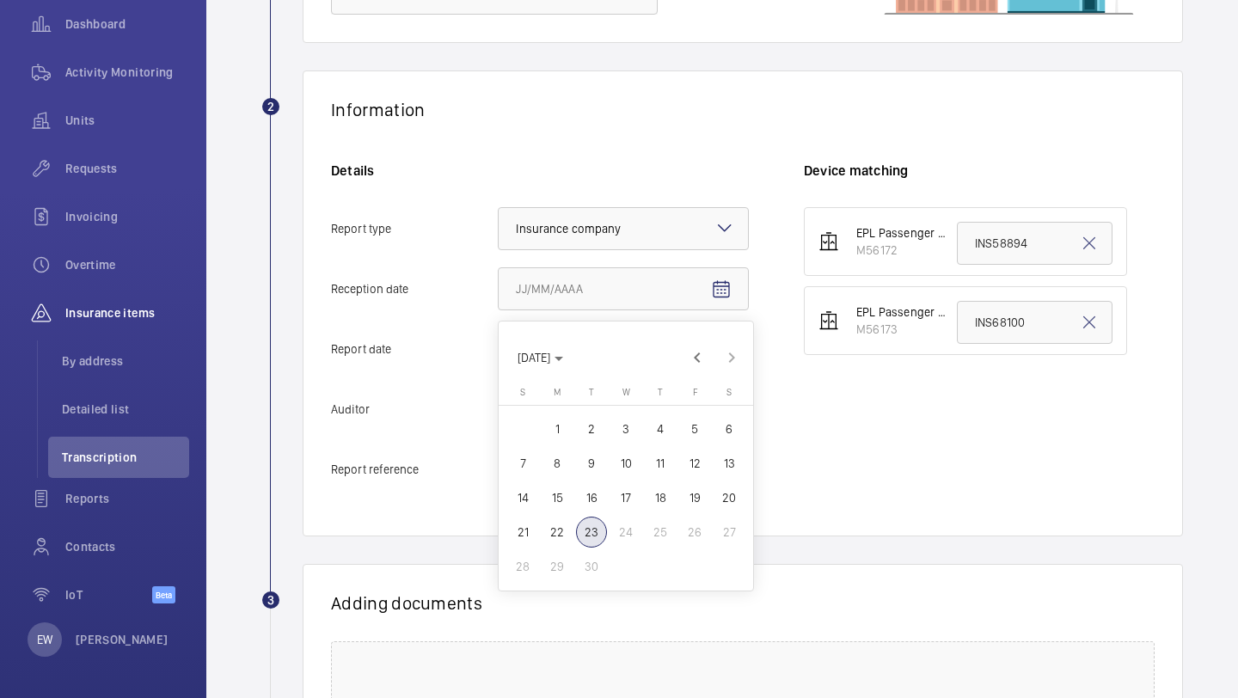
click at [561, 521] on span "22" at bounding box center [557, 532] width 31 height 31
type input "9/22/2025"
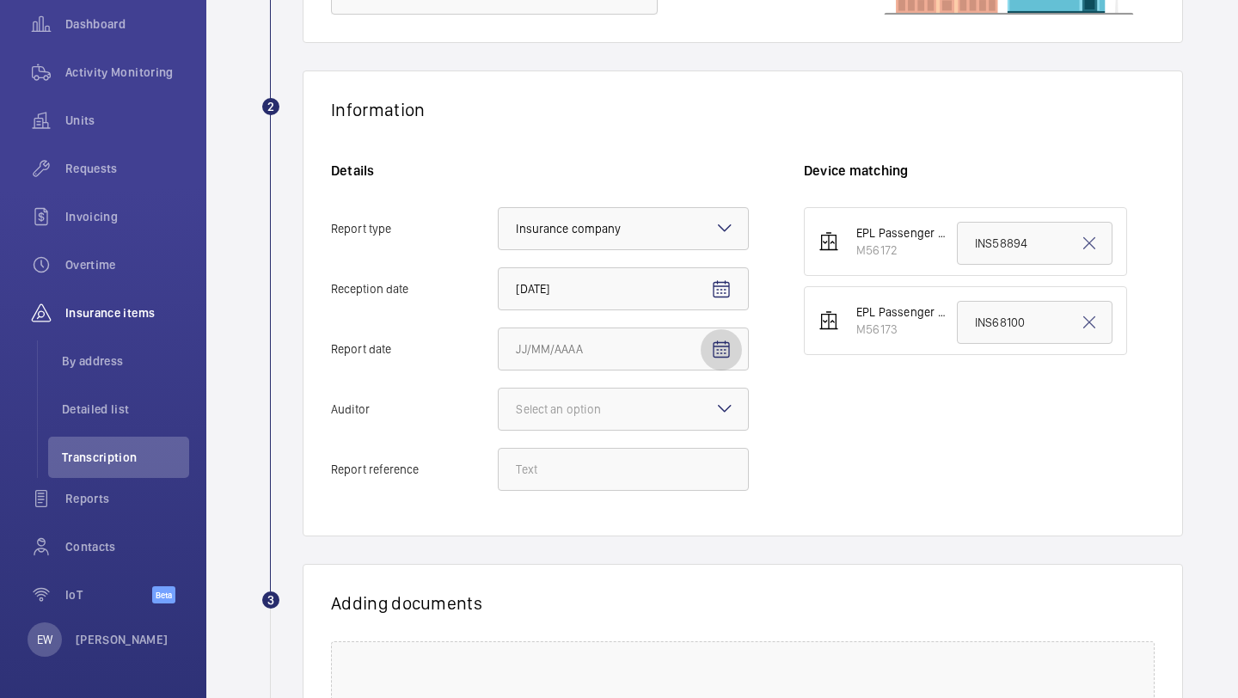
click at [726, 341] on mat-icon "Open calendar" at bounding box center [721, 350] width 21 height 21
click at [693, 556] on span "19" at bounding box center [694, 558] width 31 height 31
type input "9/19/2025"
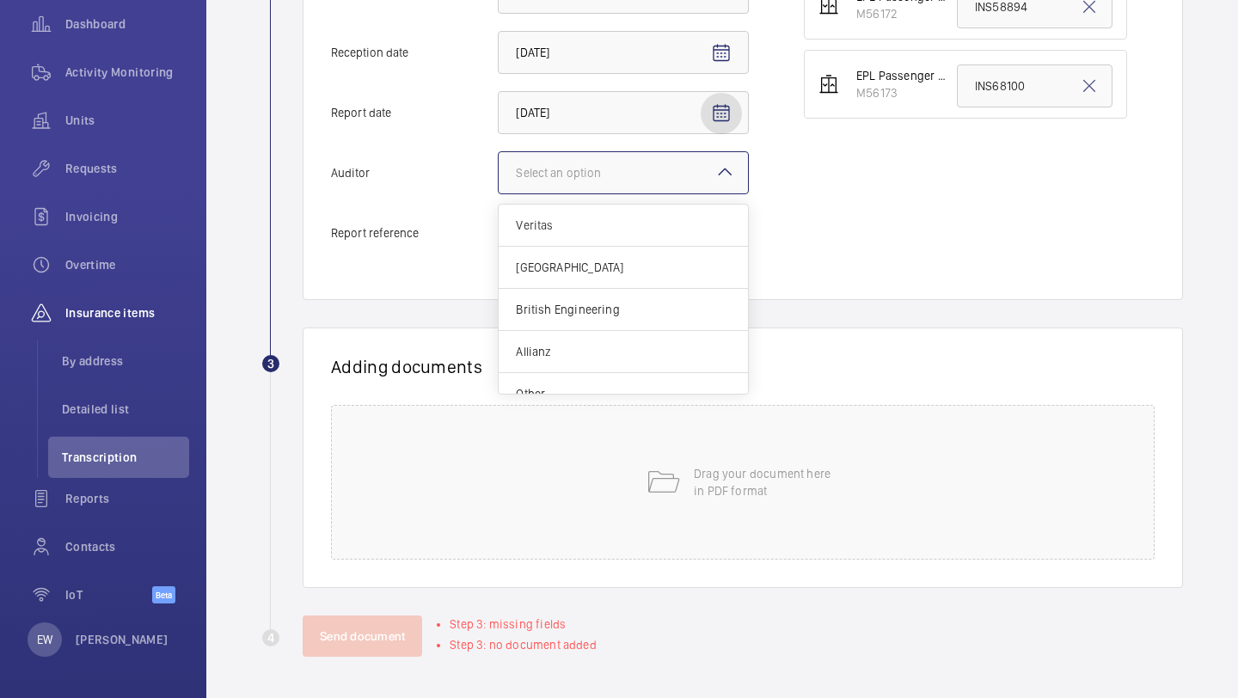
click at [682, 157] on div at bounding box center [623, 172] width 249 height 41
click at [499, 157] on input "Auditor Select an option Veritas Zurich British Engineering Allianz Other" at bounding box center [499, 172] width 0 height 41
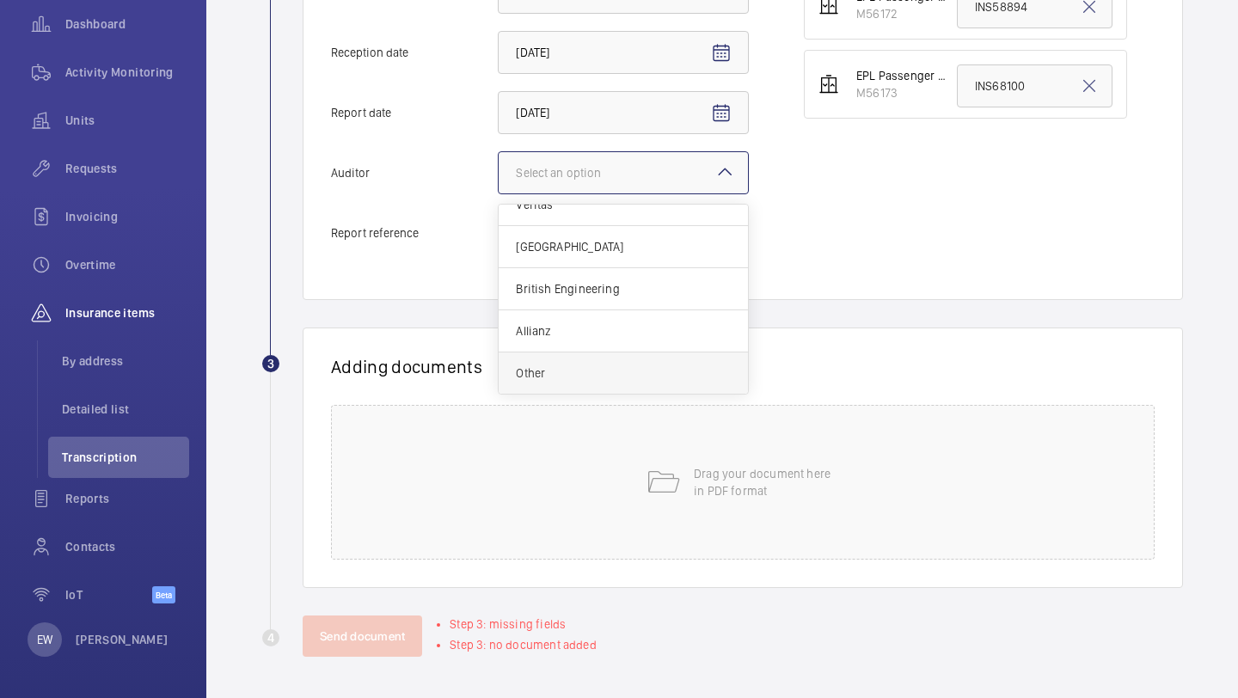
click at [586, 368] on span "Other" at bounding box center [623, 373] width 215 height 17
click at [499, 193] on input "Auditor Select an option Veritas Zurich British Engineering Allianz Other" at bounding box center [499, 172] width 0 height 41
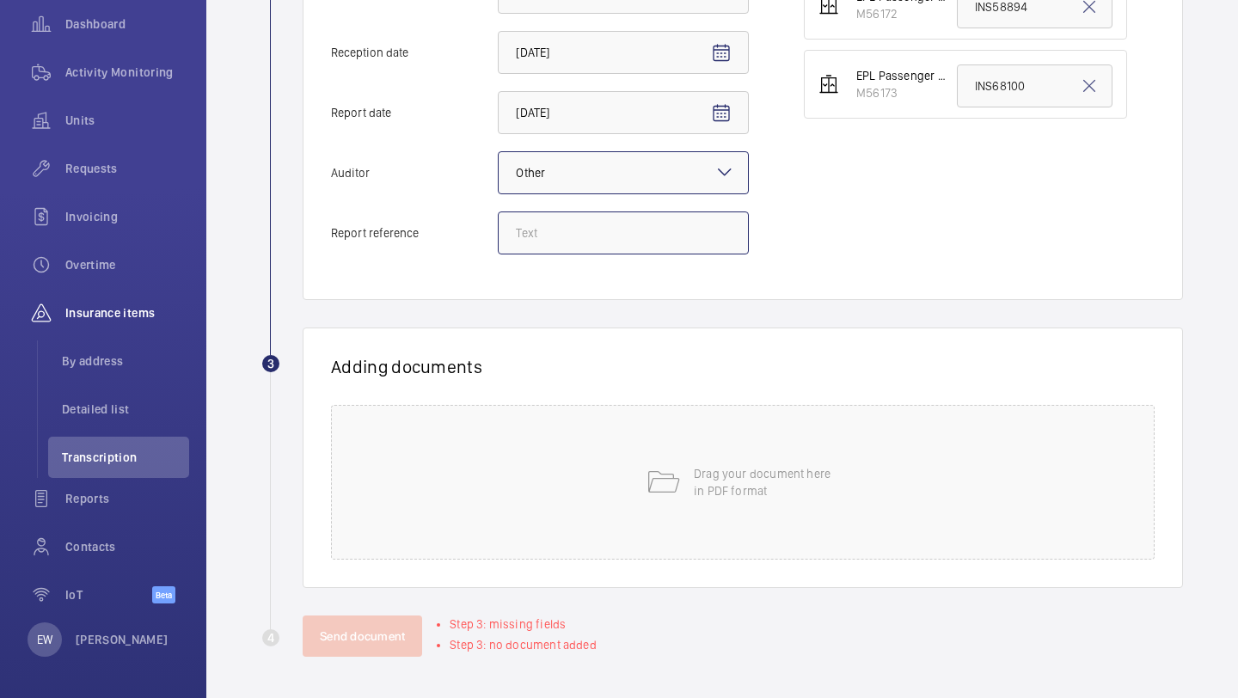
click at [630, 229] on input "Report reference" at bounding box center [623, 233] width 251 height 43
paste input "INS68101"
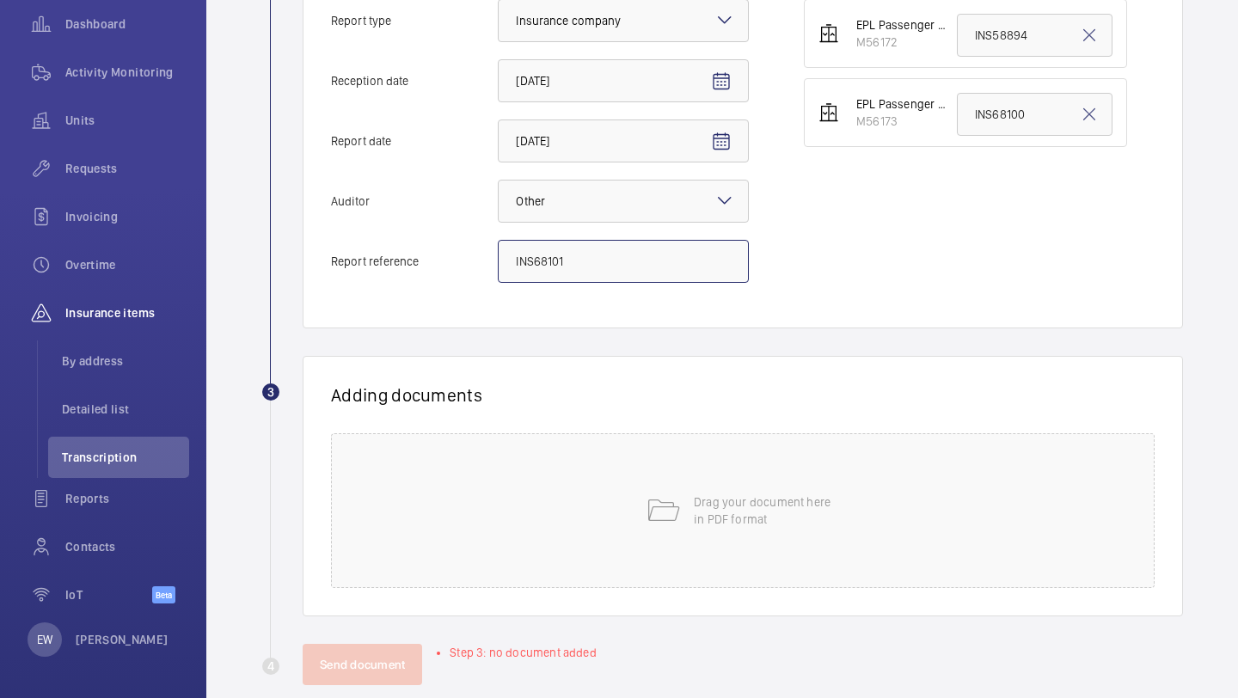
scroll to position [442, 0]
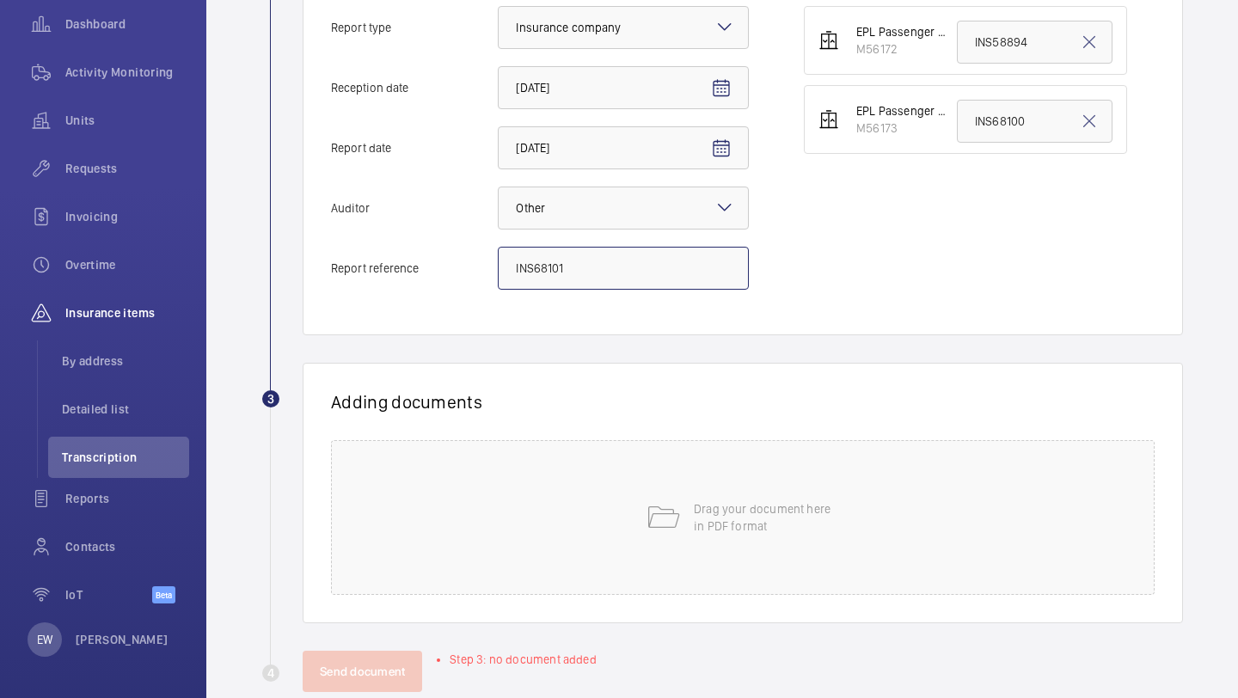
type input "INS68101"
click at [1004, 46] on input "INS58894" at bounding box center [1035, 42] width 156 height 43
paste input "68101"
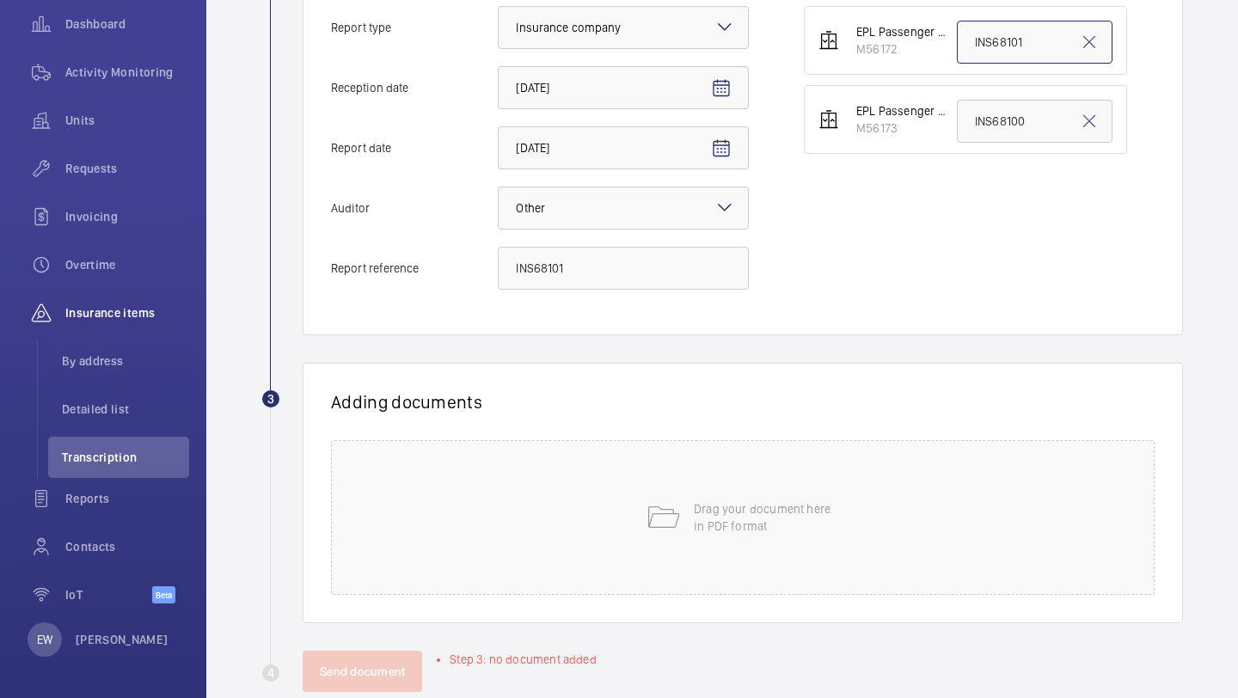
type input "INS68101"
click at [656, 524] on mat-icon at bounding box center [663, 517] width 34 height 34
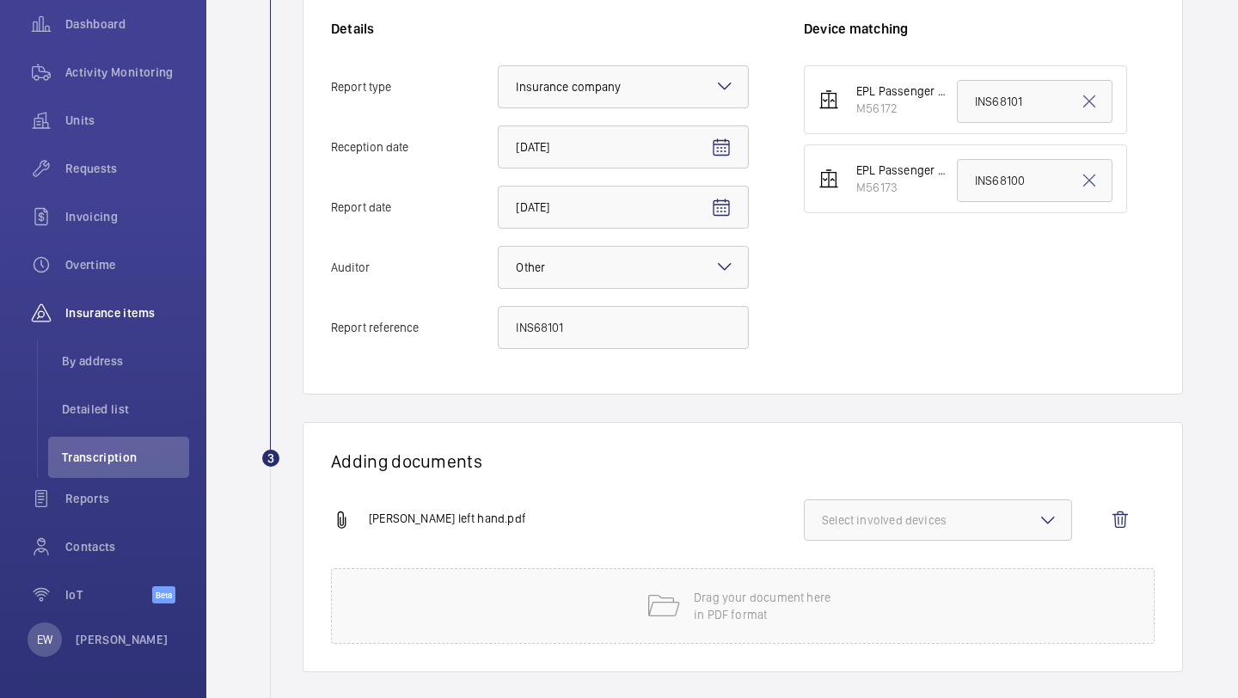
scroll to position [349, 0]
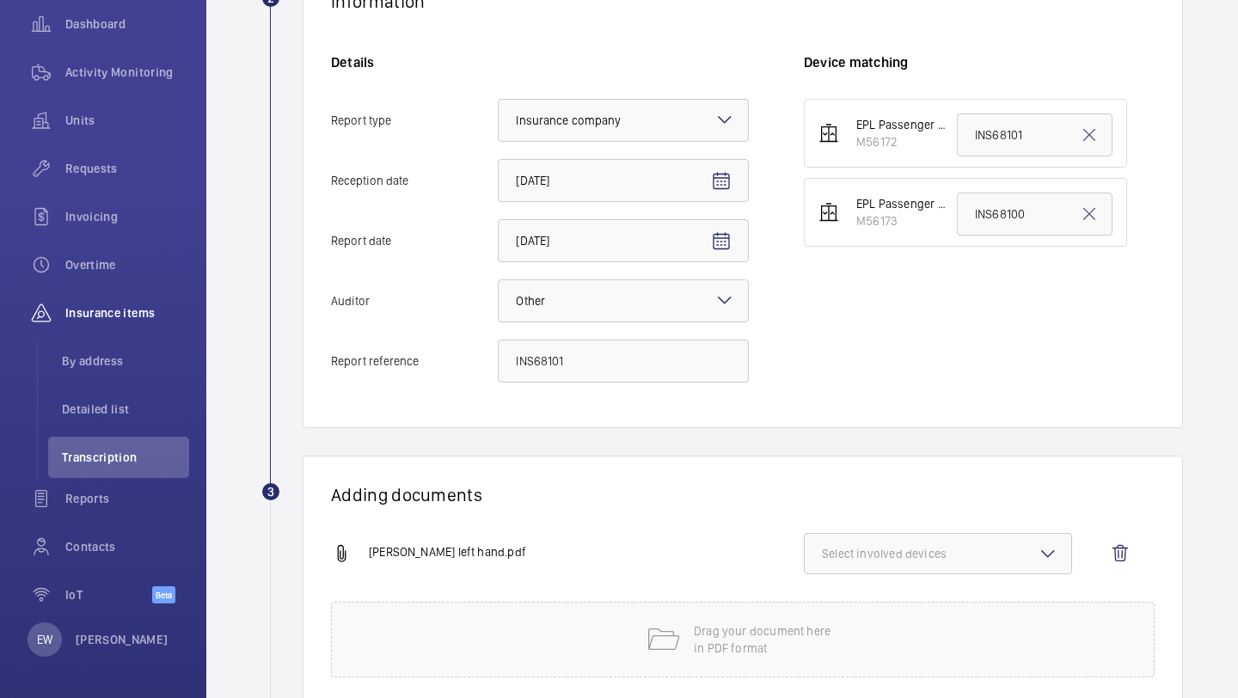
click at [918, 563] on button "Select involved devices" at bounding box center [938, 553] width 268 height 41
click at [906, 612] on span "M56172" at bounding box center [939, 607] width 178 height 17
click at [847, 612] on input "M56172" at bounding box center [830, 608] width 34 height 34
checkbox input "true"
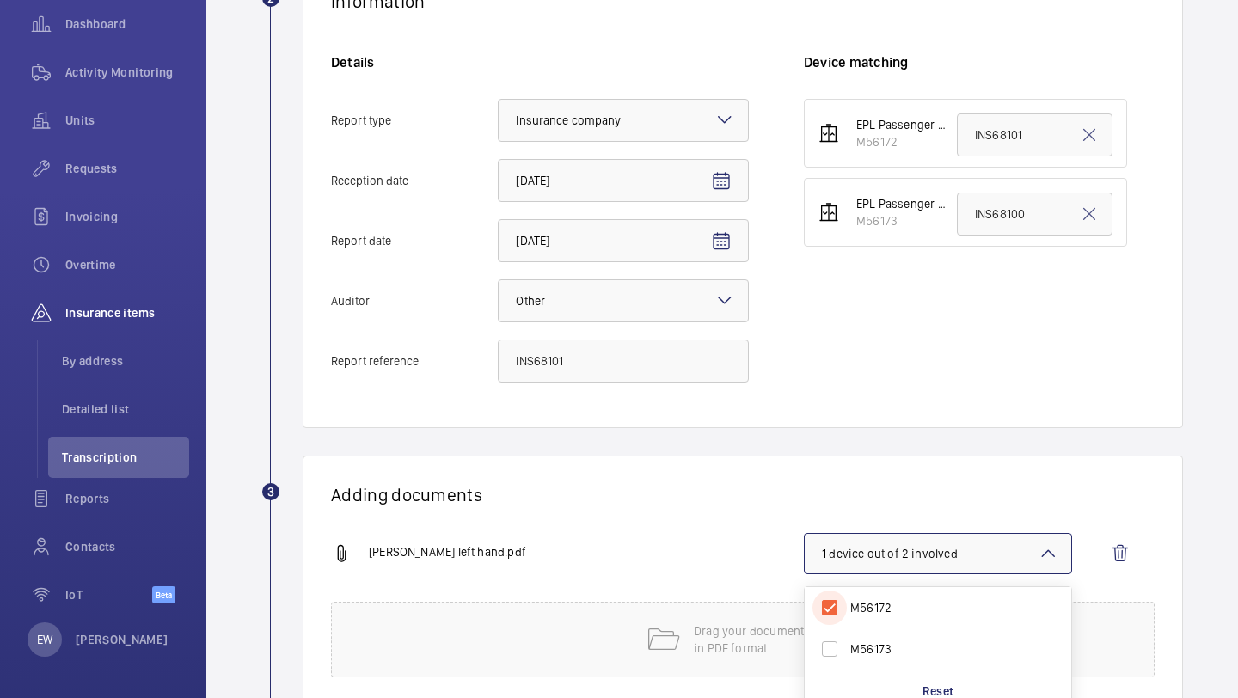
scroll to position [467, 0]
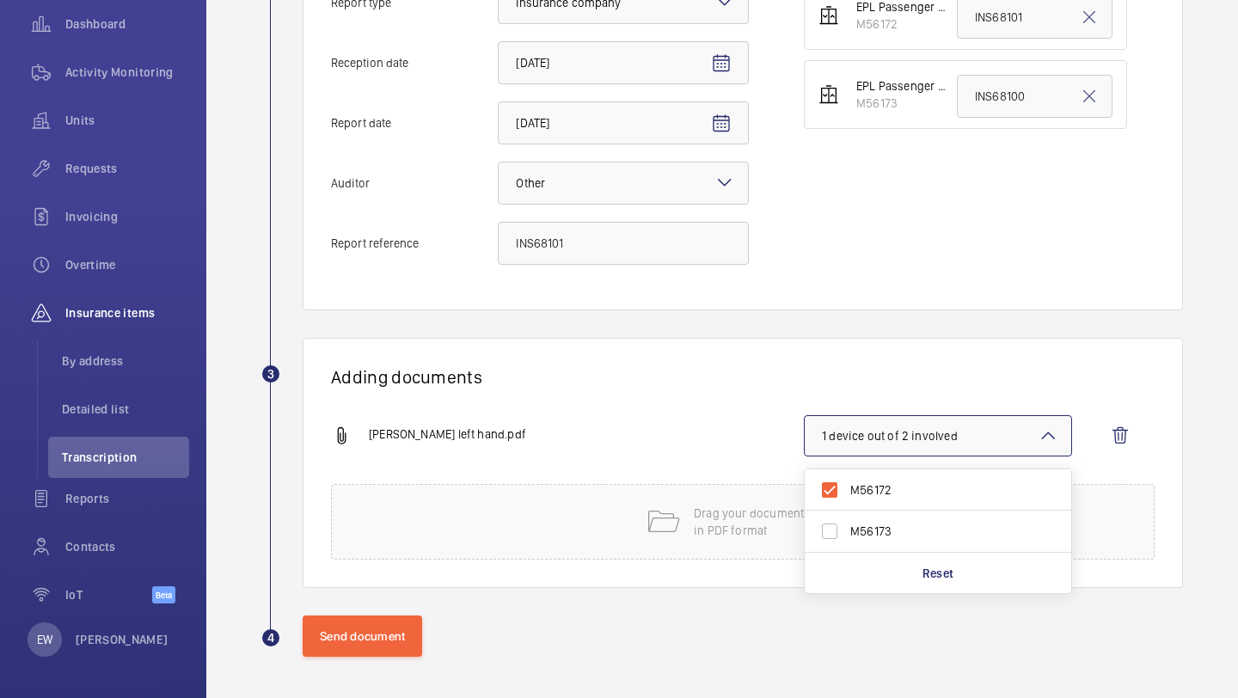
click at [371, 612] on wm-front-report-upload-form "2 Information Details Report type Select an option × Insurance company × Recept…" at bounding box center [722, 250] width 922 height 813
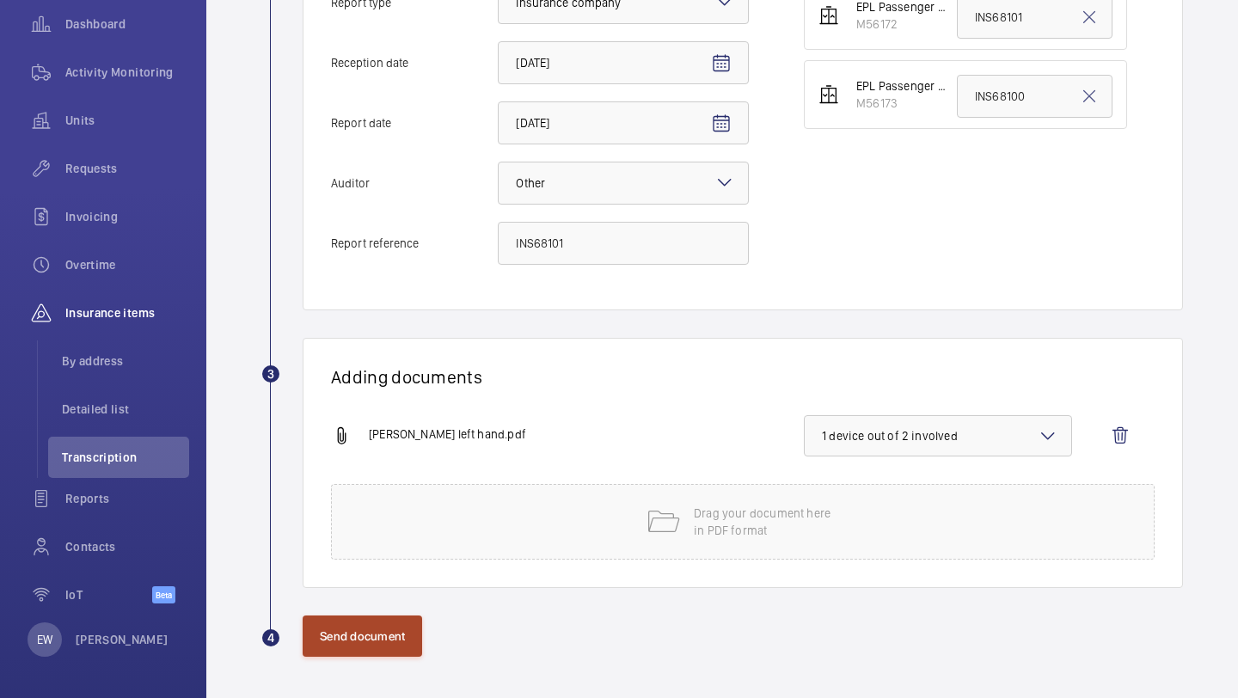
click at [367, 621] on button "Send document" at bounding box center [363, 636] width 120 height 41
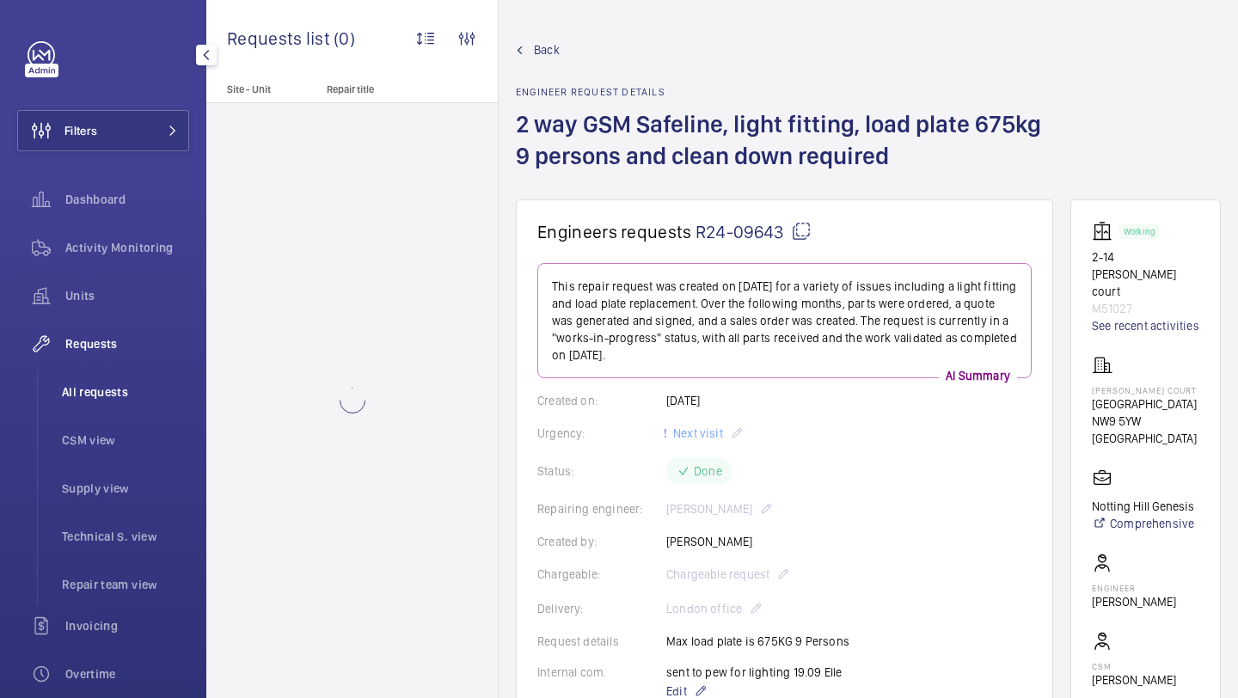
click at [138, 391] on span "All requests" at bounding box center [125, 392] width 127 height 17
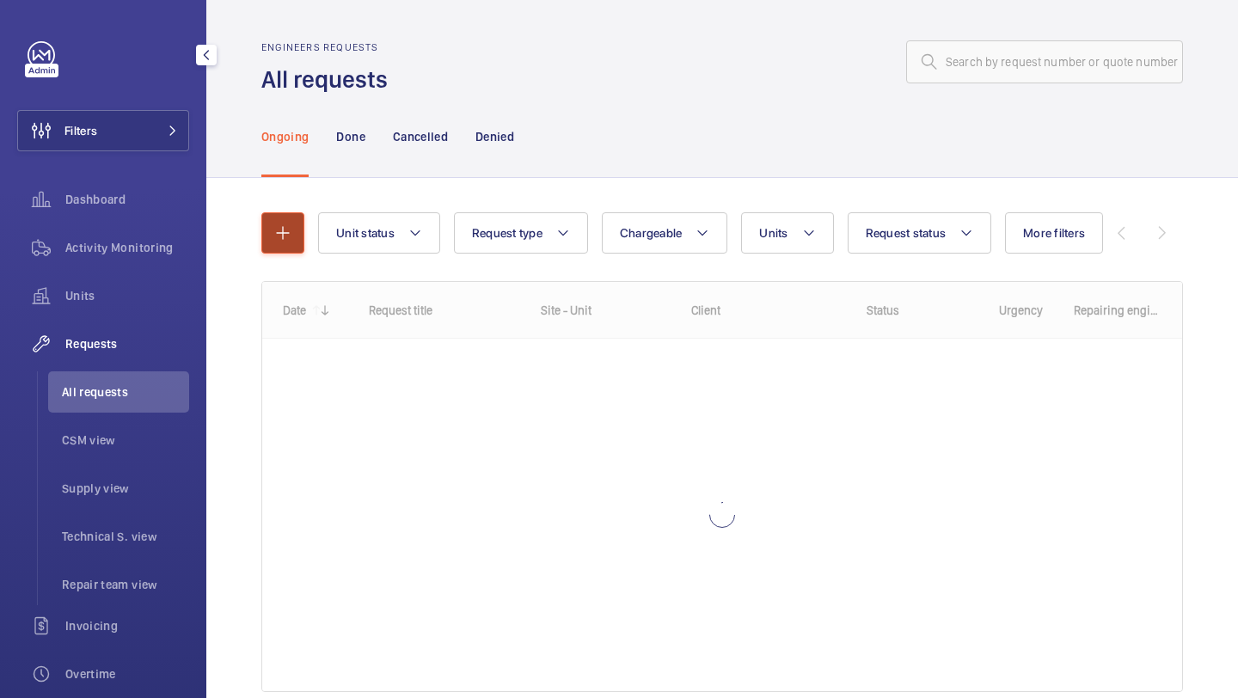
click at [286, 214] on button "button" at bounding box center [282, 232] width 43 height 41
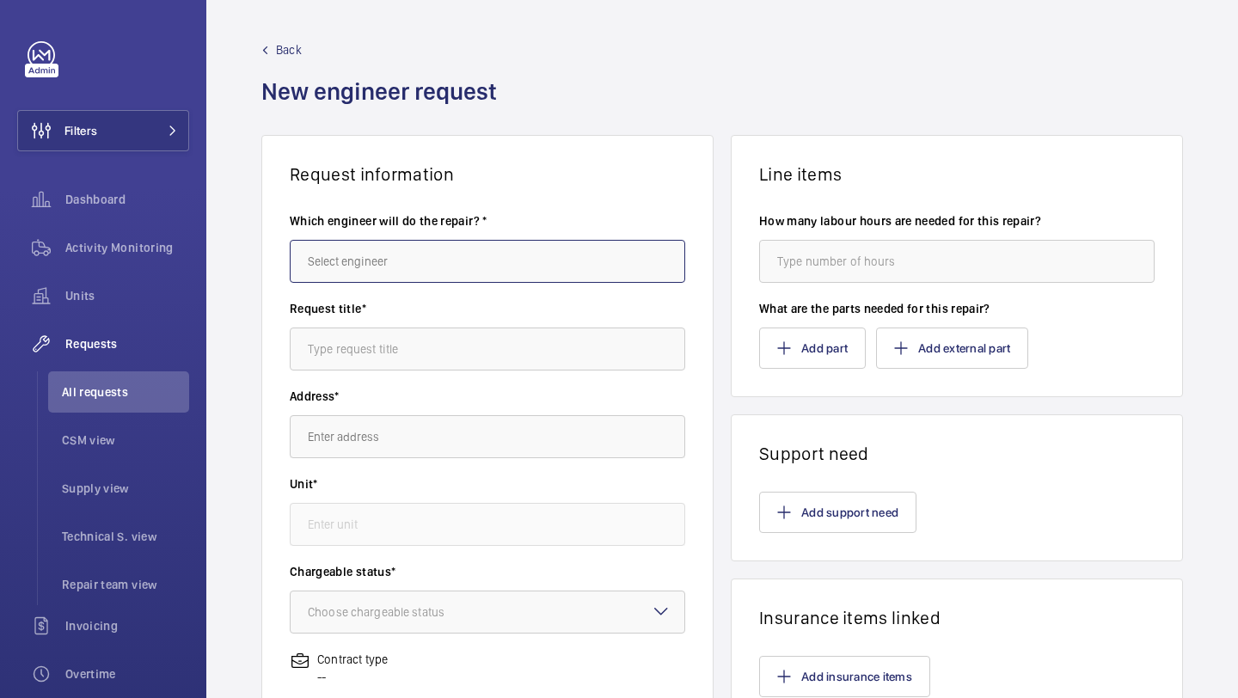
click at [334, 265] on input "text" at bounding box center [488, 261] width 396 height 43
type input "e"
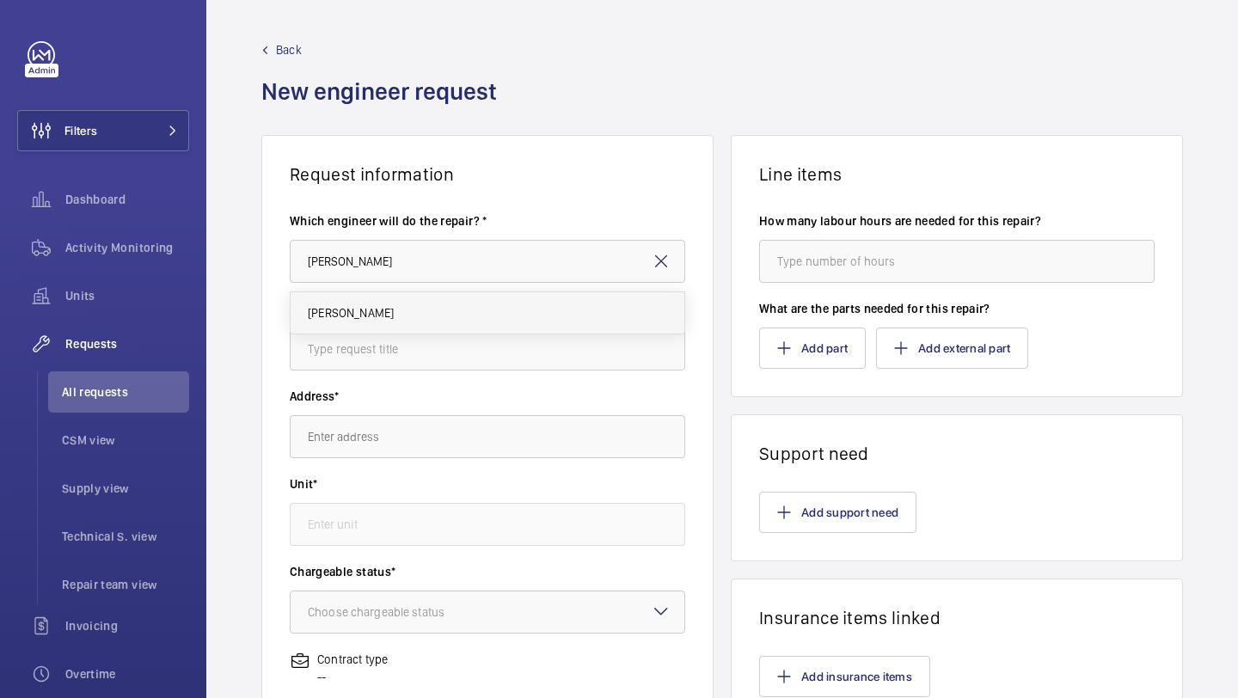
click at [333, 308] on span "[PERSON_NAME]" at bounding box center [351, 312] width 86 height 17
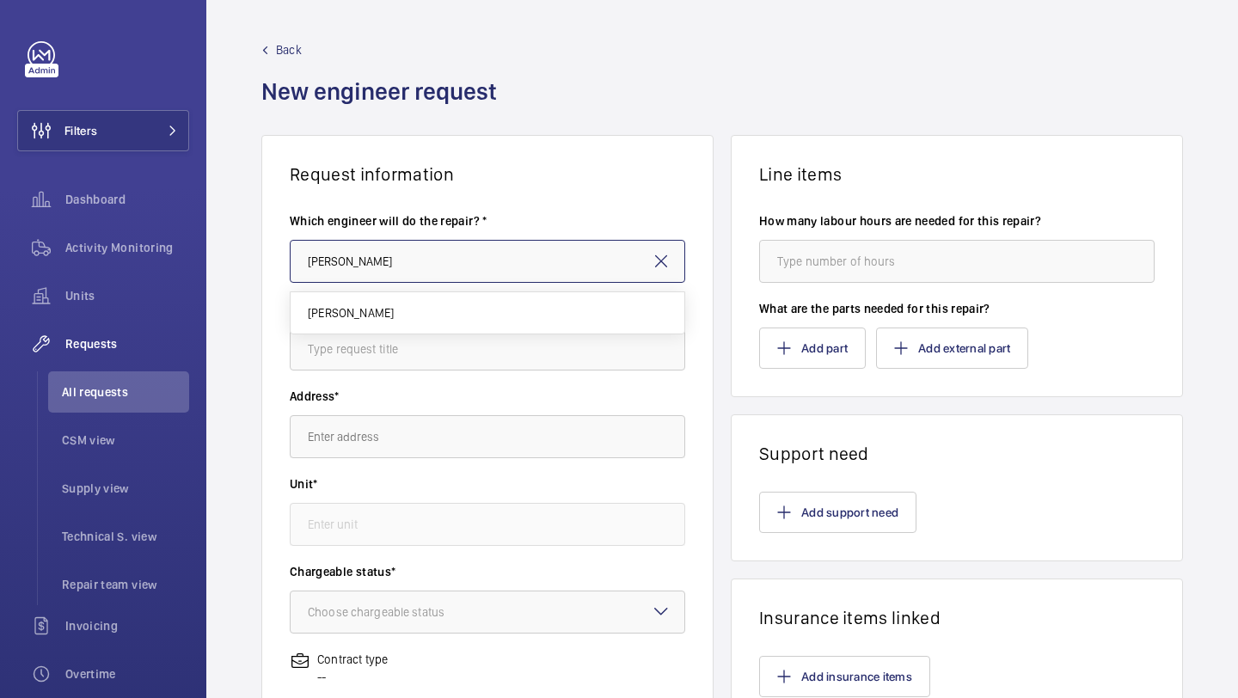
type input "[PERSON_NAME]"
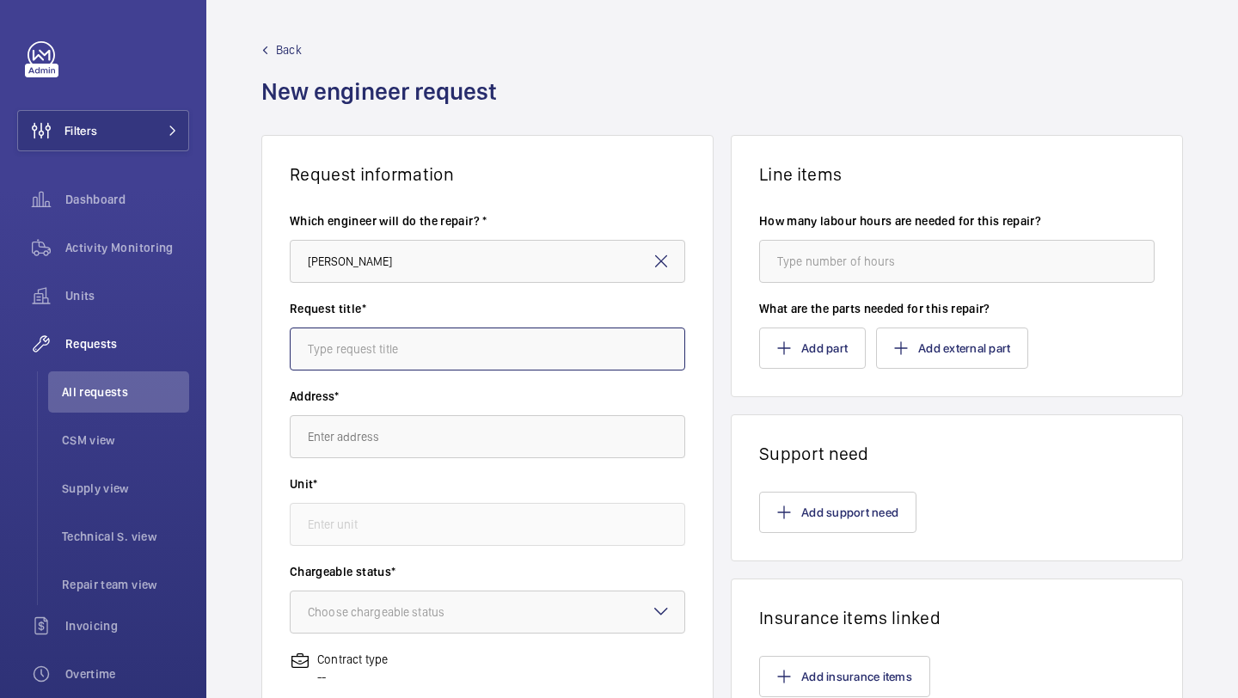
click at [343, 341] on input "text" at bounding box center [488, 349] width 396 height 43
type input "reorder of chargeable parts"
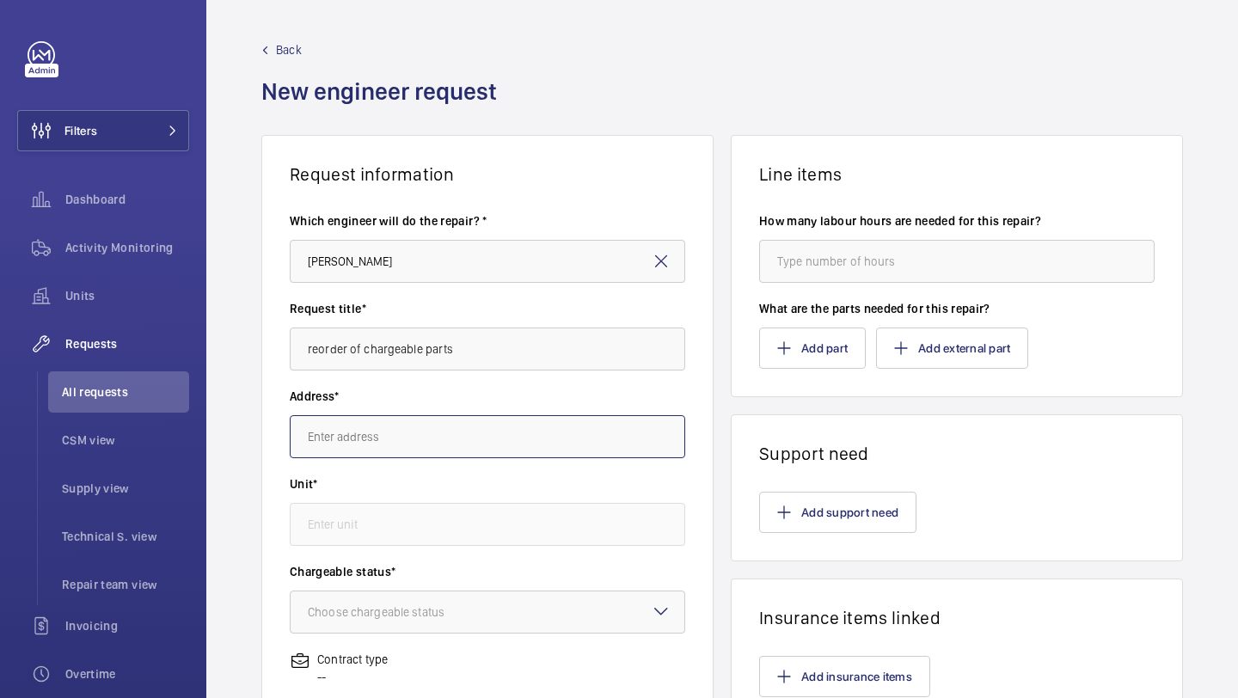
click at [330, 419] on input "text" at bounding box center [488, 436] width 396 height 43
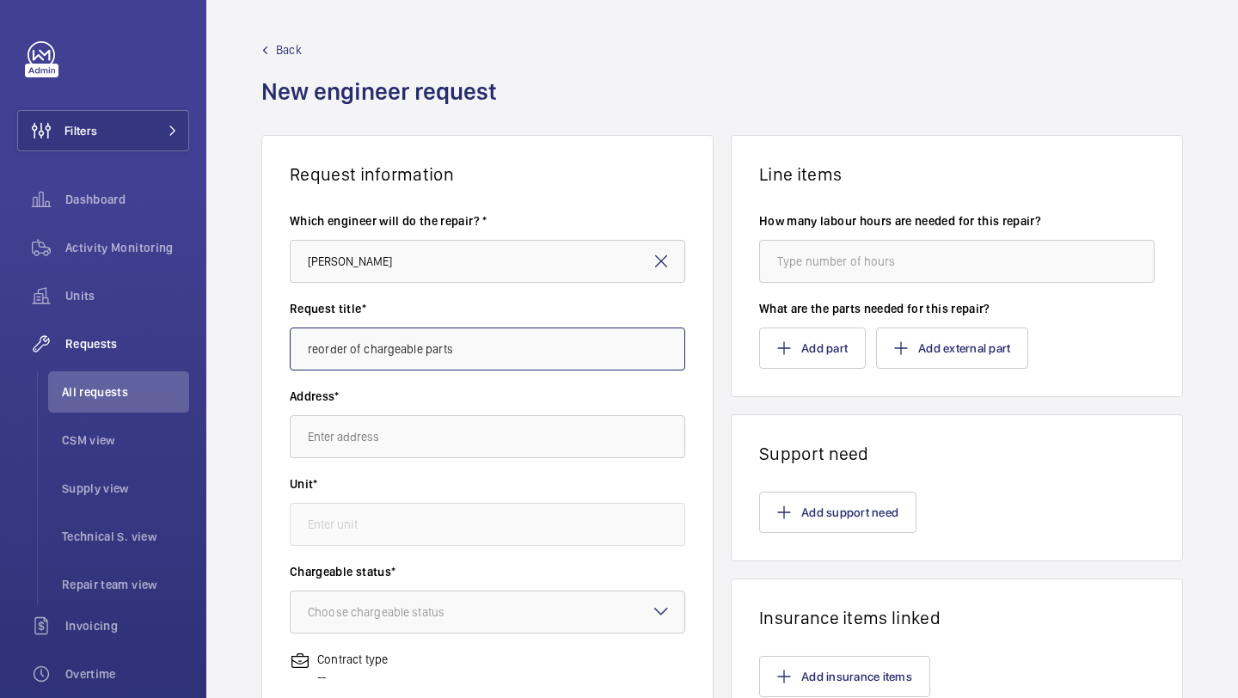
drag, startPoint x: 480, startPoint y: 348, endPoint x: 282, endPoint y: 347, distance: 197.8
click at [282, 347] on wm-front-card-body "Which engineer will do the repair? * Keith Bishop Request title* reorder of cha…" at bounding box center [487, 616] width 451 height 863
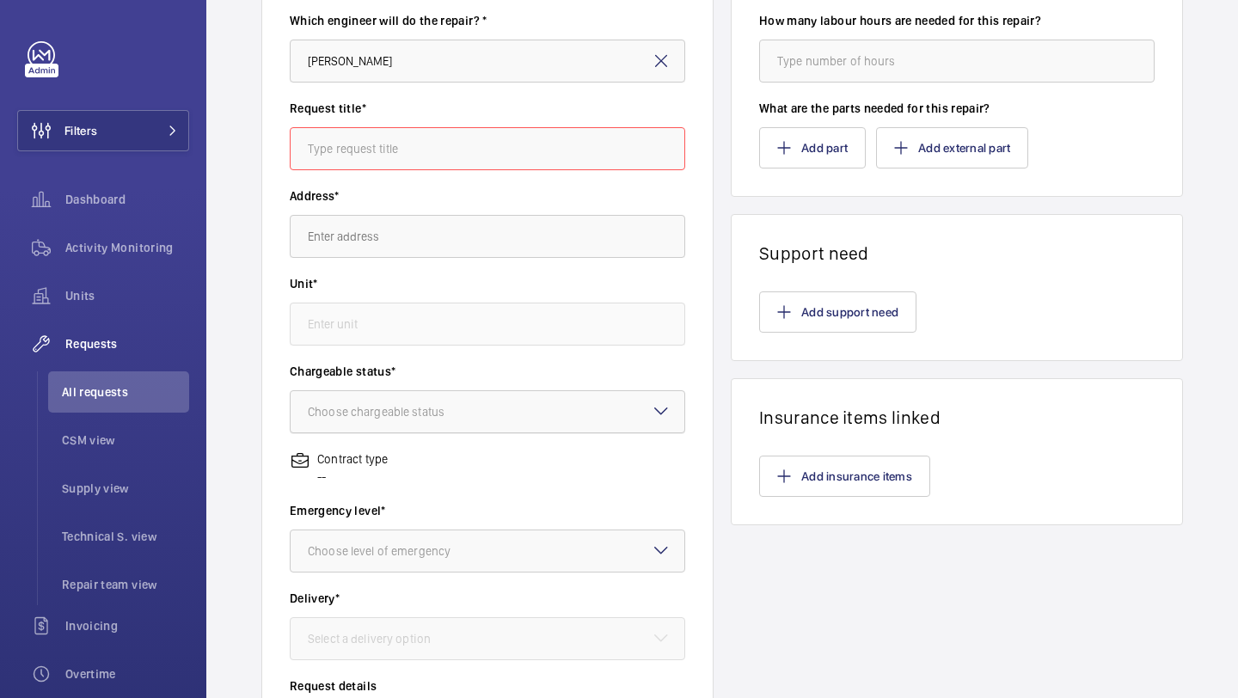
scroll to position [109, 0]
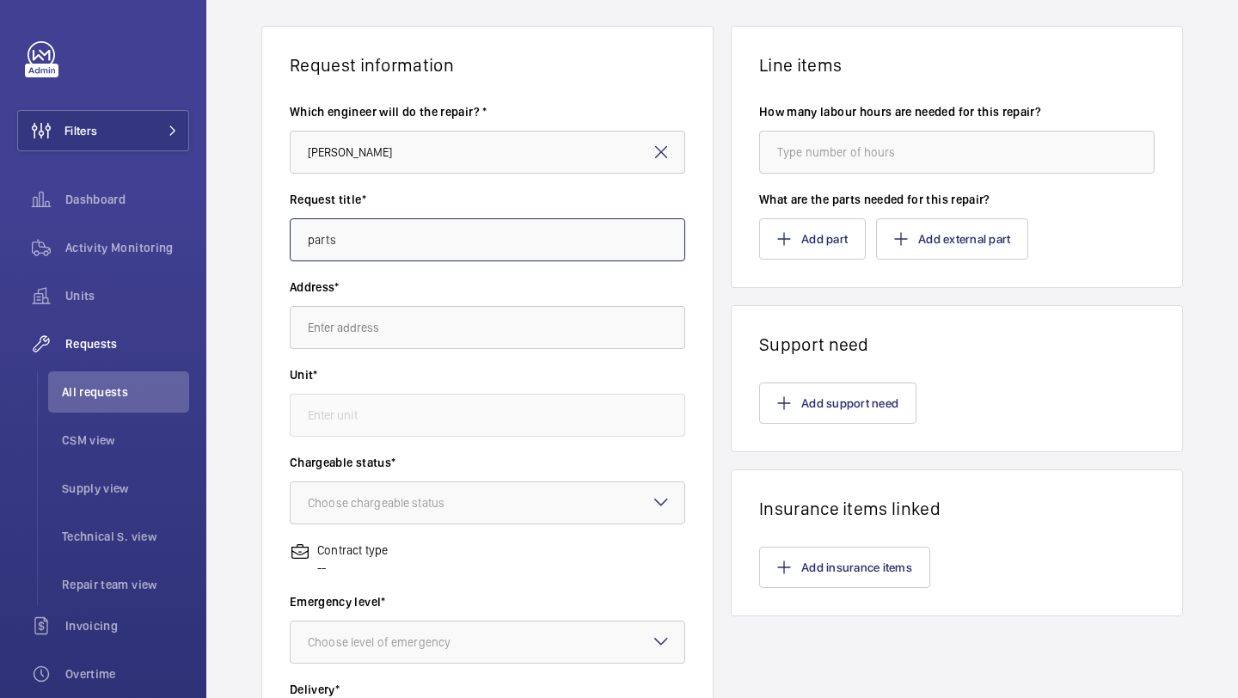
type input "parts"
click at [513, 348] on input "text" at bounding box center [488, 327] width 396 height 43
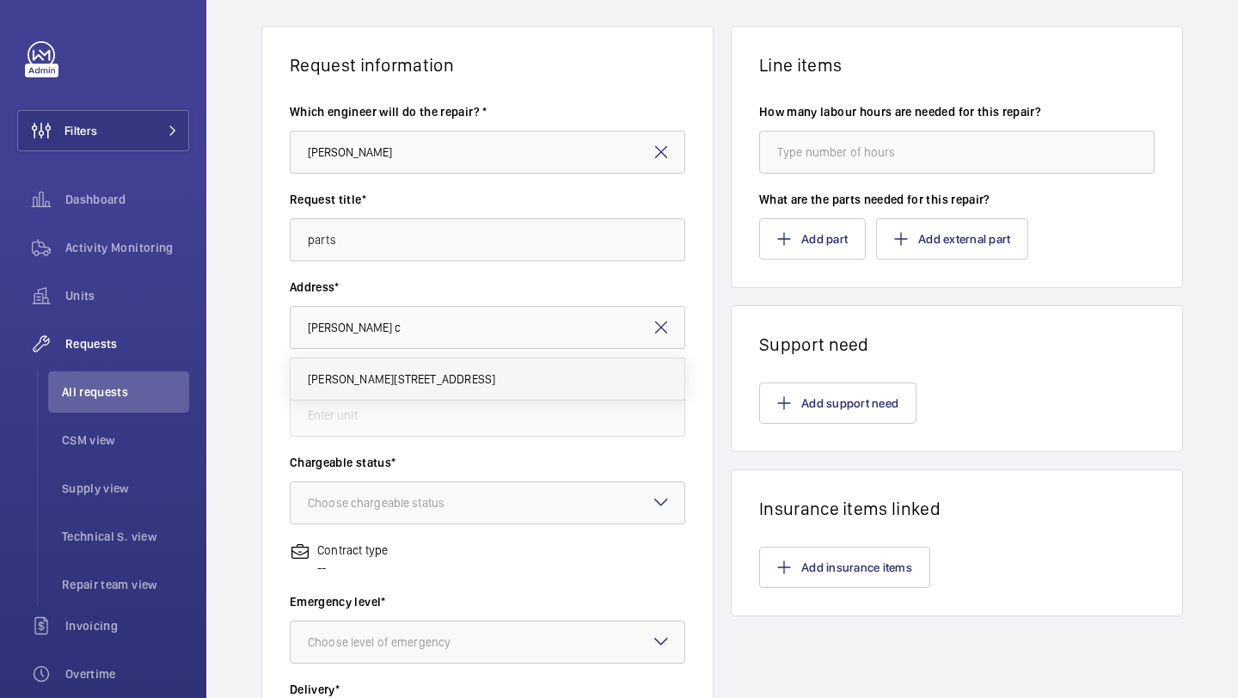
click at [495, 384] on span "Hopps Court Charcot Road, NW9 5YW LONDON" at bounding box center [401, 379] width 187 height 17
type input "Hopps Court Charcot Road, NW9 5YW LONDON"
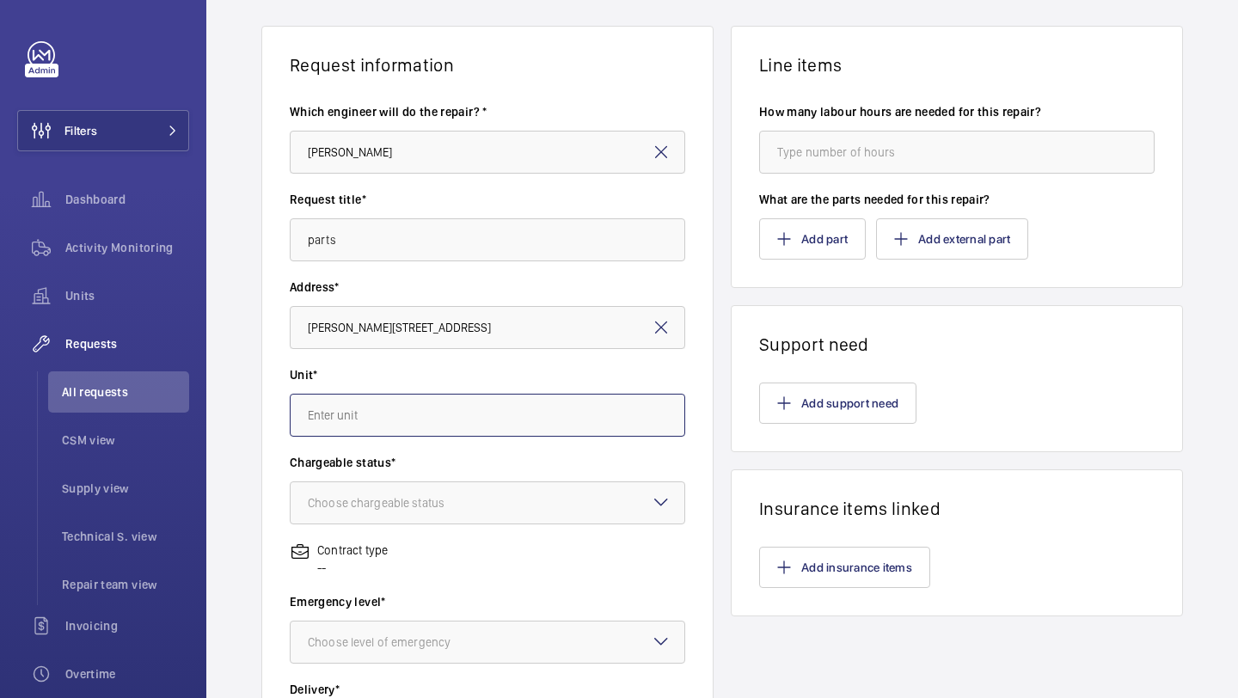
click at [513, 397] on input "text" at bounding box center [488, 415] width 396 height 43
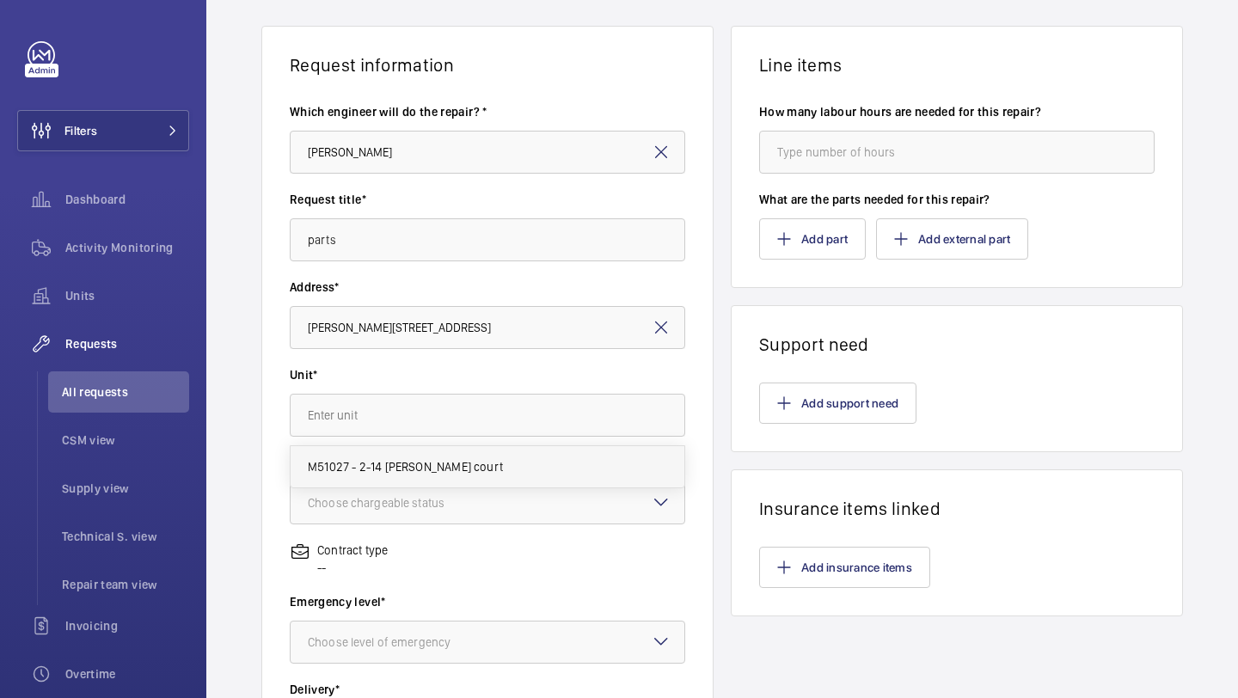
click at [501, 464] on mat-option "M51027 - 2-14 Hopps court" at bounding box center [488, 466] width 394 height 41
type input "M51027 - 2-14 Hopps court"
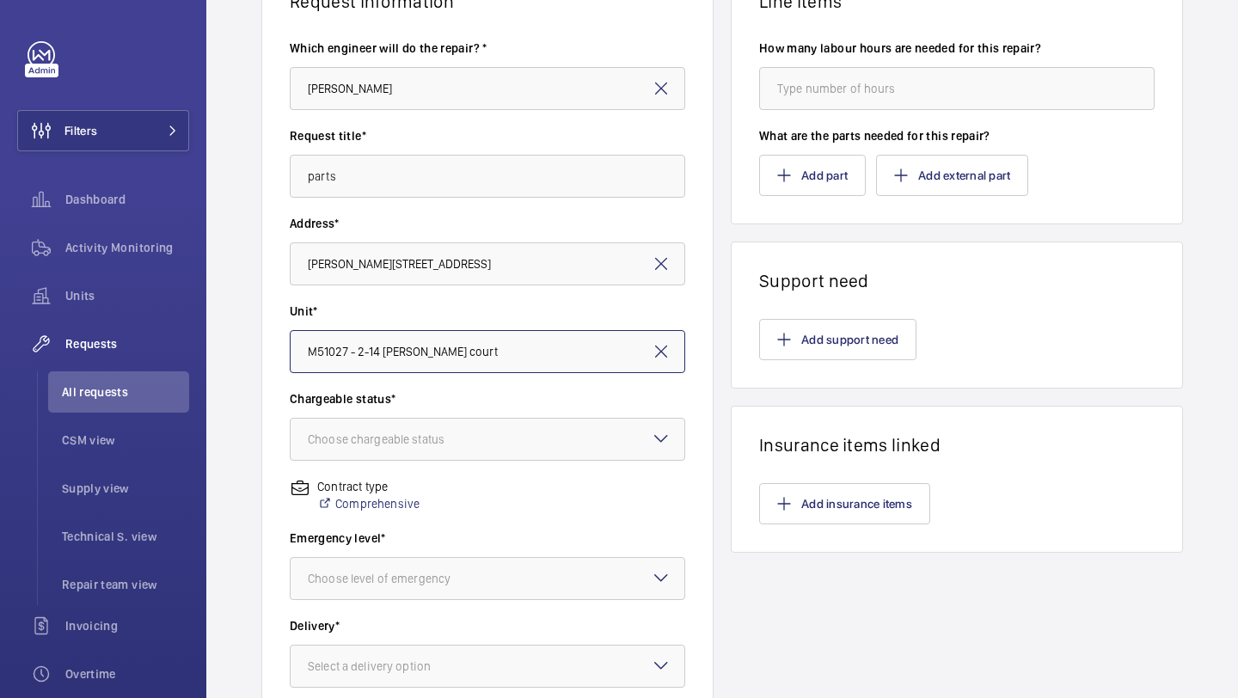
scroll to position [257, 0]
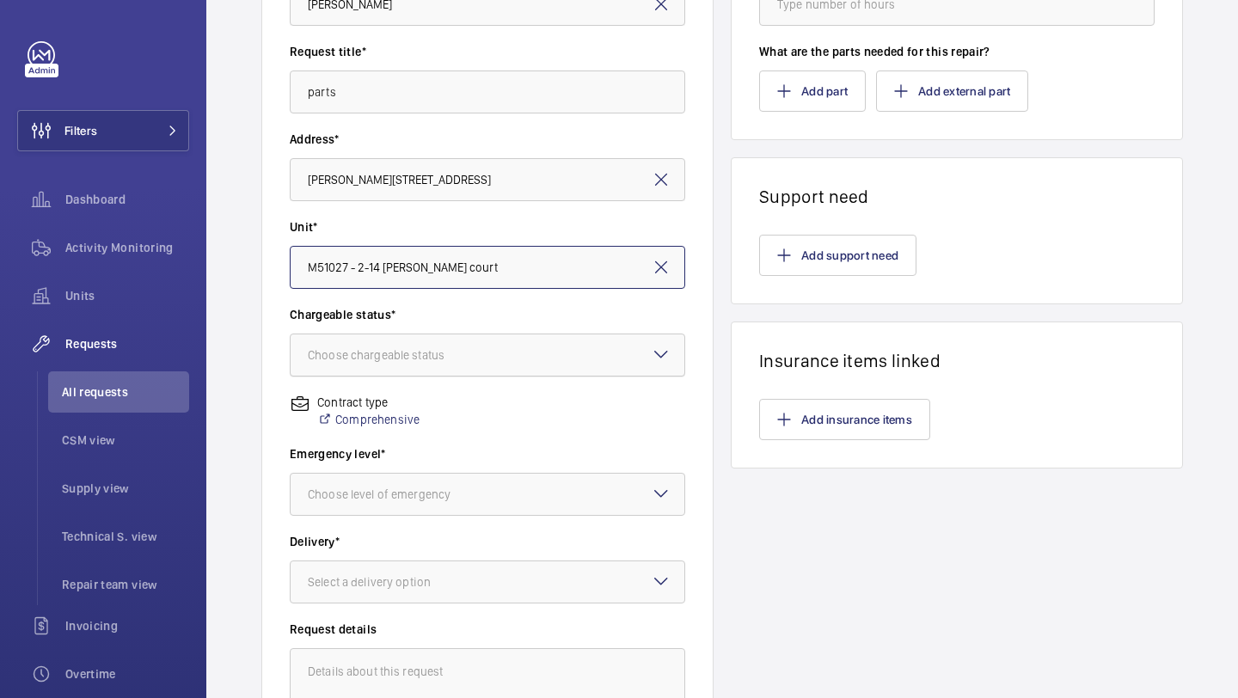
click at [502, 368] on div at bounding box center [488, 355] width 394 height 41
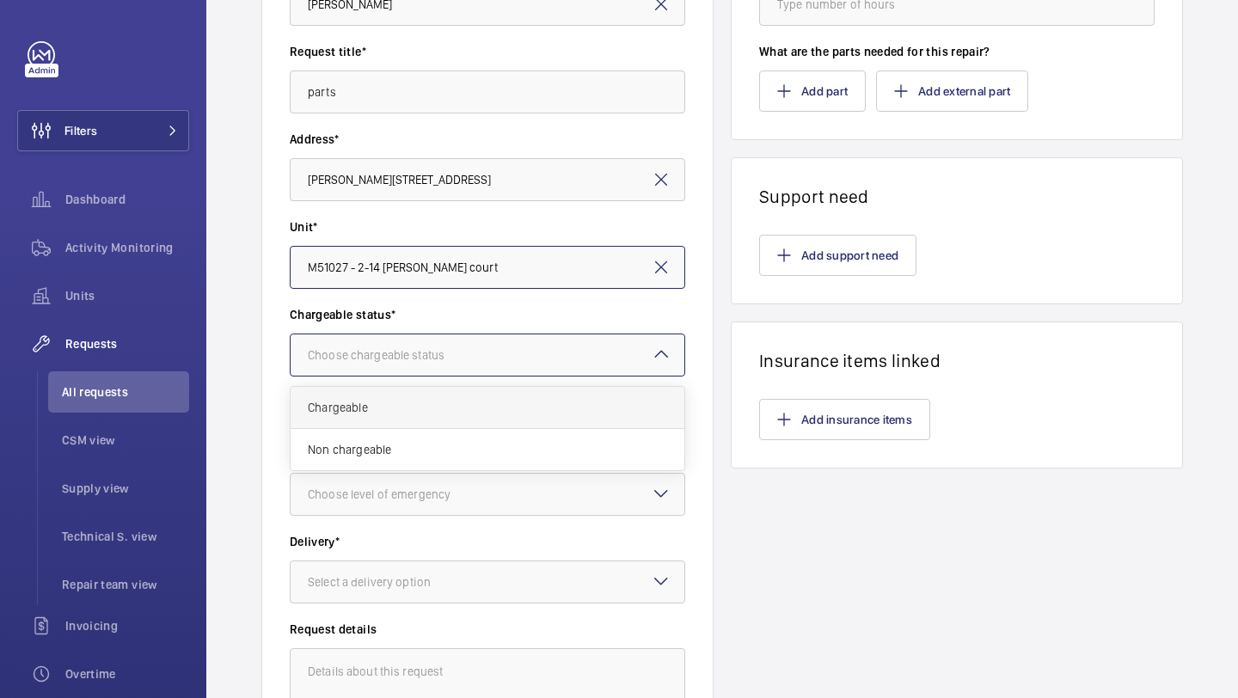
click at [483, 423] on div "Chargeable" at bounding box center [488, 408] width 394 height 42
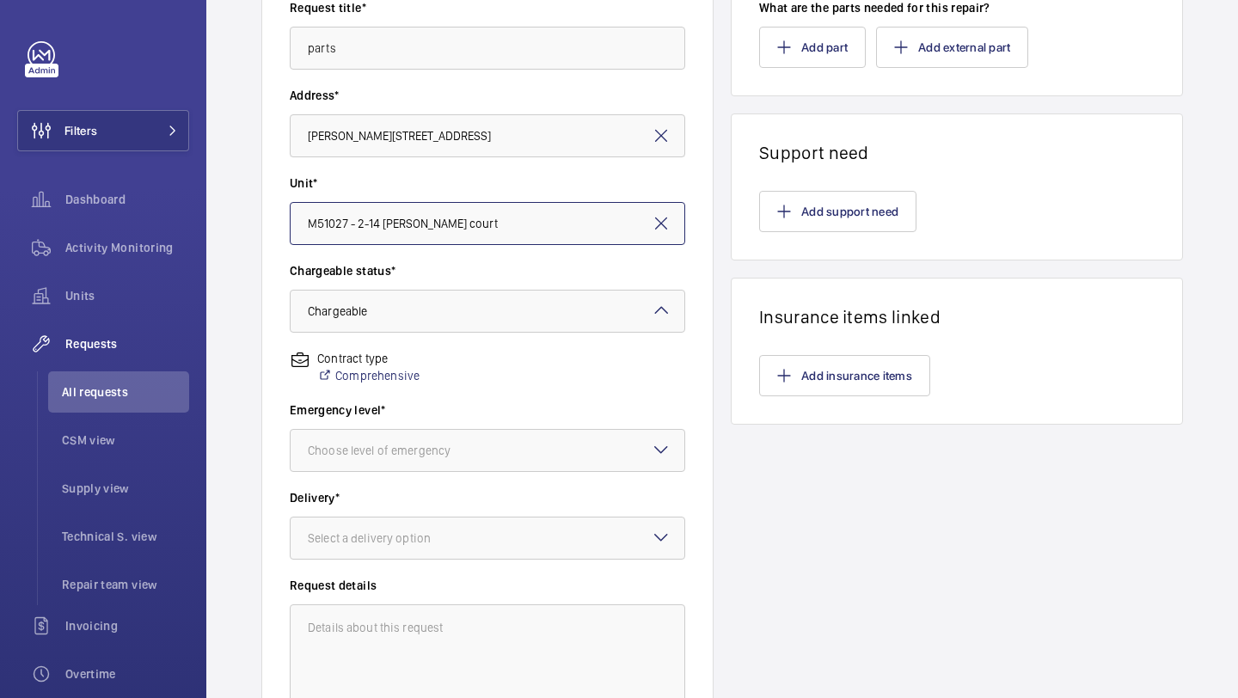
scroll to position [306, 0]
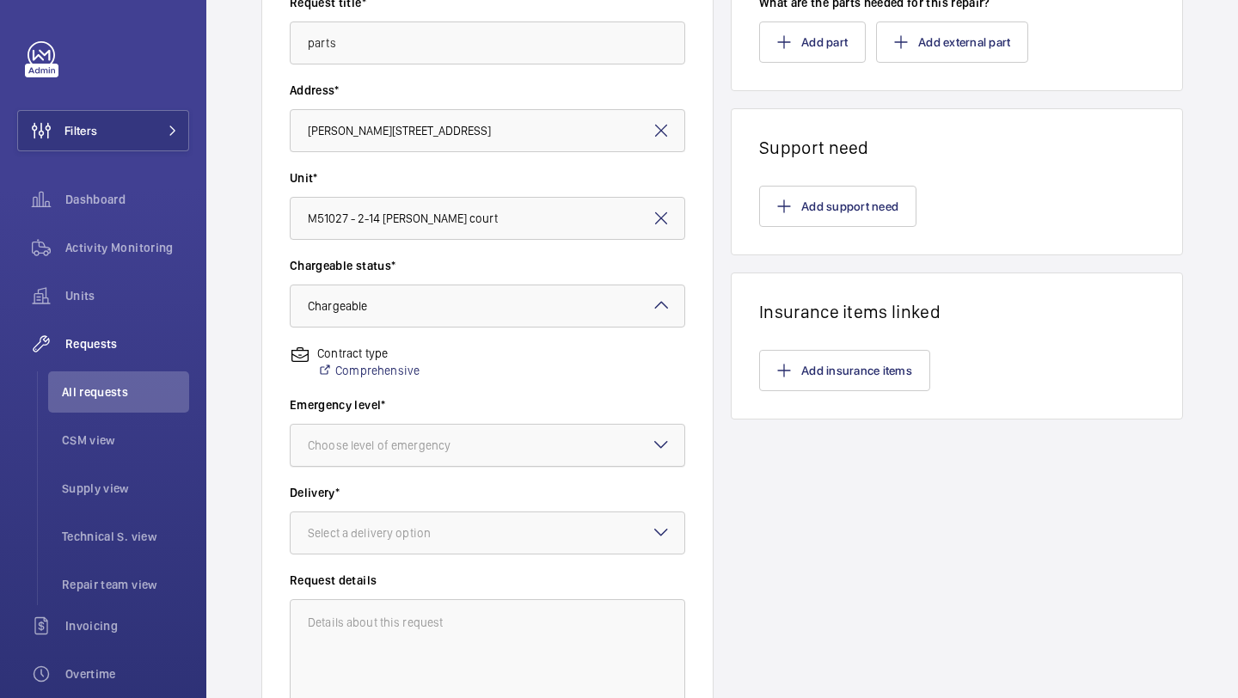
click at [460, 423] on wm-front-input-dropdown "Emergency level* Choose level of emergency" at bounding box center [488, 431] width 396 height 71
click at [460, 426] on div at bounding box center [488, 445] width 394 height 41
click at [421, 543] on span "This week" at bounding box center [487, 539] width 359 height 17
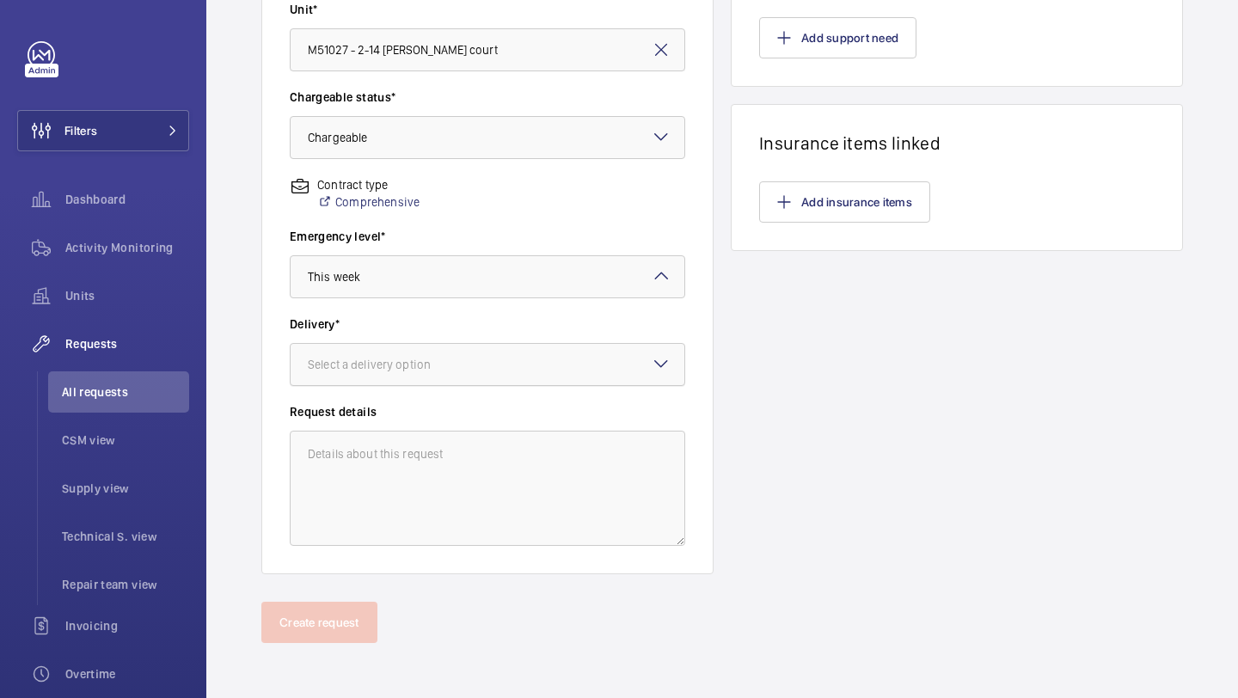
click at [442, 370] on div "Select a delivery option" at bounding box center [391, 364] width 166 height 17
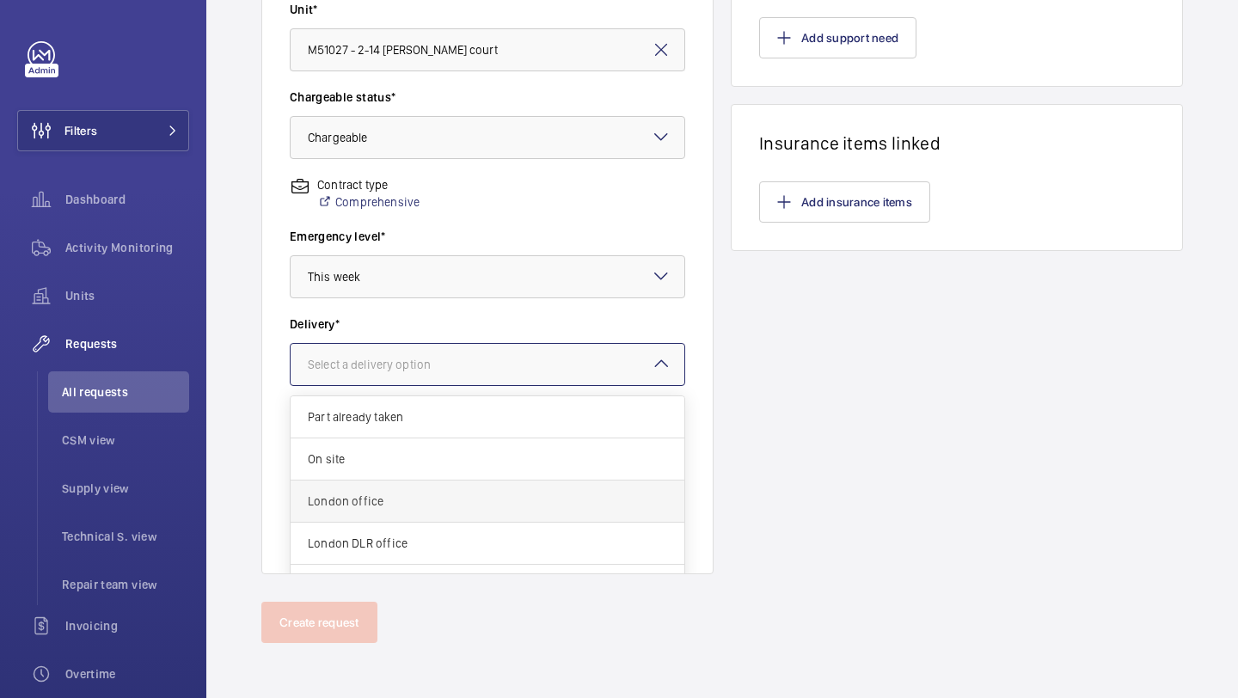
click at [410, 489] on div "London office" at bounding box center [488, 502] width 394 height 42
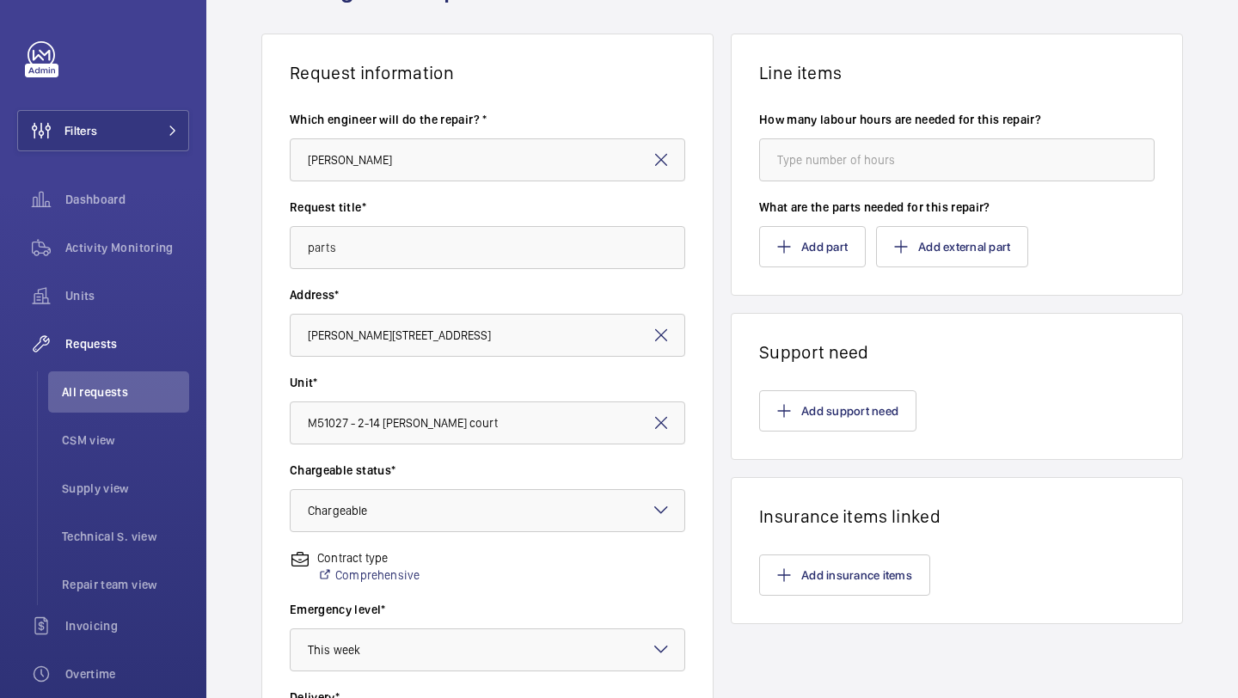
scroll to position [0, 0]
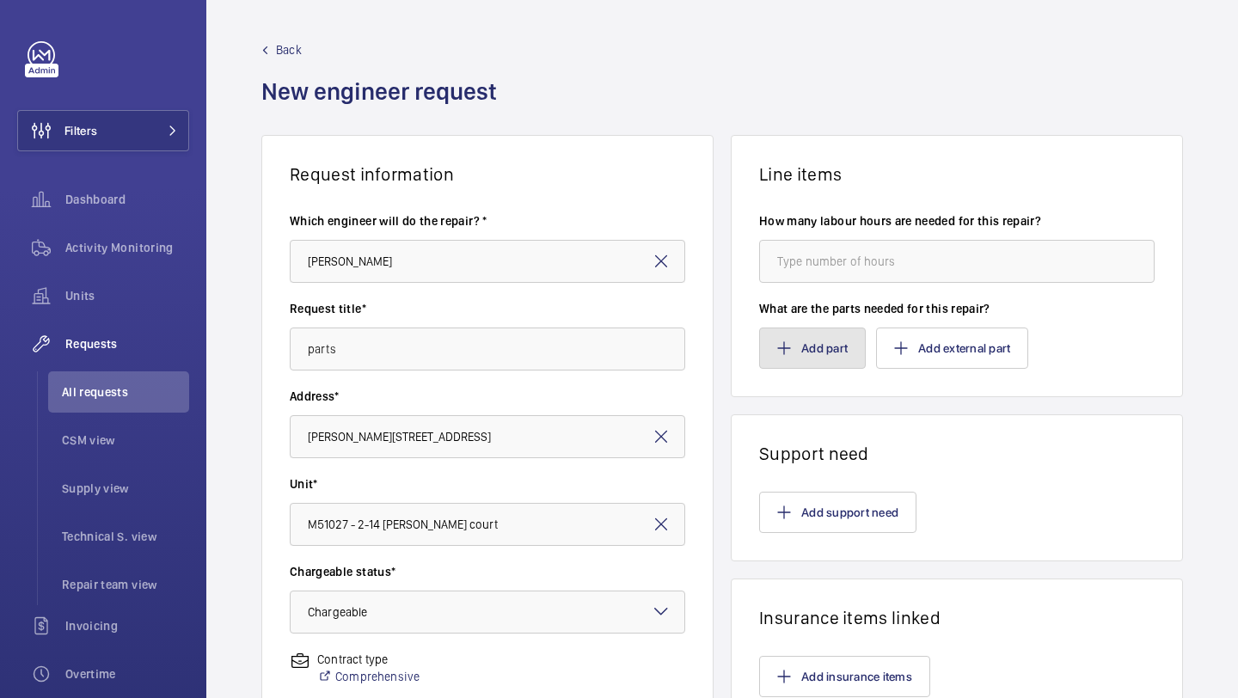
click at [793, 344] on button "Add part" at bounding box center [812, 348] width 107 height 41
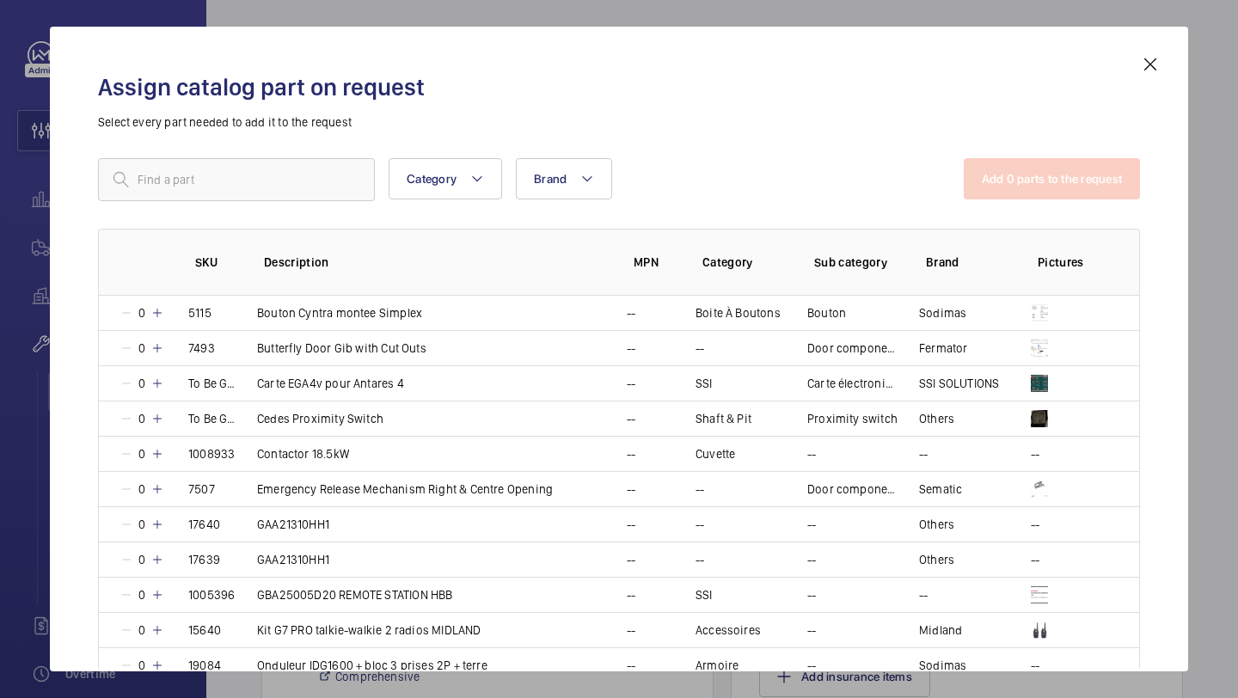
click at [264, 155] on div "Assign catalog part on request Select every part needed to add it to the reques…" at bounding box center [619, 362] width 1084 height 617
click at [259, 169] on input "text" at bounding box center [236, 179] width 277 height 43
paste input "1006087"
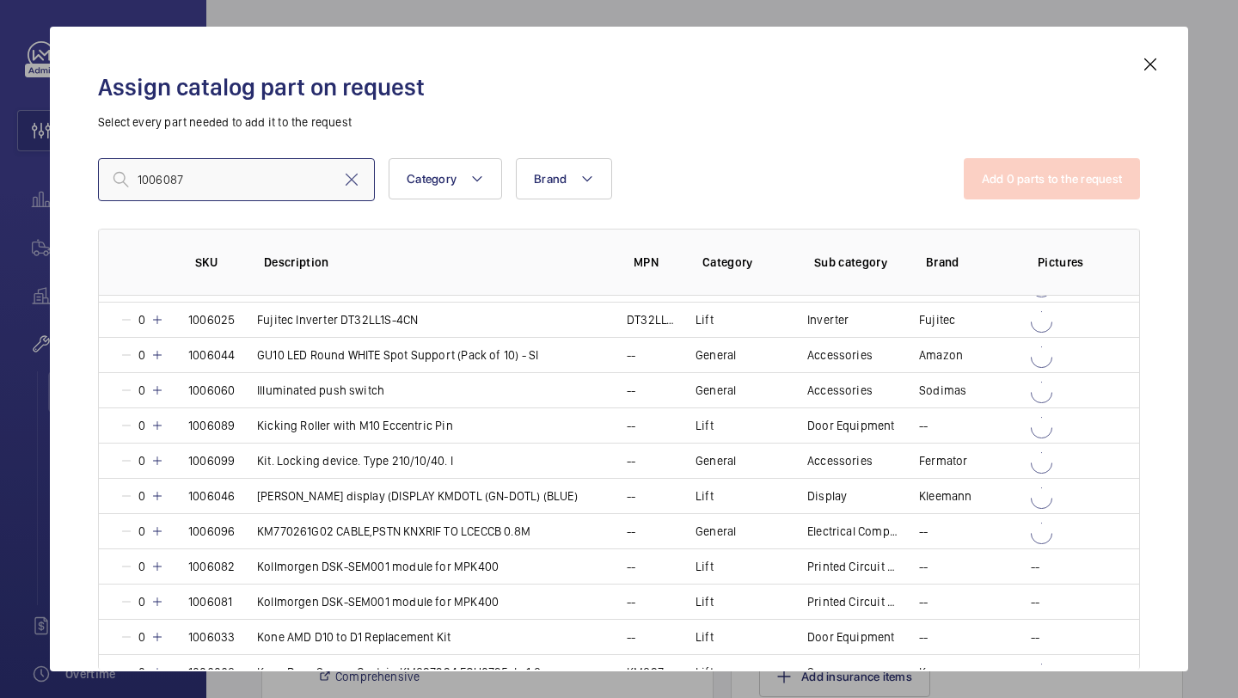
scroll to position [1437, 0]
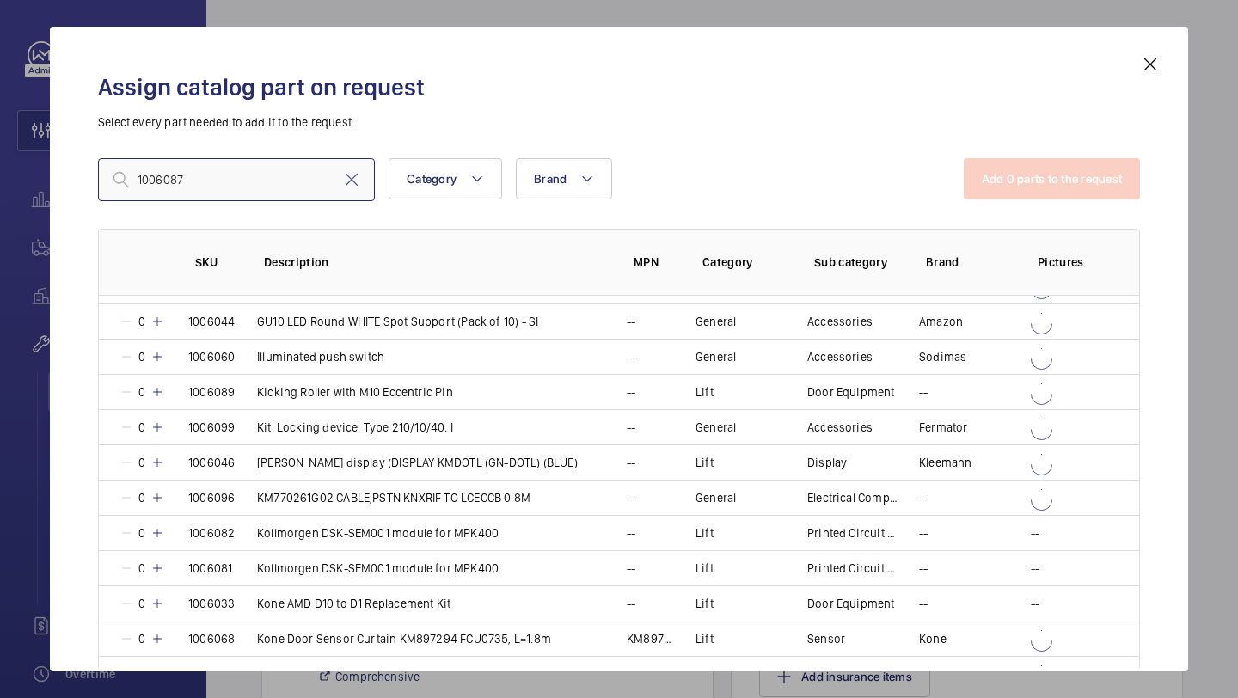
type input "1006087"
drag, startPoint x: 201, startPoint y: 183, endPoint x: 64, endPoint y: 183, distance: 136.7
click at [65, 183] on div "Assign catalog part on request Select every part needed to add it to the reques…" at bounding box center [619, 349] width 1139 height 645
click at [356, 179] on mat-icon at bounding box center [351, 179] width 21 height 21
paste input "2FT 18W U/SLIM LED BTN 600X75X24MM C/WH"
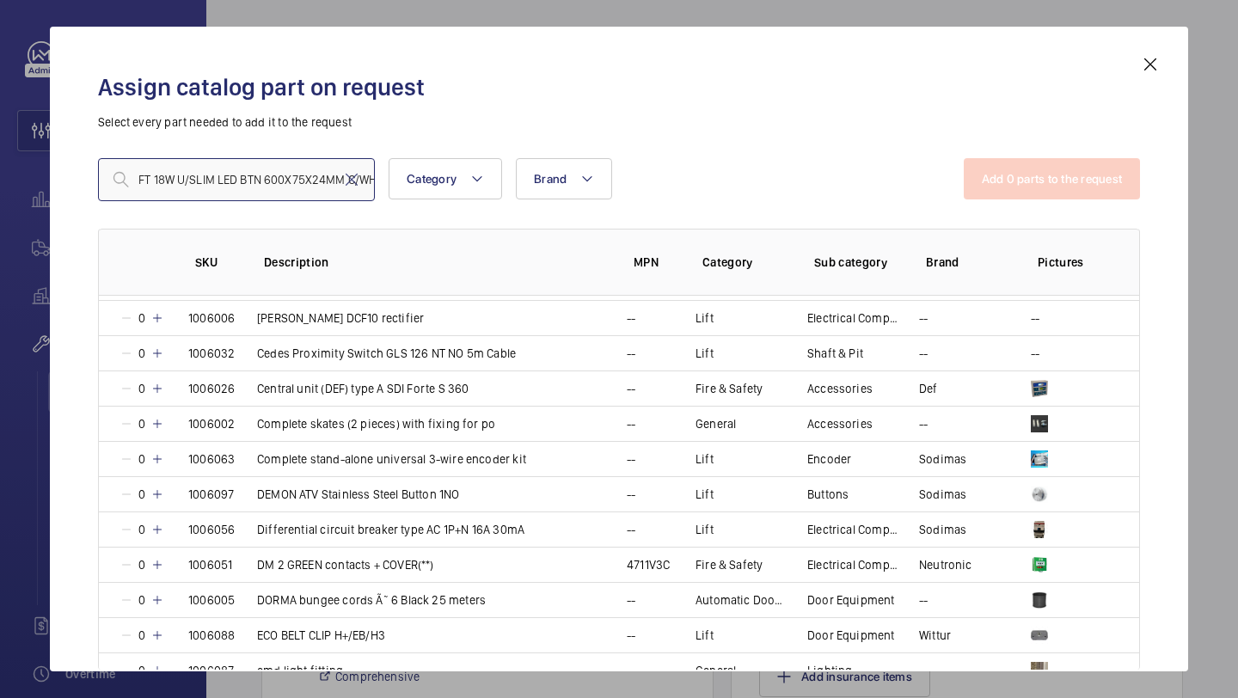
scroll to position [0, 0]
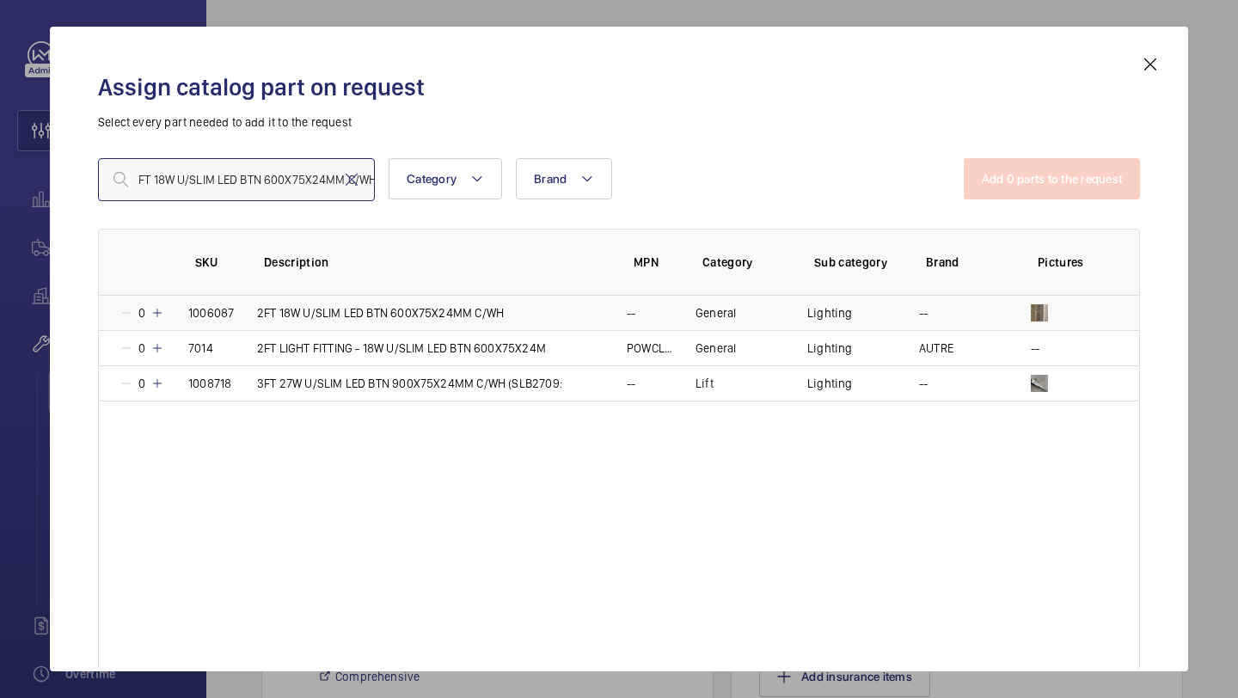
type input "2FT 18W U/SLIM LED BTN 600X75X24MM C/WH"
click at [161, 316] on mat-icon at bounding box center [157, 313] width 14 height 14
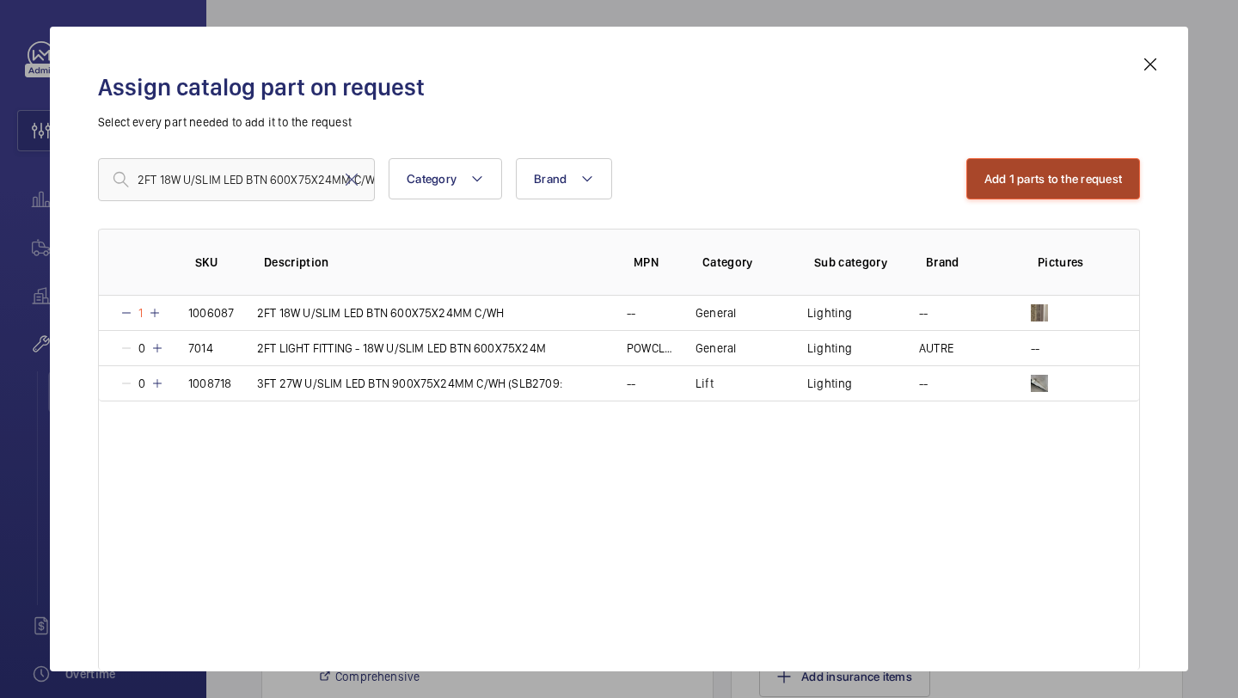
click at [1005, 181] on button "Add 1 parts to the request" at bounding box center [1054, 178] width 175 height 41
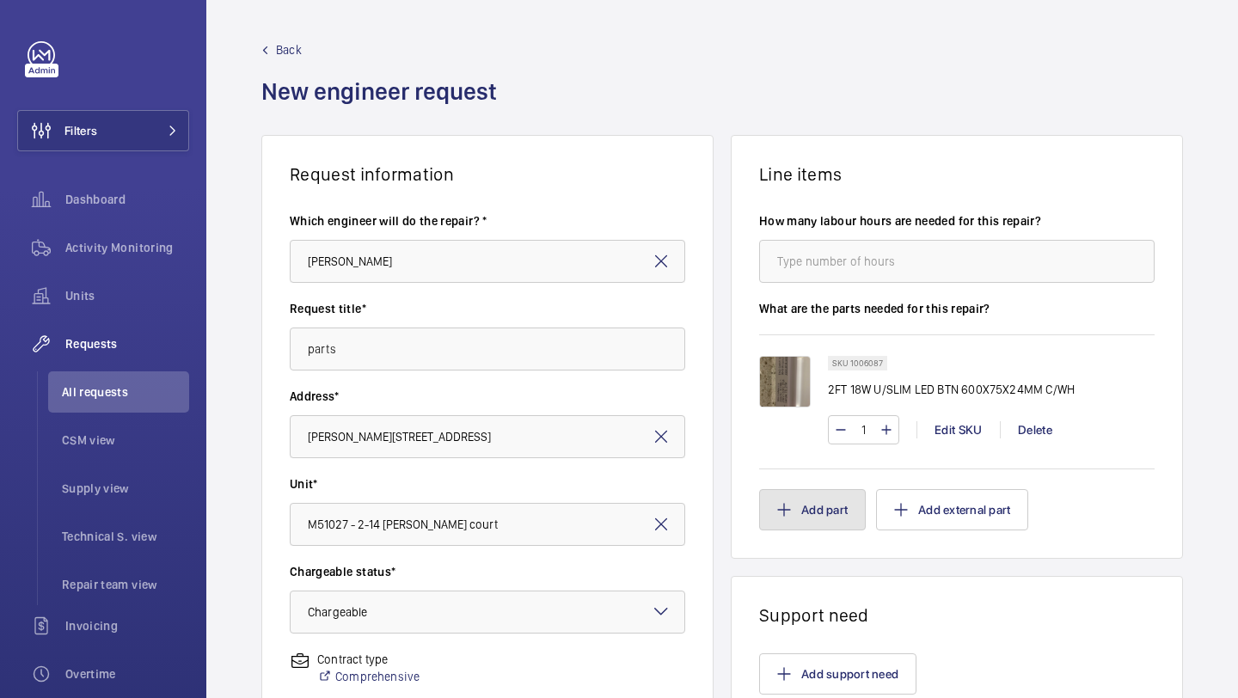
click at [805, 491] on button "Add part" at bounding box center [812, 509] width 107 height 41
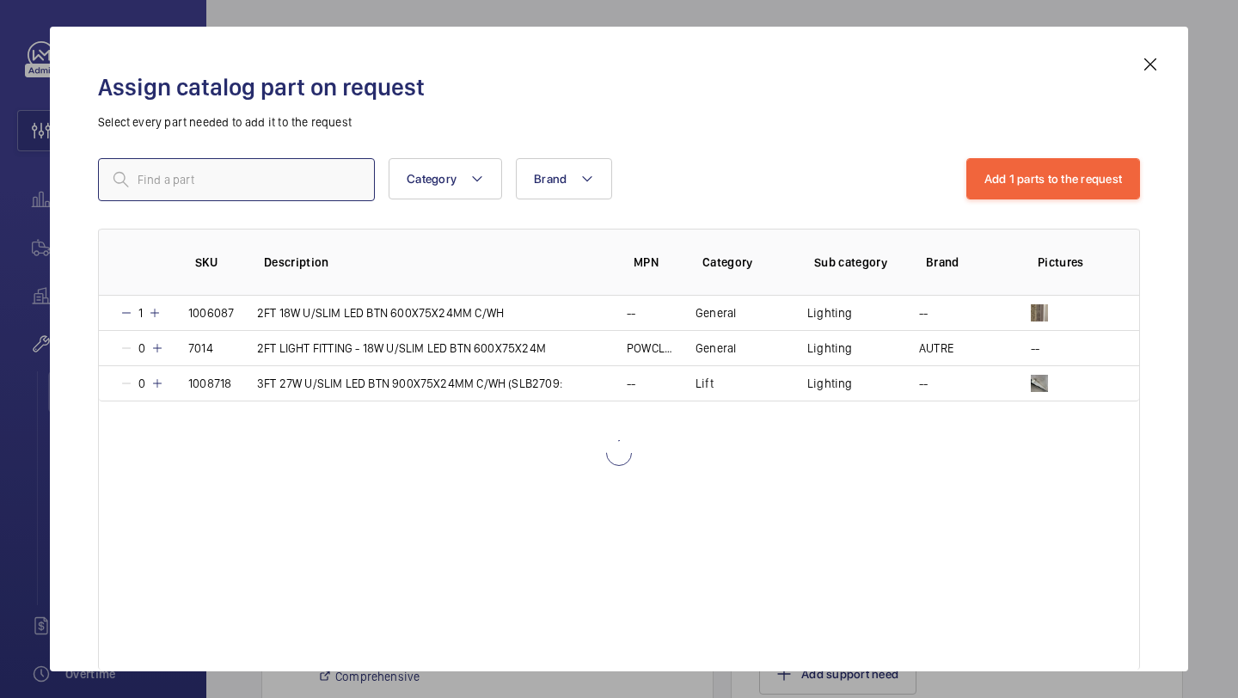
click at [335, 176] on input "text" at bounding box center [236, 179] width 277 height 43
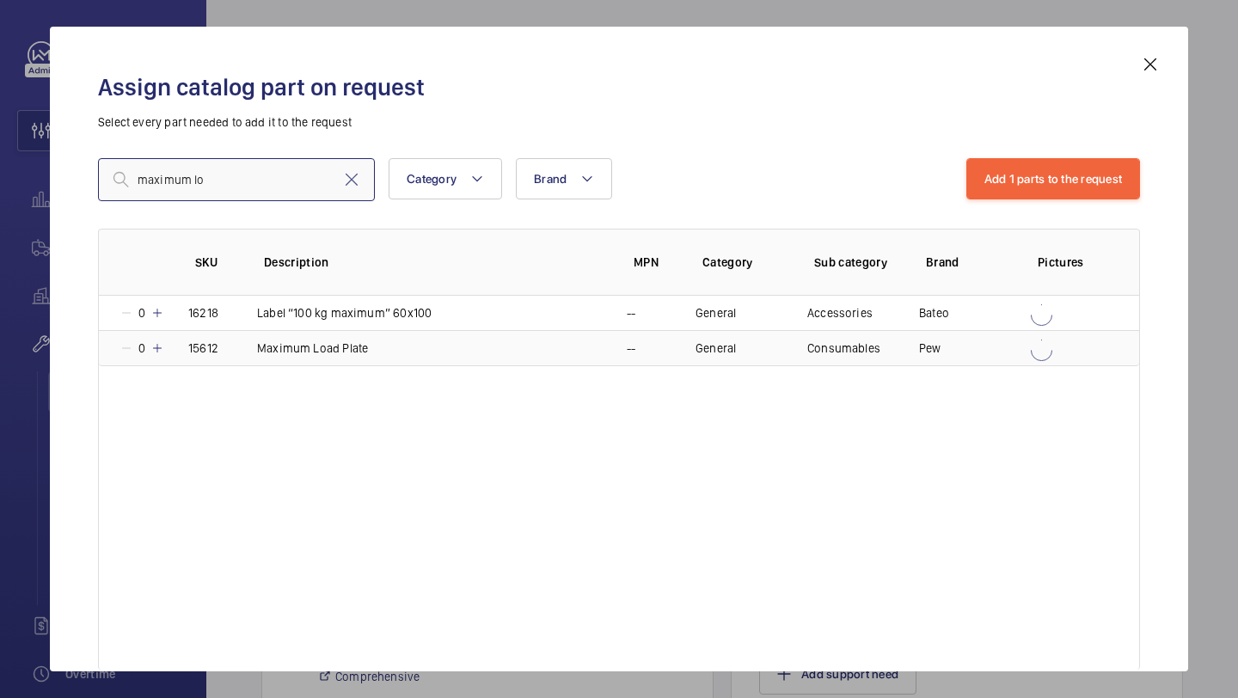
type input "maximum lo"
click at [347, 345] on p "Maximum Load Plate" at bounding box center [312, 348] width 111 height 17
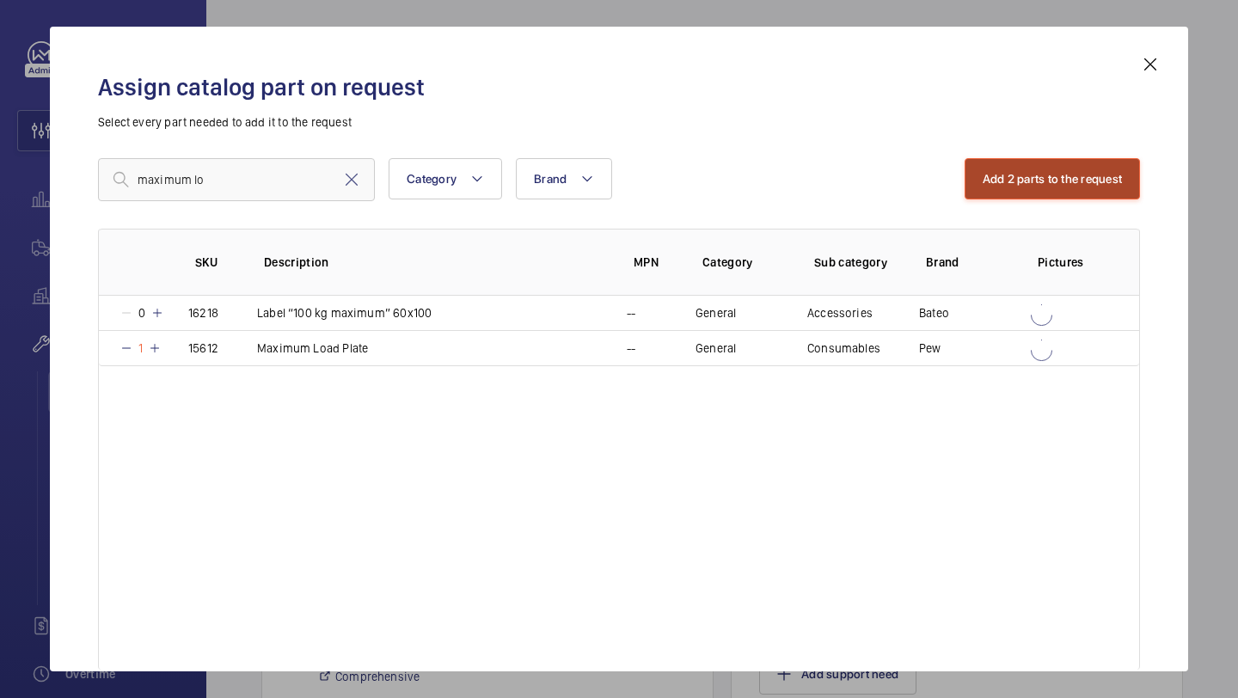
click at [1003, 189] on button "Add 2 parts to the request" at bounding box center [1053, 178] width 176 height 41
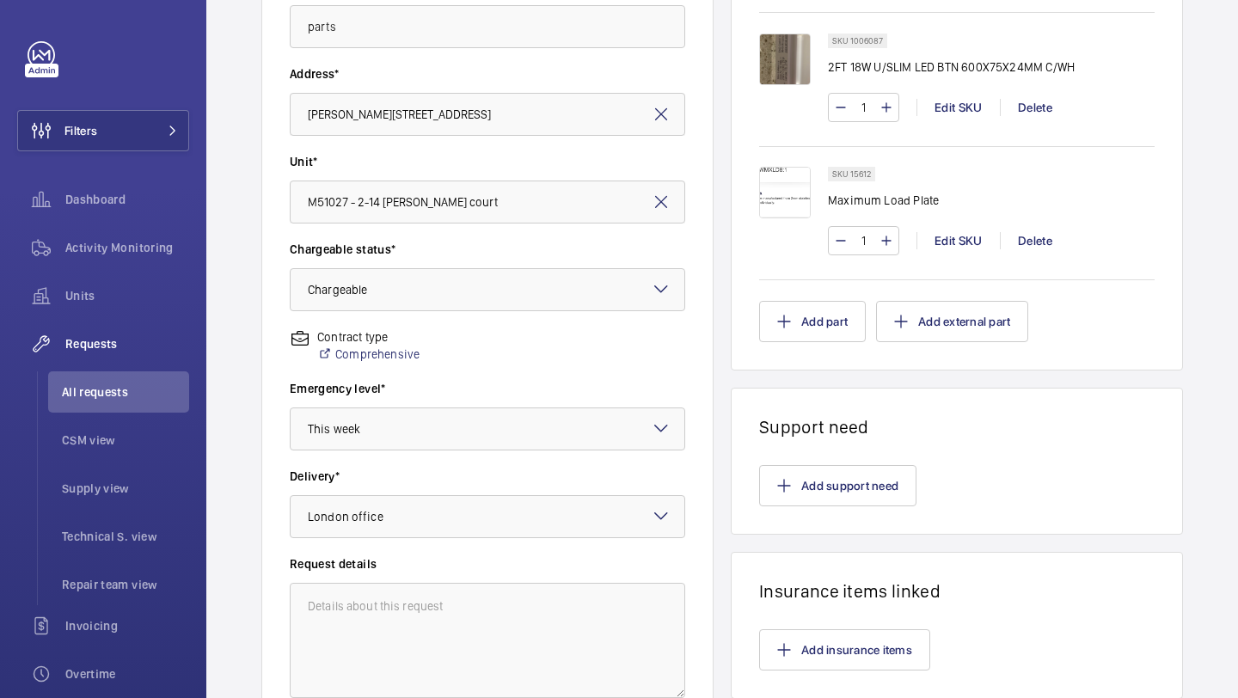
scroll to position [475, 0]
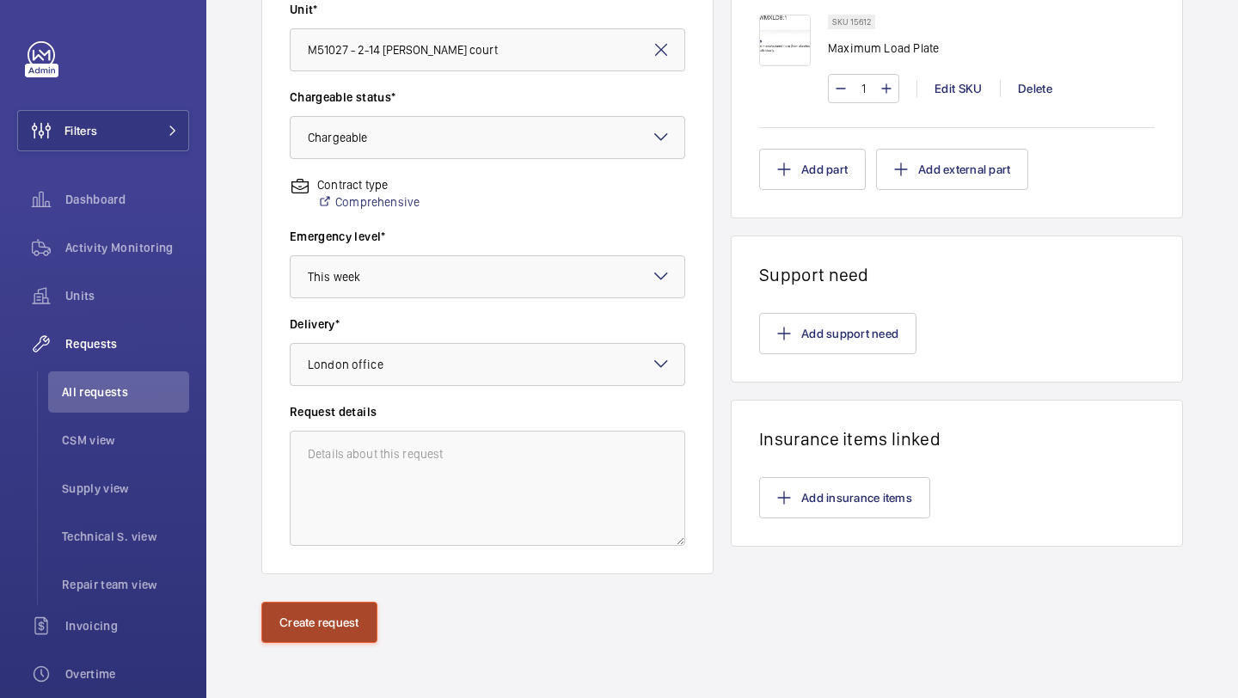
click at [334, 611] on button "Create request" at bounding box center [319, 622] width 116 height 41
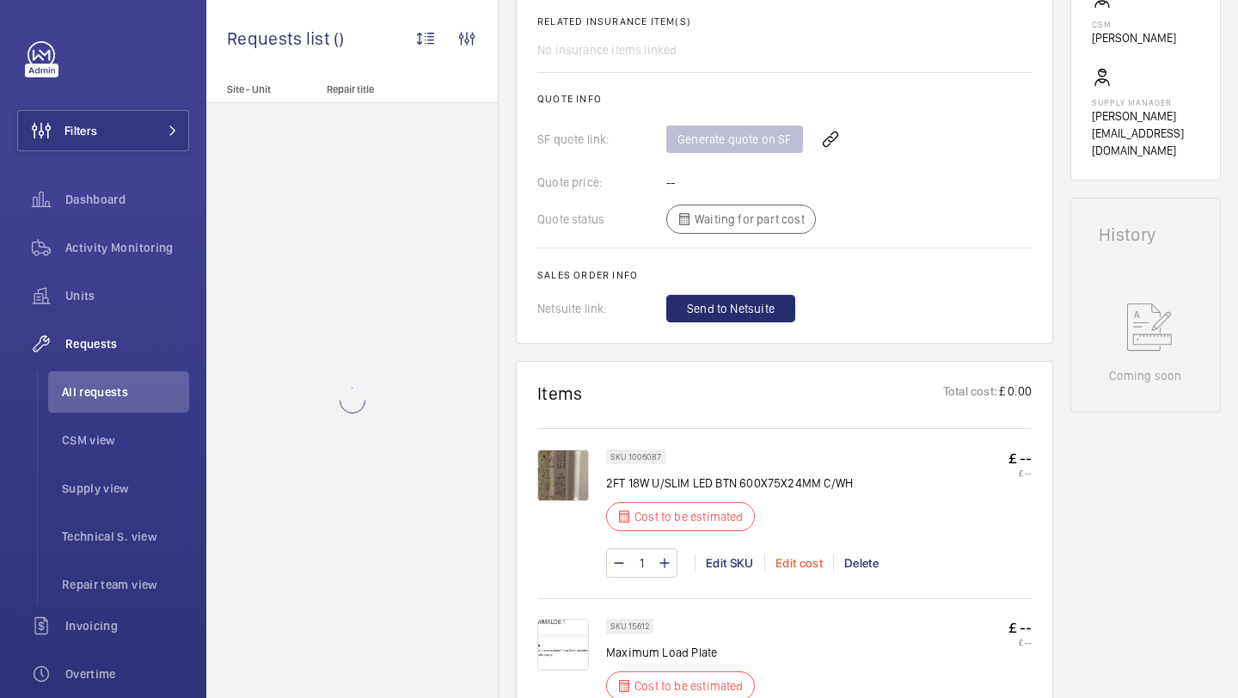
scroll to position [286, 0]
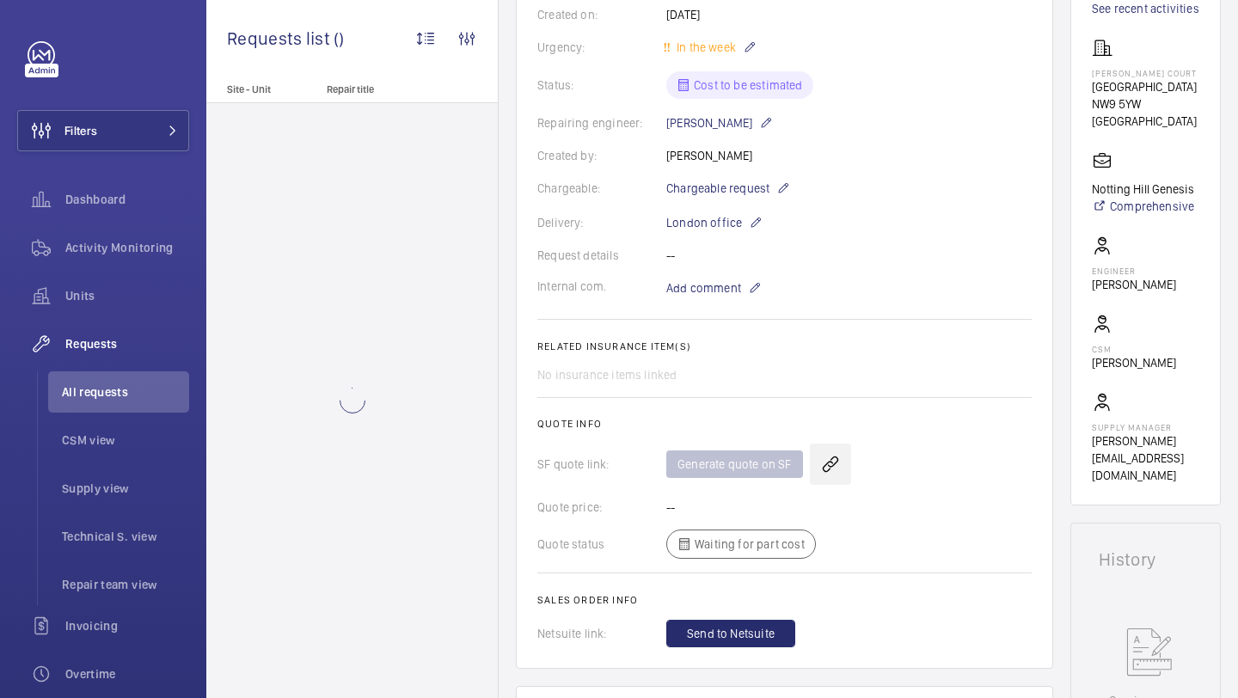
click at [833, 463] on wm-front-icon-button at bounding box center [830, 464] width 41 height 41
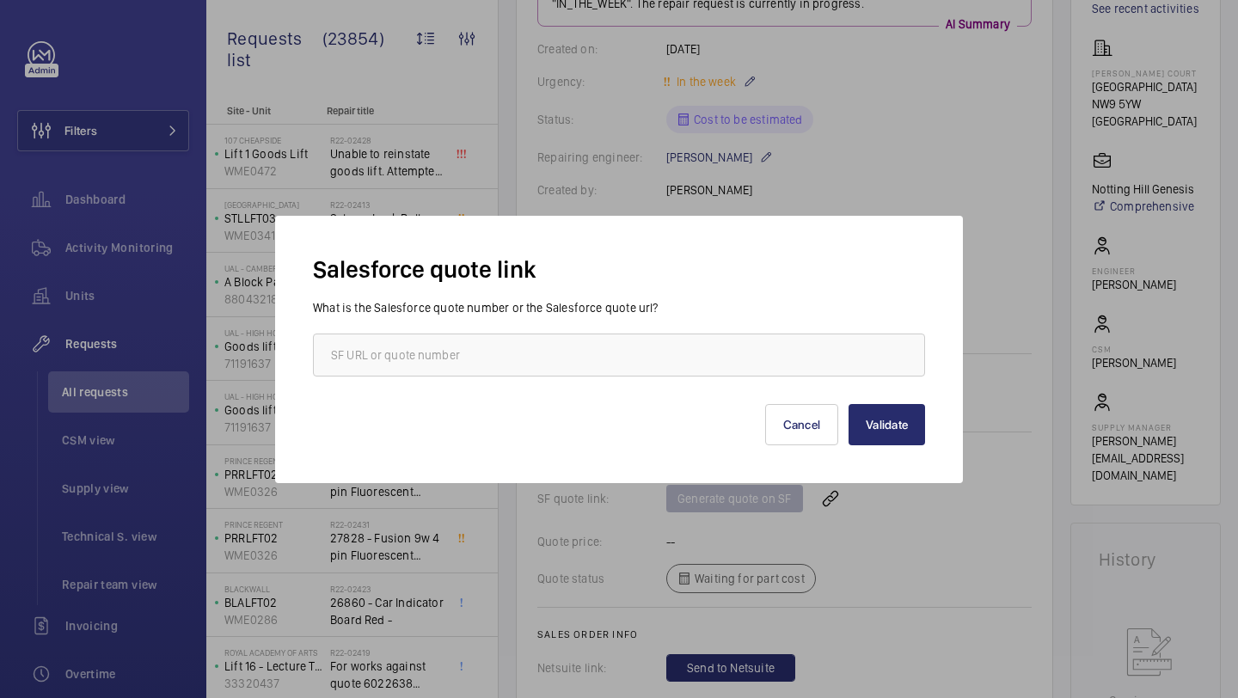
scroll to position [320, 0]
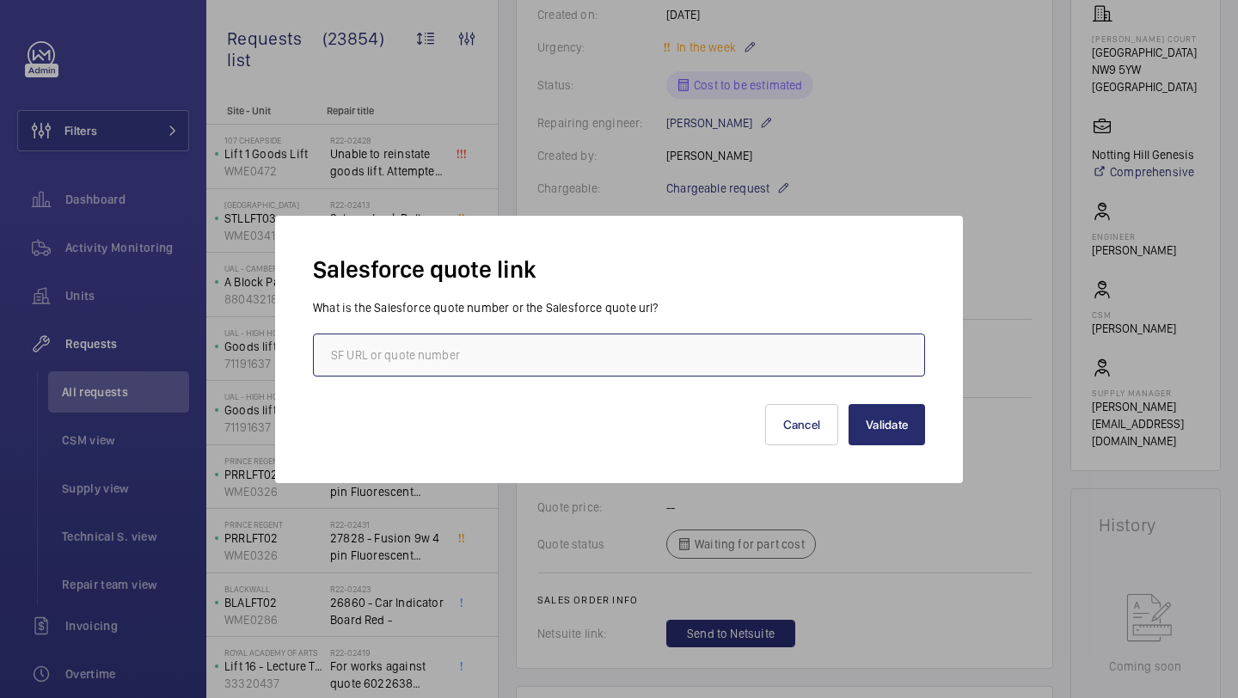
click at [598, 349] on input "text" at bounding box center [619, 355] width 612 height 43
paste input "https://wemaintain.lightning.force.com/lightning/r/Quote/0Q0SZ000002XRY90AO/view"
type input "https://wemaintain.lightning.force.com/lightning/r/Quote/0Q0SZ000002XRY90AO/view"
click at [908, 443] on button "Validate" at bounding box center [887, 424] width 77 height 41
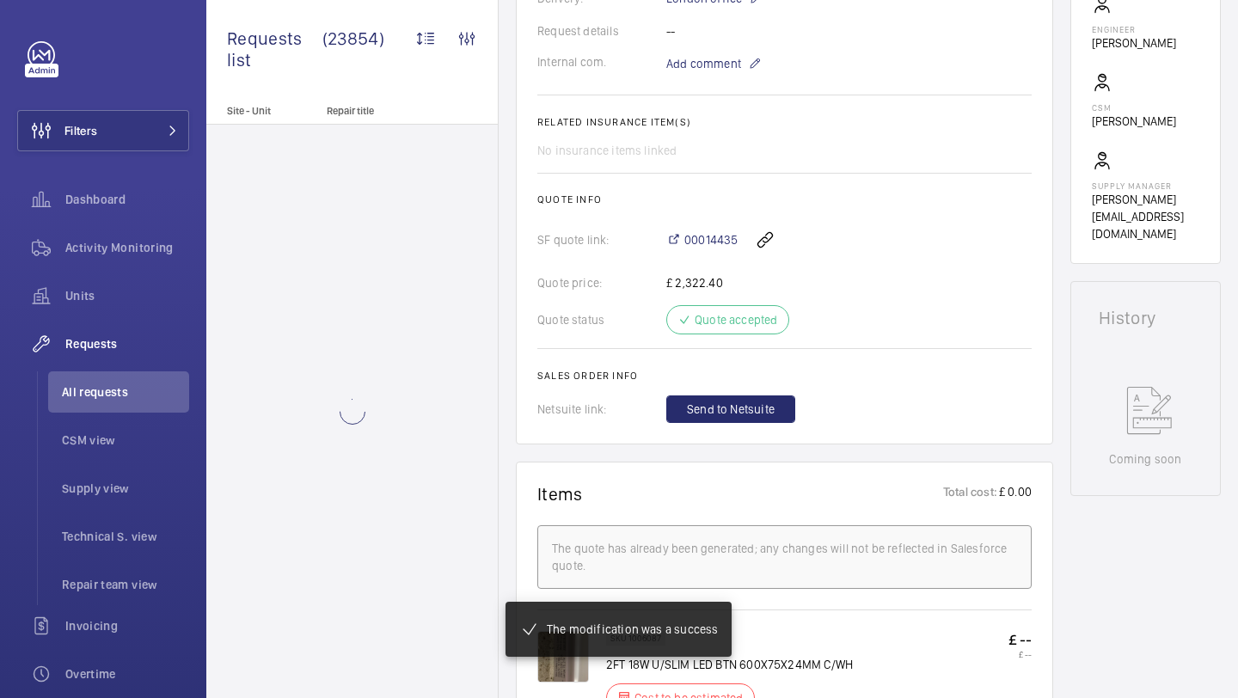
scroll to position [544, 0]
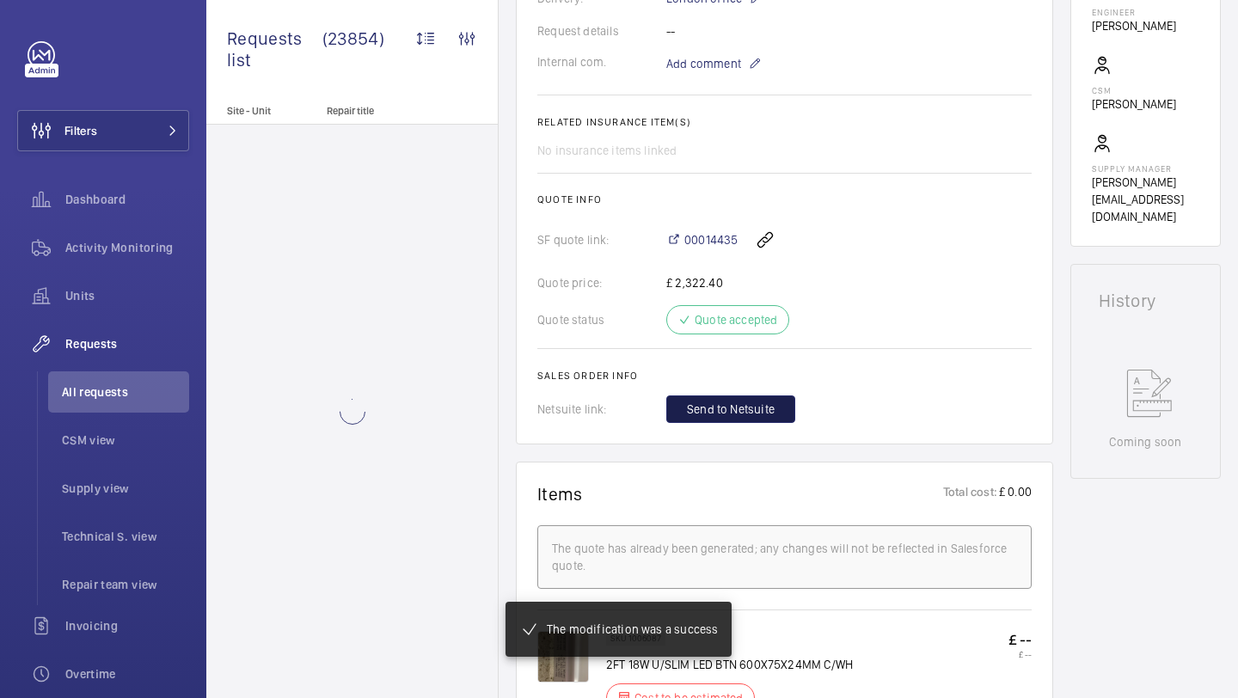
click at [749, 401] on button "Send to Netsuite" at bounding box center [730, 410] width 129 height 28
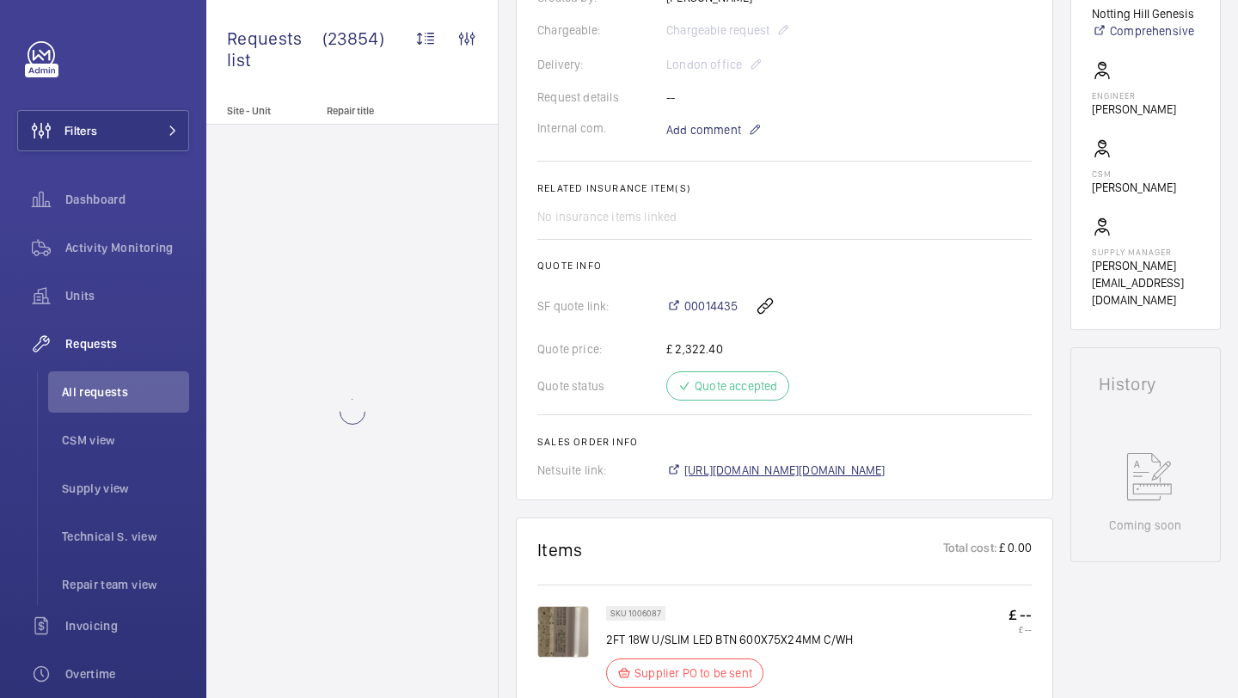
scroll to position [478, 0]
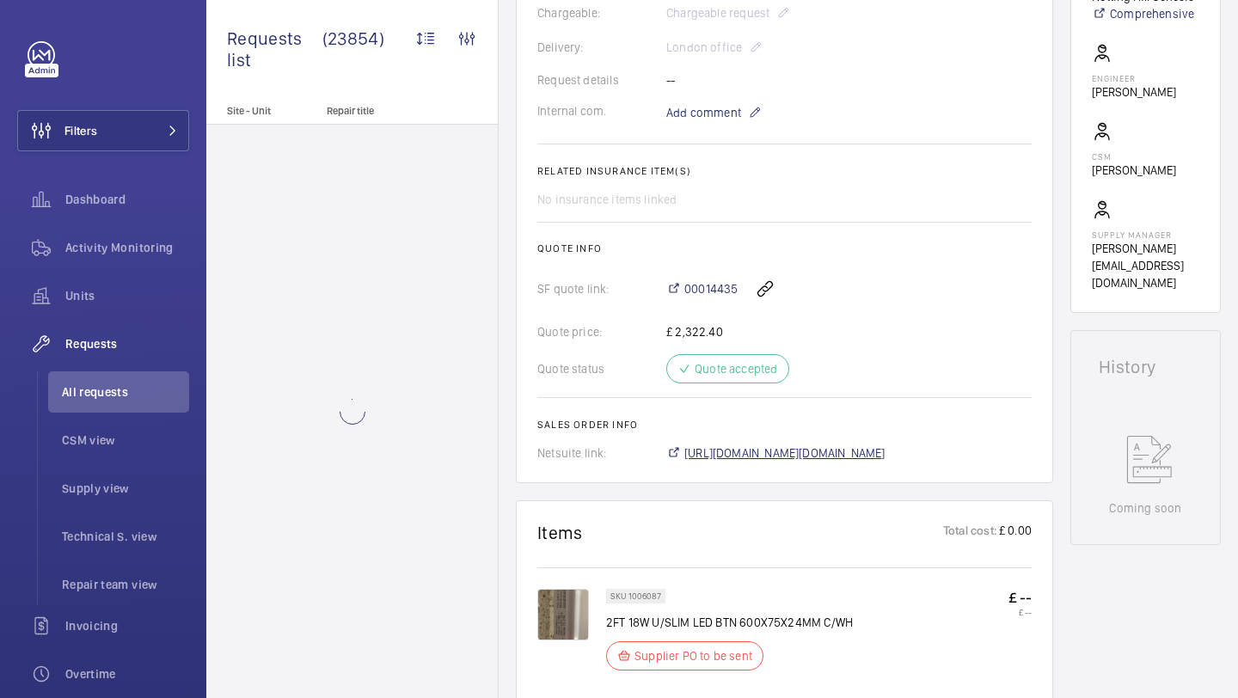
click at [861, 462] on span "https://6461500.app.netsuite.com/app/accounting/transactions/salesord.nl?id=303…" at bounding box center [785, 453] width 201 height 17
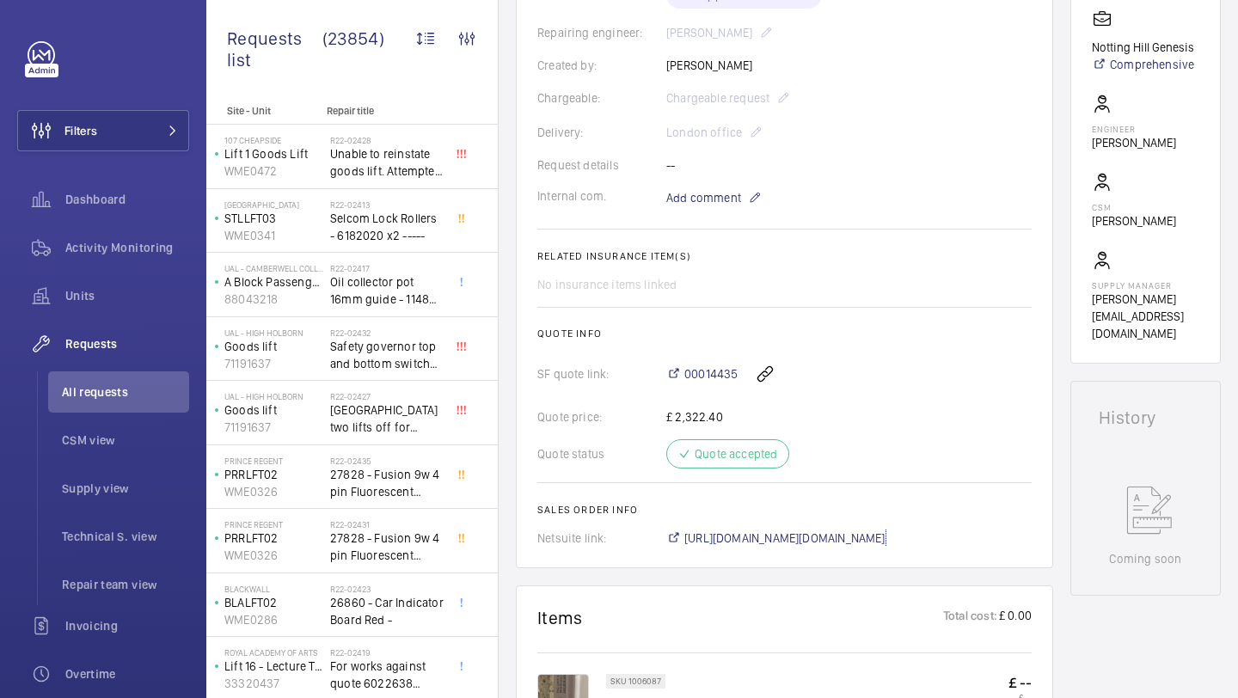
scroll to position [396, 0]
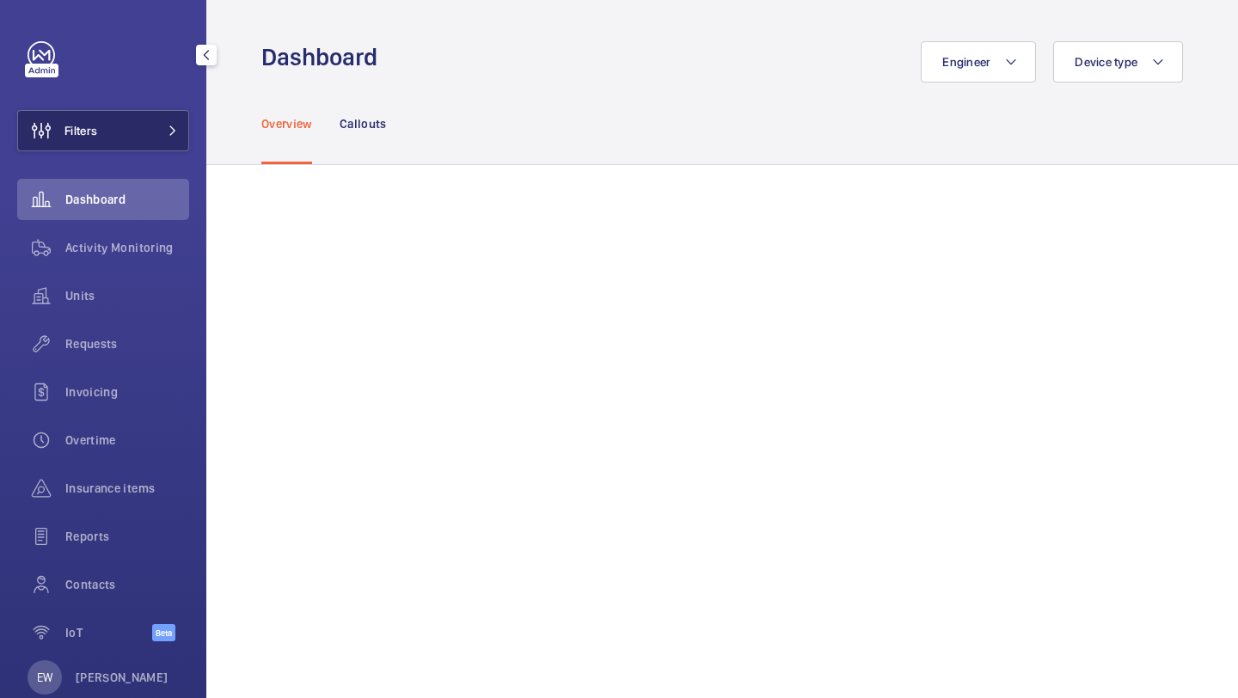
click at [134, 143] on button "Filters" at bounding box center [103, 130] width 172 height 41
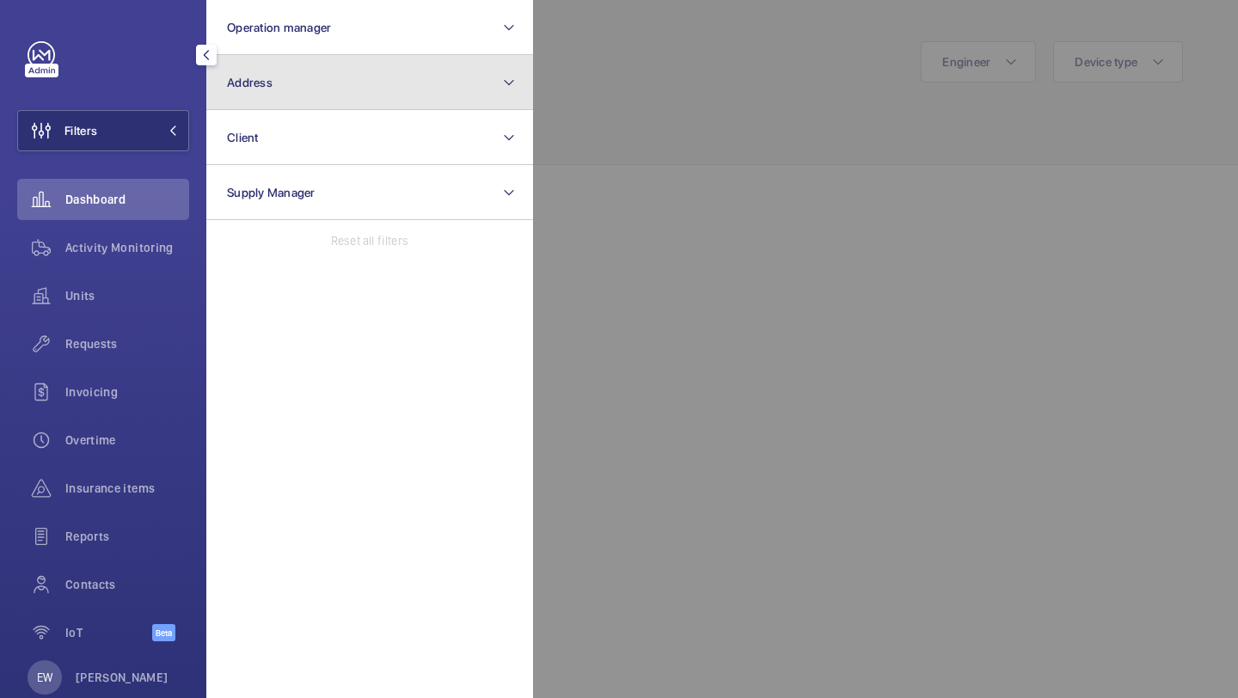
click at [269, 69] on button "Address" at bounding box center [369, 82] width 327 height 55
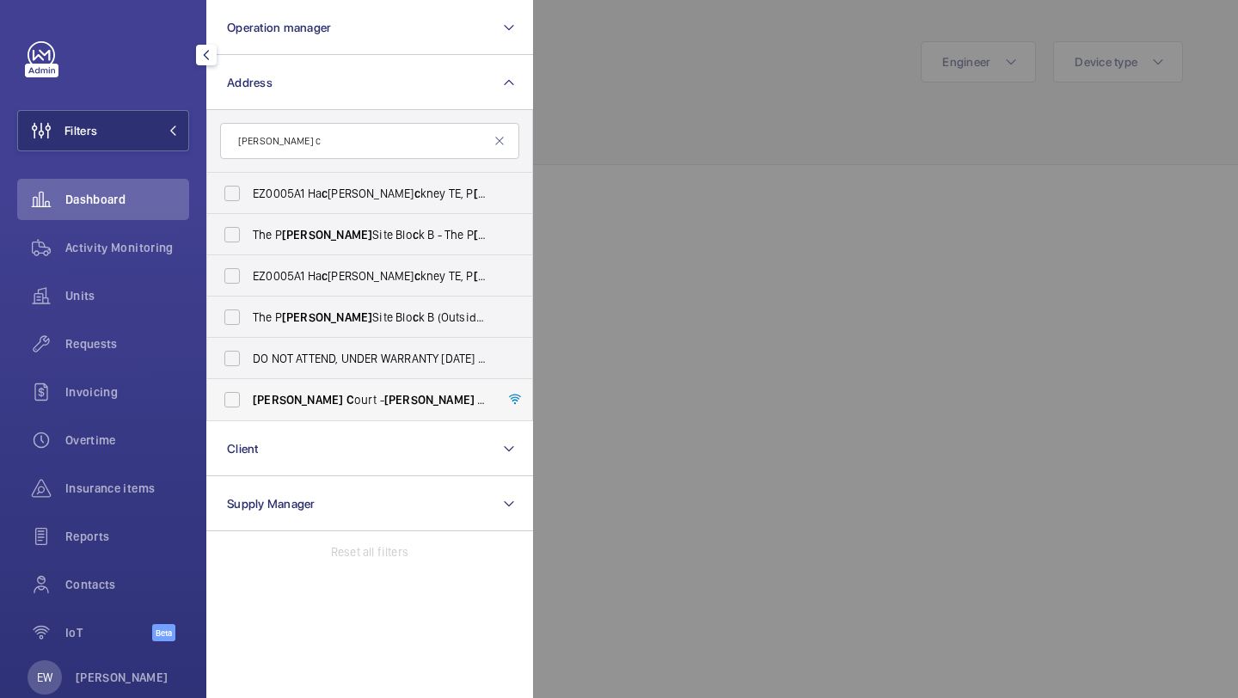
type input "[PERSON_NAME] c"
click at [309, 408] on span "[PERSON_NAME] C ourt - [PERSON_NAME][GEOGRAPHIC_DATA]" at bounding box center [371, 399] width 236 height 17
click at [249, 408] on input "[PERSON_NAME] C ourt - [PERSON_NAME][GEOGRAPHIC_DATA]" at bounding box center [232, 400] width 34 height 34
checkbox input "true"
click at [154, 355] on div "Requests" at bounding box center [103, 343] width 172 height 41
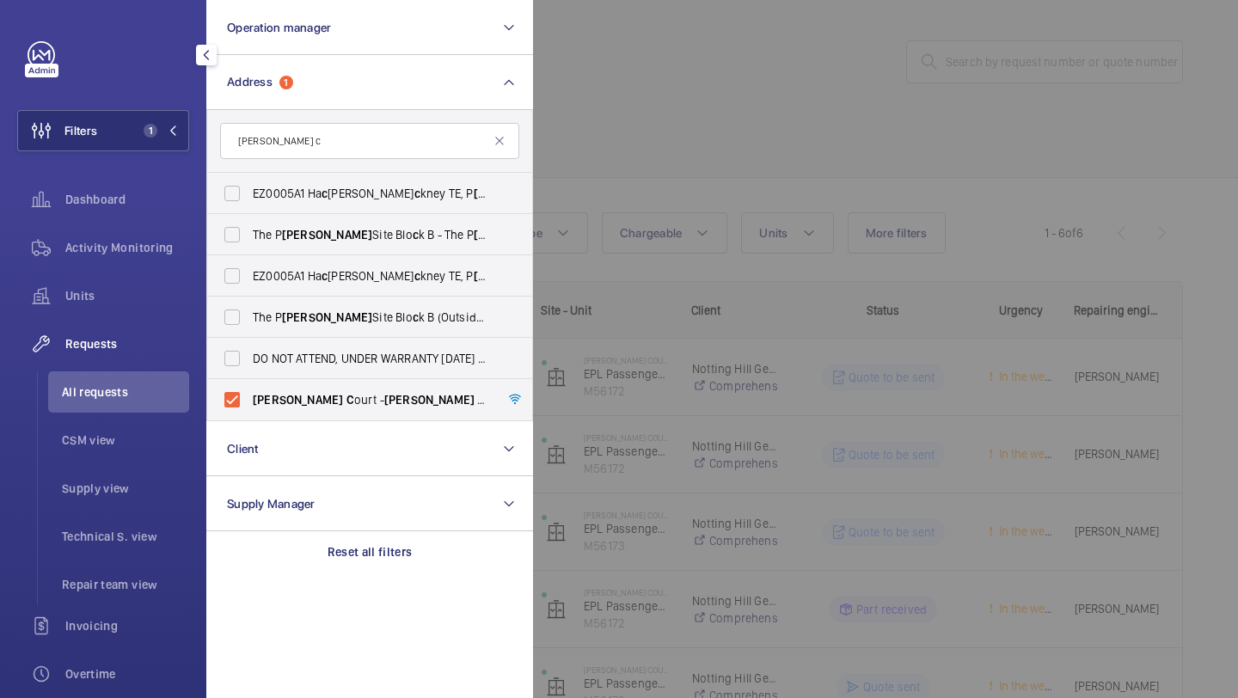
click at [786, 169] on div at bounding box center [1152, 349] width 1238 height 698
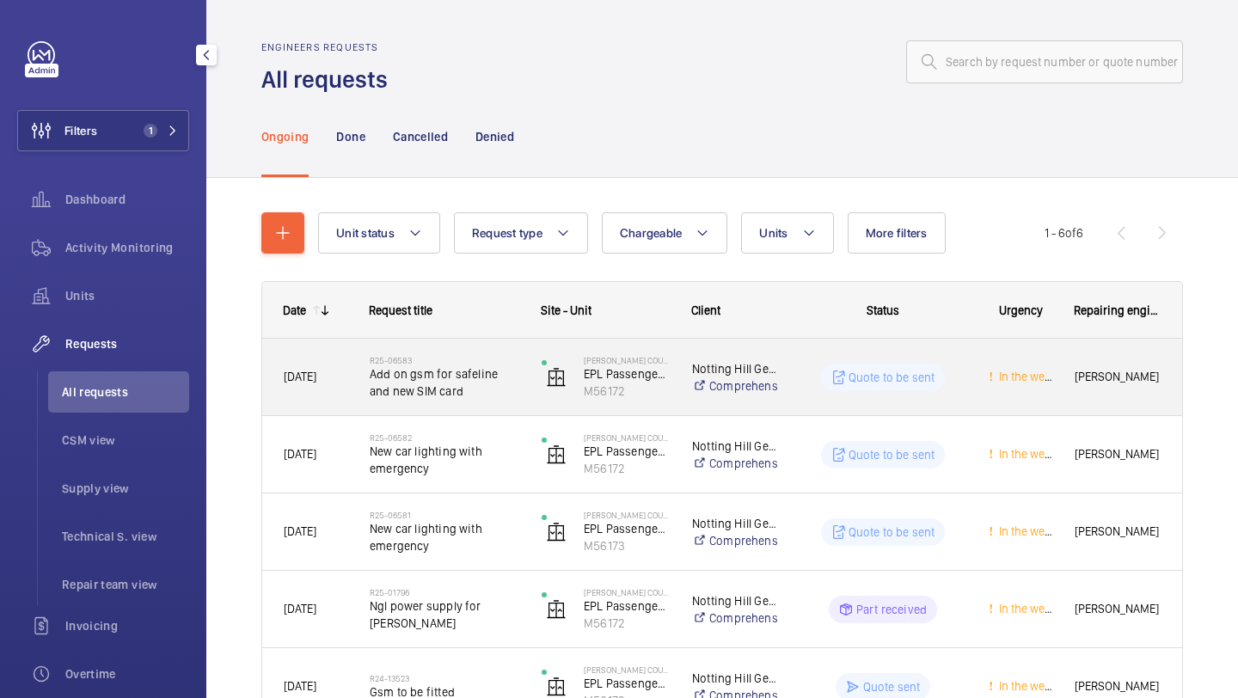
click at [456, 350] on div "R25-06583 Add on gsm for safeline and new SIM card" at bounding box center [434, 377] width 170 height 77
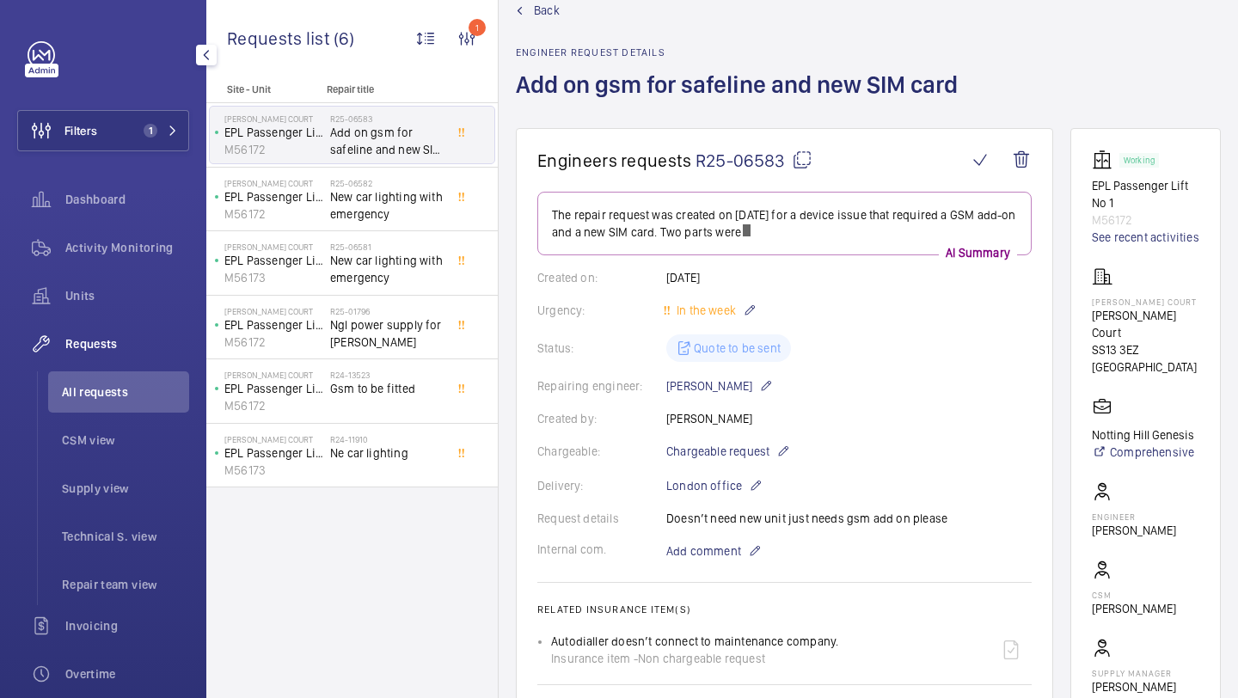
scroll to position [42, 0]
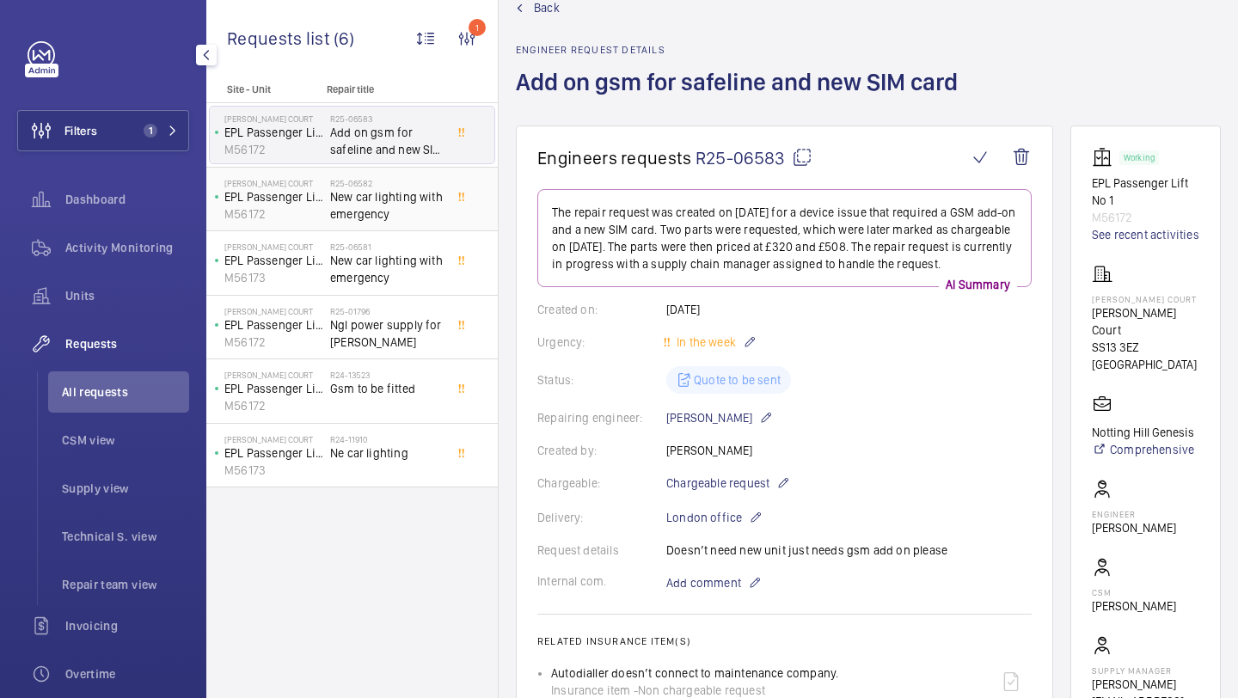
click at [429, 214] on span "New car lighting with emergency" at bounding box center [387, 205] width 114 height 34
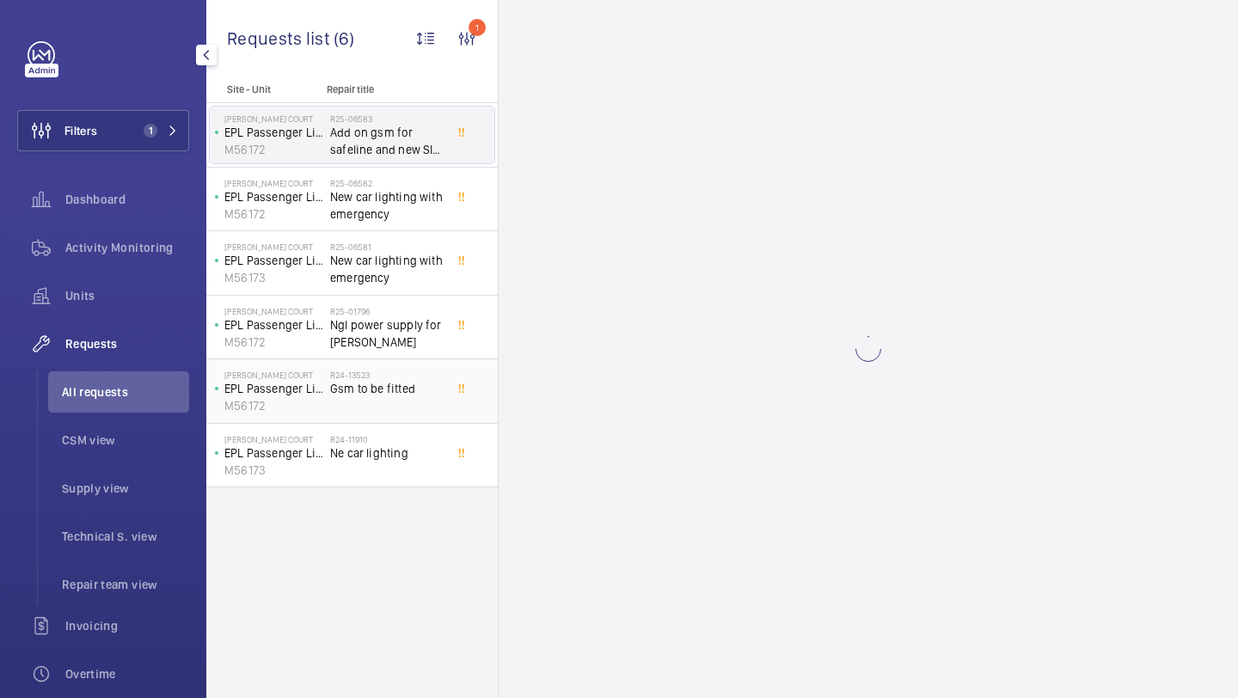
click at [422, 366] on div "R24-13523 Gsm to be fitted" at bounding box center [390, 391] width 120 height 57
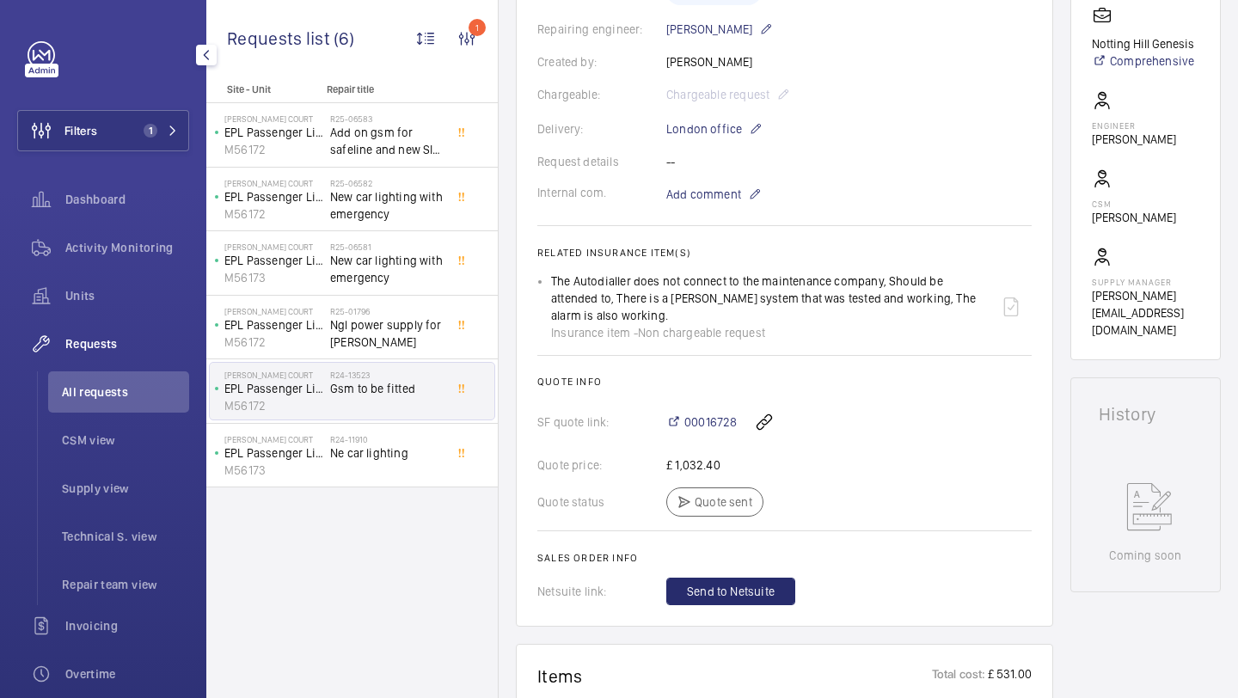
scroll to position [476, 0]
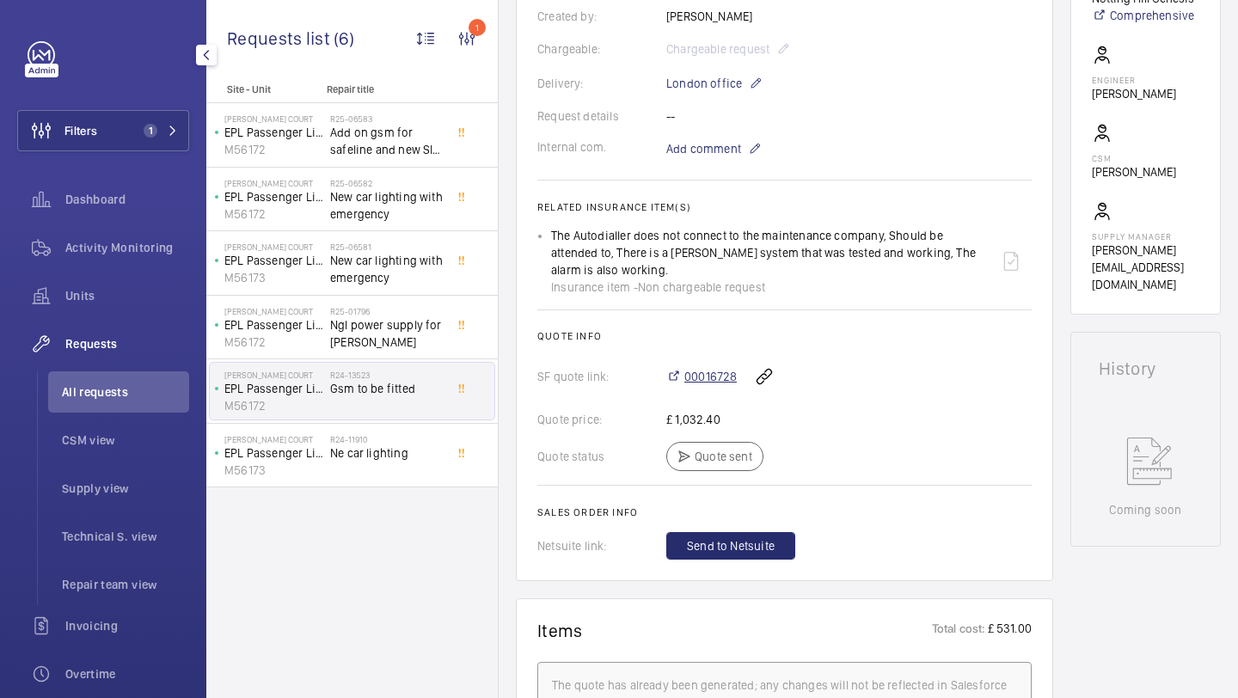
click at [715, 378] on span "00016728" at bounding box center [711, 376] width 52 height 17
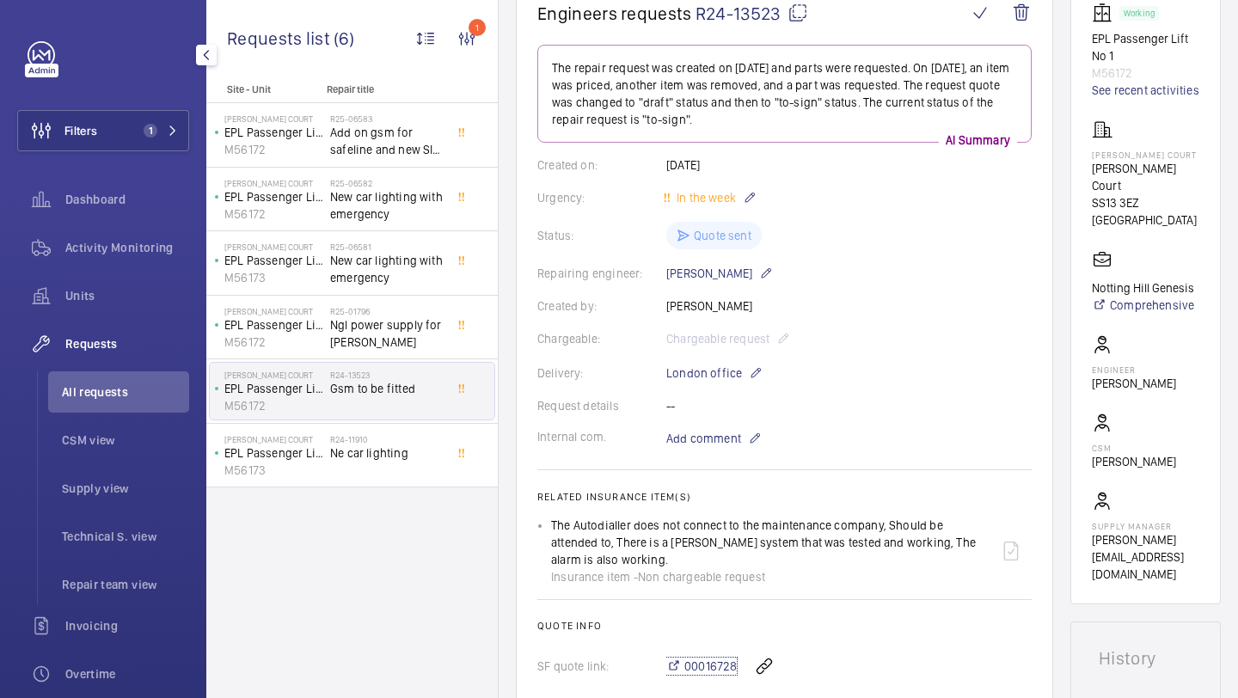
scroll to position [145, 0]
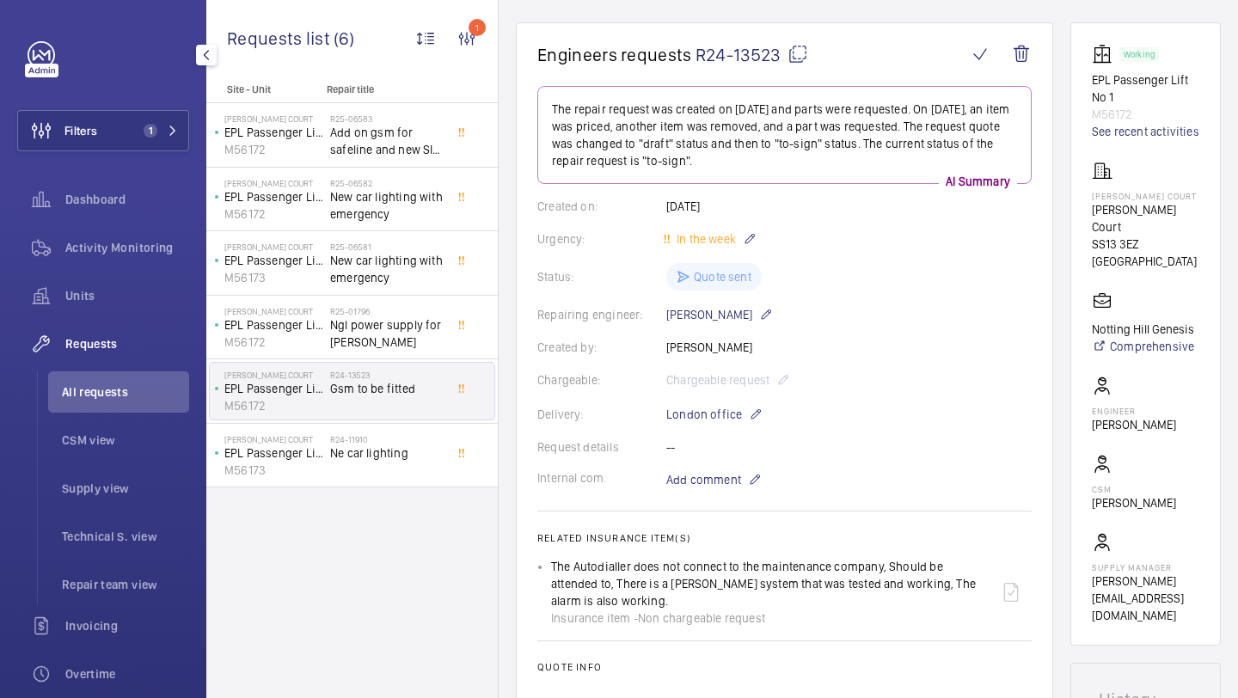
drag, startPoint x: 778, startPoint y: 61, endPoint x: 698, endPoint y: 59, distance: 80.0
click at [698, 59] on span "R24-13523" at bounding box center [752, 54] width 113 height 21
copy span "R24-13523"
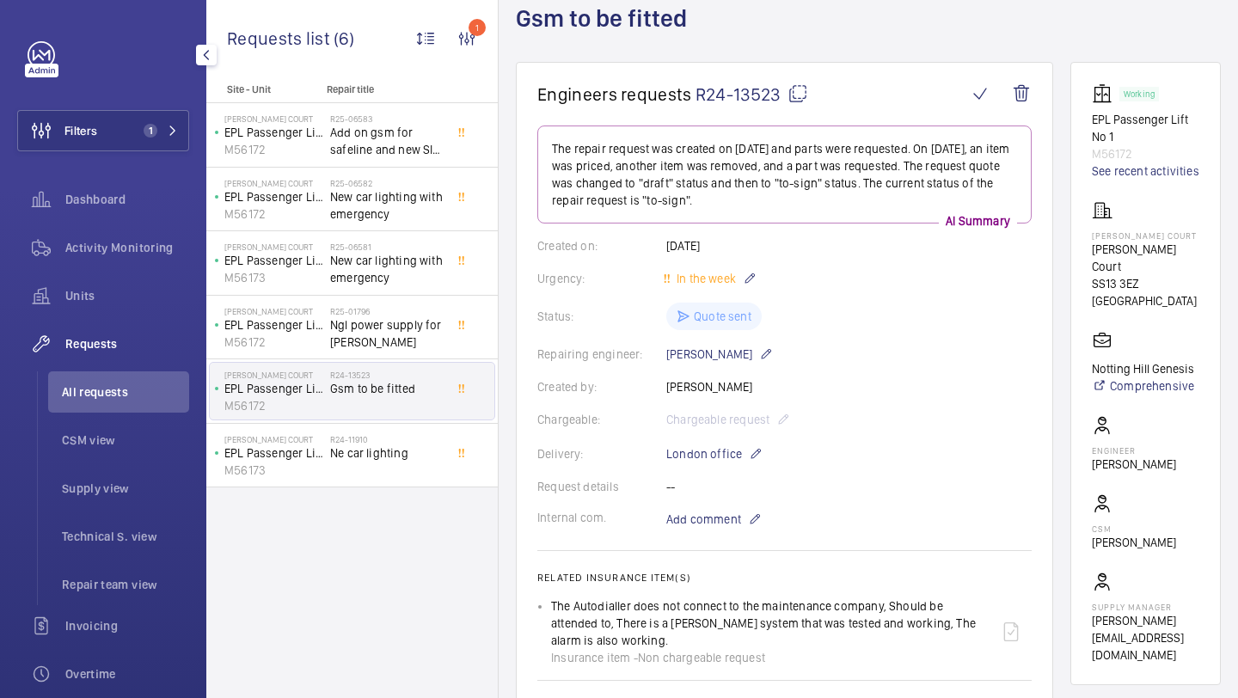
drag, startPoint x: 782, startPoint y: 103, endPoint x: 699, endPoint y: 100, distance: 82.6
click at [699, 100] on span "R24-13523" at bounding box center [752, 93] width 113 height 21
copy span "R24-13523"
